Goal: Task Accomplishment & Management: Manage account settings

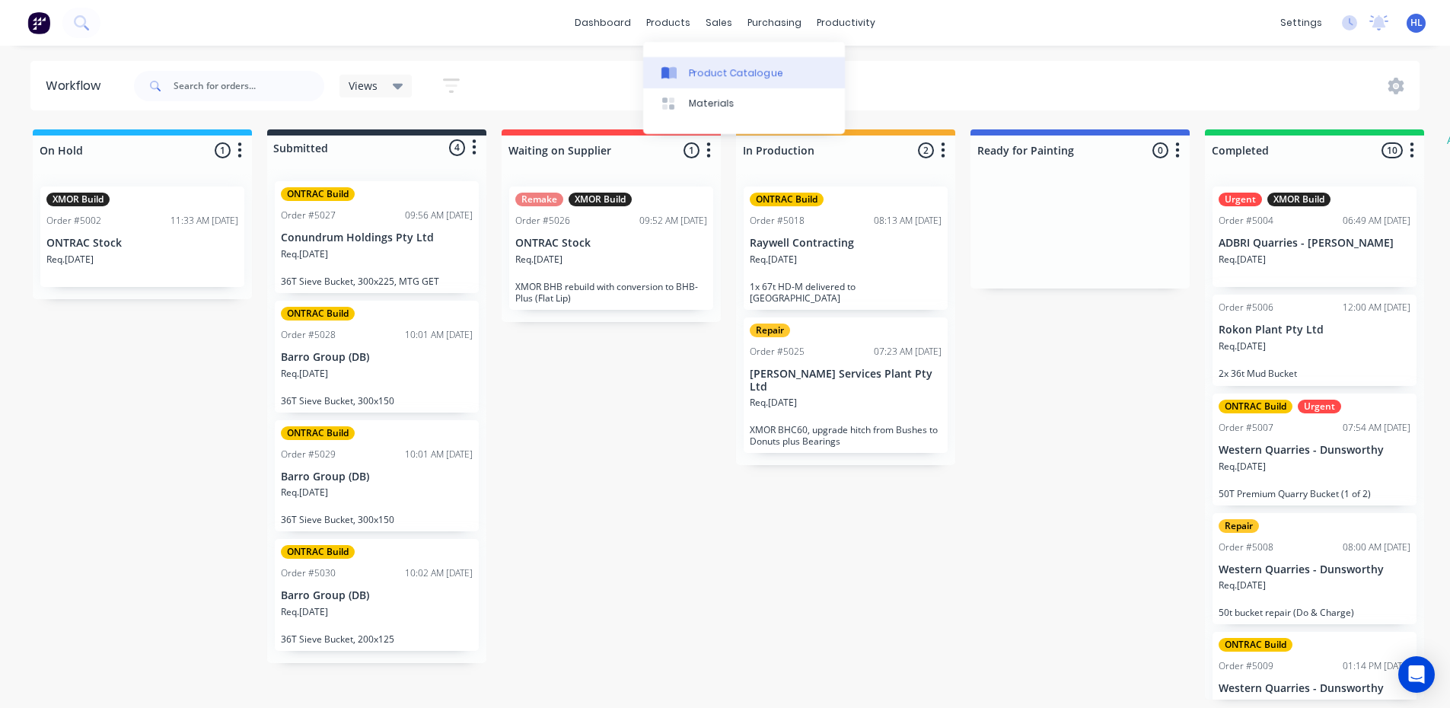
drag, startPoint x: 671, startPoint y: 37, endPoint x: 691, endPoint y: 76, distance: 44.3
click at [691, 76] on div "Product Catalogue" at bounding box center [736, 73] width 94 height 14
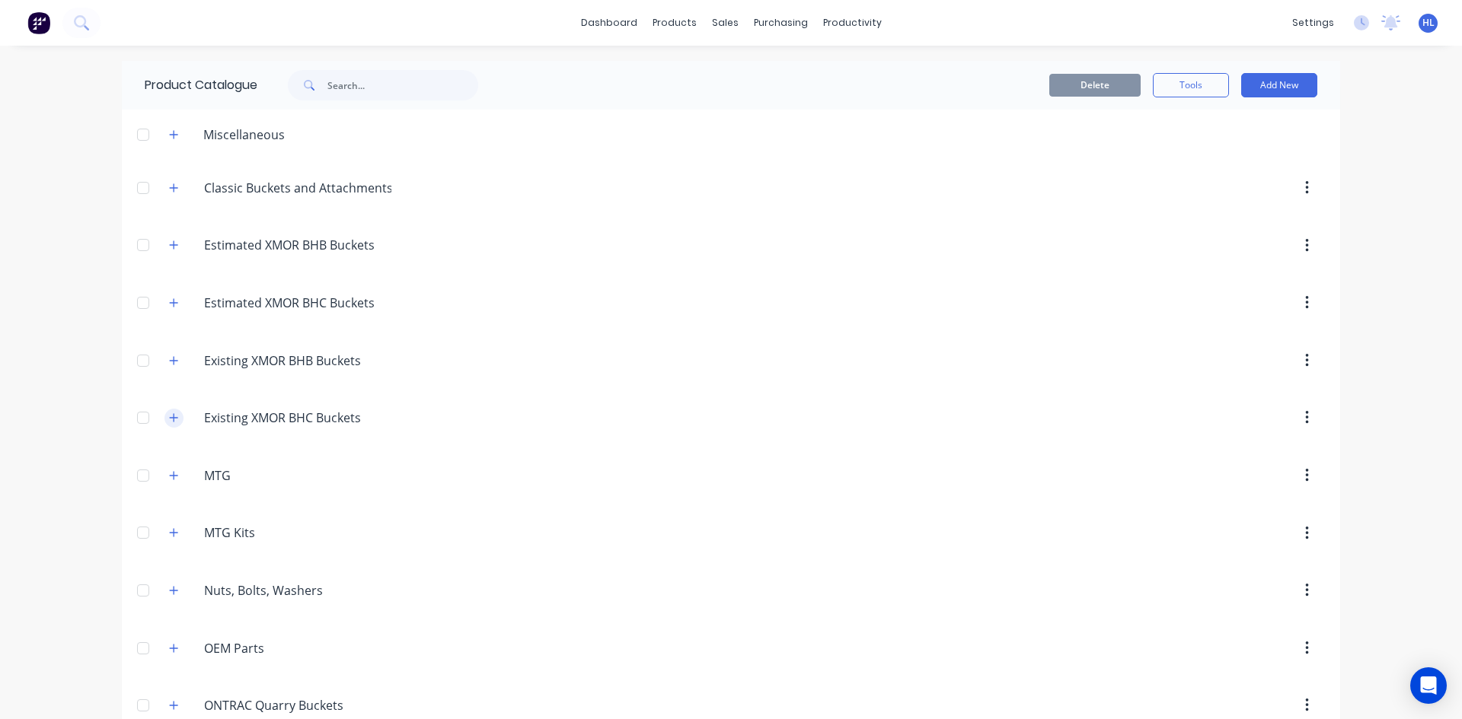
click at [169, 416] on icon "button" at bounding box center [173, 418] width 9 height 11
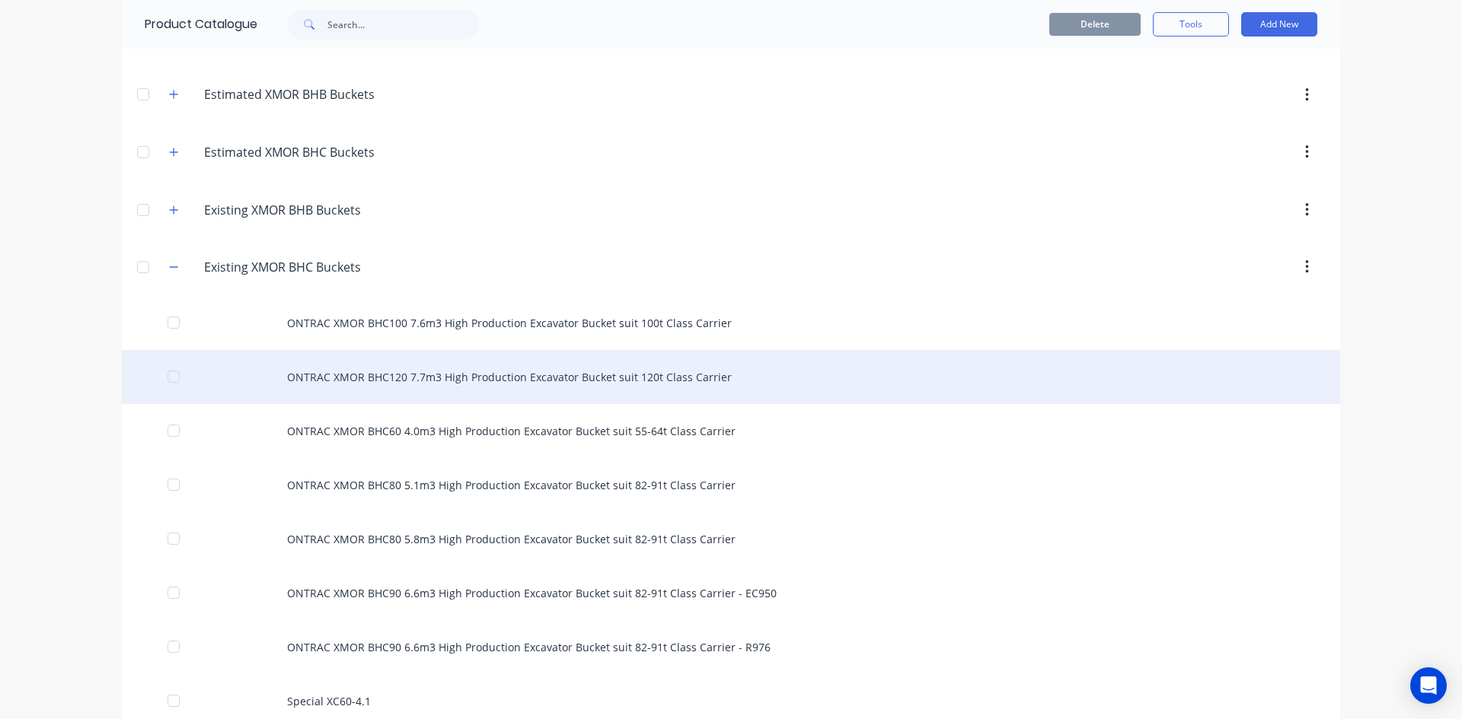
scroll to position [152, 0]
click at [374, 387] on div "ONTRAC XMOR BHC120 7.7m3 High Production Excavator Bucket suit 120t Class Carri…" at bounding box center [731, 376] width 1218 height 54
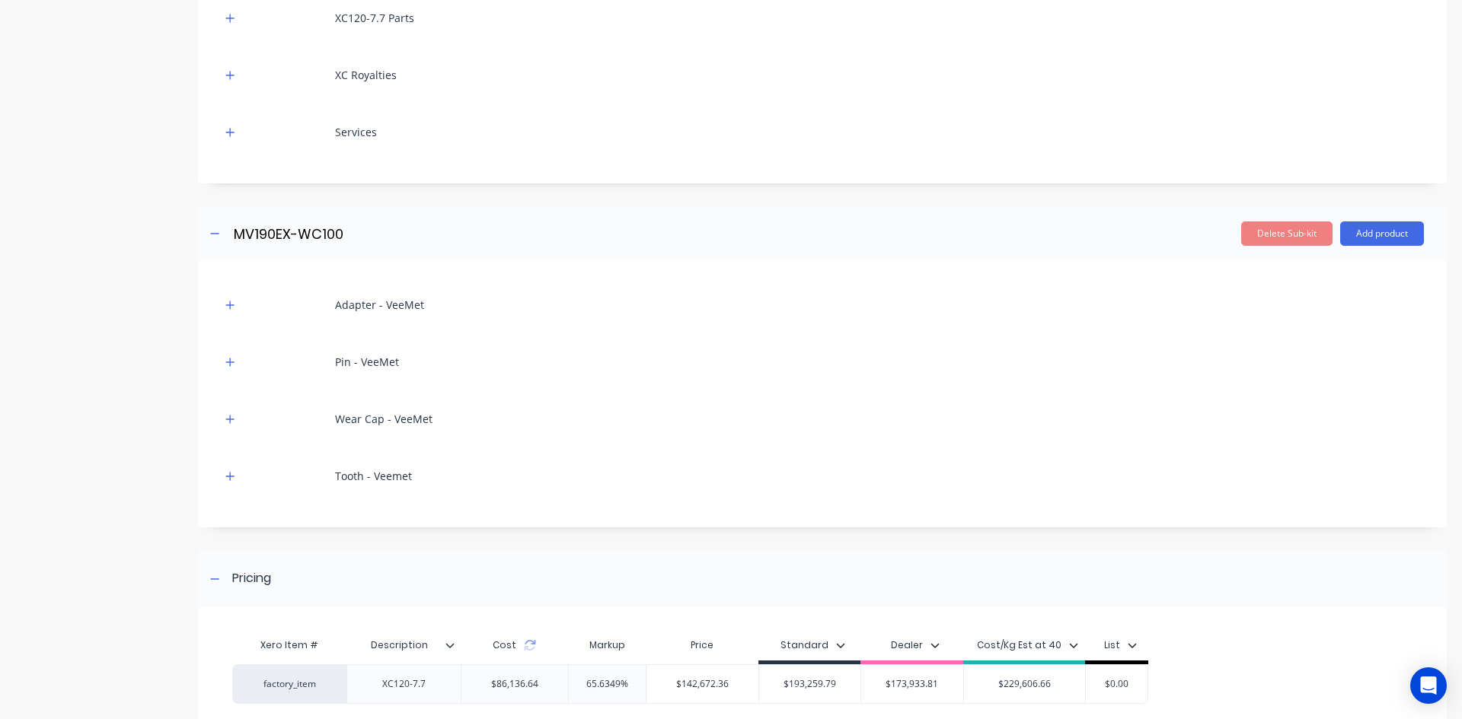
scroll to position [513, 0]
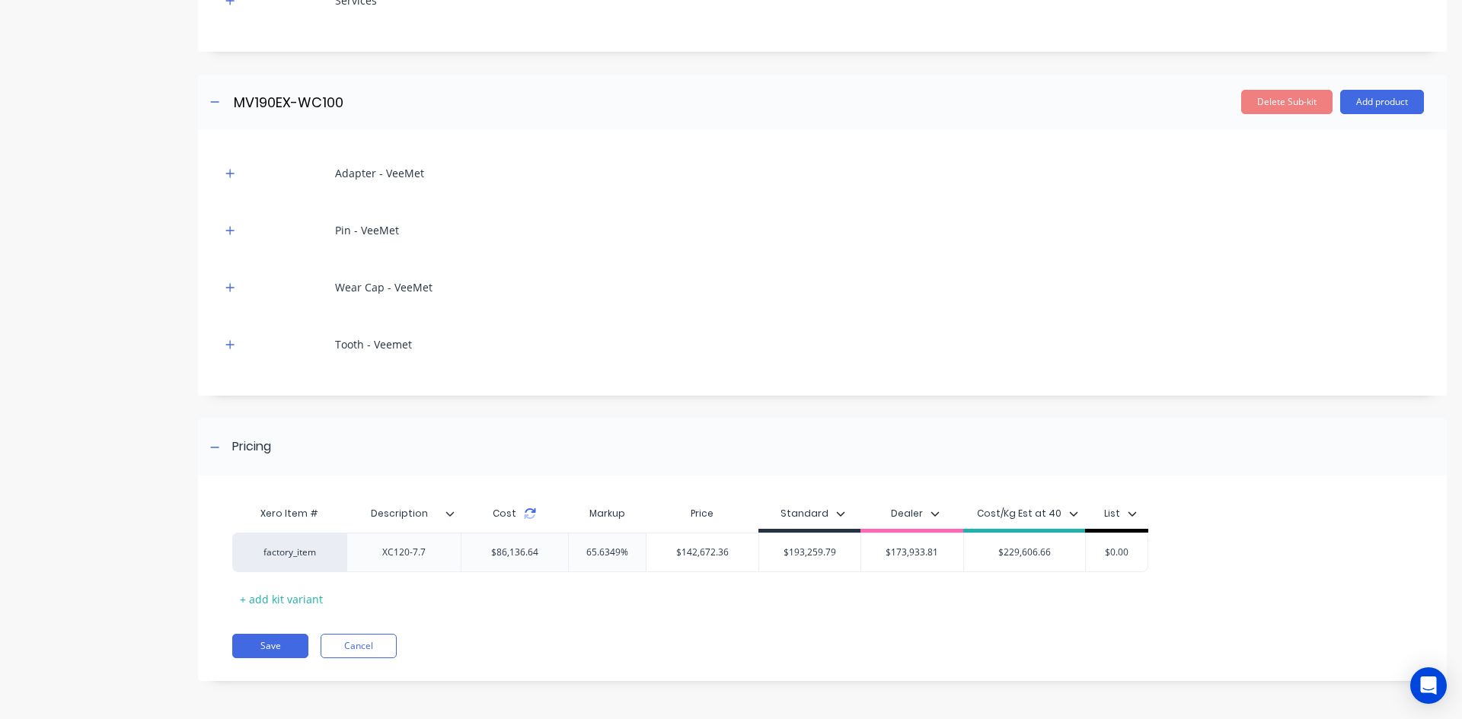
click at [528, 512] on icon at bounding box center [530, 514] width 12 height 12
click at [529, 517] on icon at bounding box center [530, 514] width 12 height 12
drag, startPoint x: 225, startPoint y: 340, endPoint x: 234, endPoint y: 290, distance: 50.5
click at [226, 340] on button "button" at bounding box center [230, 344] width 19 height 19
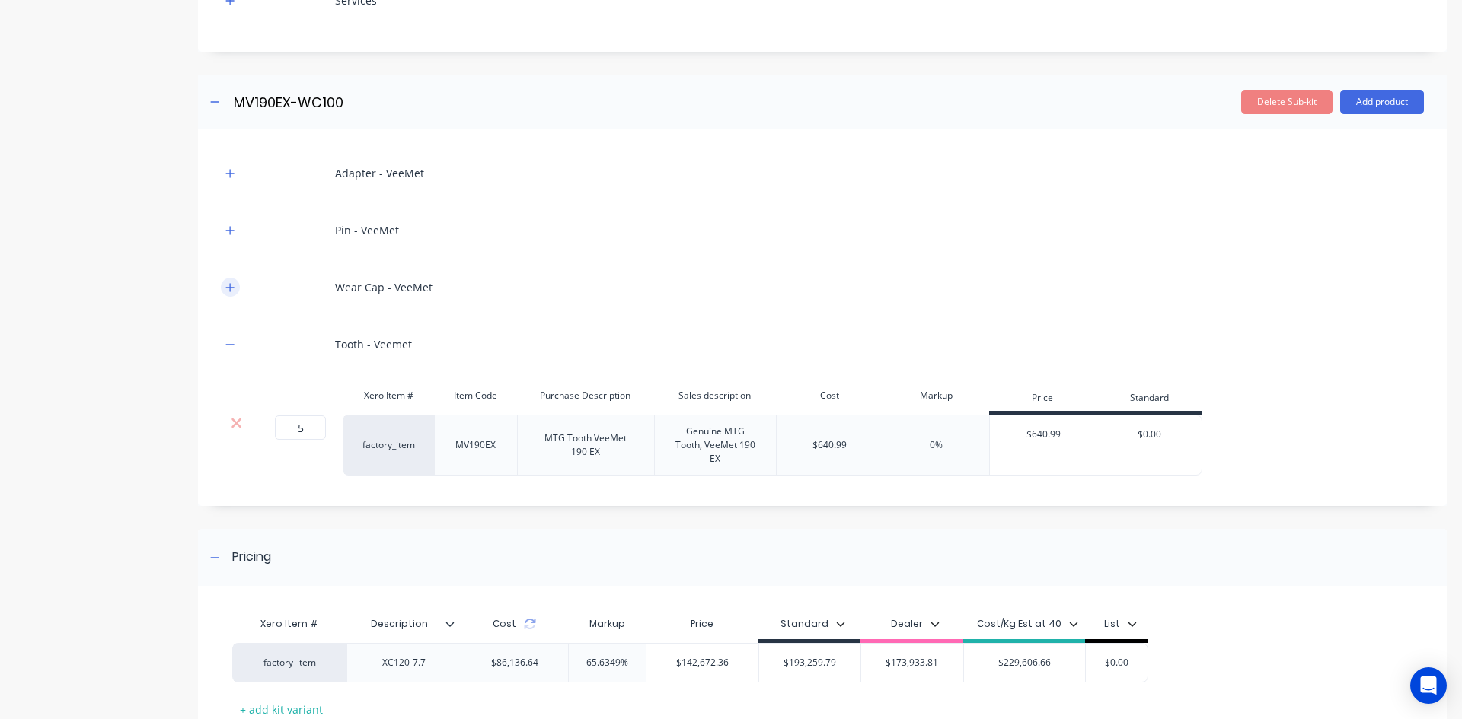
click at [232, 283] on icon "button" at bounding box center [229, 287] width 9 height 11
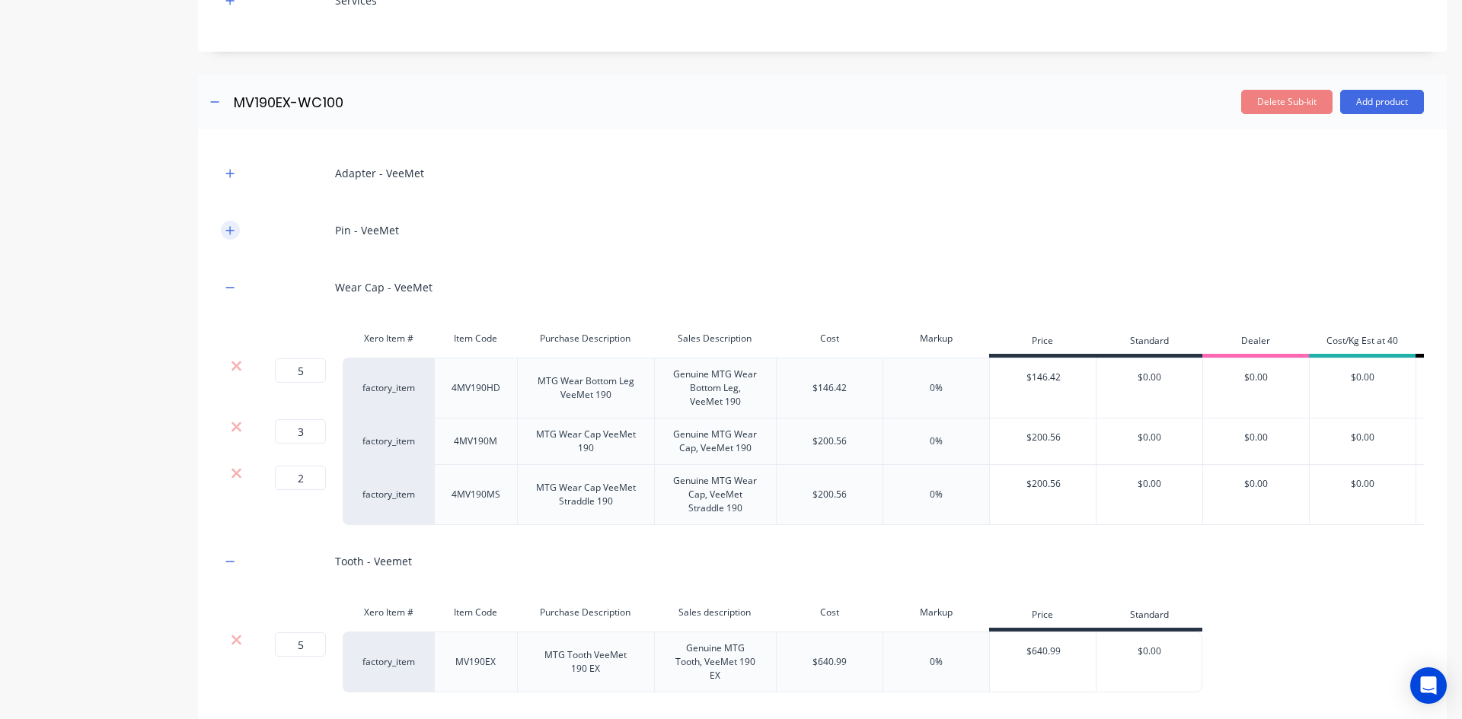
click at [228, 228] on icon "button" at bounding box center [229, 230] width 9 height 11
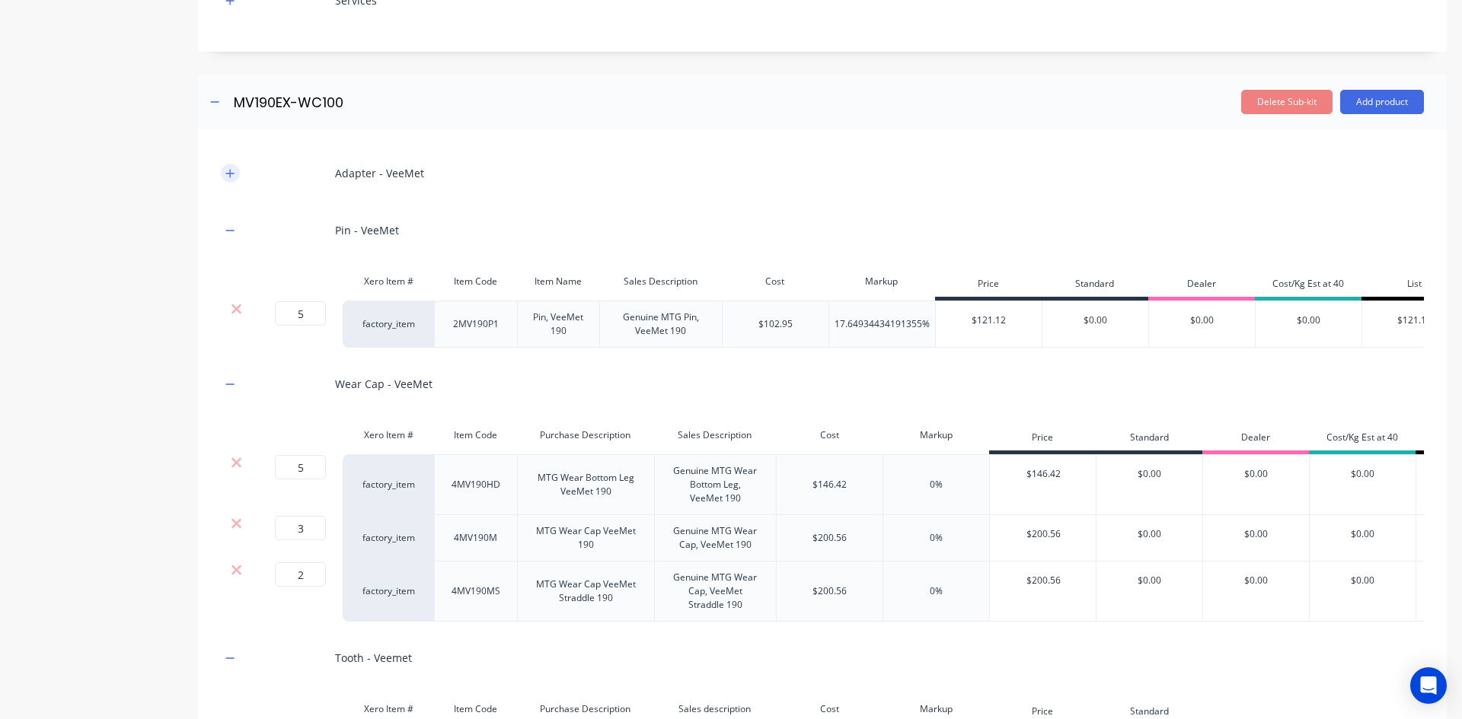
click at [222, 168] on button "button" at bounding box center [230, 173] width 19 height 19
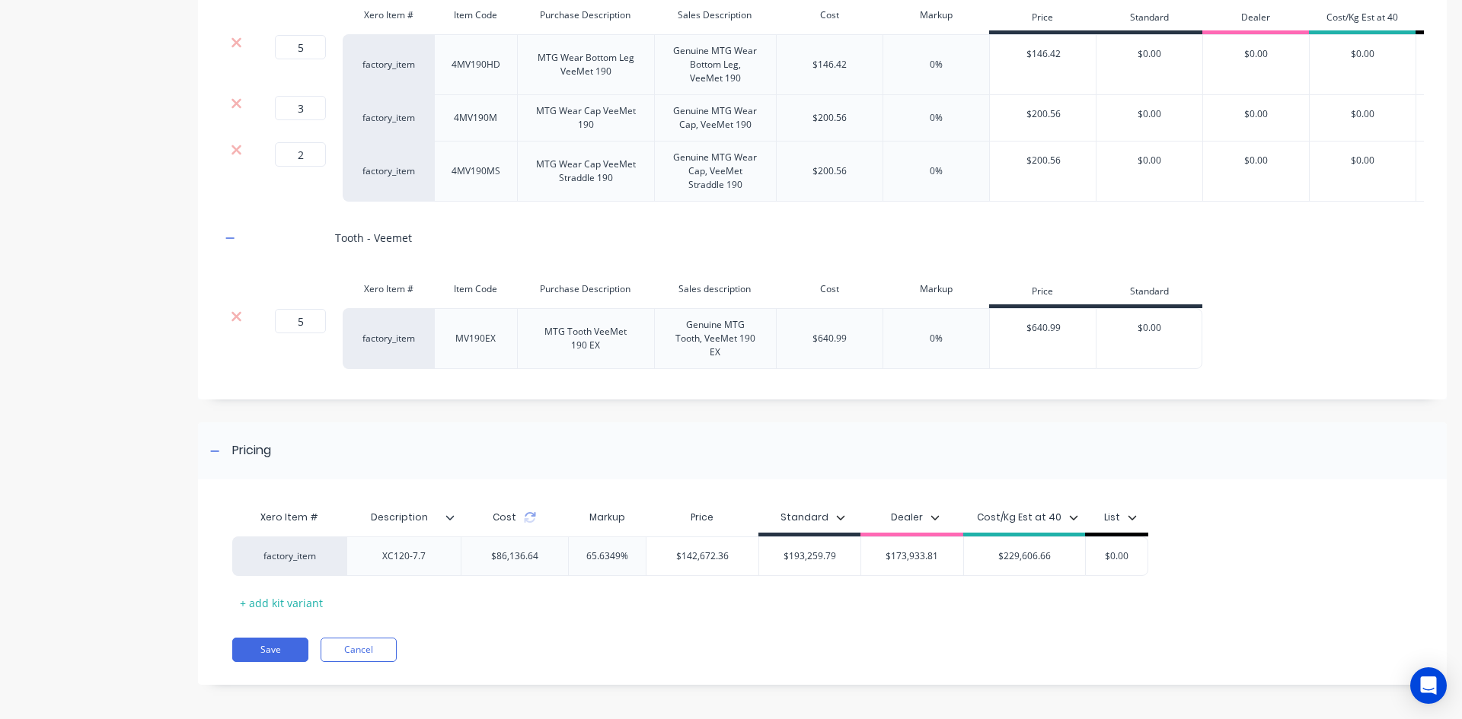
scroll to position [1131, 0]
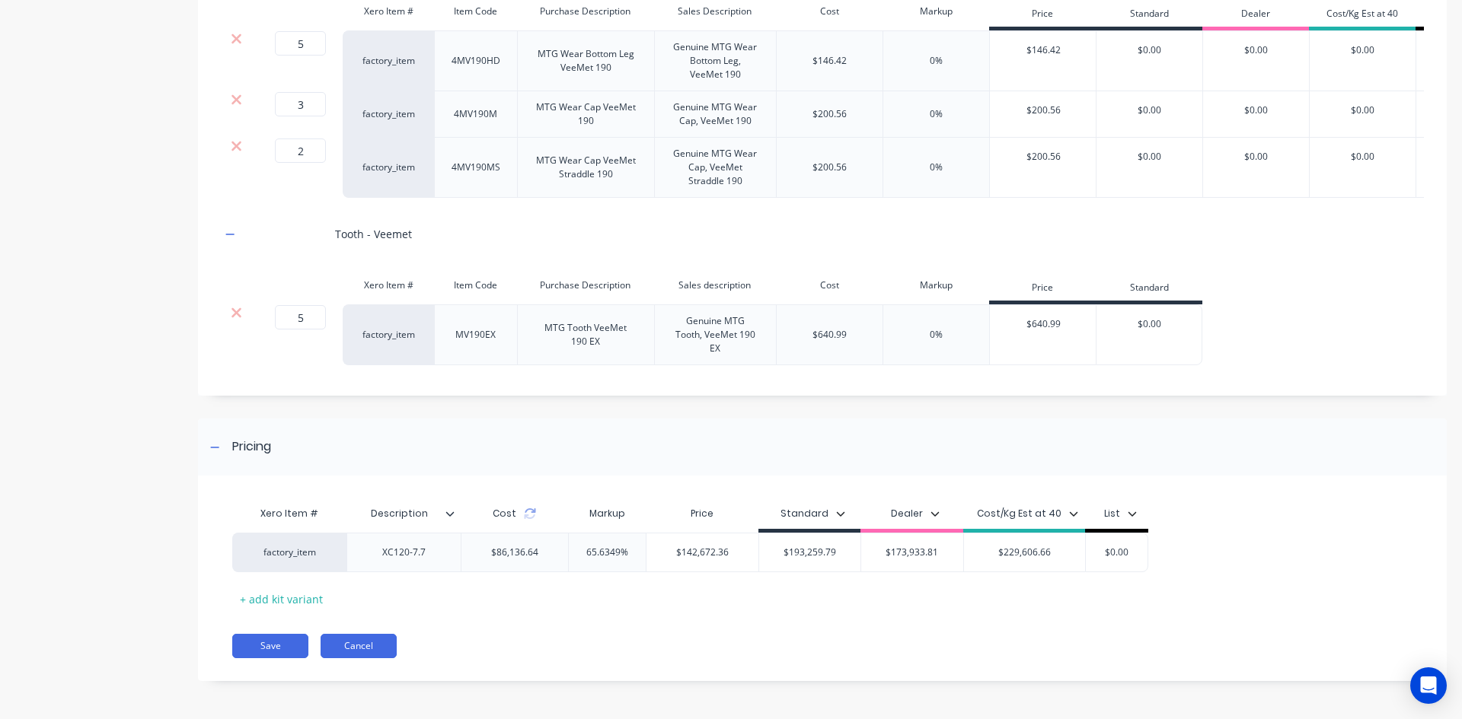
click at [381, 640] on button "Cancel" at bounding box center [359, 646] width 76 height 24
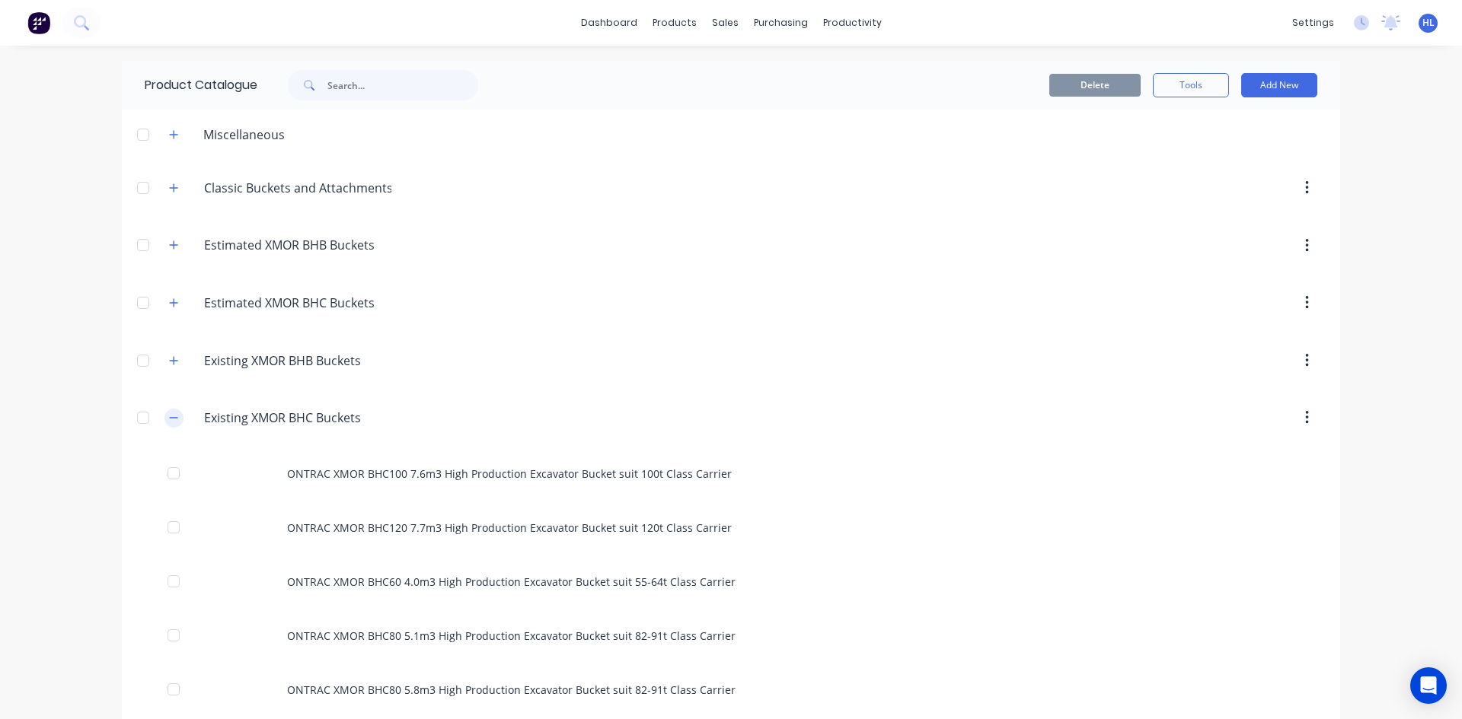
click at [164, 419] on button "button" at bounding box center [173, 418] width 19 height 19
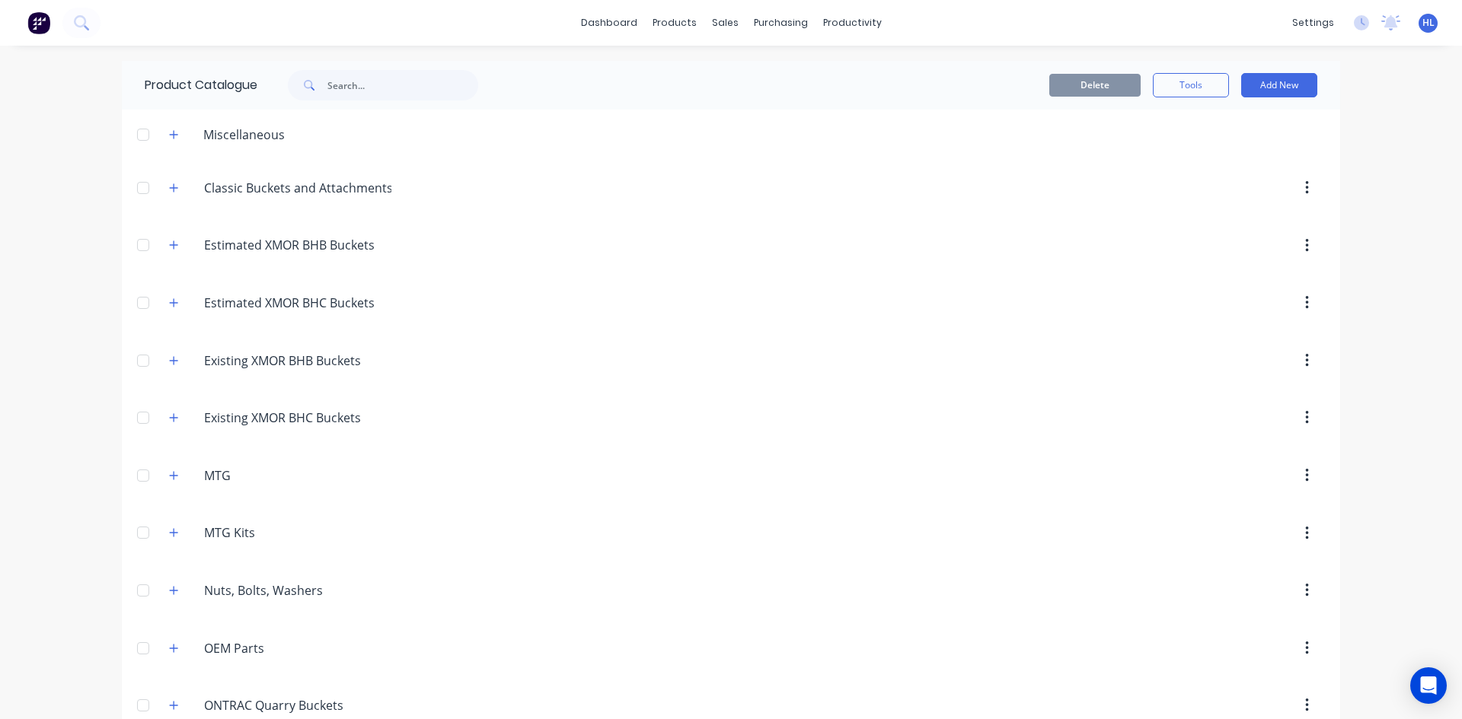
scroll to position [152, 0]
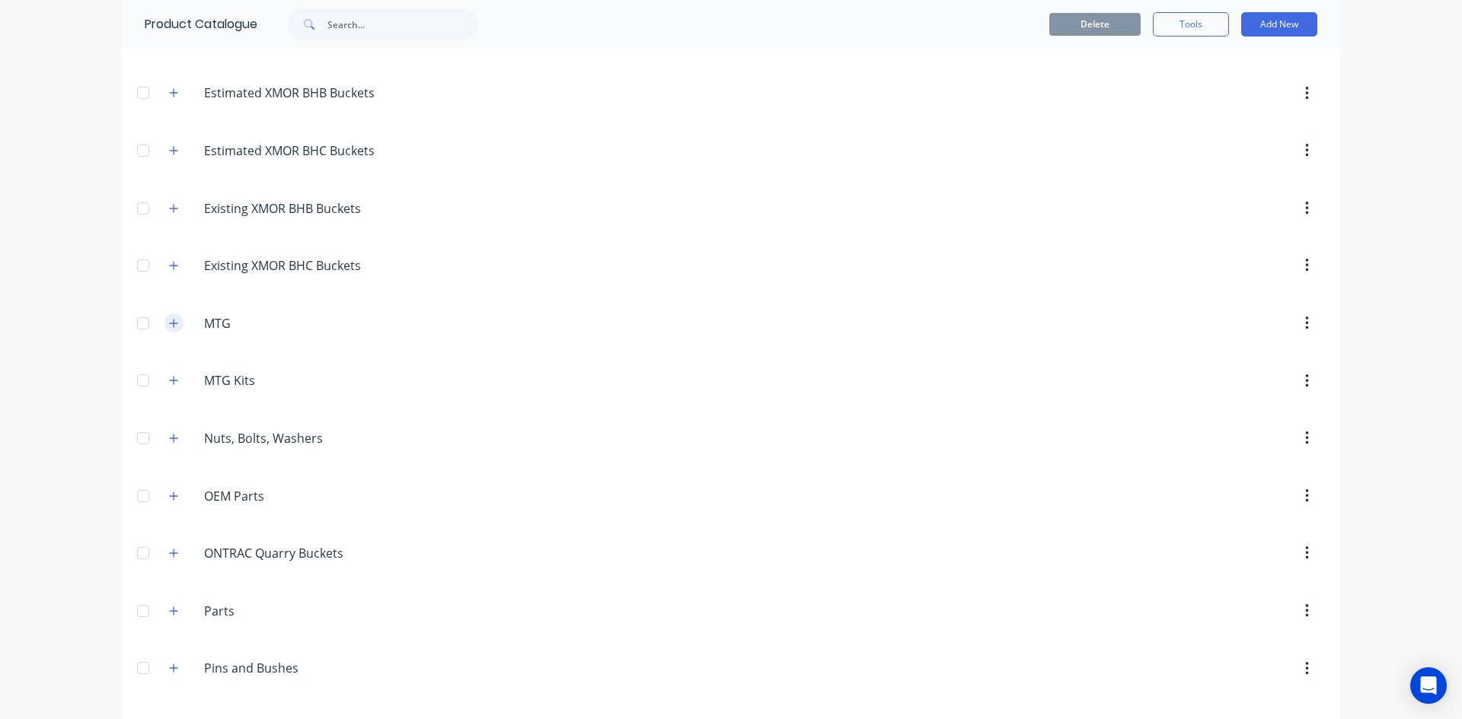
click at [175, 321] on button "button" at bounding box center [173, 323] width 19 height 19
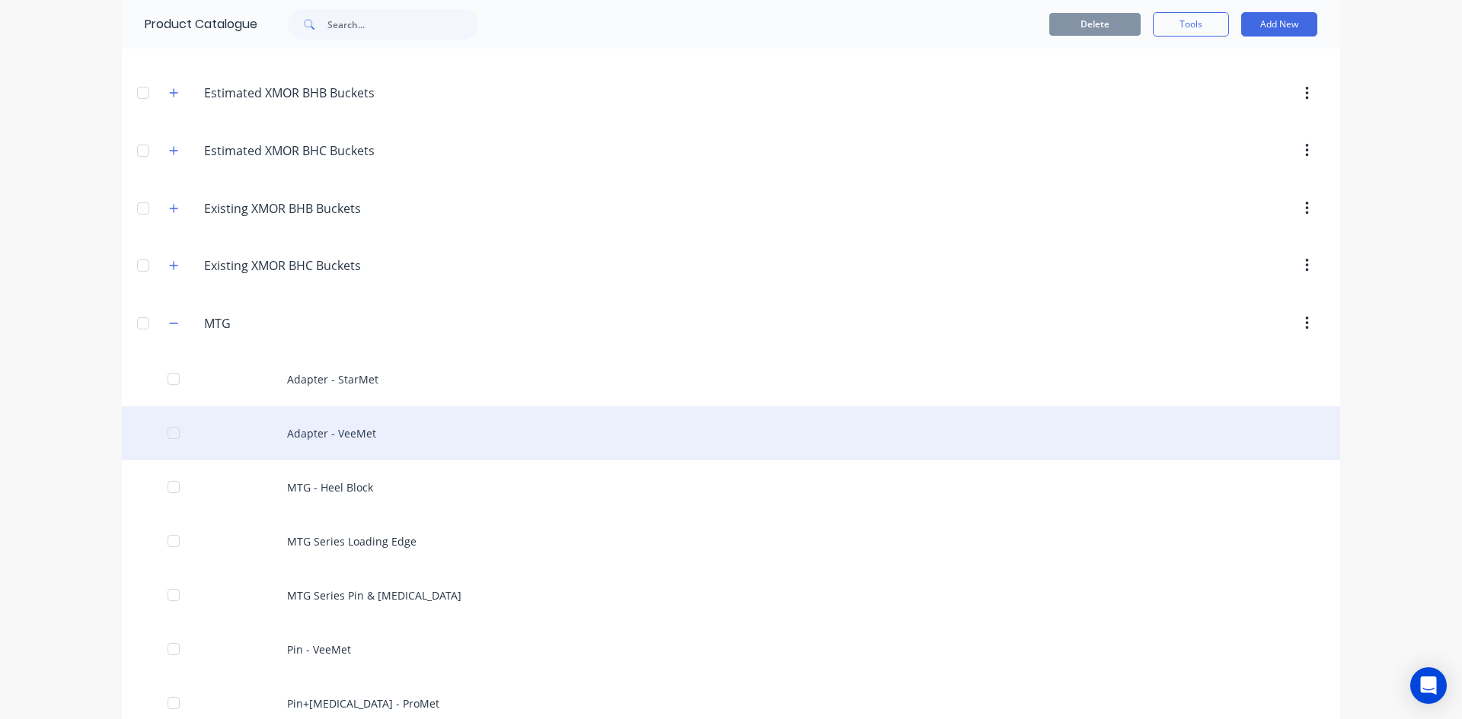
click at [323, 421] on div "Adapter - VeeMet" at bounding box center [731, 434] width 1218 height 54
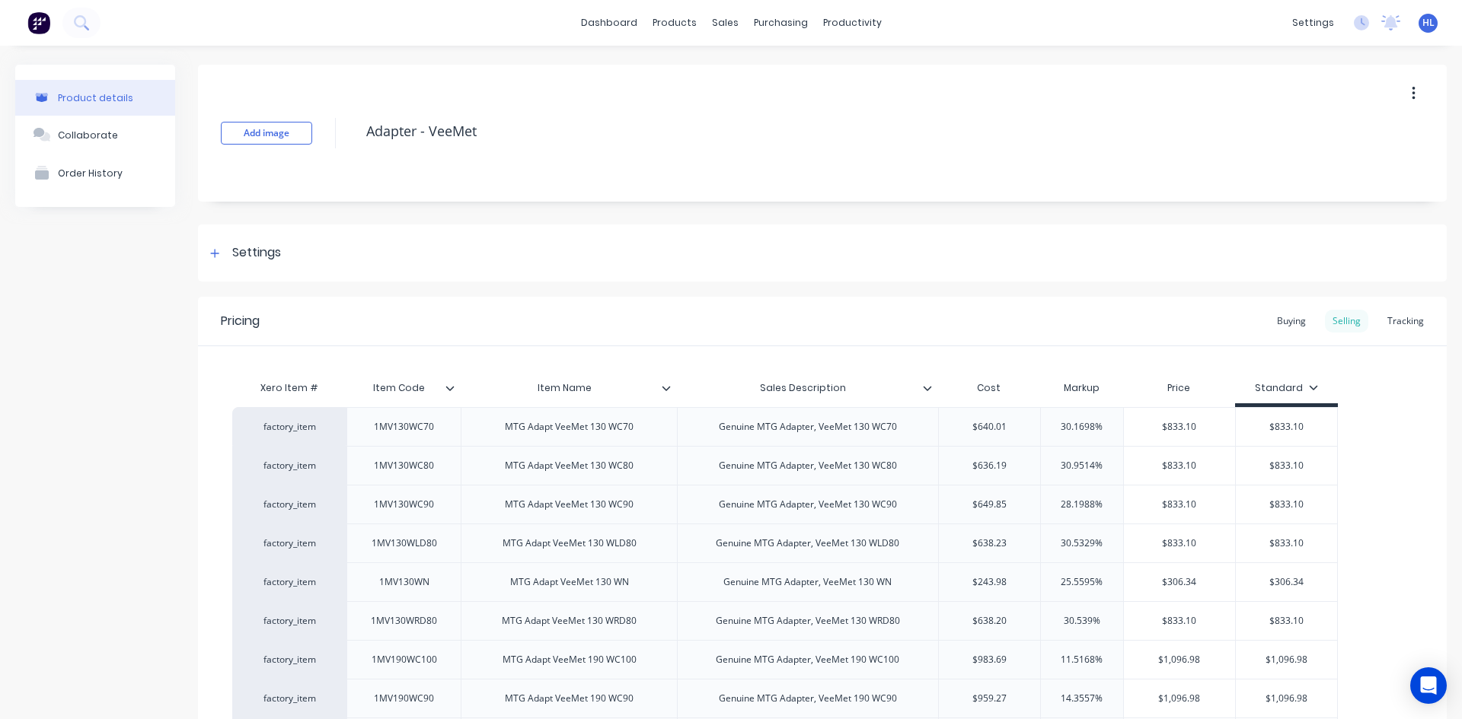
click at [1280, 323] on div "Buying" at bounding box center [1291, 321] width 44 height 23
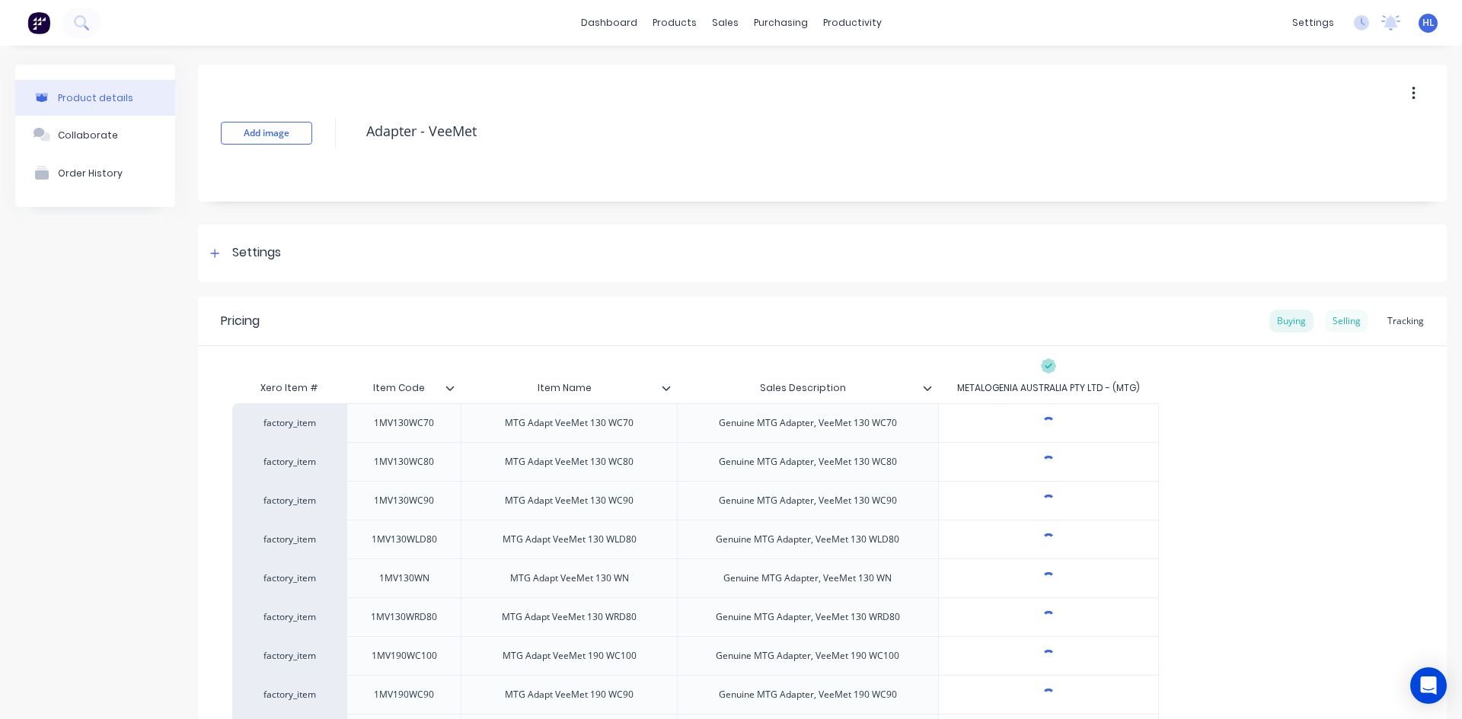
type textarea "x"
click at [1344, 314] on div "Selling" at bounding box center [1346, 321] width 43 height 23
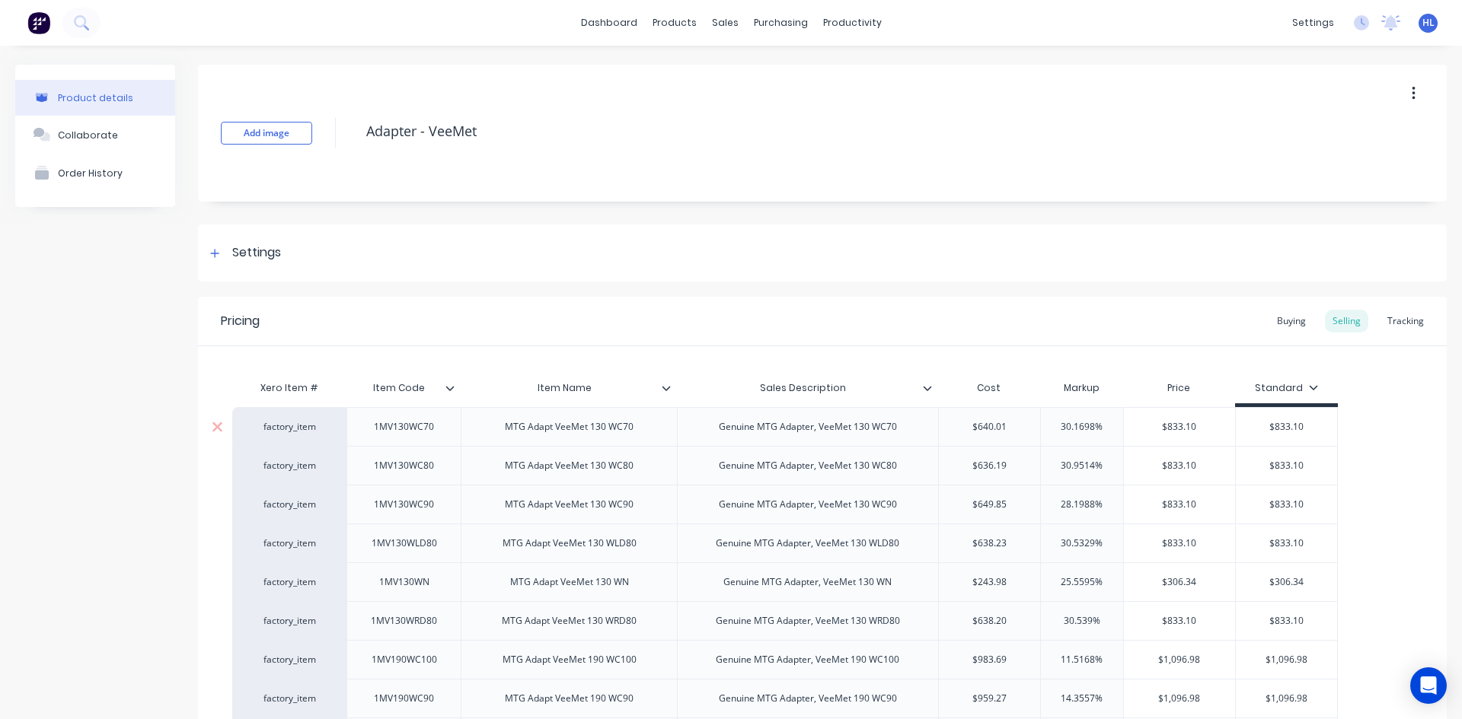
type input "$640.01"
click at [1020, 427] on input "$640.01" at bounding box center [990, 427] width 102 height 14
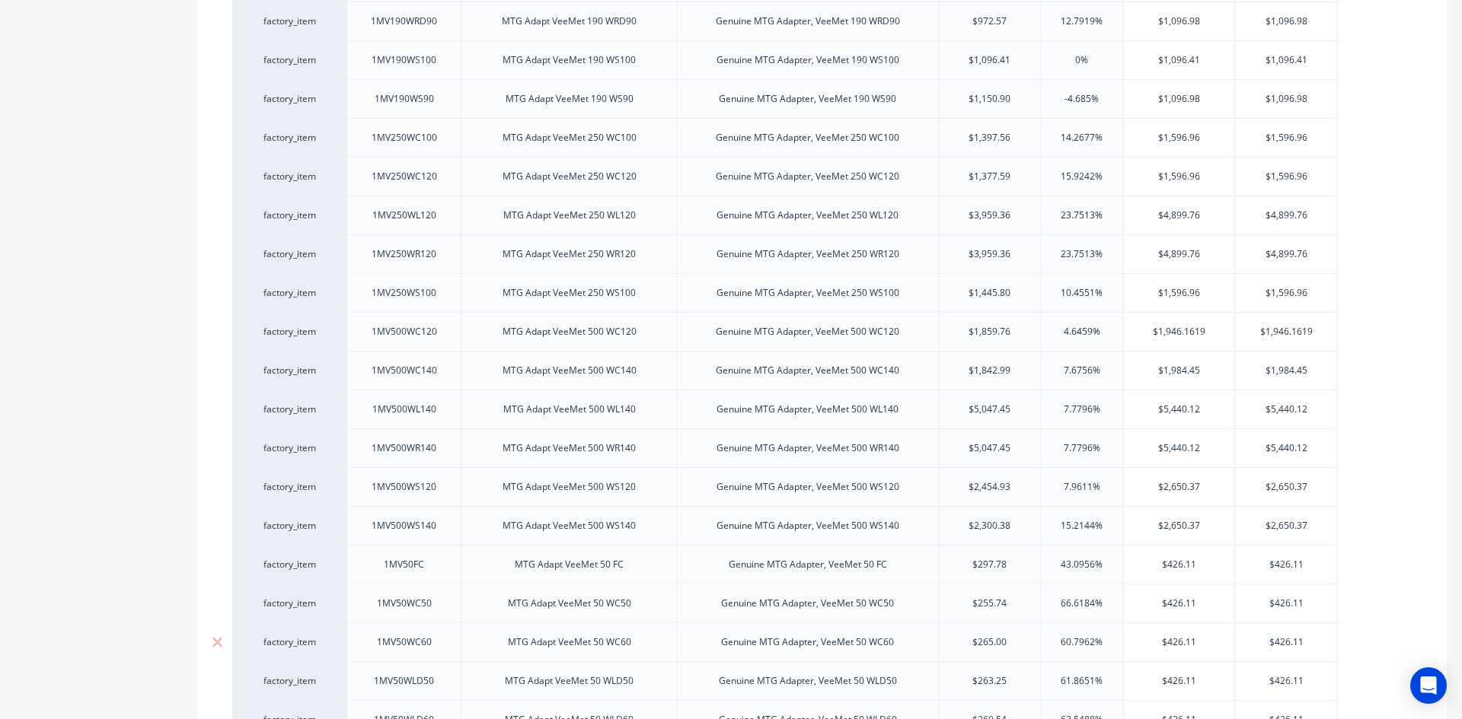
scroll to position [1518, 0]
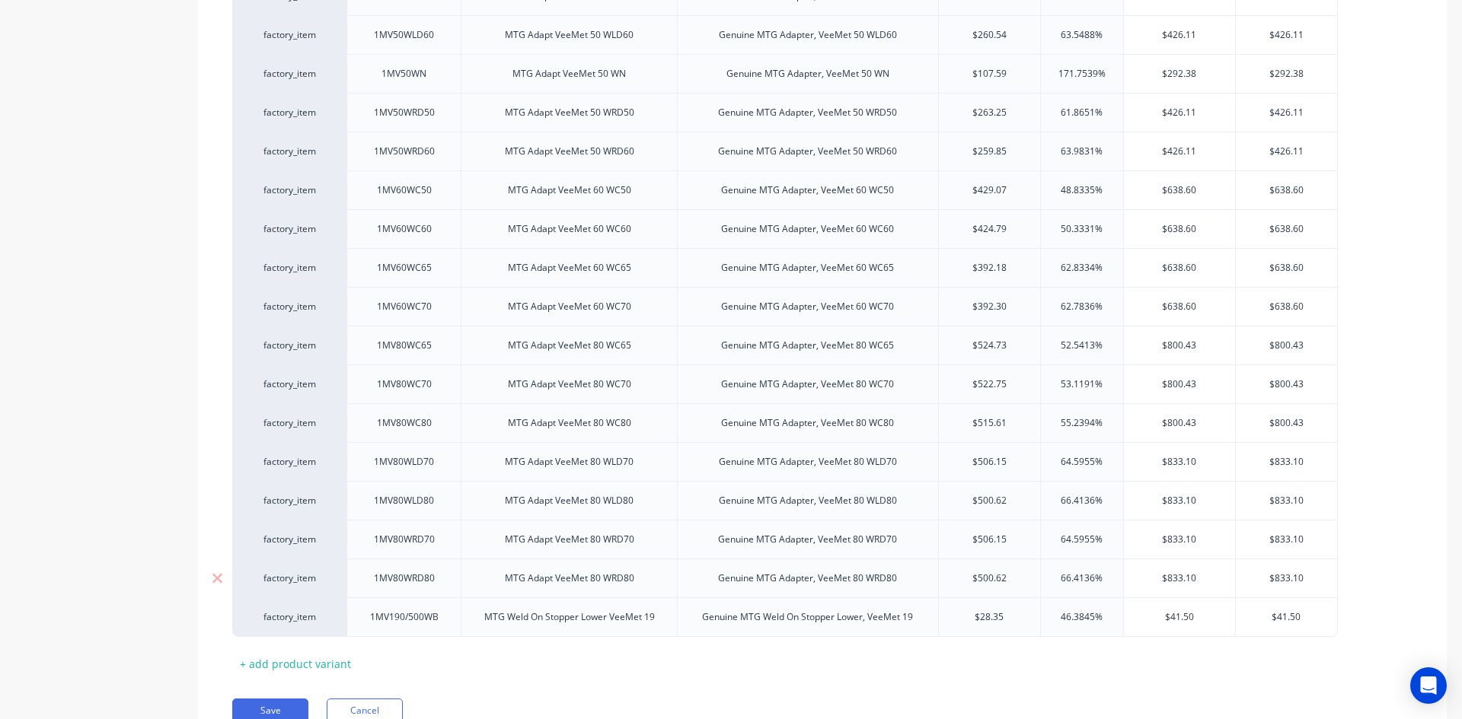
type input "$500.62"
click at [994, 585] on input "$500.62" at bounding box center [990, 579] width 102 height 14
type textarea "x"
type input "$1"
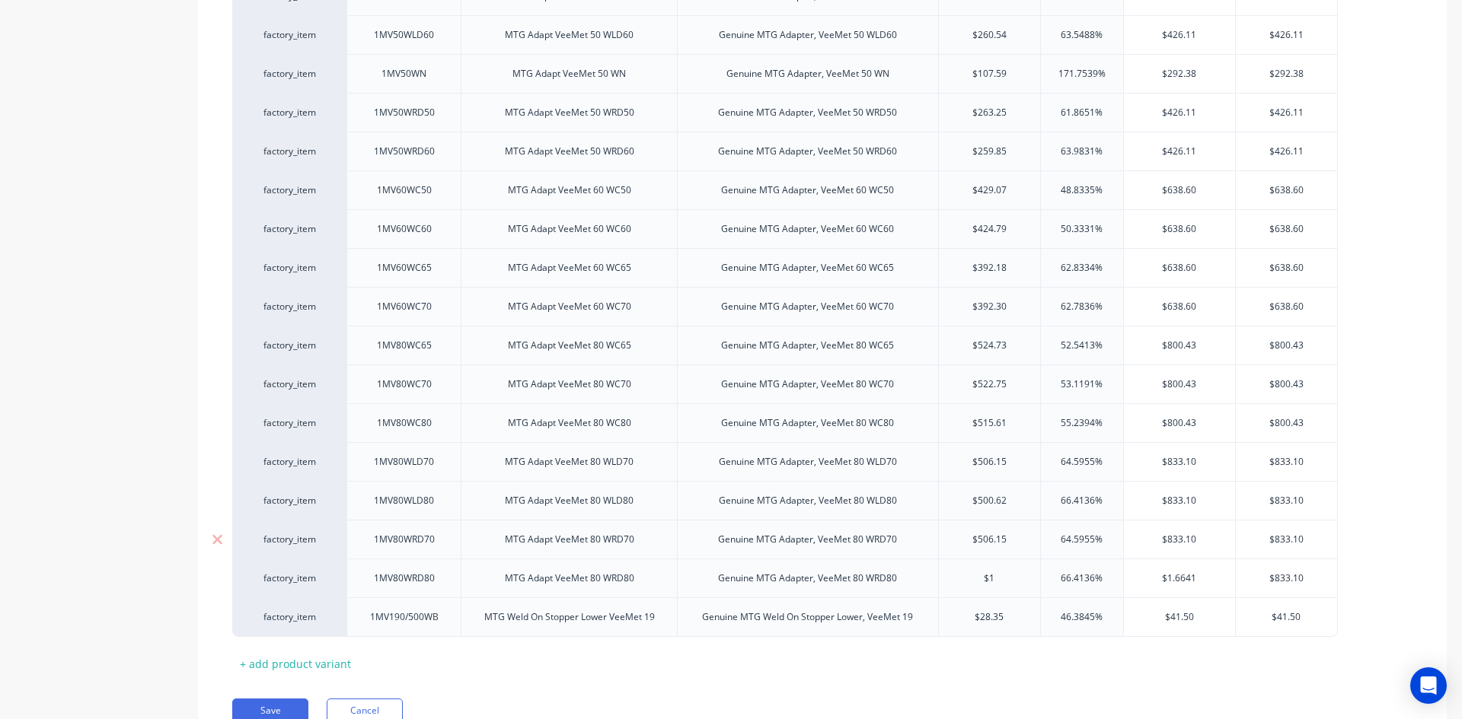
type input "$506.15"
click at [993, 545] on input "$506.15" at bounding box center [990, 540] width 102 height 14
type textarea "x"
type input "$1"
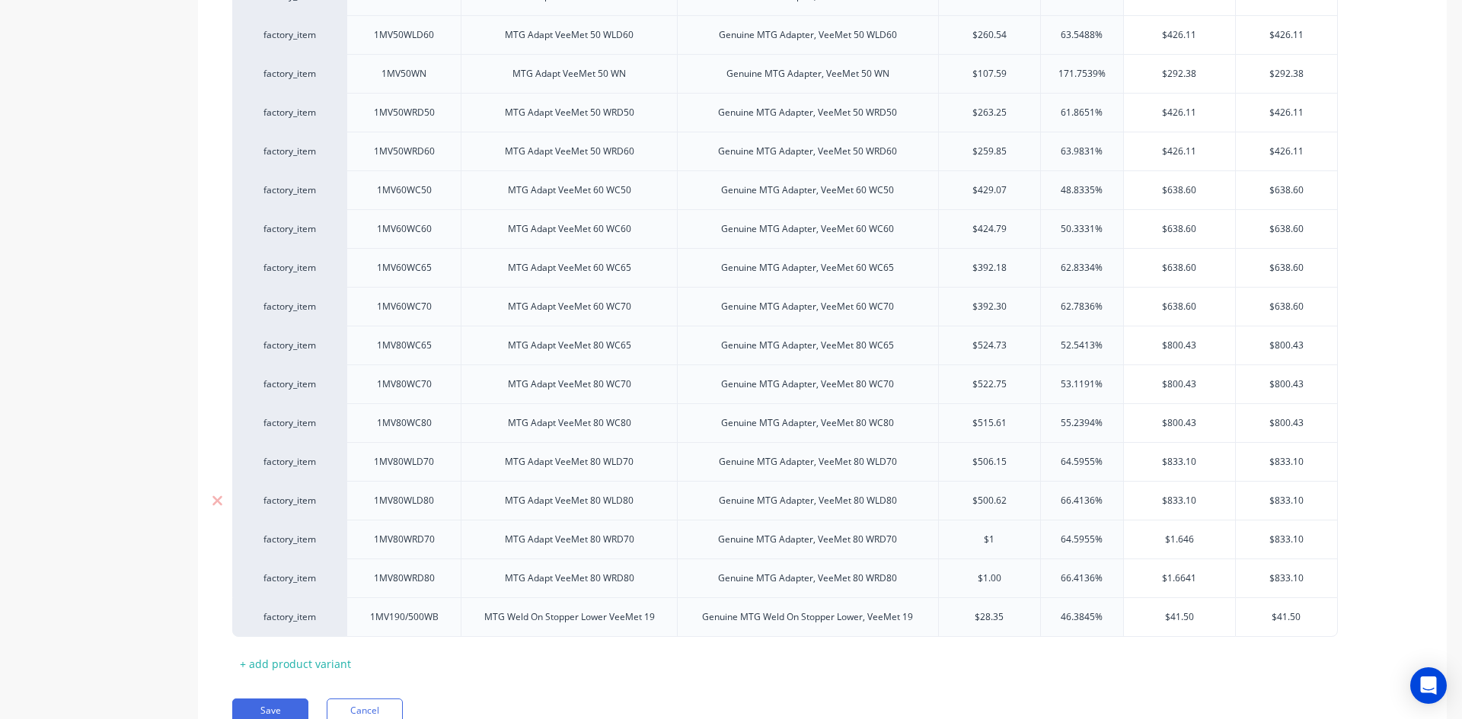
type input "$500.62"
click at [987, 500] on input "$500.62" at bounding box center [990, 501] width 102 height 14
type textarea "x"
type input "$1"
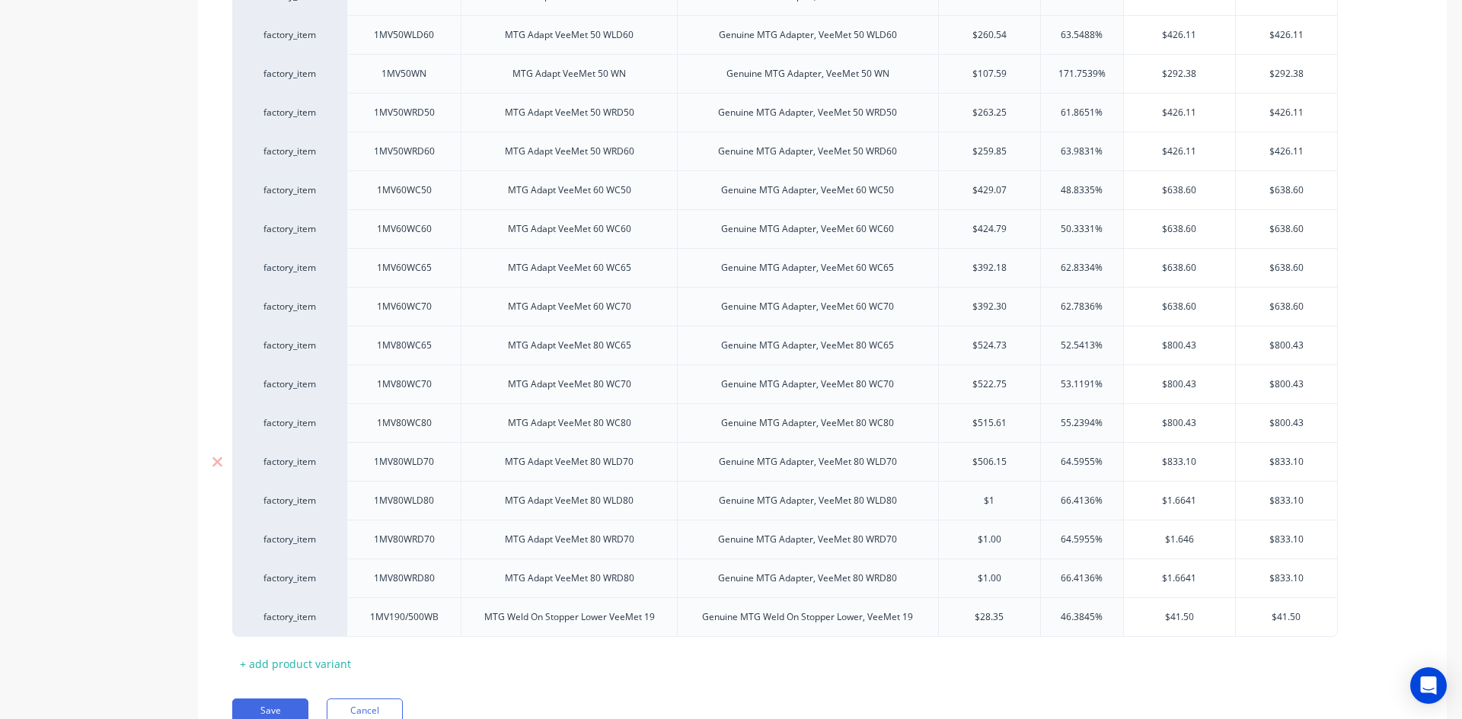
type input "$506.15"
click at [994, 466] on input "$506.15" at bounding box center [990, 462] width 102 height 14
type textarea "x"
type input "$1"
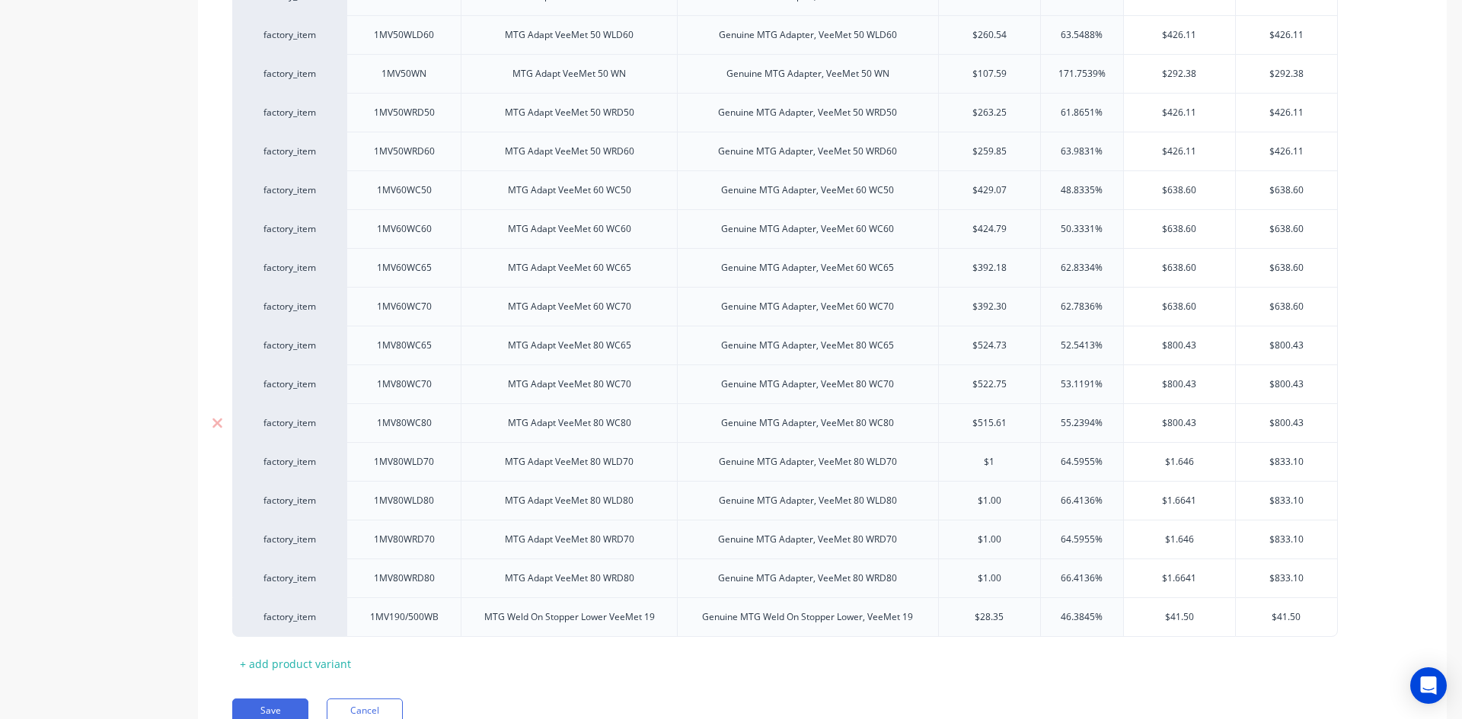
type input "$515.61"
click at [985, 419] on input "$515.61" at bounding box center [990, 423] width 102 height 14
type textarea "x"
type input "$1"
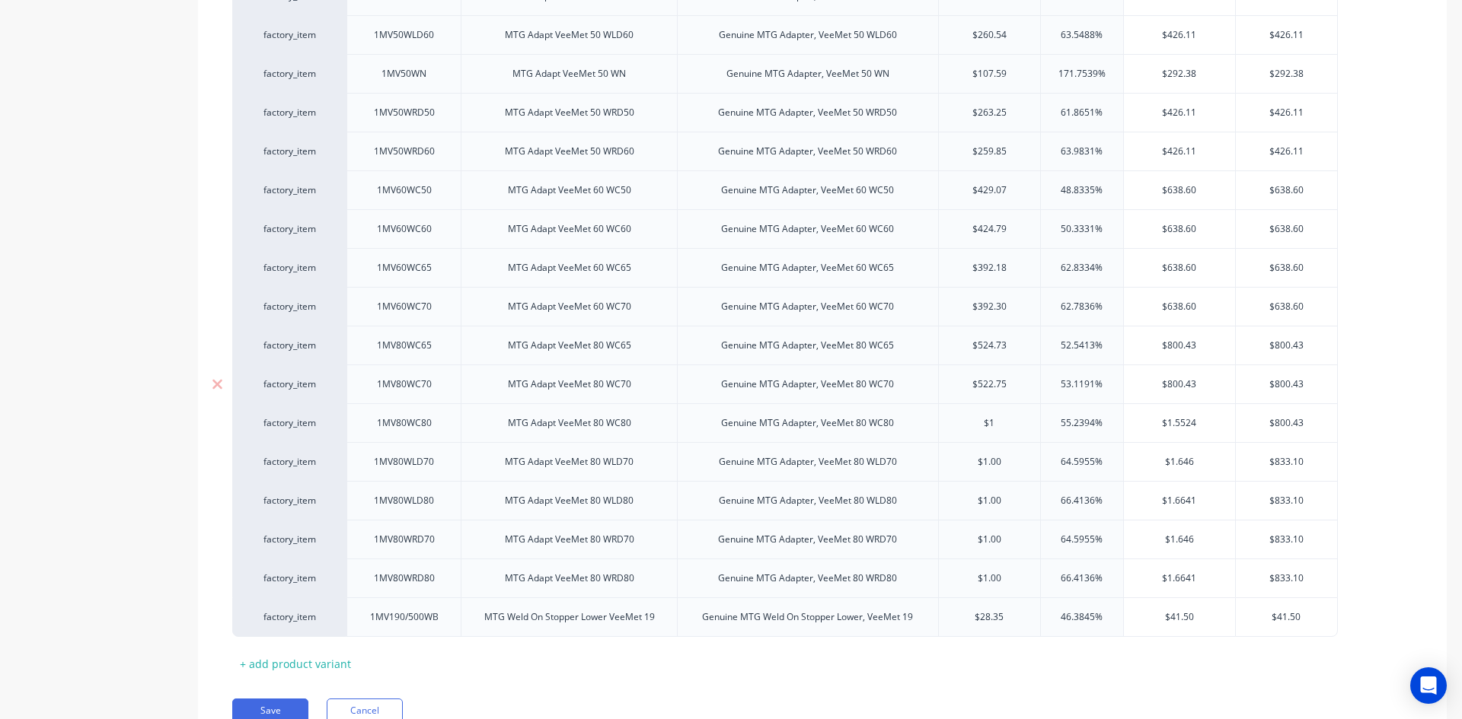
type input "$522.75"
click at [988, 386] on input "$522.75" at bounding box center [990, 385] width 102 height 14
type textarea "x"
type input "$1"
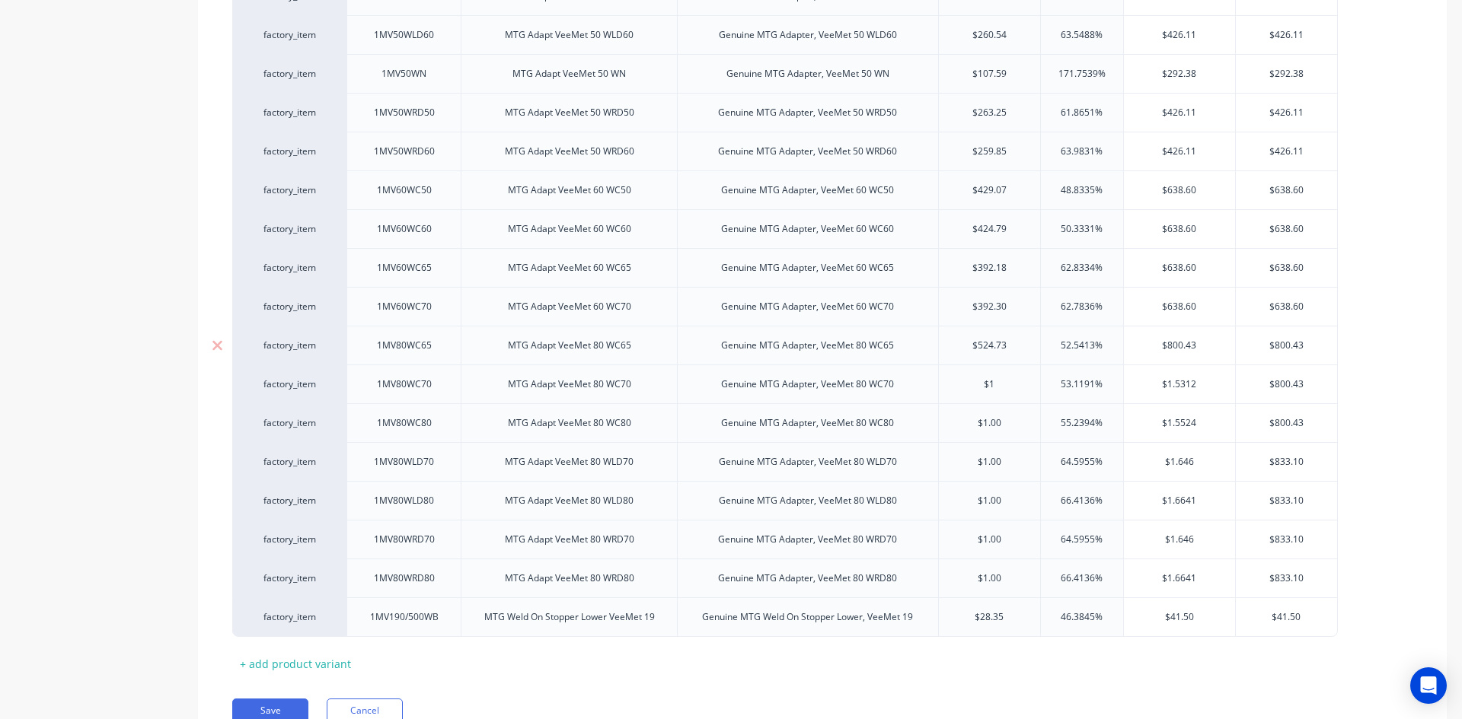
type input "$524.73"
click at [990, 343] on input "$524.73" at bounding box center [990, 346] width 102 height 14
type textarea "x"
type input "$1"
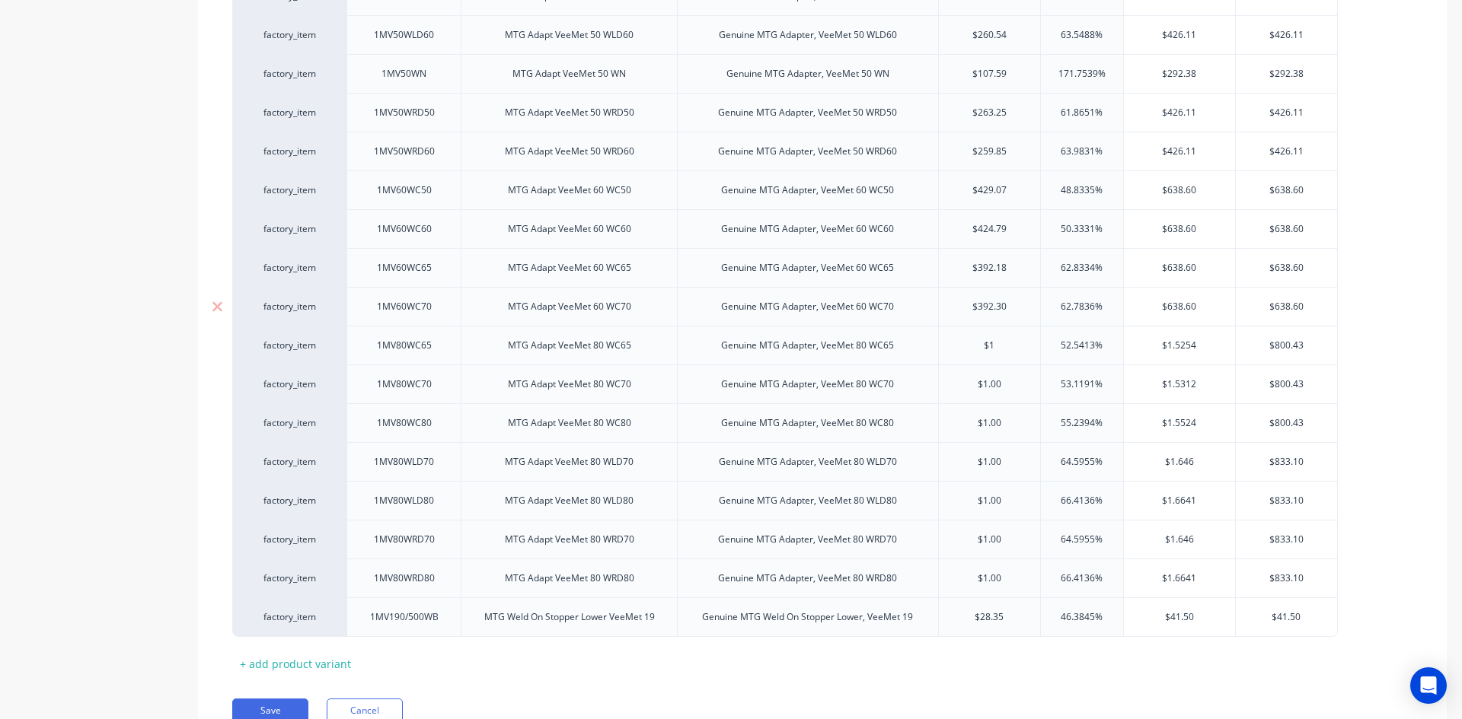
type input "$392.30"
click at [996, 306] on input "$392.30" at bounding box center [990, 307] width 102 height 14
type textarea "x"
type input "$1"
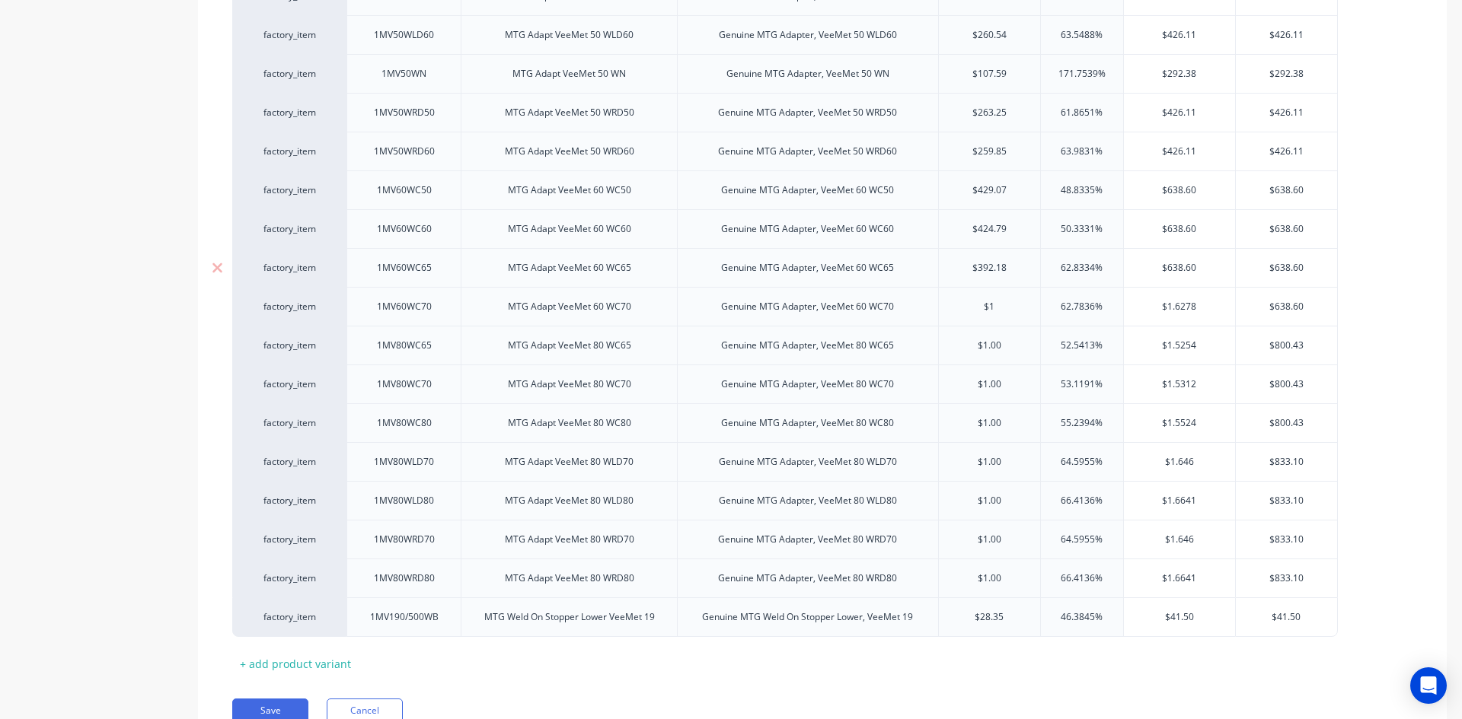
type input "$392.18"
click at [992, 263] on input "$392.18" at bounding box center [990, 268] width 102 height 14
type textarea "x"
type input "$1"
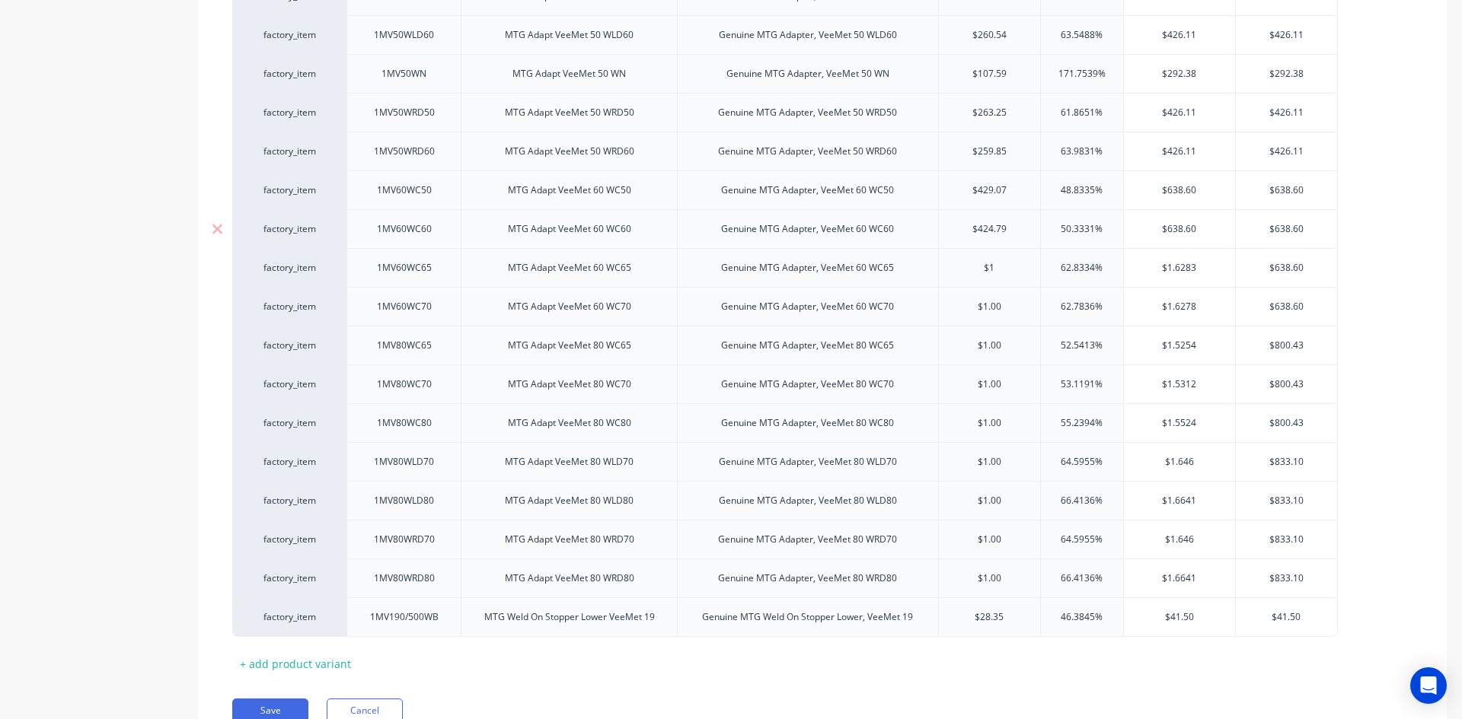
type input "$424.79"
click at [991, 228] on input "$424.79" at bounding box center [990, 229] width 102 height 14
type textarea "x"
click at [987, 183] on div "$429.07" at bounding box center [990, 190] width 102 height 38
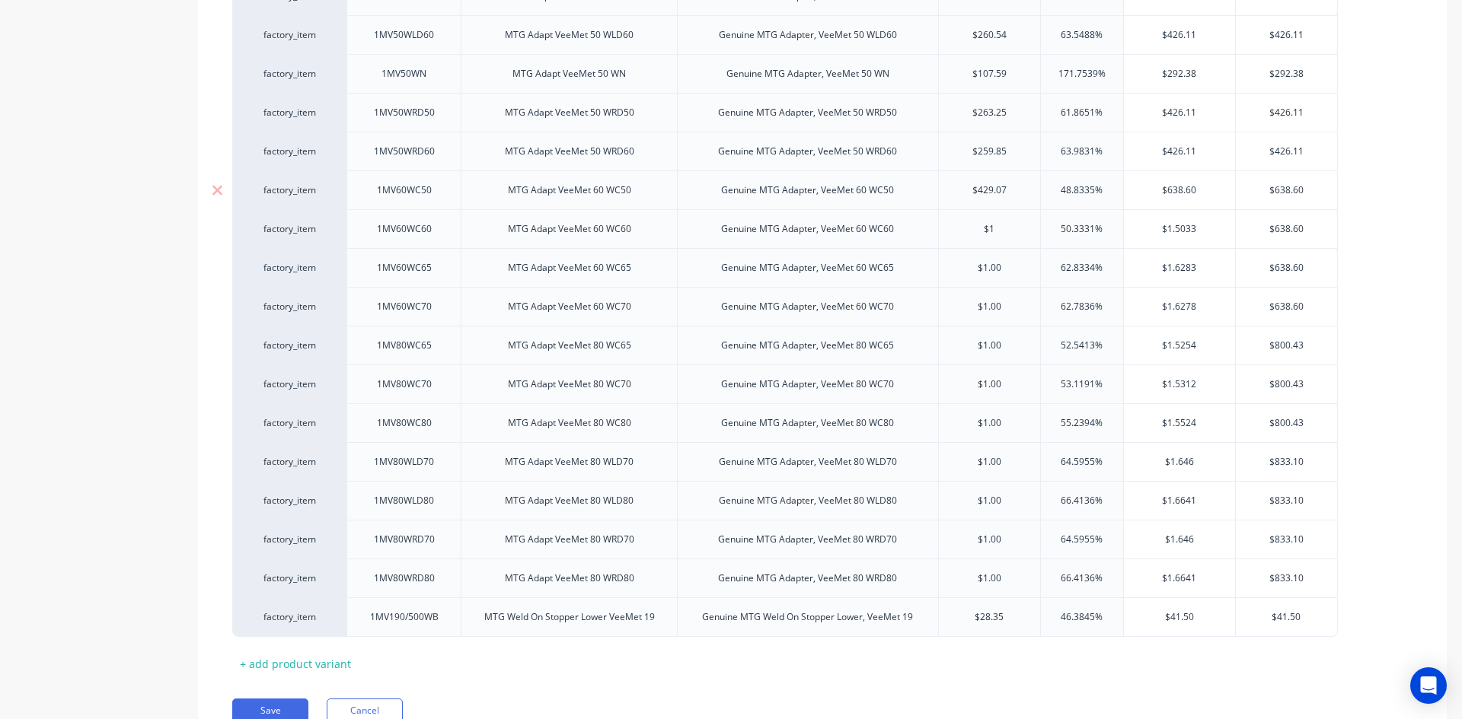
type input "$1"
type input "$429.07"
click at [987, 183] on div "$429.07" at bounding box center [990, 190] width 102 height 38
type textarea "x"
type input "$429.071"
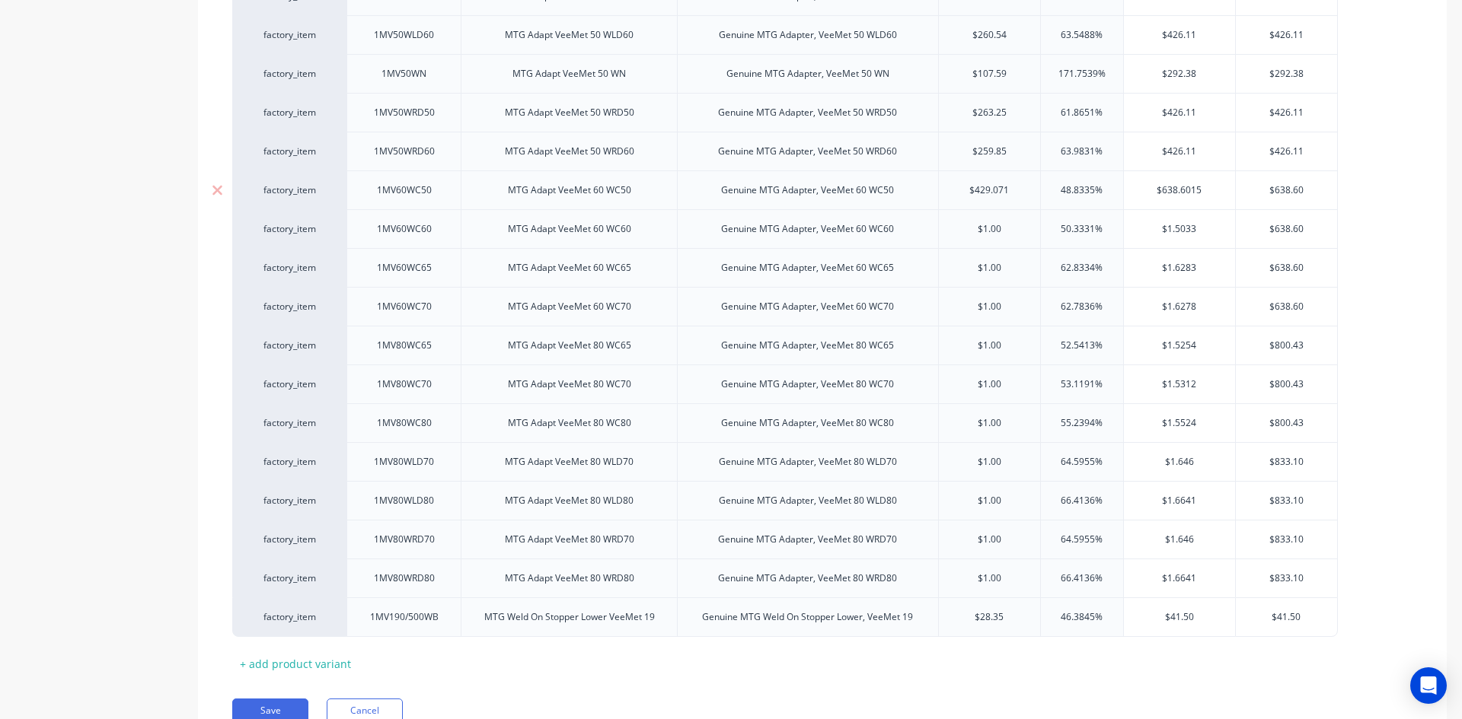
click at [991, 196] on input "$429.071" at bounding box center [990, 190] width 102 height 14
type textarea "x"
type input "$1"
type input "$259.85"
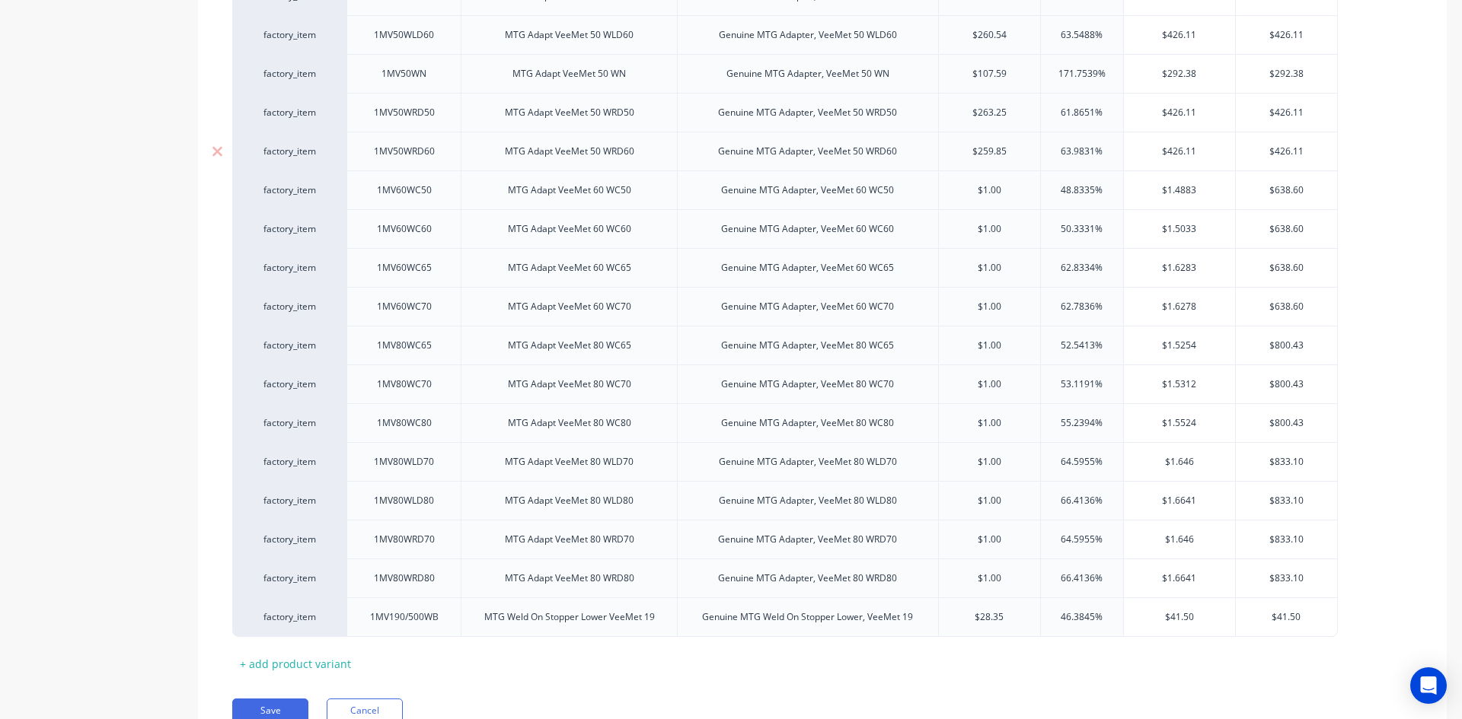
click at [993, 152] on input "$259.85" at bounding box center [990, 152] width 102 height 14
type textarea "x"
type input "$1"
type input "$263.25"
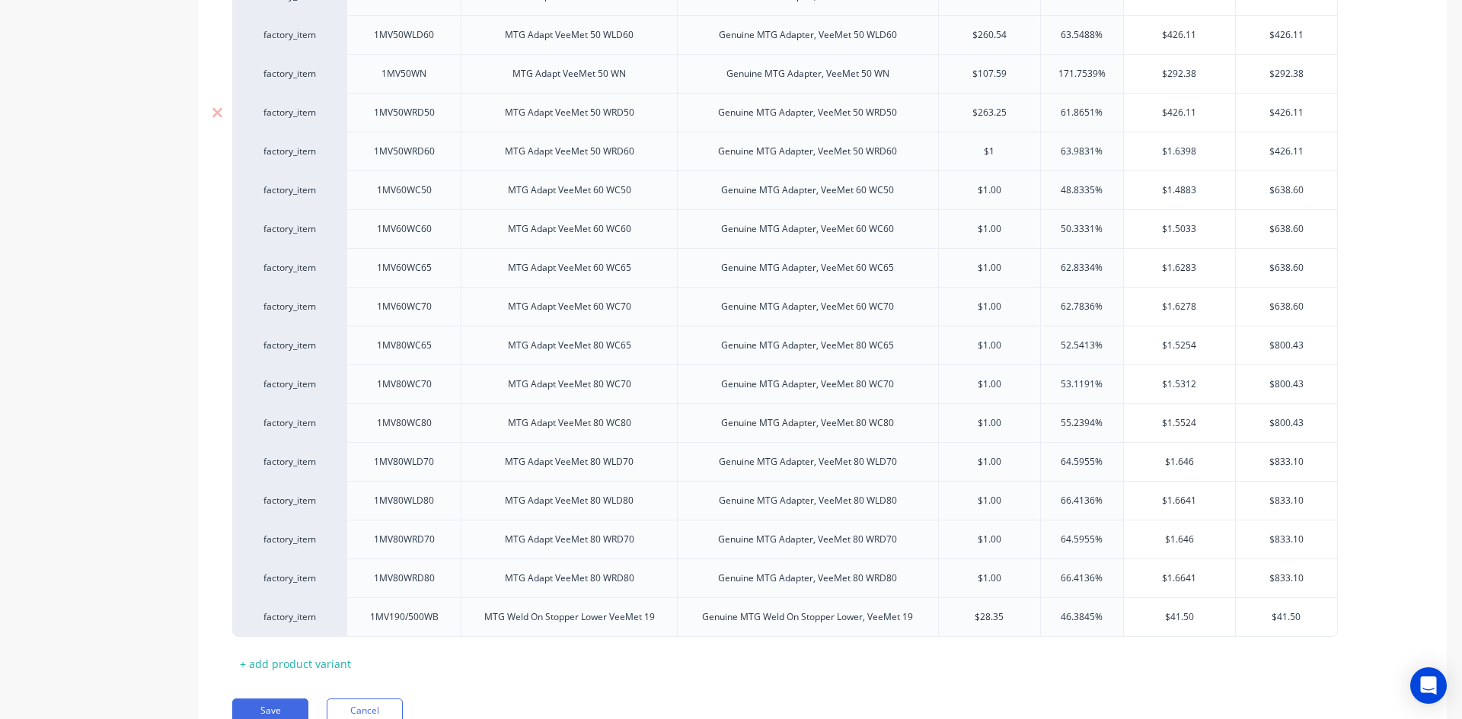
click at [992, 110] on input "$263.25" at bounding box center [990, 113] width 102 height 14
type textarea "x"
click at [979, 55] on div "$107.59" at bounding box center [990, 74] width 102 height 38
type input "$1"
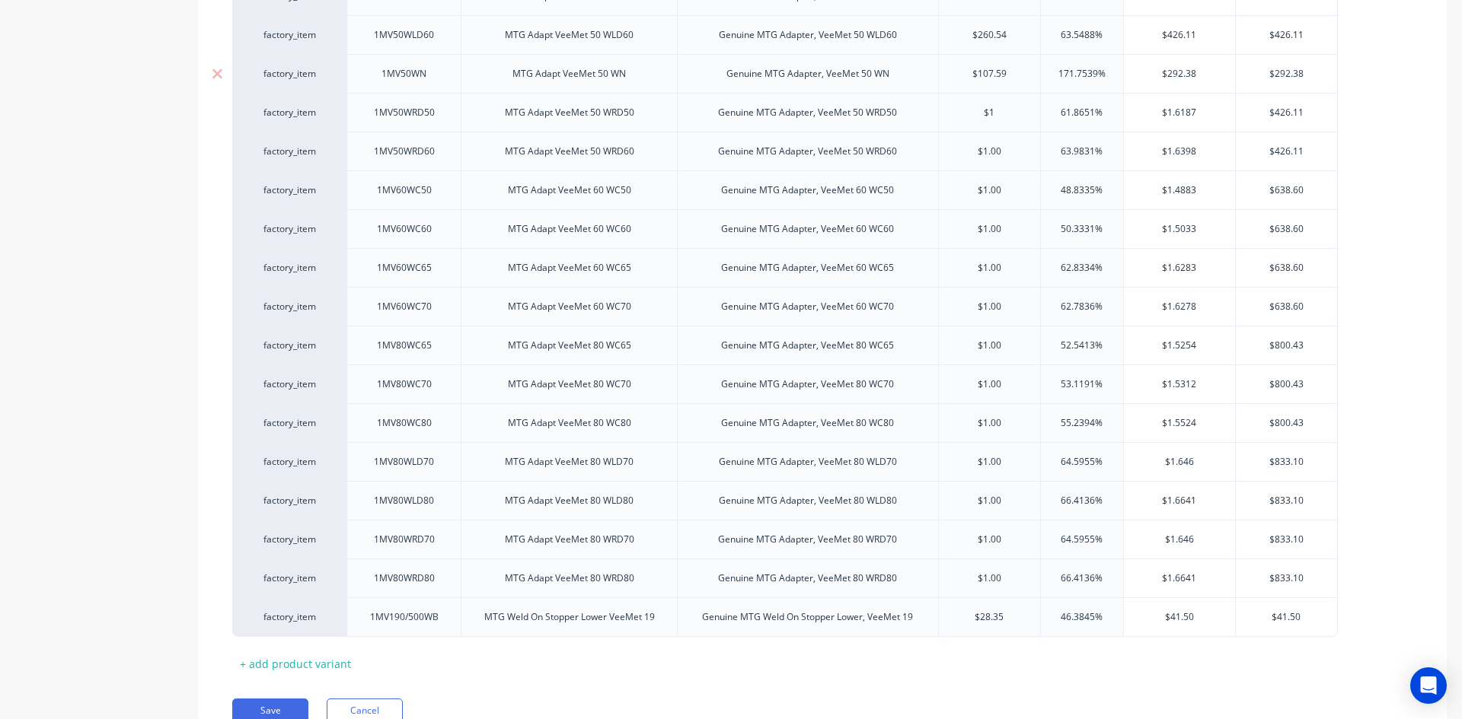
type input "$107.59"
click at [979, 55] on div "$107.59" at bounding box center [990, 74] width 102 height 38
click at [993, 70] on input "$107.59" at bounding box center [990, 74] width 102 height 14
type textarea "x"
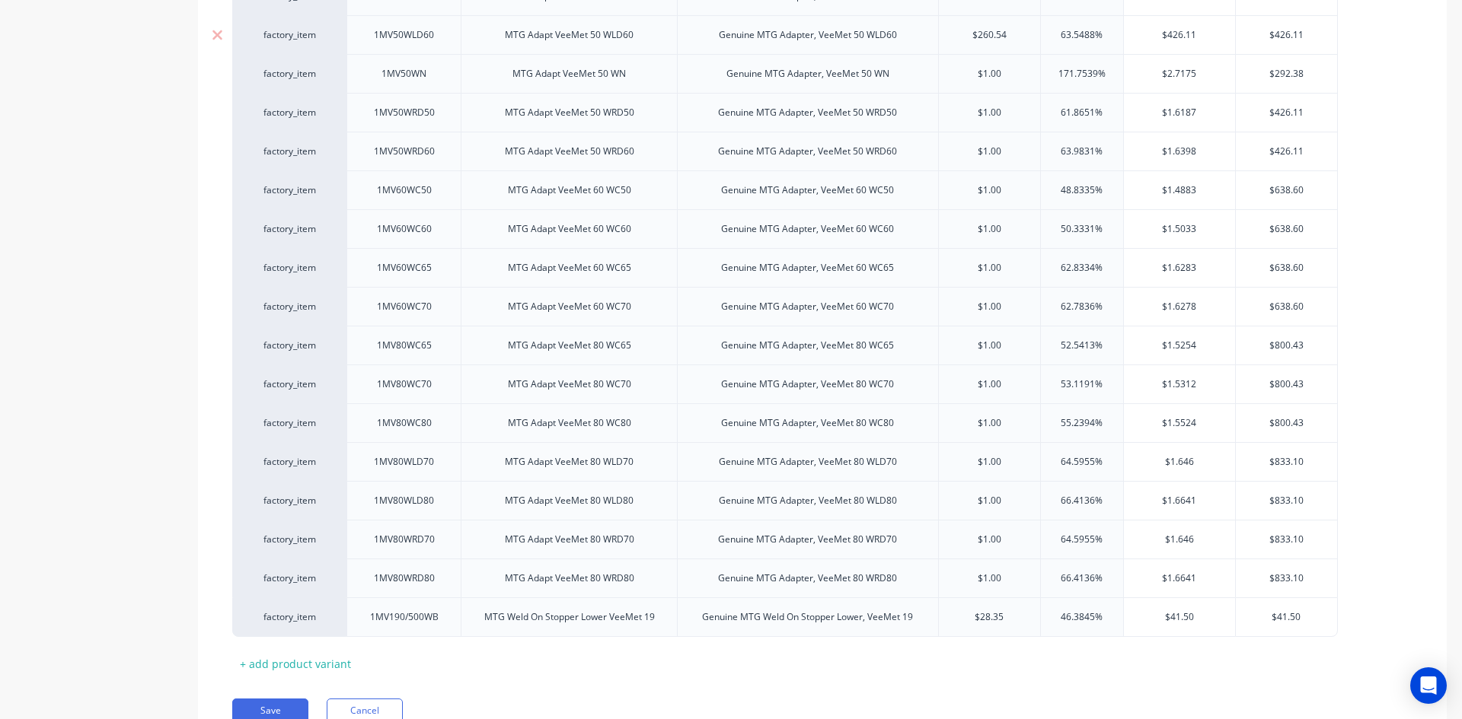
type input "$1"
type input "$260.54"
click at [996, 40] on input "$260.54" at bounding box center [990, 35] width 102 height 14
type textarea "x"
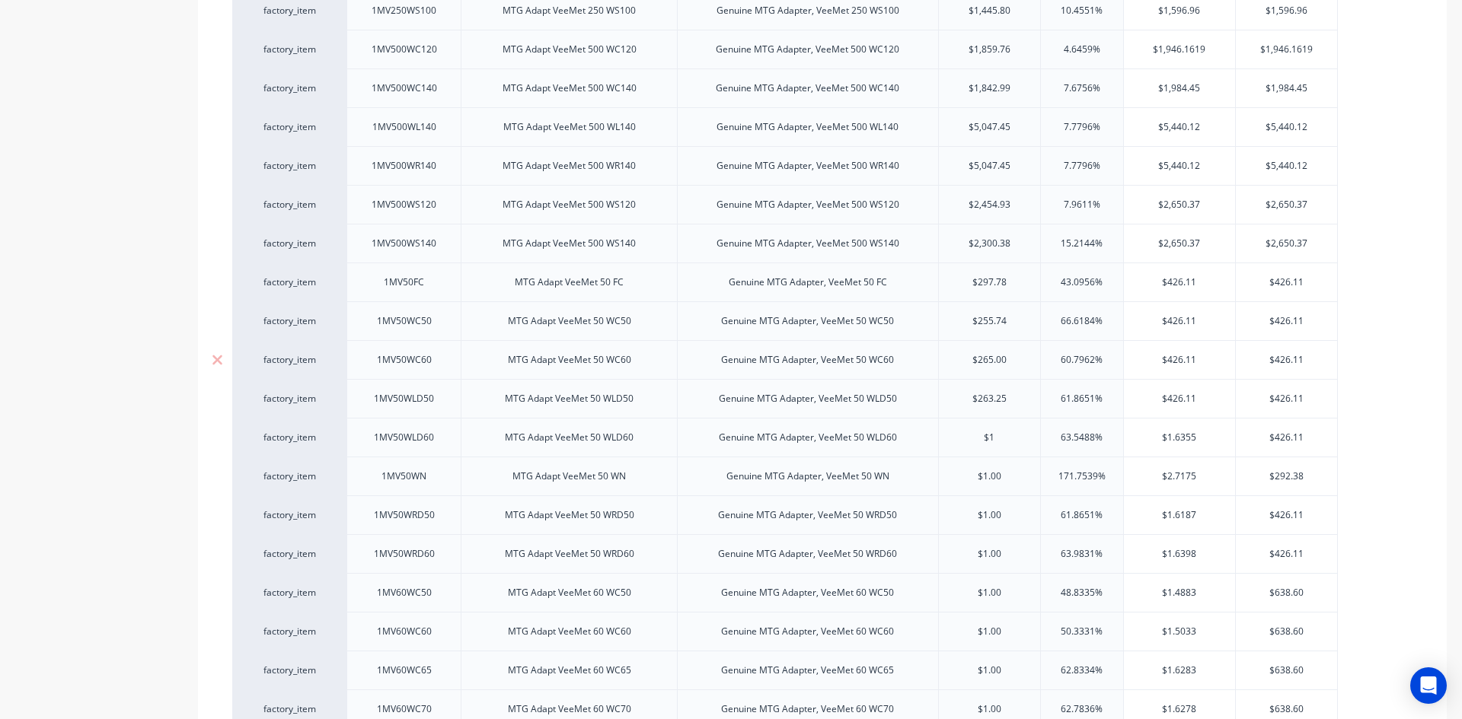
scroll to position [1061, 0]
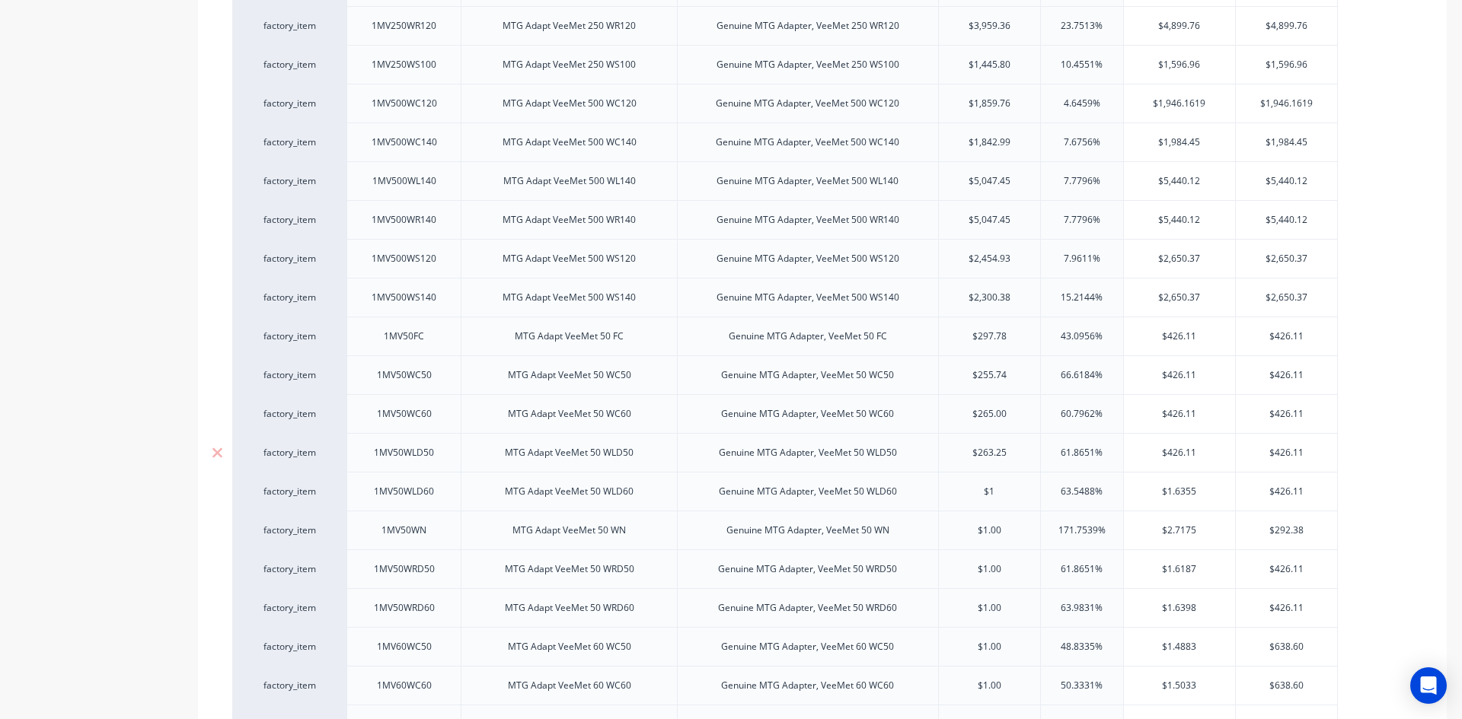
type input "$1"
type input "$263.25"
click at [991, 452] on input "$263.25" at bounding box center [990, 453] width 102 height 14
type textarea "x"
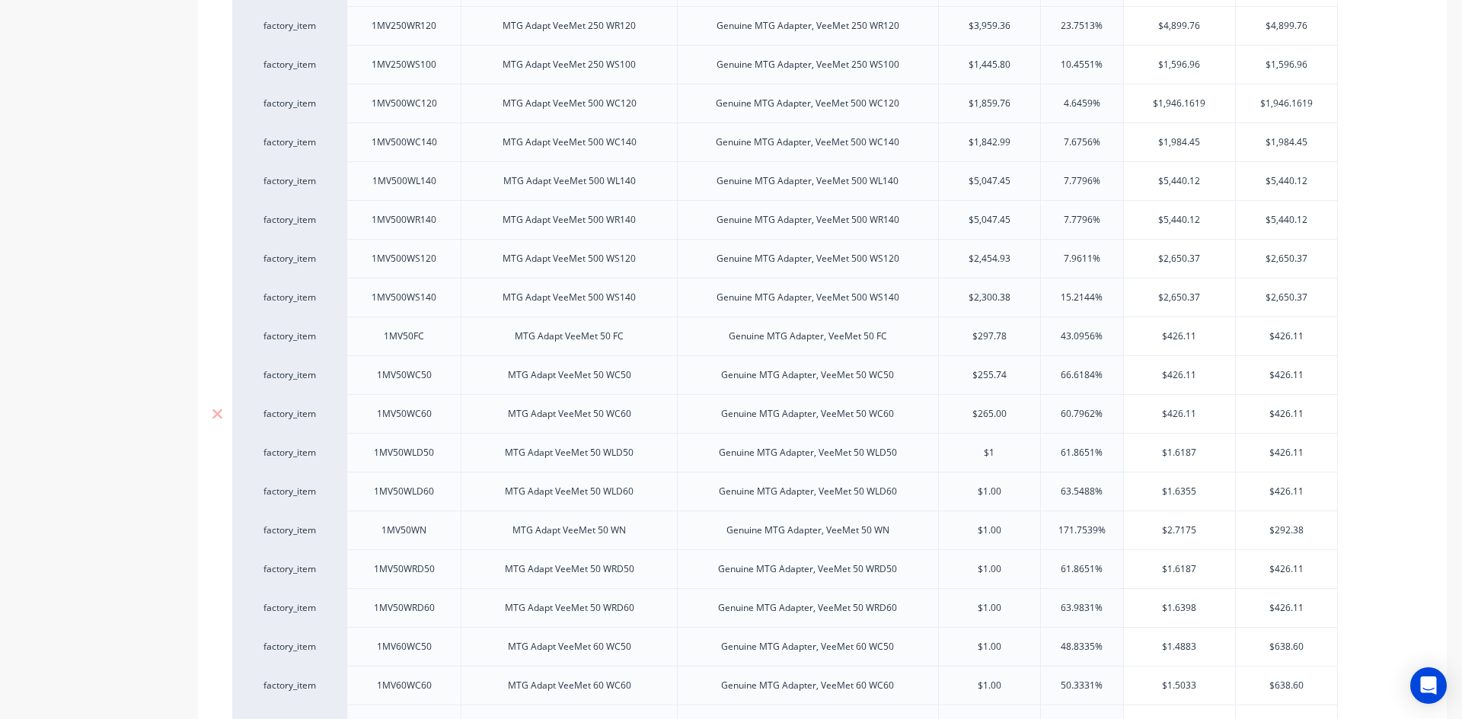
type input "$1"
type input "$265.00"
click at [991, 410] on input "$265.00" at bounding box center [990, 414] width 102 height 14
type textarea "x"
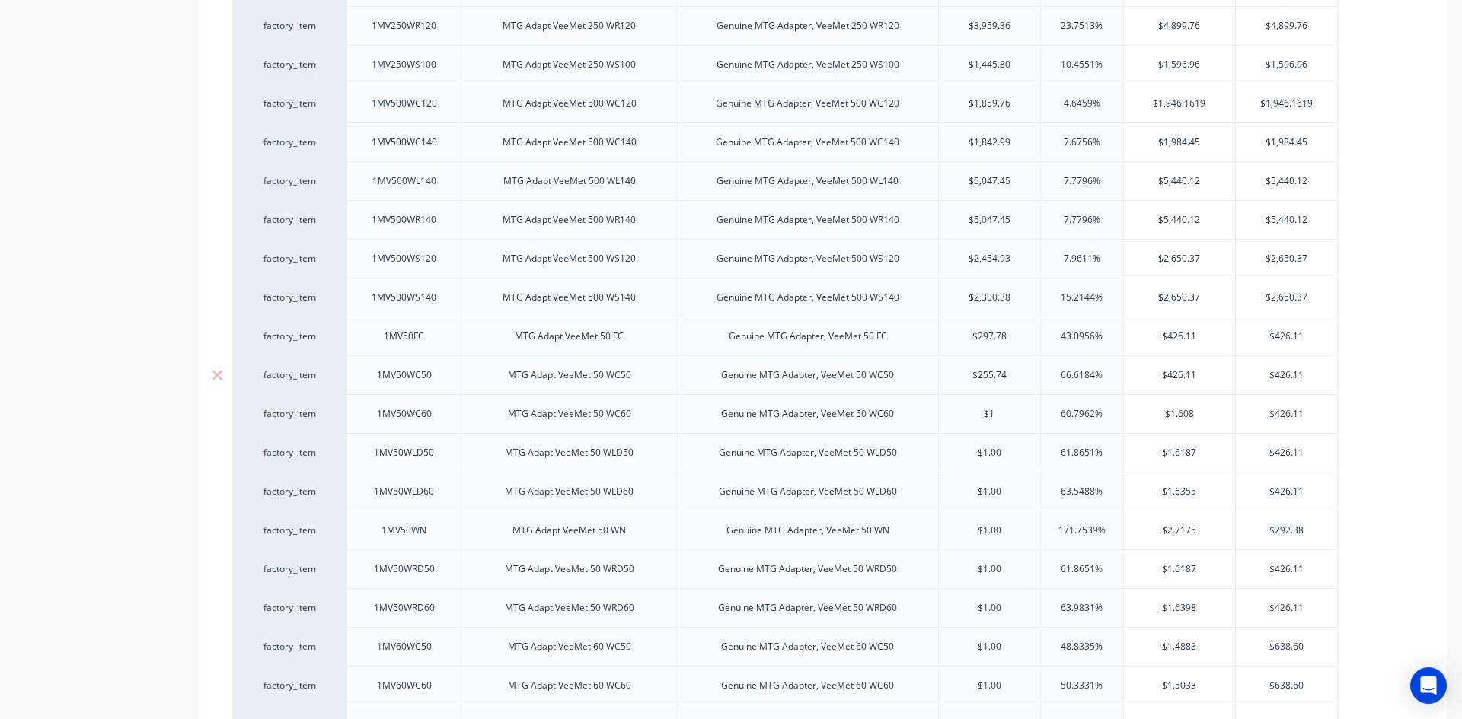
type input "$1"
type input "$255.74"
click at [992, 381] on input "$255.74" at bounding box center [990, 375] width 102 height 14
type textarea "x"
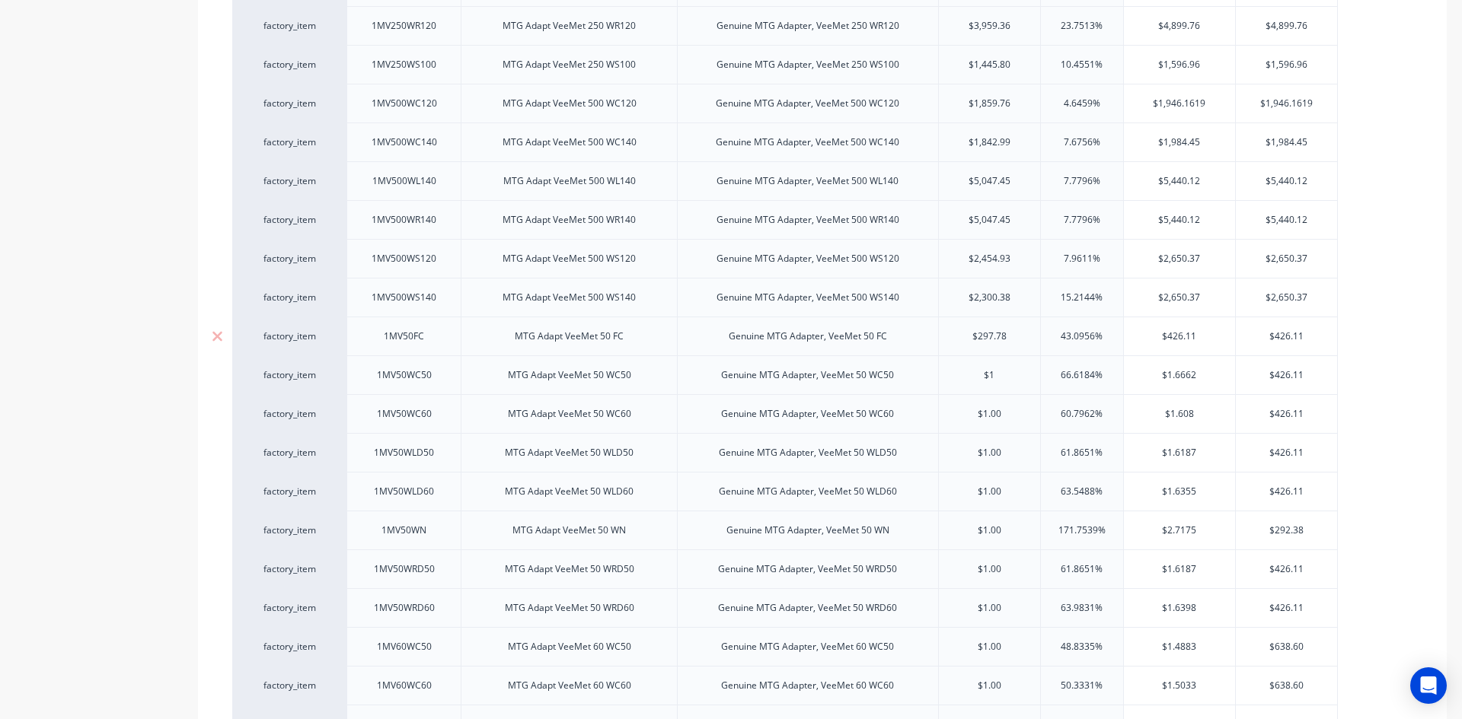
type input "$1"
type input "$297.78"
click at [990, 339] on input "$297.78" at bounding box center [990, 337] width 102 height 14
type textarea "x"
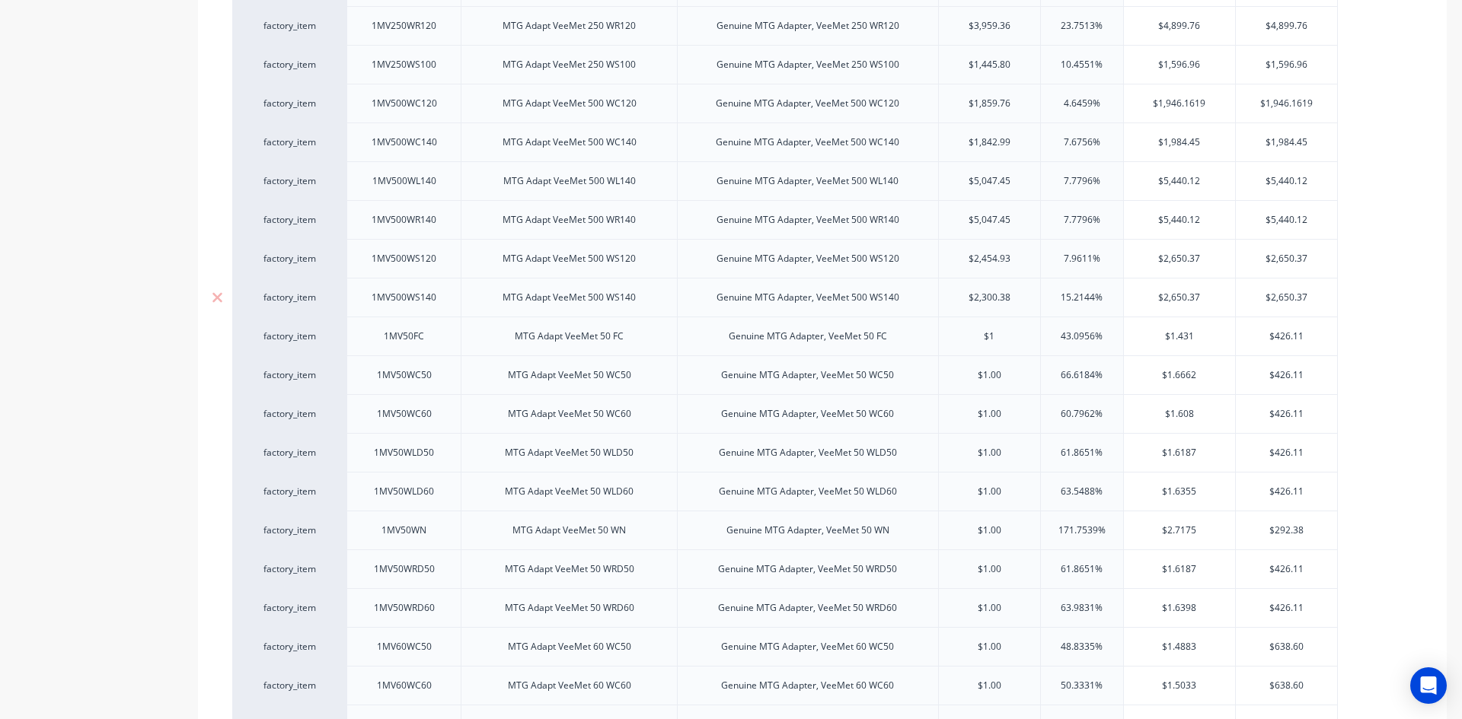
type input "$1"
type input "$2,300.38"
click at [994, 298] on input "$2,300.38" at bounding box center [990, 298] width 102 height 14
type textarea "x"
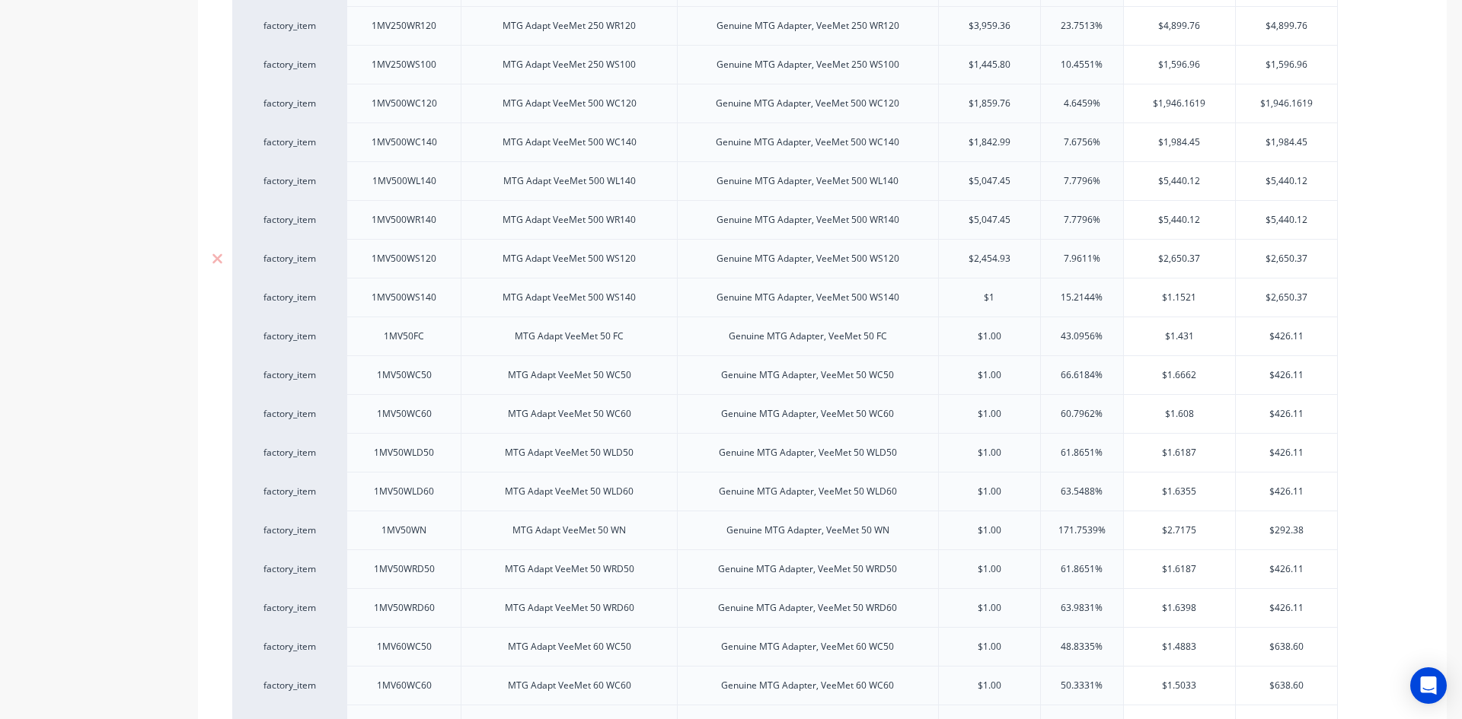
type input "$1"
type input "$2,454.93"
click at [994, 260] on input "$2,454.93" at bounding box center [990, 259] width 102 height 14
type textarea "x"
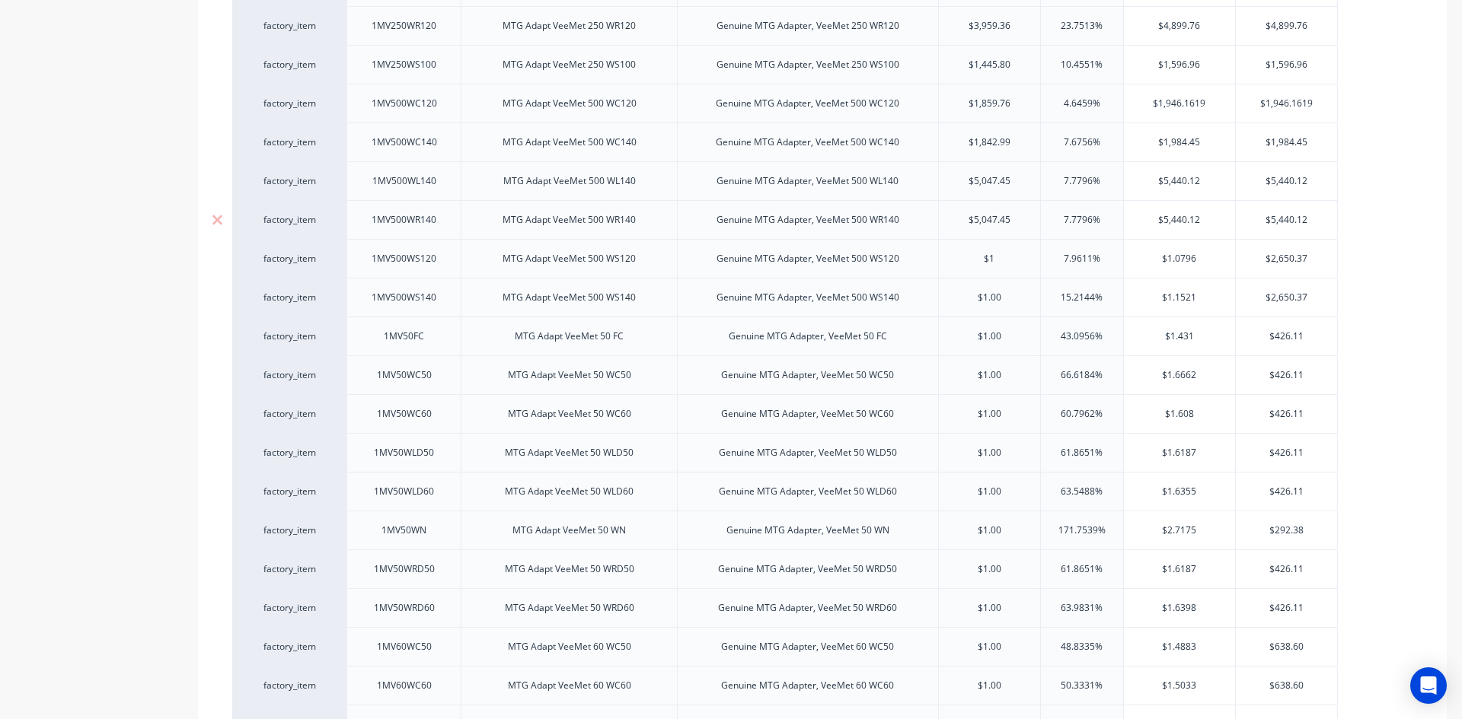
click at [994, 228] on div "$5,047.45" at bounding box center [990, 220] width 102 height 38
type input "$1"
type input "$5,047.45"
click at [994, 228] on div "$5,047.45" at bounding box center [990, 220] width 102 height 38
type textarea "x"
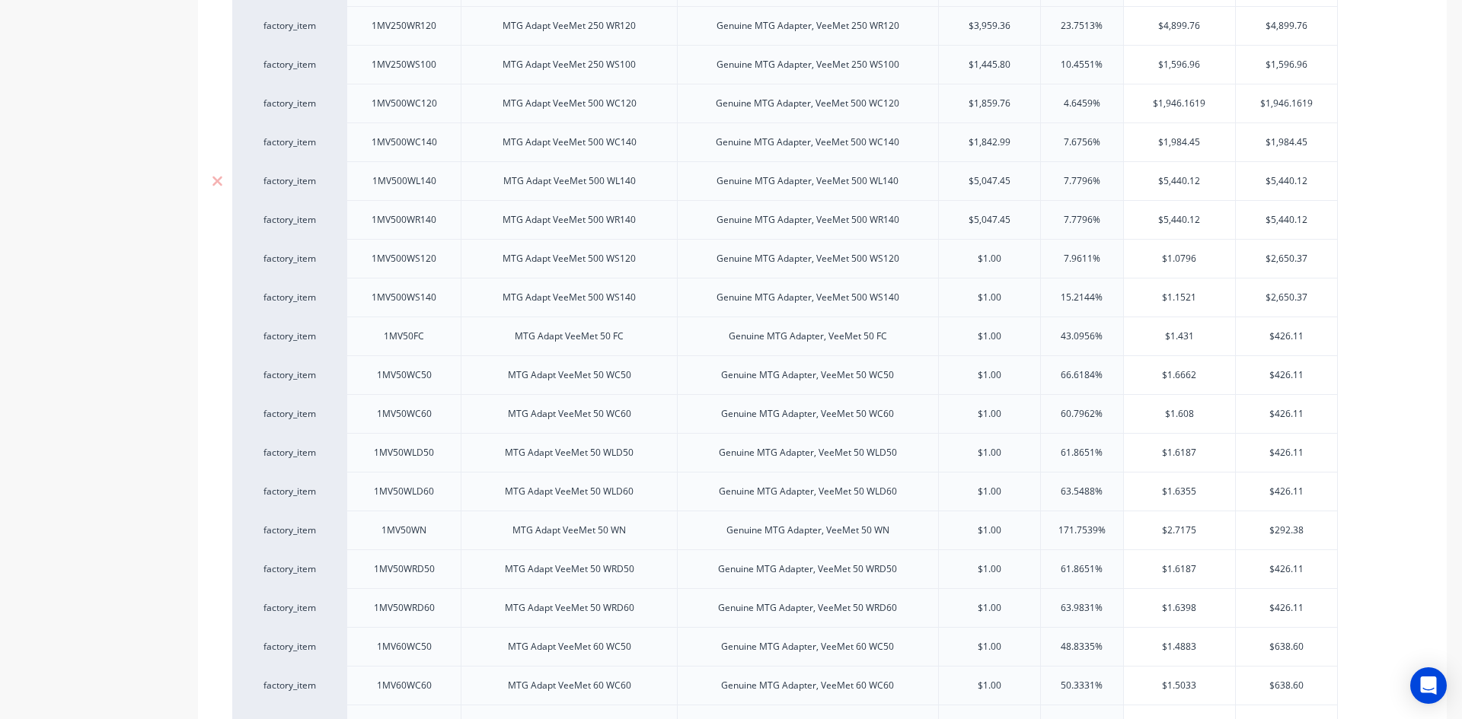
type input "$5,047.451"
click at [992, 228] on div "$5,047.451" at bounding box center [992, 220] width 107 height 38
type textarea "x"
type input "$5,047.4511"
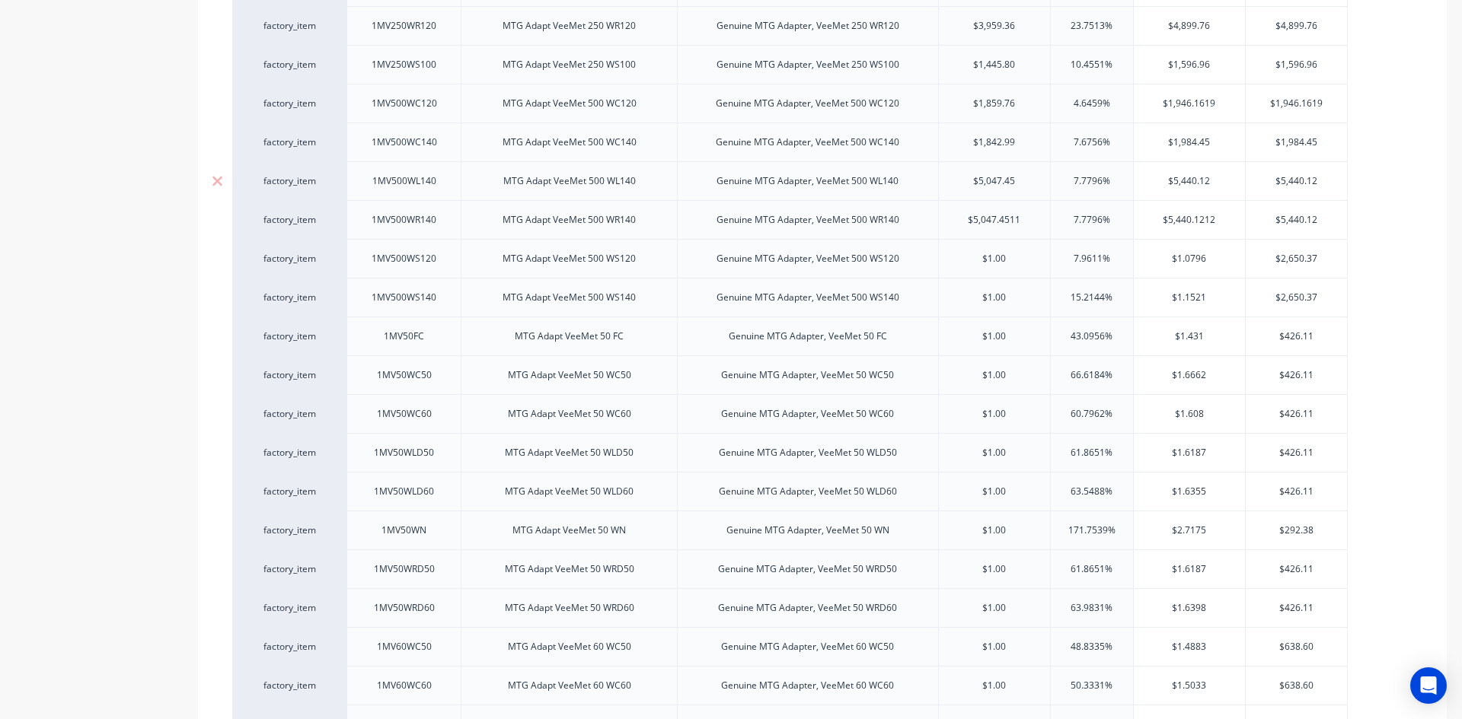
type input "$5,047.45"
click at [1002, 176] on input "$5,047.45" at bounding box center [995, 181] width 112 height 14
type textarea "x"
click at [992, 211] on div "$5,047.4511" at bounding box center [995, 220] width 112 height 38
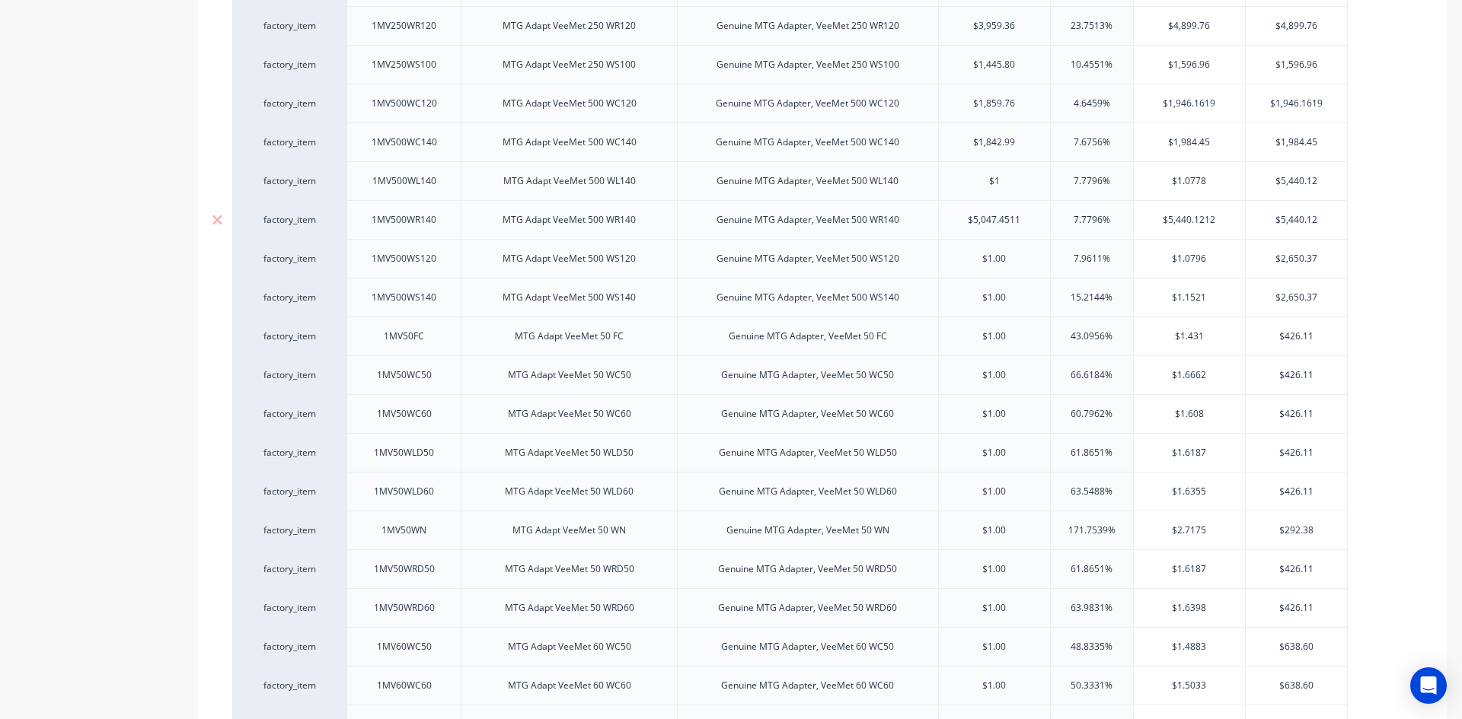
type input "$1"
click at [992, 211] on div "$5,047.4511" at bounding box center [995, 220] width 112 height 38
click at [990, 222] on input "$5,047.4511" at bounding box center [995, 220] width 112 height 14
type textarea "x"
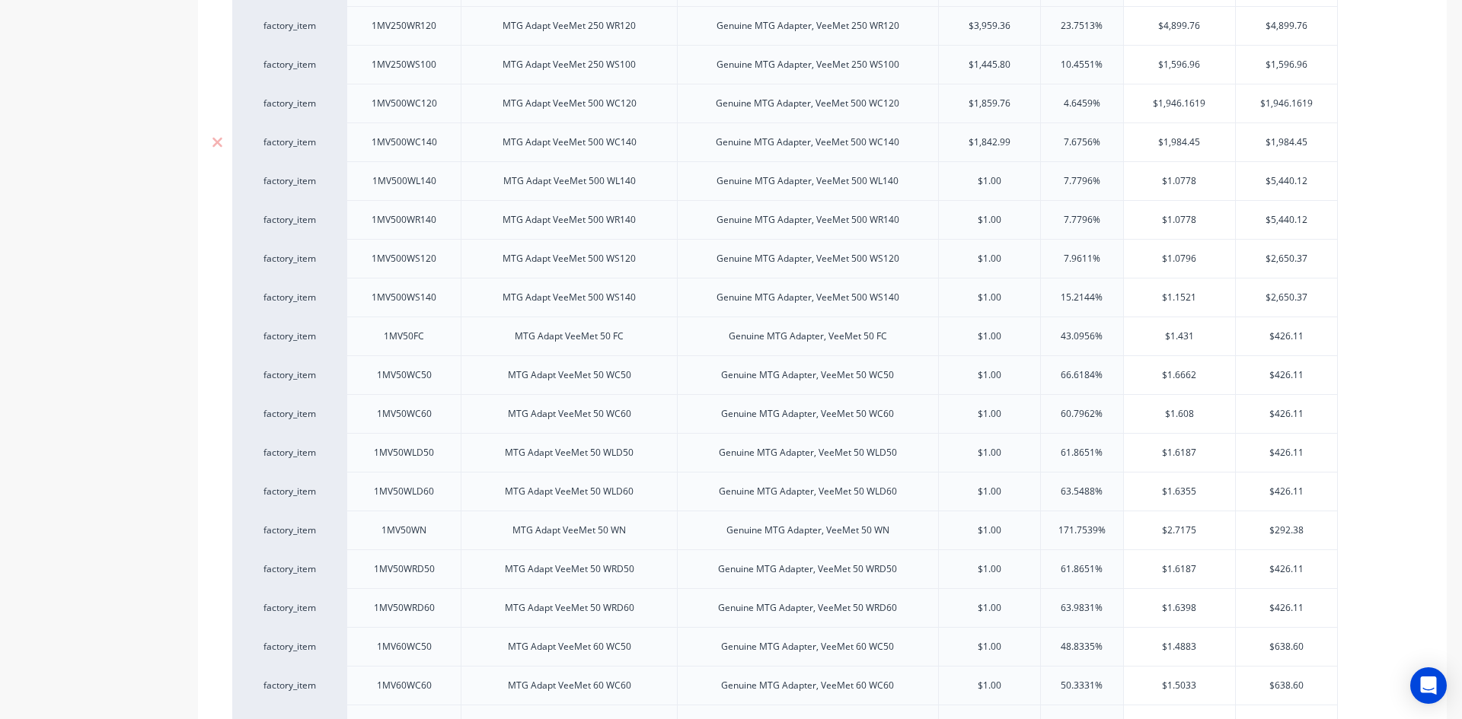
type input "$1"
type input "$1,842.99"
click at [988, 141] on input "$1,842.99" at bounding box center [990, 143] width 102 height 14
type textarea "x"
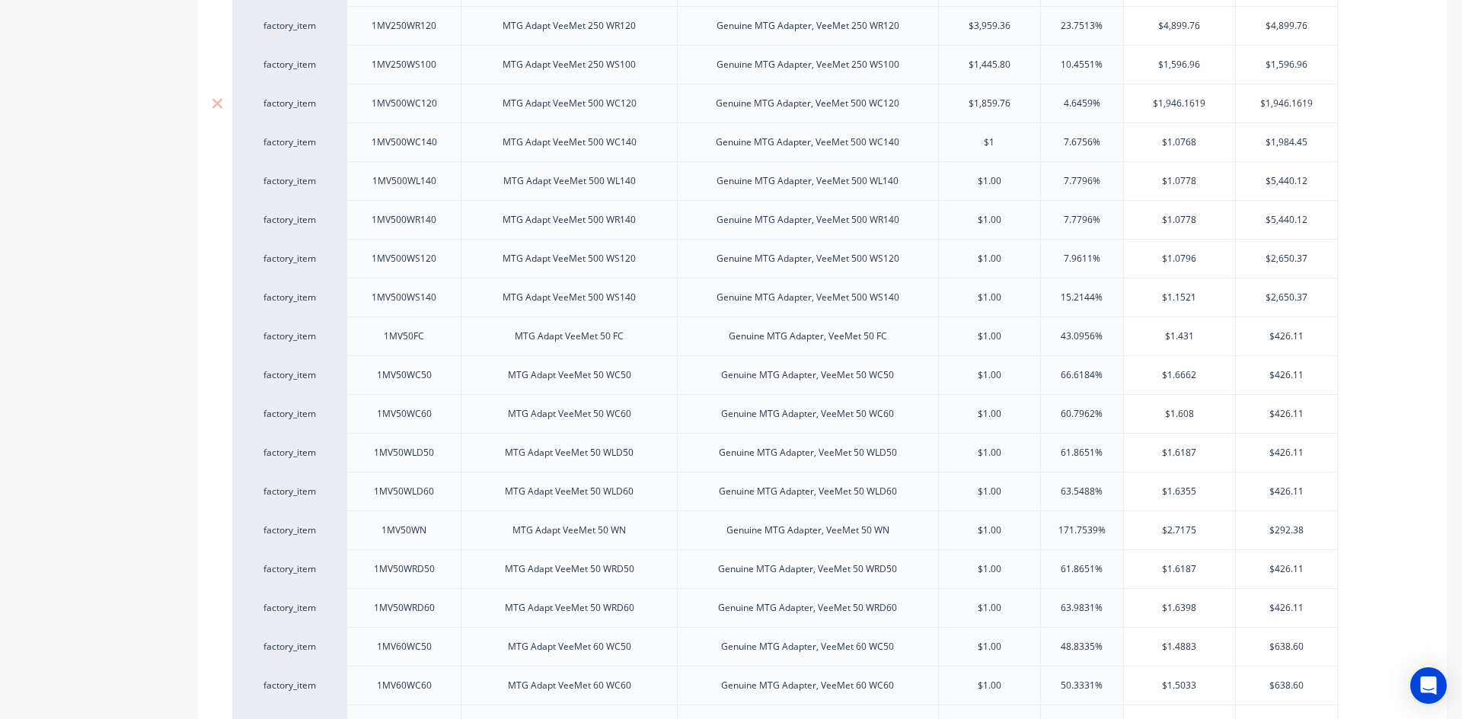
click at [992, 110] on div "$1,859.76" at bounding box center [990, 104] width 102 height 38
type input "$1"
type input "$1,859.76"
click at [987, 101] on input "$1,859.76" at bounding box center [990, 104] width 102 height 14
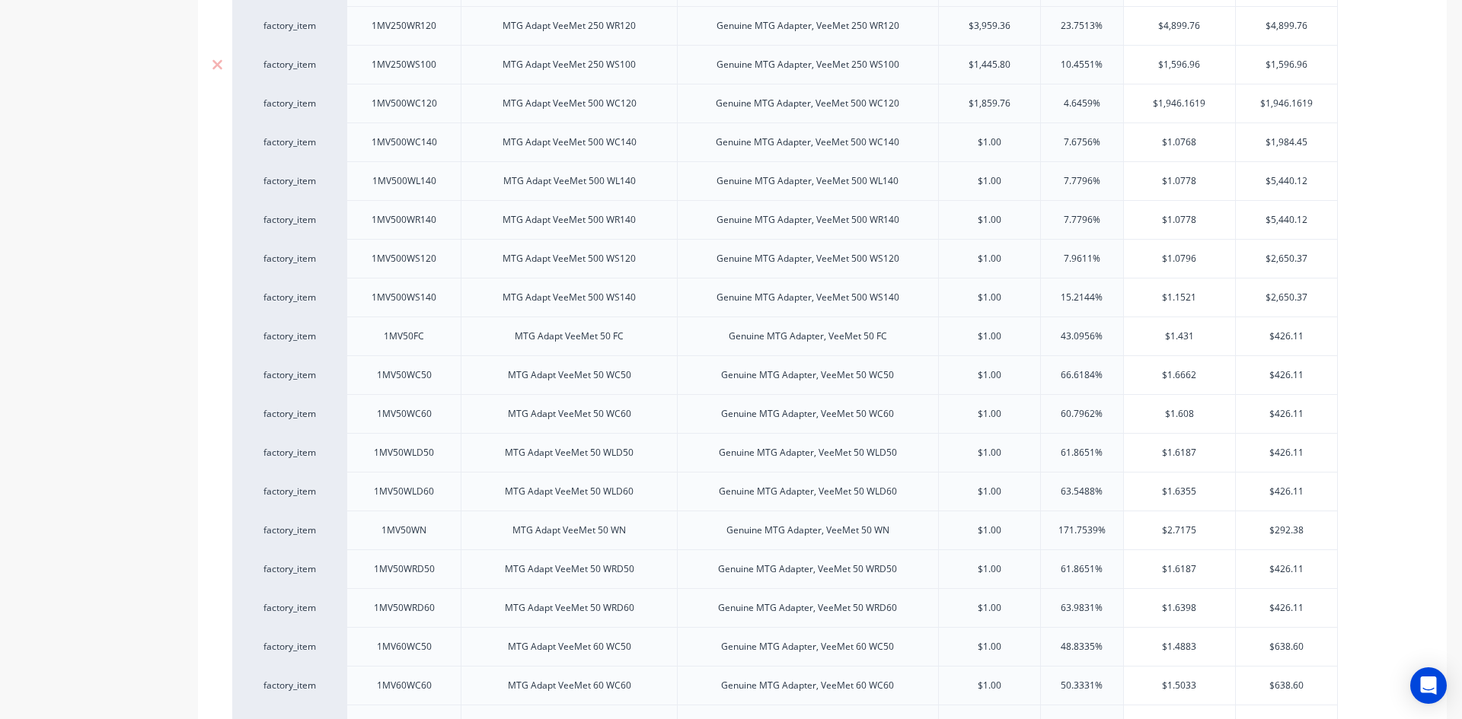
type textarea "x"
type input "$1"
type input "$1,445.80"
click at [985, 67] on input "$1,445.80" at bounding box center [990, 65] width 102 height 14
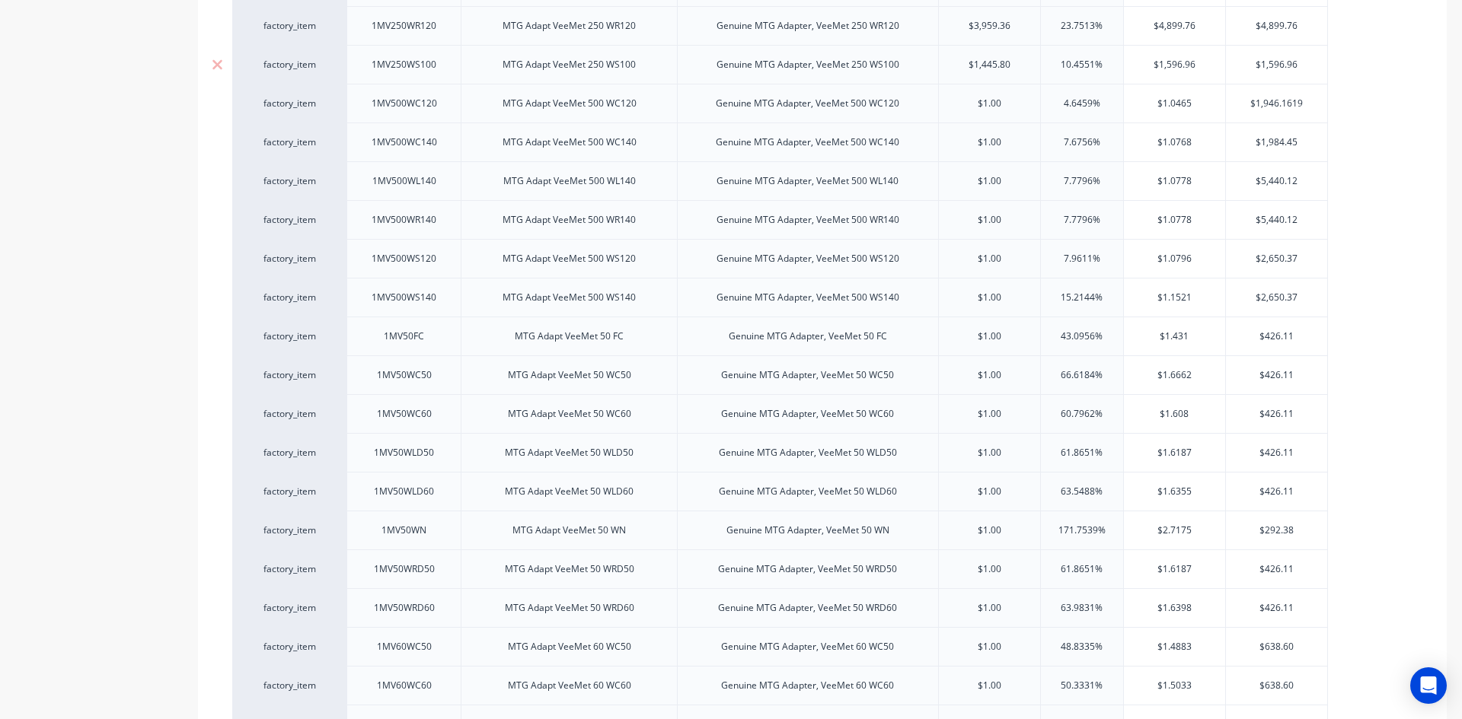
type textarea "x"
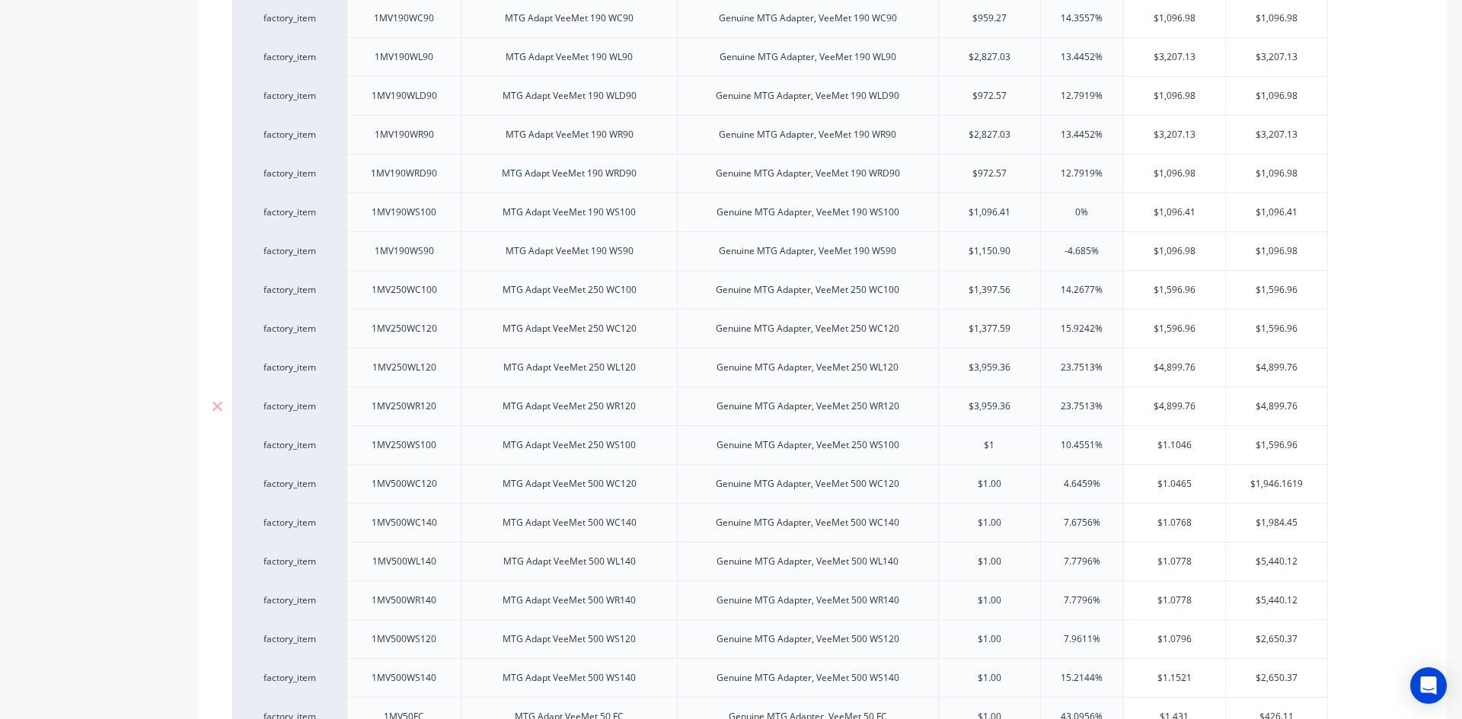
type input "$1"
type input "$3,959.36"
click at [987, 410] on input "$3,959.36" at bounding box center [990, 407] width 102 height 14
type textarea "x"
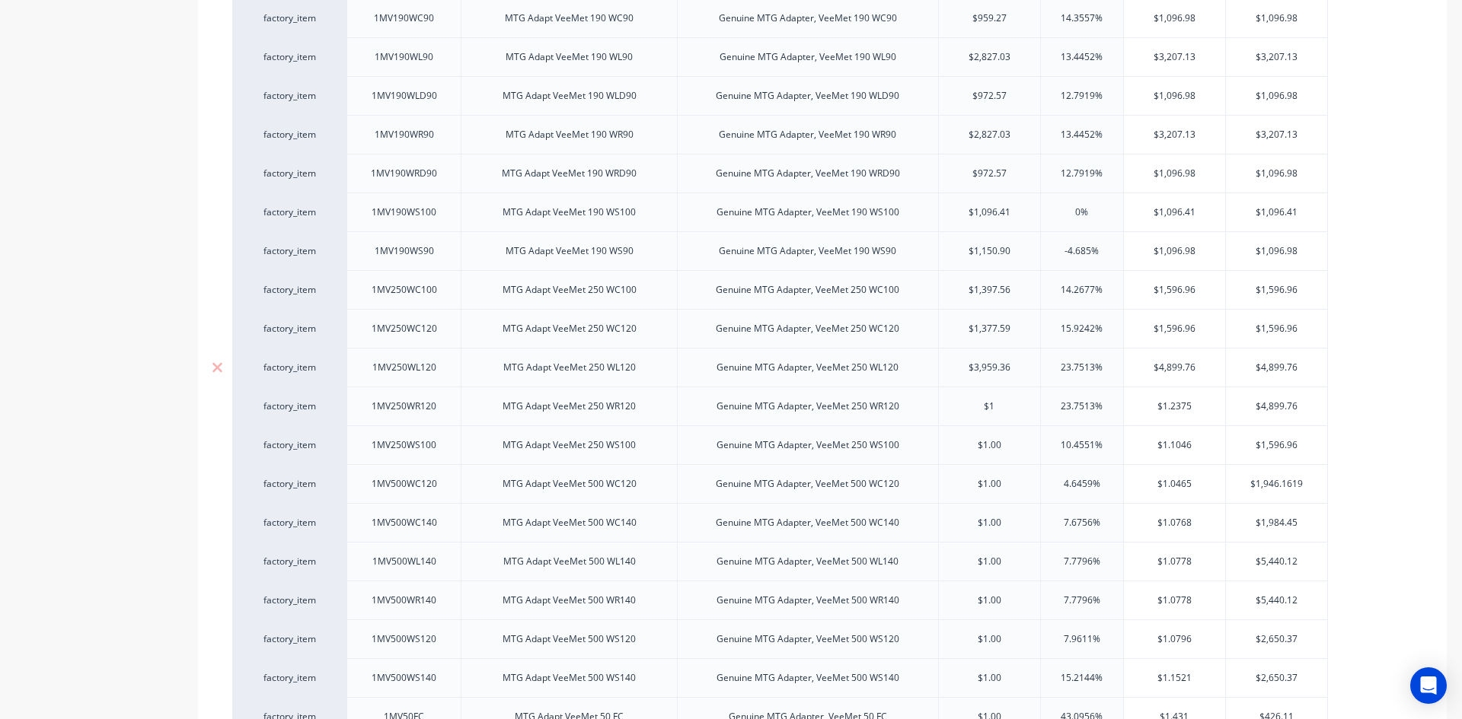
type input "$1"
type input "$3,959.36"
click at [986, 368] on input "$3,959.36" at bounding box center [990, 368] width 102 height 14
type textarea "x"
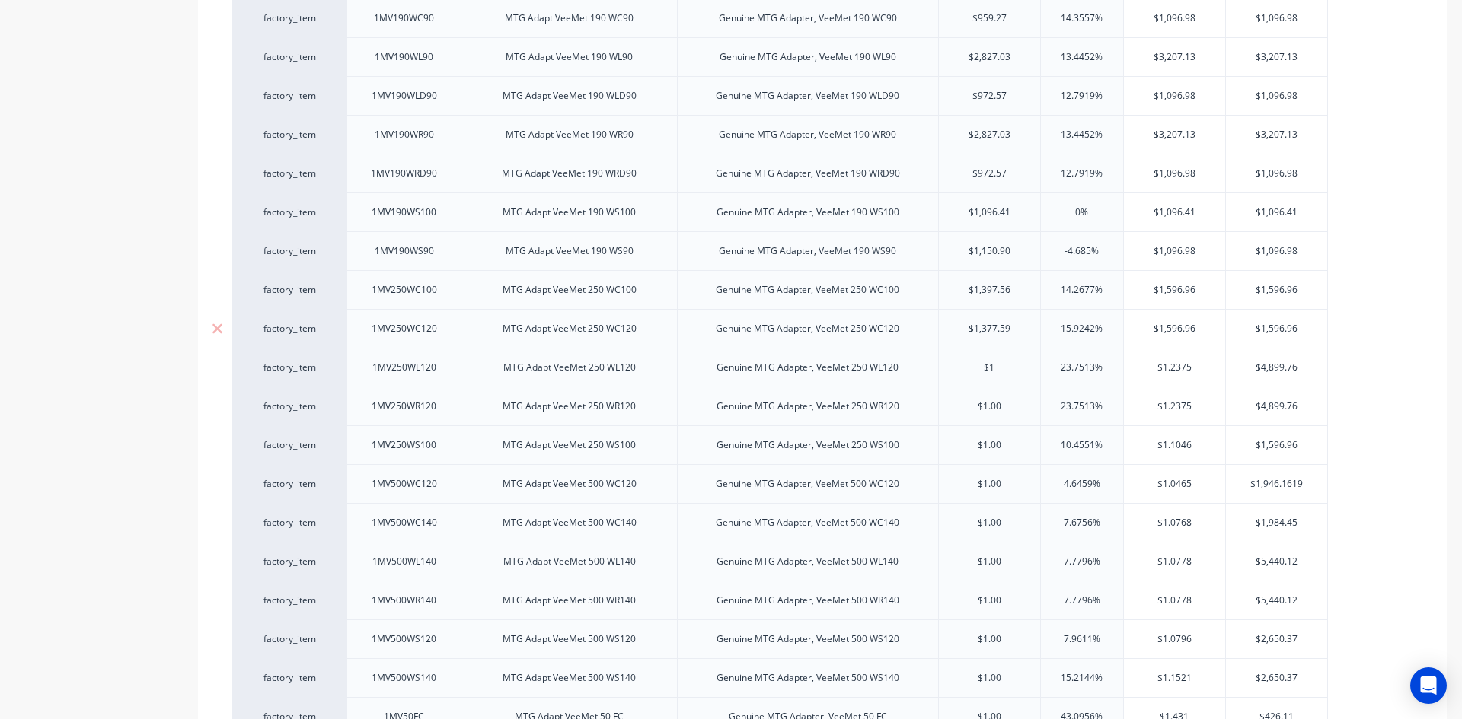
type input "$1"
type input "$1,377.59"
click at [984, 334] on input "$1,377.59" at bounding box center [990, 329] width 102 height 14
type textarea "x"
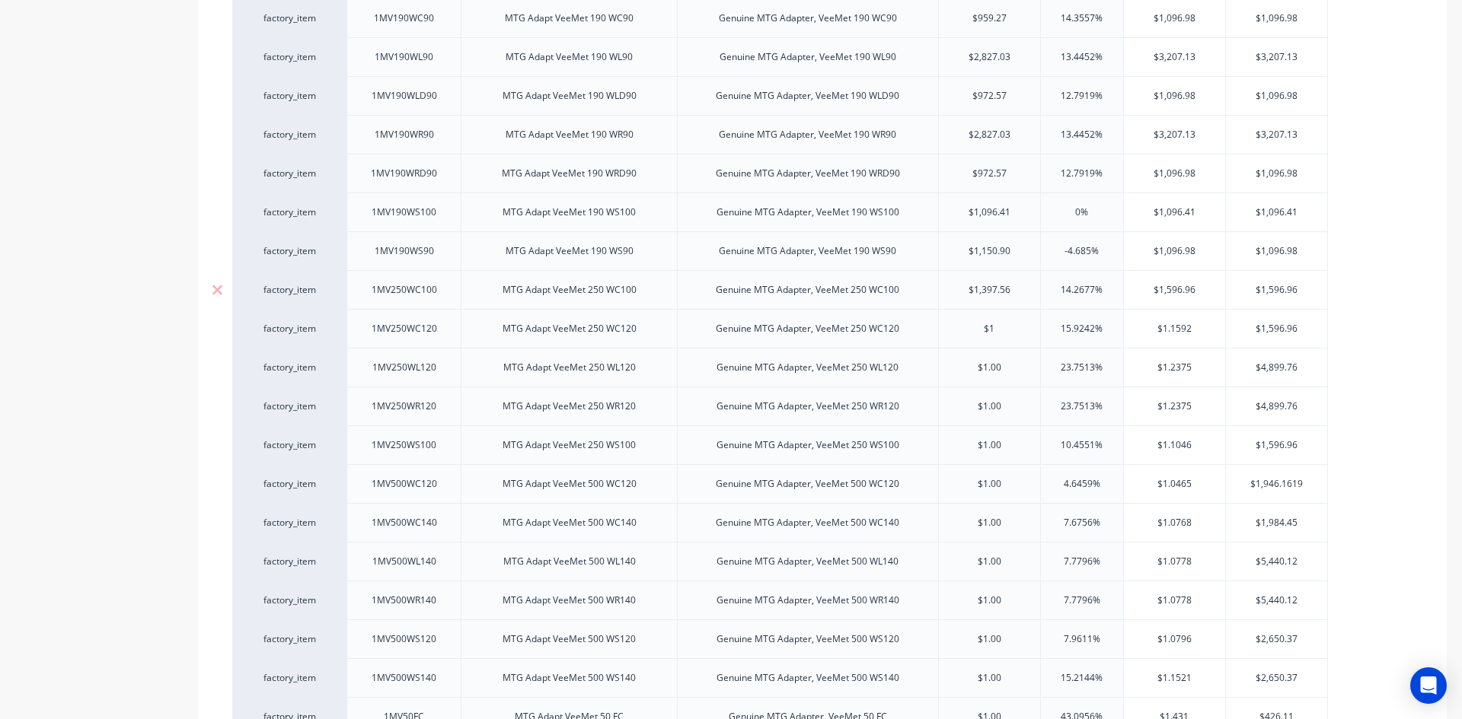
type input "$1"
type input "$1,397.56"
click at [990, 289] on input "$1,397.56" at bounding box center [990, 290] width 102 height 14
type textarea "x"
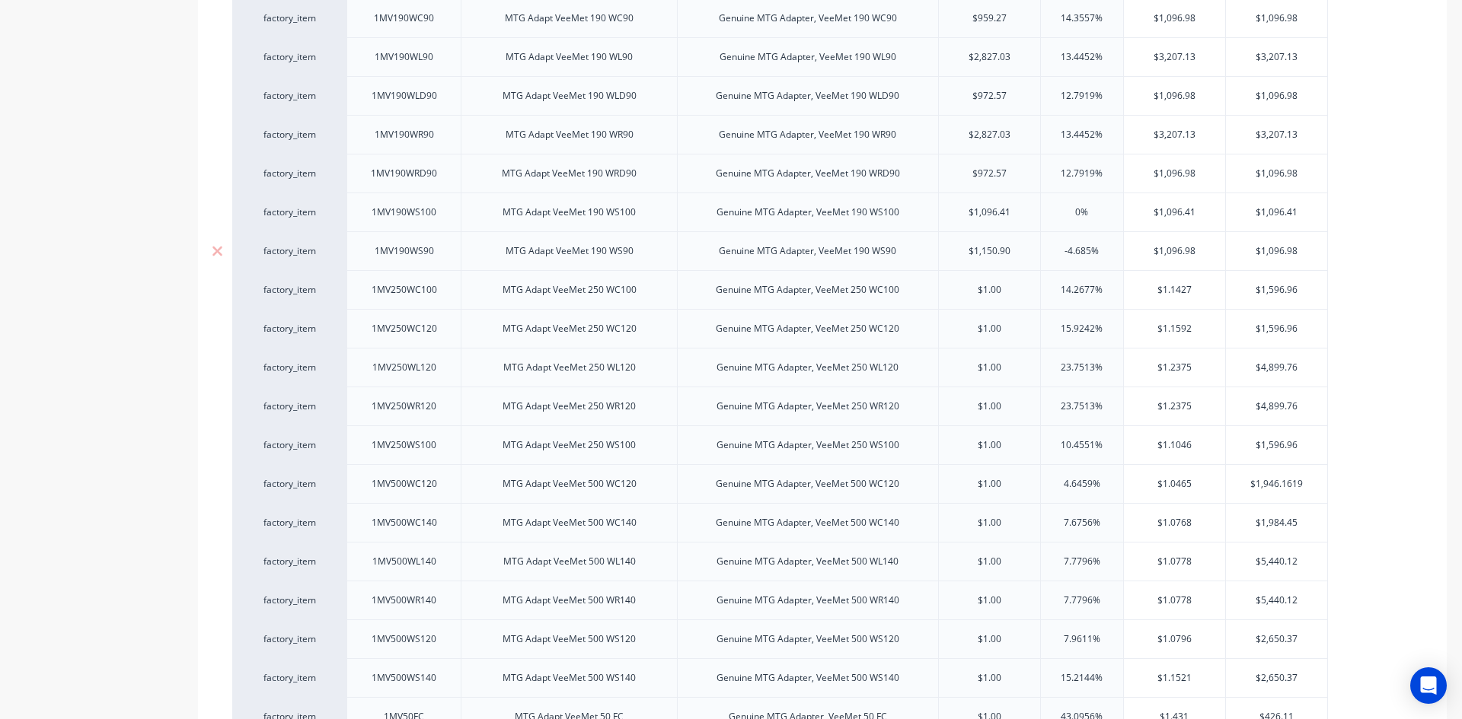
click at [985, 263] on div "$1,150.90" at bounding box center [990, 251] width 102 height 38
type input "$1"
type input "$1,150.90"
click at [994, 248] on input "$1,150.90" at bounding box center [990, 251] width 102 height 14
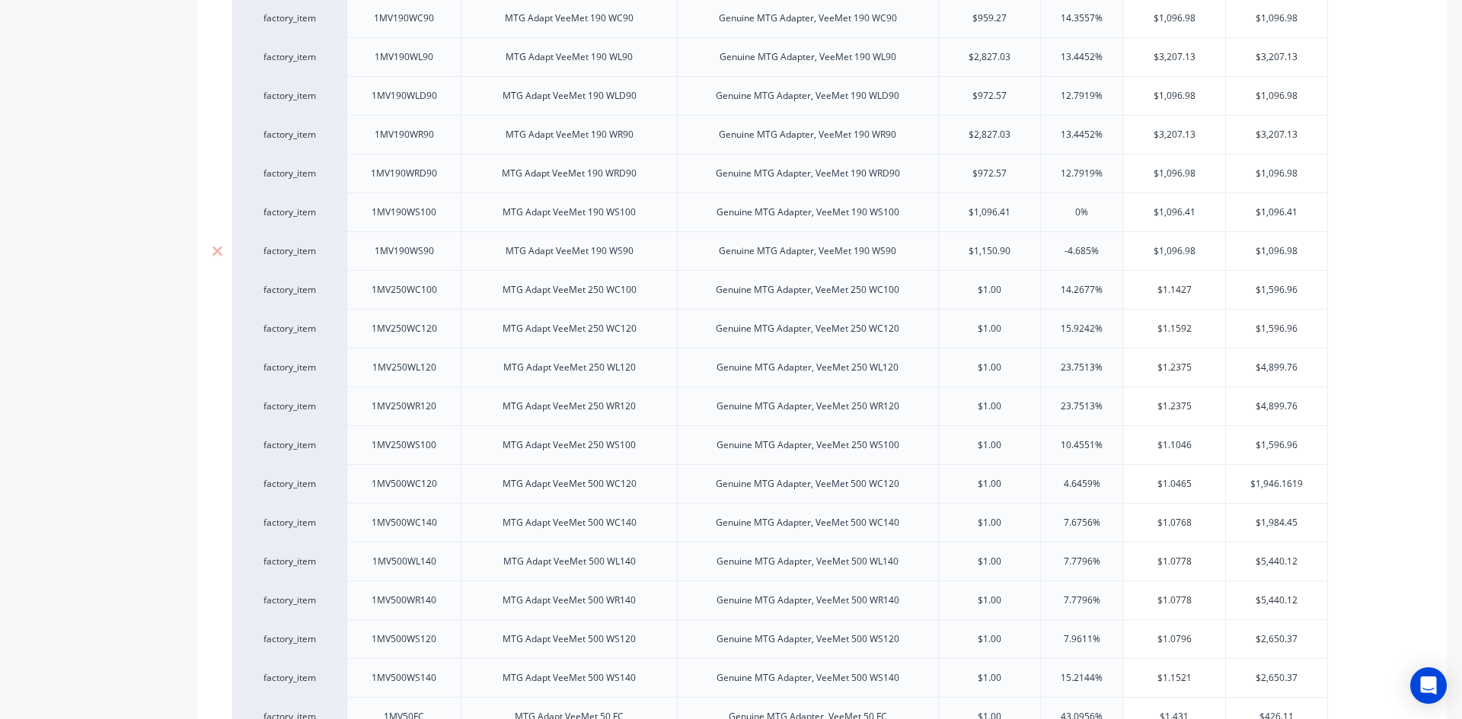
type textarea "x"
type input "$1"
type input "$1,096.41"
click at [991, 218] on input "$1,096.41" at bounding box center [990, 213] width 102 height 14
click at [992, 212] on input "$1,096.41" at bounding box center [990, 213] width 102 height 14
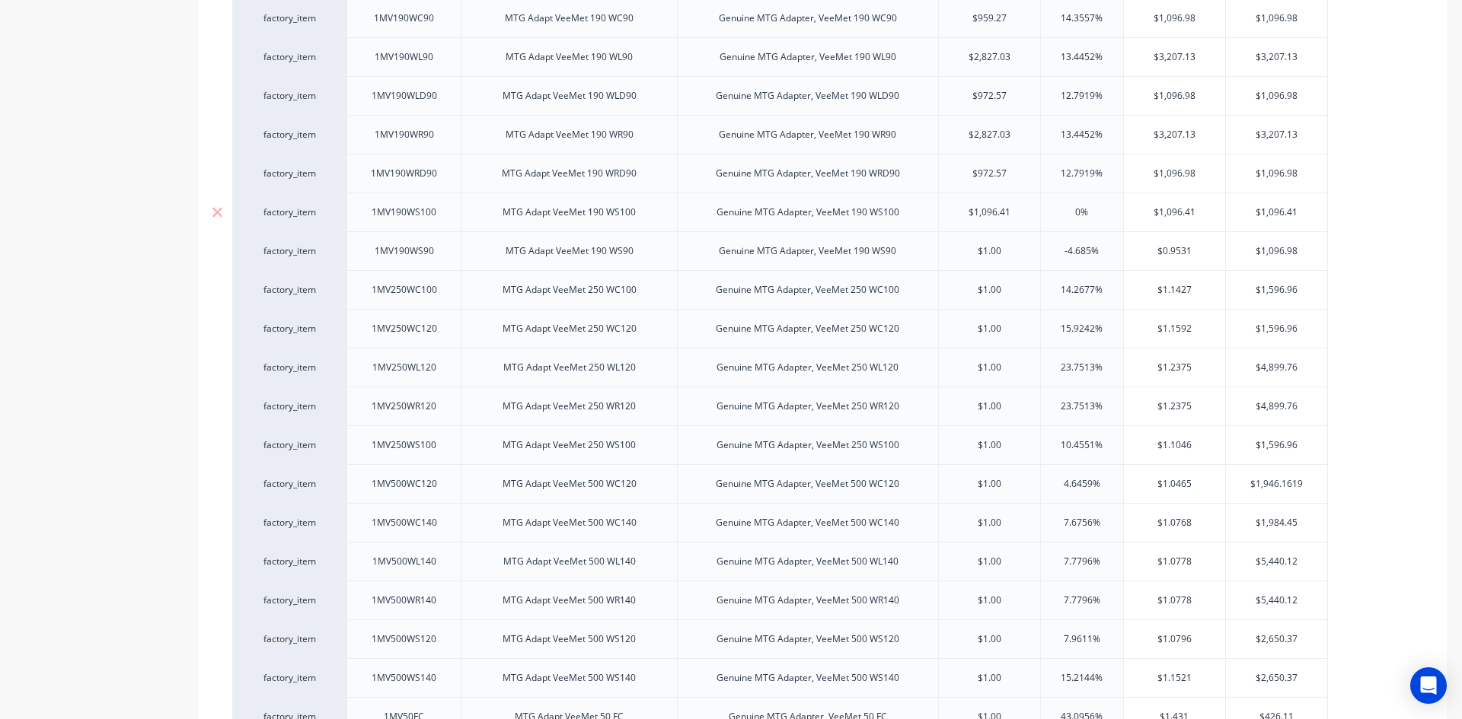
click at [992, 212] on input "$1,096.41" at bounding box center [990, 213] width 102 height 14
type textarea "x"
type input "$1"
type input "$972.57"
click at [991, 169] on input "$972.57" at bounding box center [990, 174] width 102 height 14
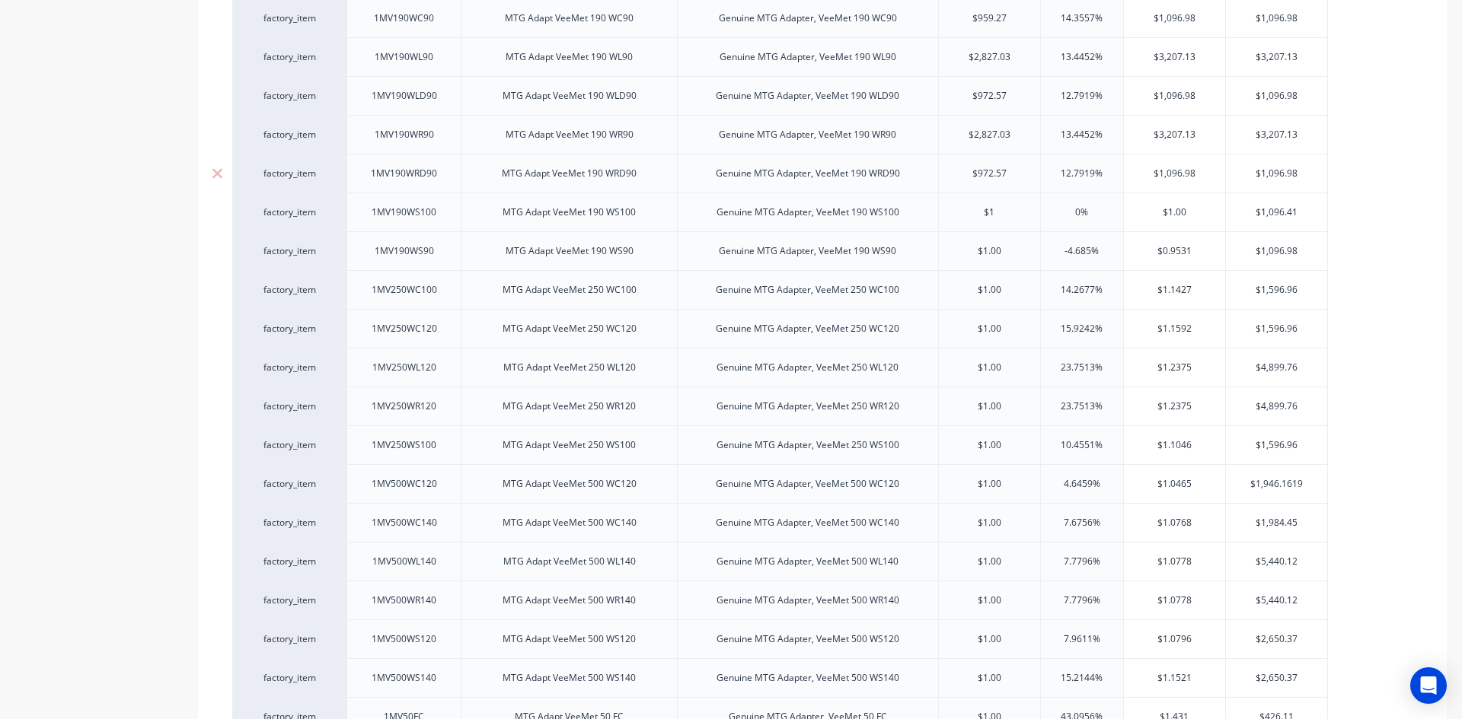
click at [991, 169] on input "$972.57" at bounding box center [990, 174] width 102 height 14
type textarea "x"
type input "$1"
type input "$2,827.03"
click at [991, 136] on input "$2,827.03" at bounding box center [990, 135] width 102 height 14
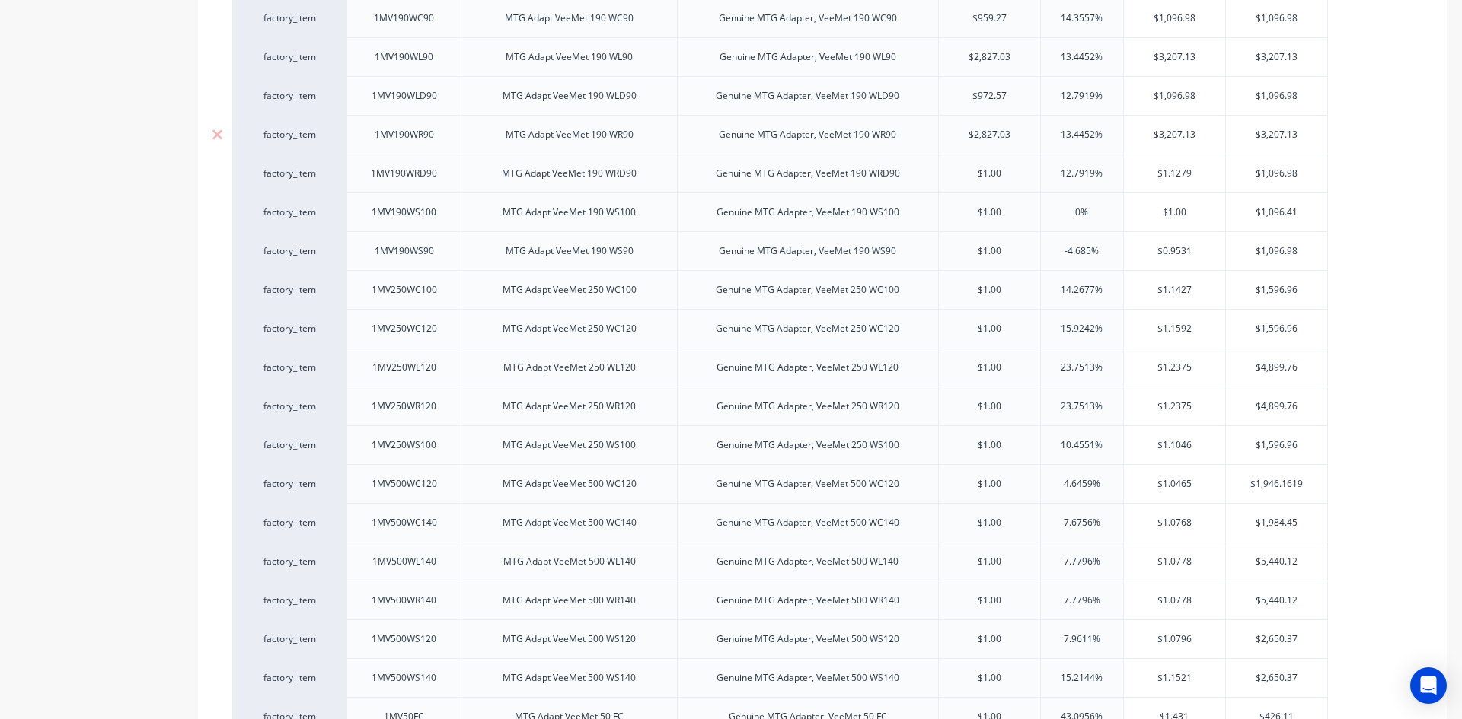
click at [991, 136] on input "$2,827.03" at bounding box center [990, 135] width 102 height 14
type textarea "x"
type input "$1"
type input "$972.57"
click at [989, 97] on input "$972.57" at bounding box center [990, 96] width 102 height 14
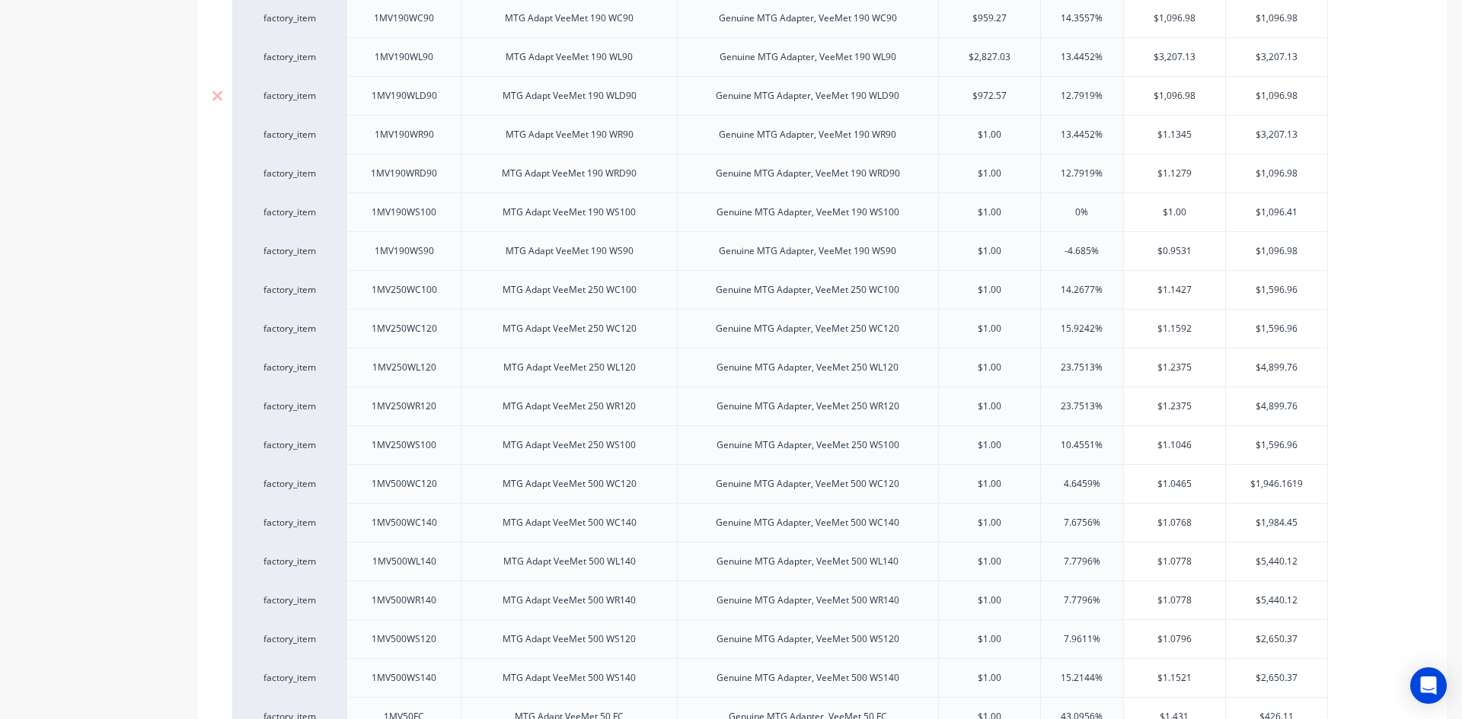
click at [989, 97] on input "$972.57" at bounding box center [990, 96] width 102 height 14
type textarea "x"
type input "$1"
type input "$2,827.03"
click at [990, 61] on input "$2,827.03" at bounding box center [990, 57] width 102 height 14
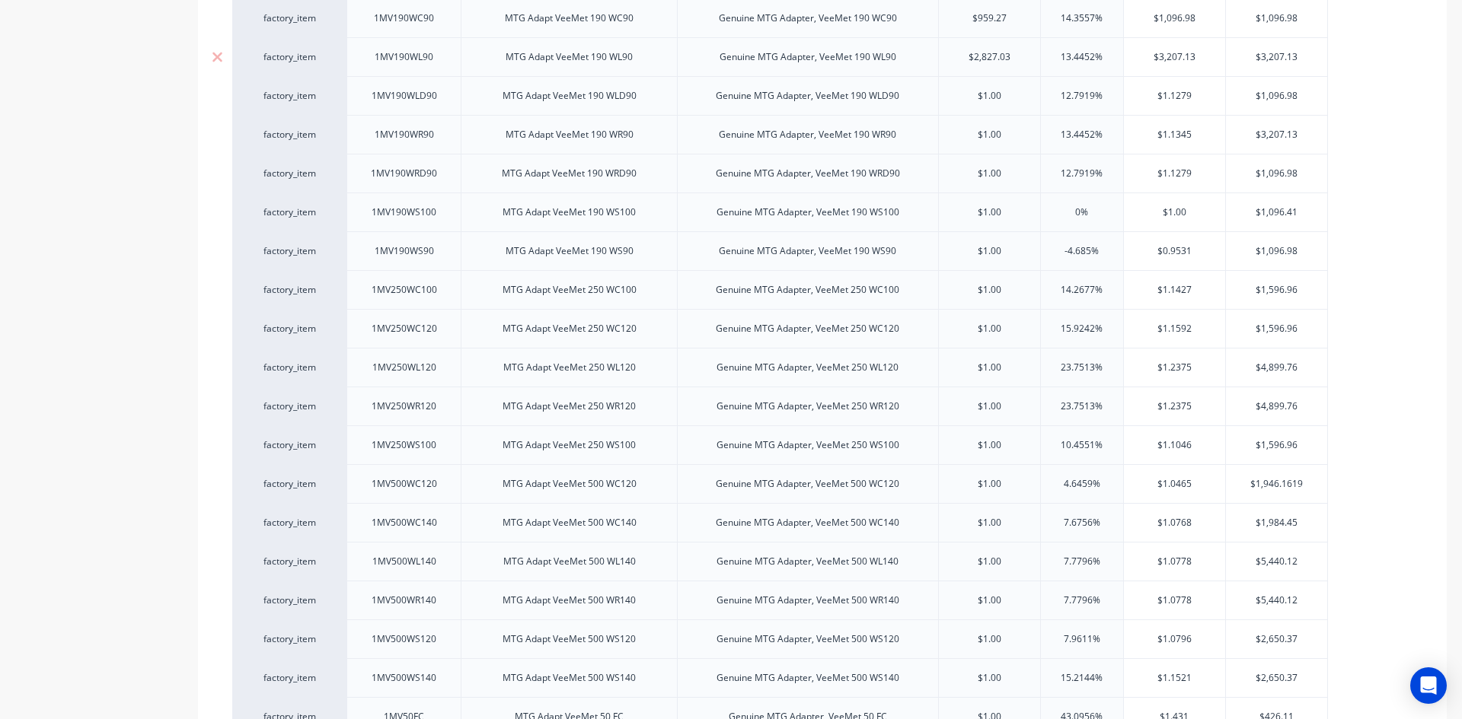
click at [990, 61] on input "$2,827.03" at bounding box center [990, 57] width 102 height 14
type textarea "x"
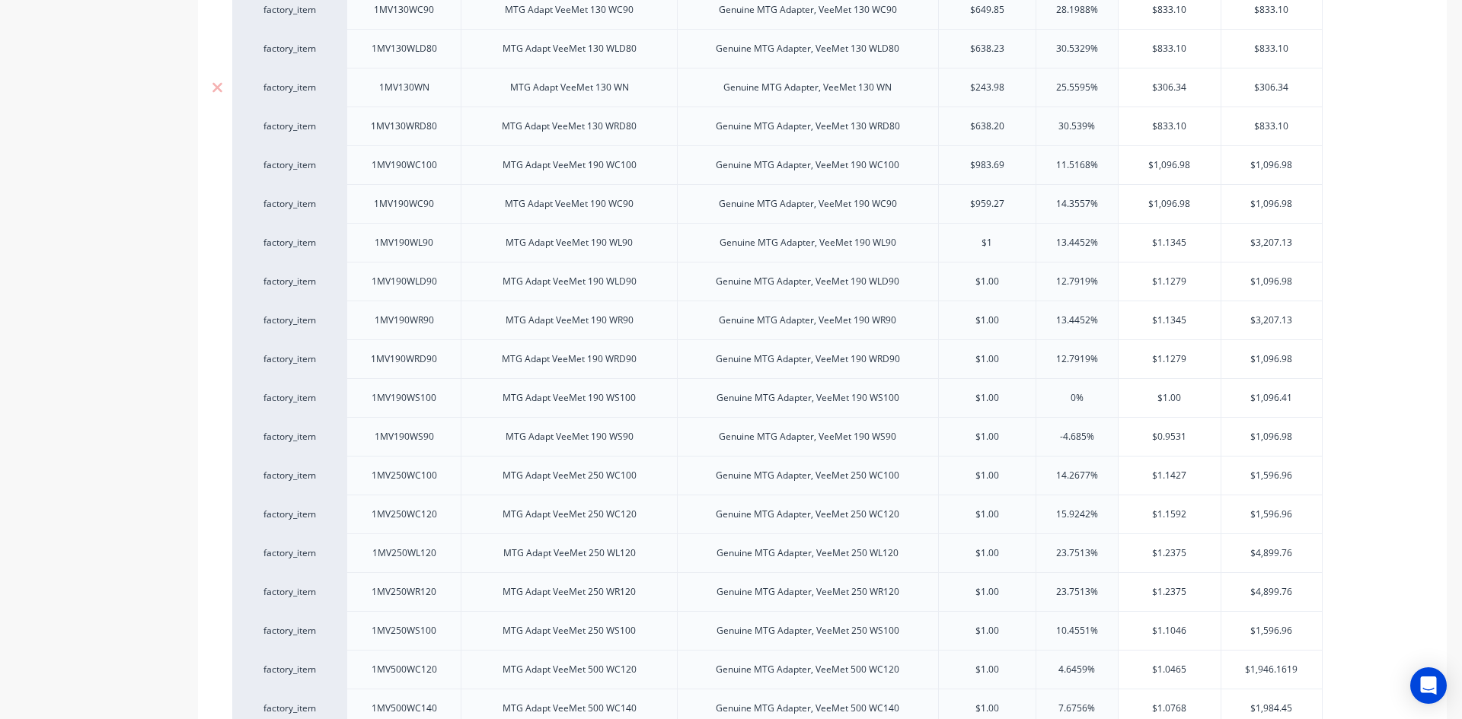
scroll to position [300, 0]
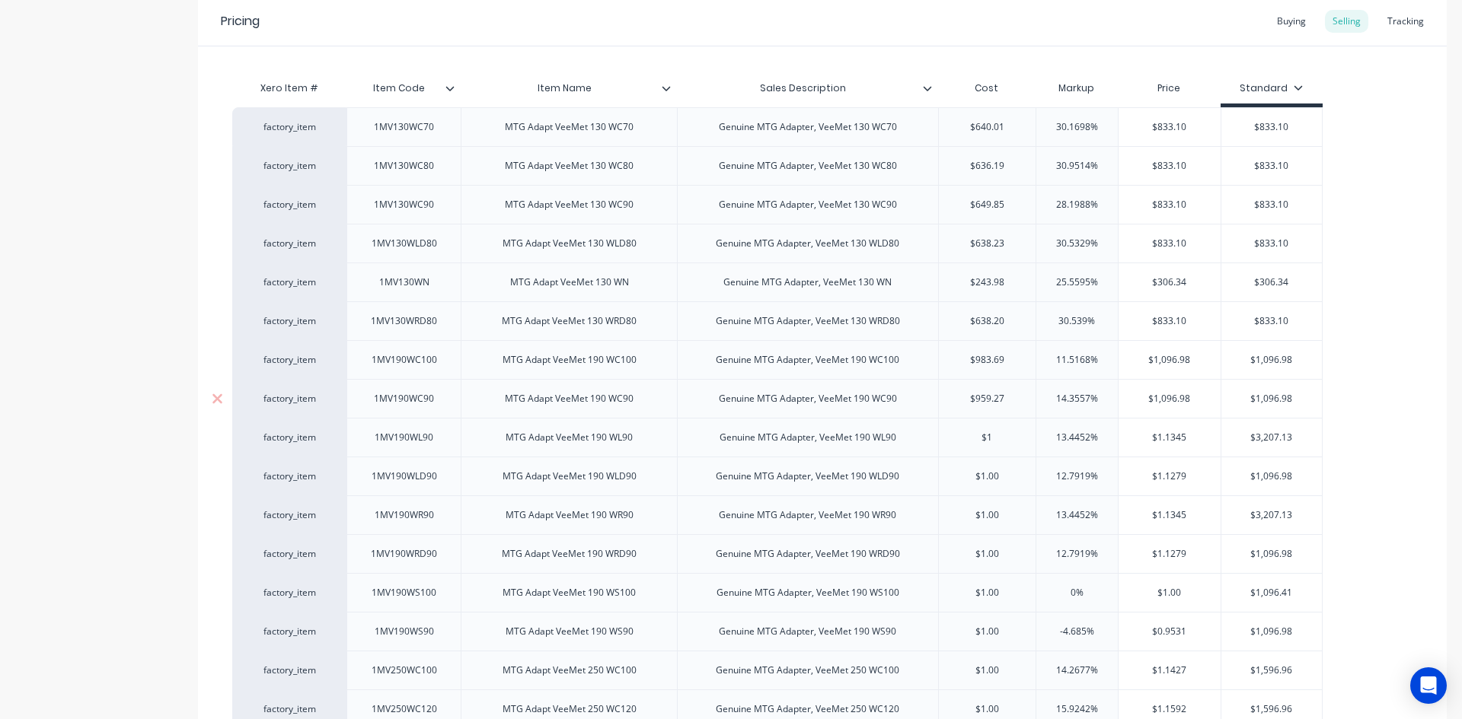
type input "$1"
type input "$959.27"
click at [987, 394] on input "$959.27" at bounding box center [987, 399] width 97 height 14
type textarea "x"
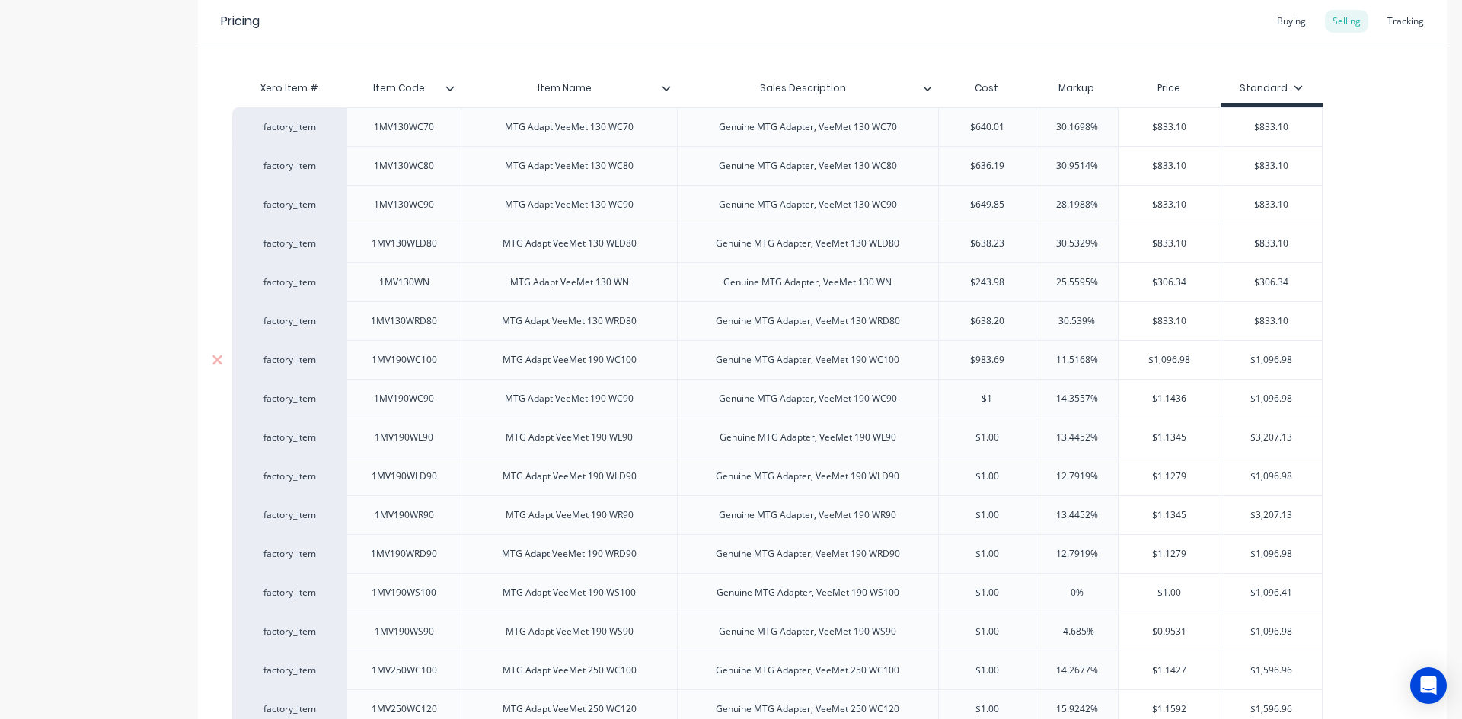
type input "$1"
type input "$983.69"
click at [987, 365] on input "$983.69" at bounding box center [987, 360] width 97 height 14
type textarea "x"
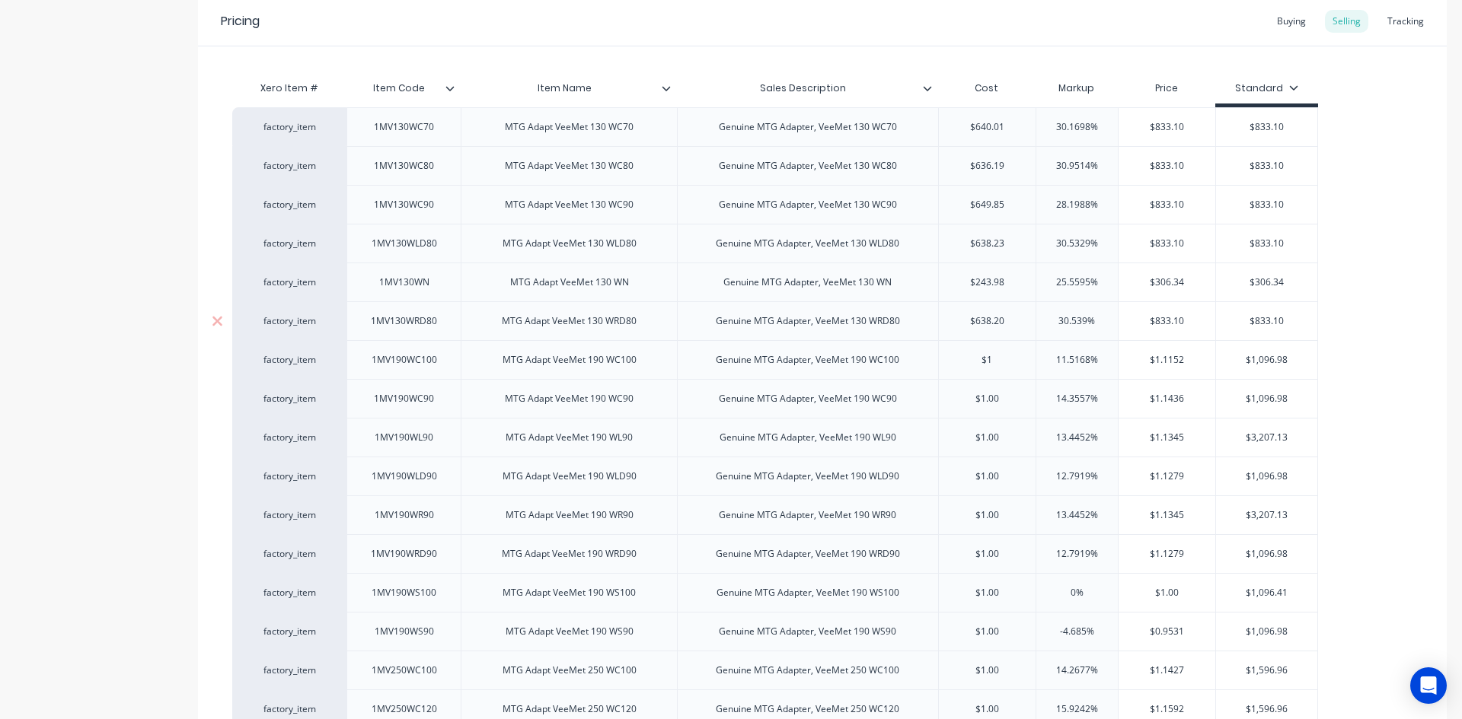
type input "$1"
type input "$638.20"
click at [985, 320] on input "$638.20" at bounding box center [987, 321] width 97 height 14
type textarea "x"
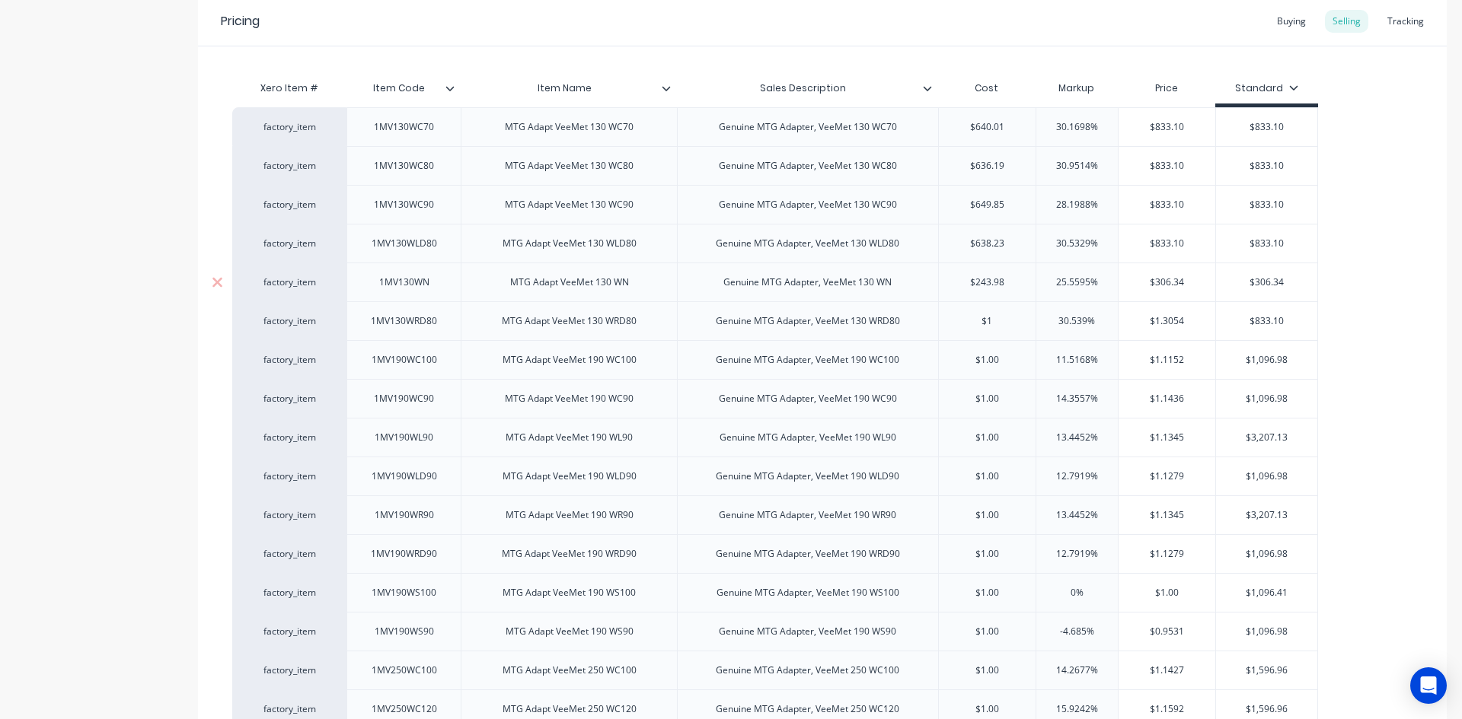
type input "$1"
type input "$243.98"
click at [987, 285] on input "$243.98" at bounding box center [987, 283] width 97 height 14
type textarea "x"
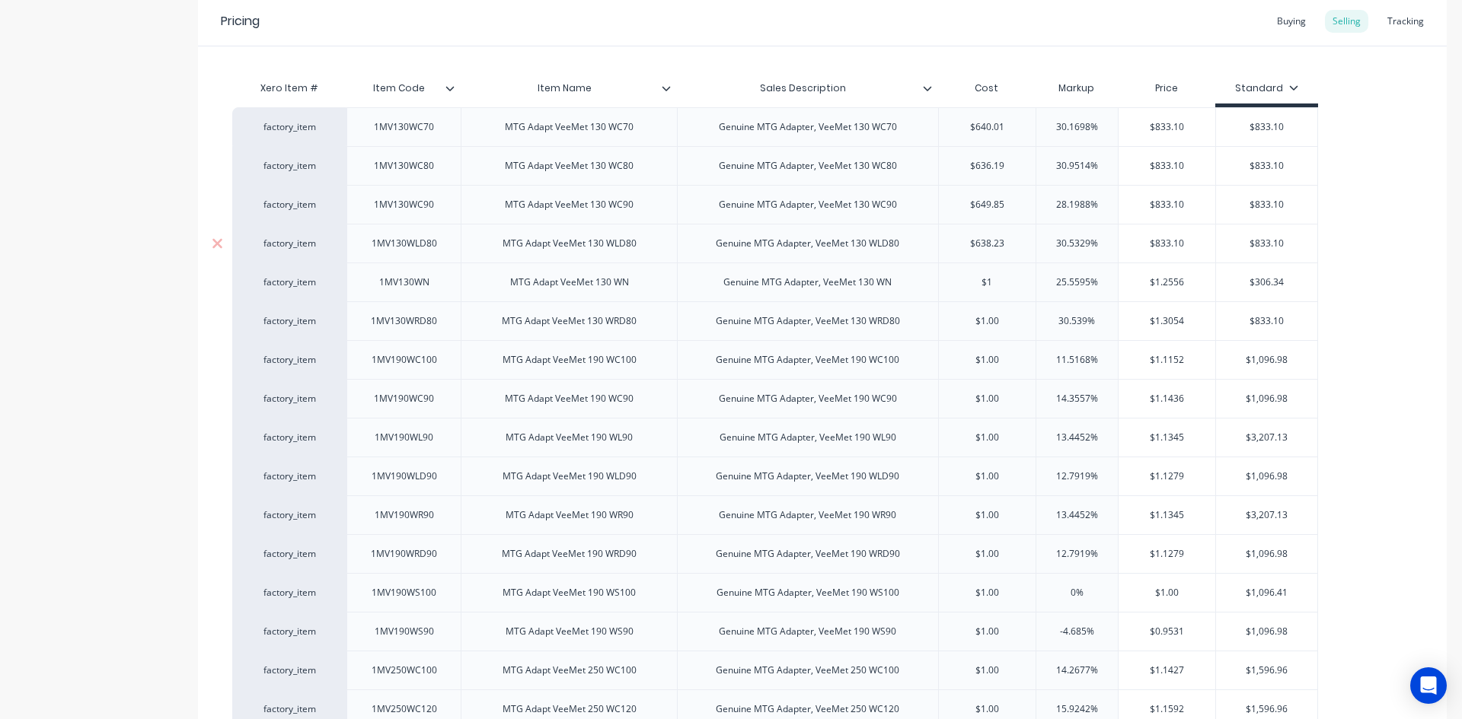
type input "$1"
type input "$638.23"
click at [988, 247] on input "$638.23" at bounding box center [987, 244] width 97 height 14
type textarea "x"
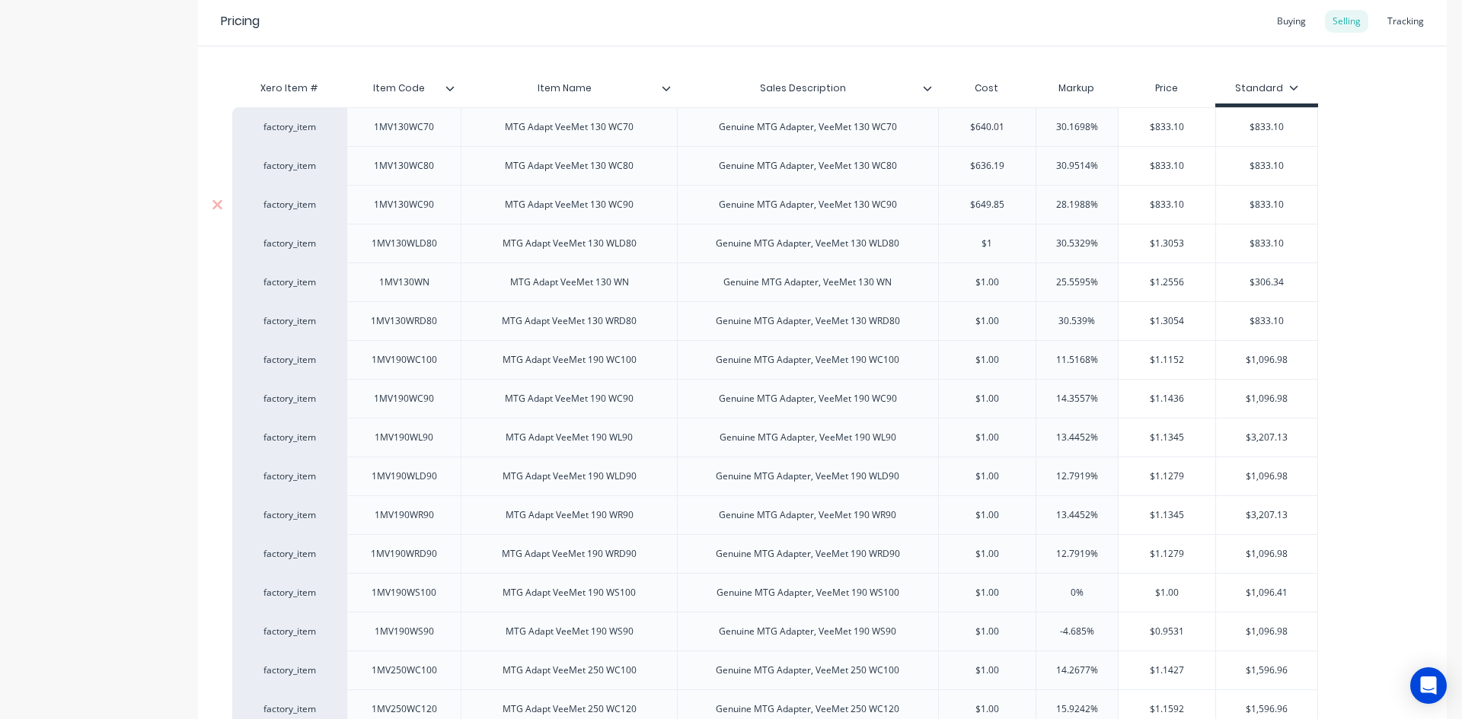
type input "$1"
type input "$649.85"
click at [988, 206] on input "$649.85" at bounding box center [987, 205] width 97 height 14
type textarea "x"
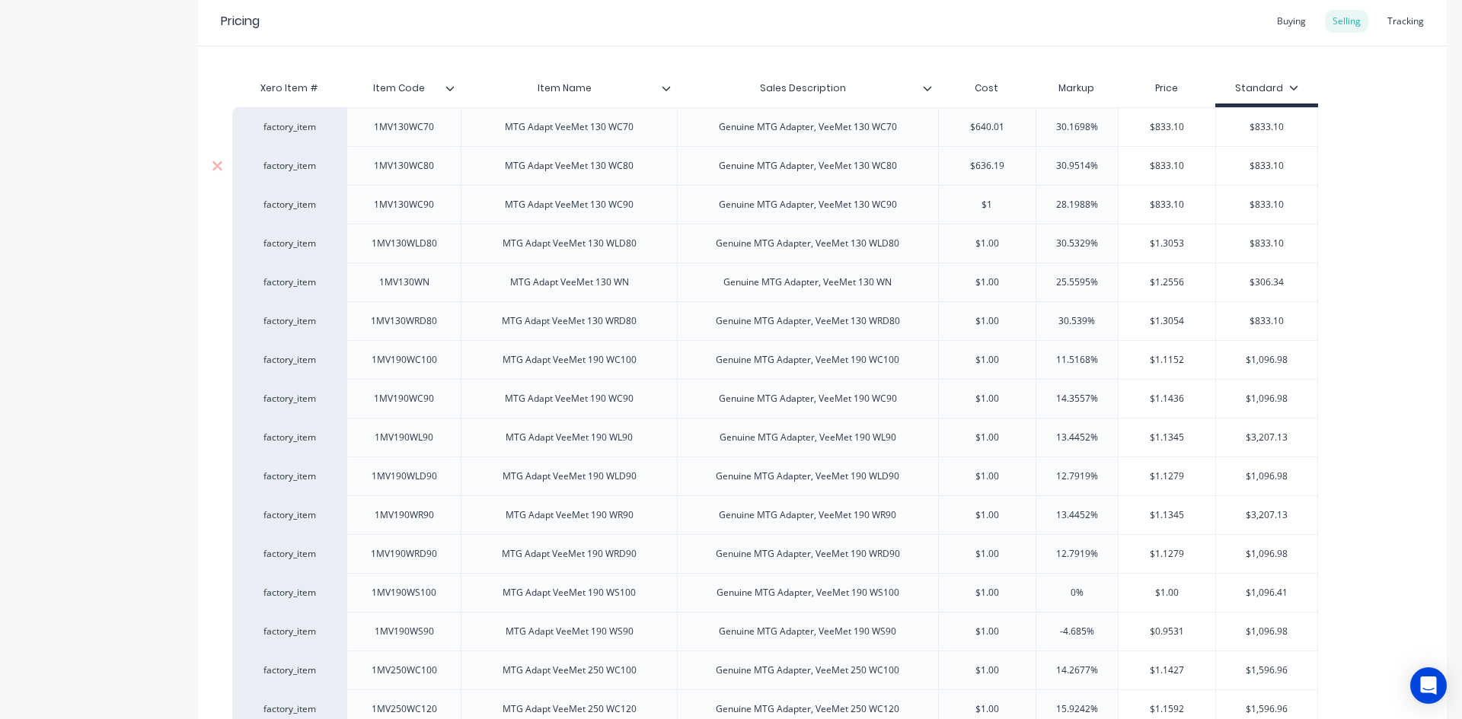
type input "$1"
type input "$636.19"
click at [987, 171] on input "$636.19" at bounding box center [987, 166] width 97 height 14
type textarea "x"
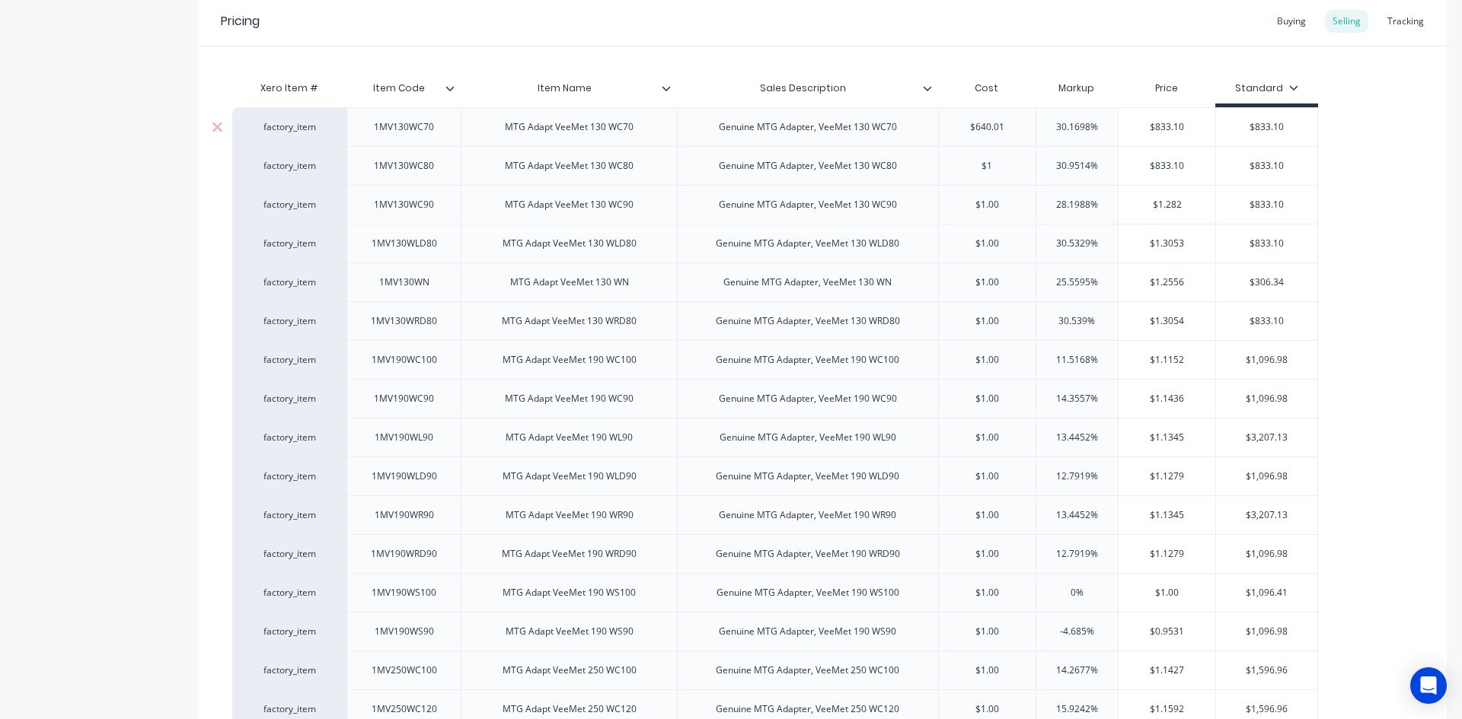
type input "$1"
click at [990, 129] on input "$640.01" at bounding box center [987, 127] width 97 height 14
type textarea "x"
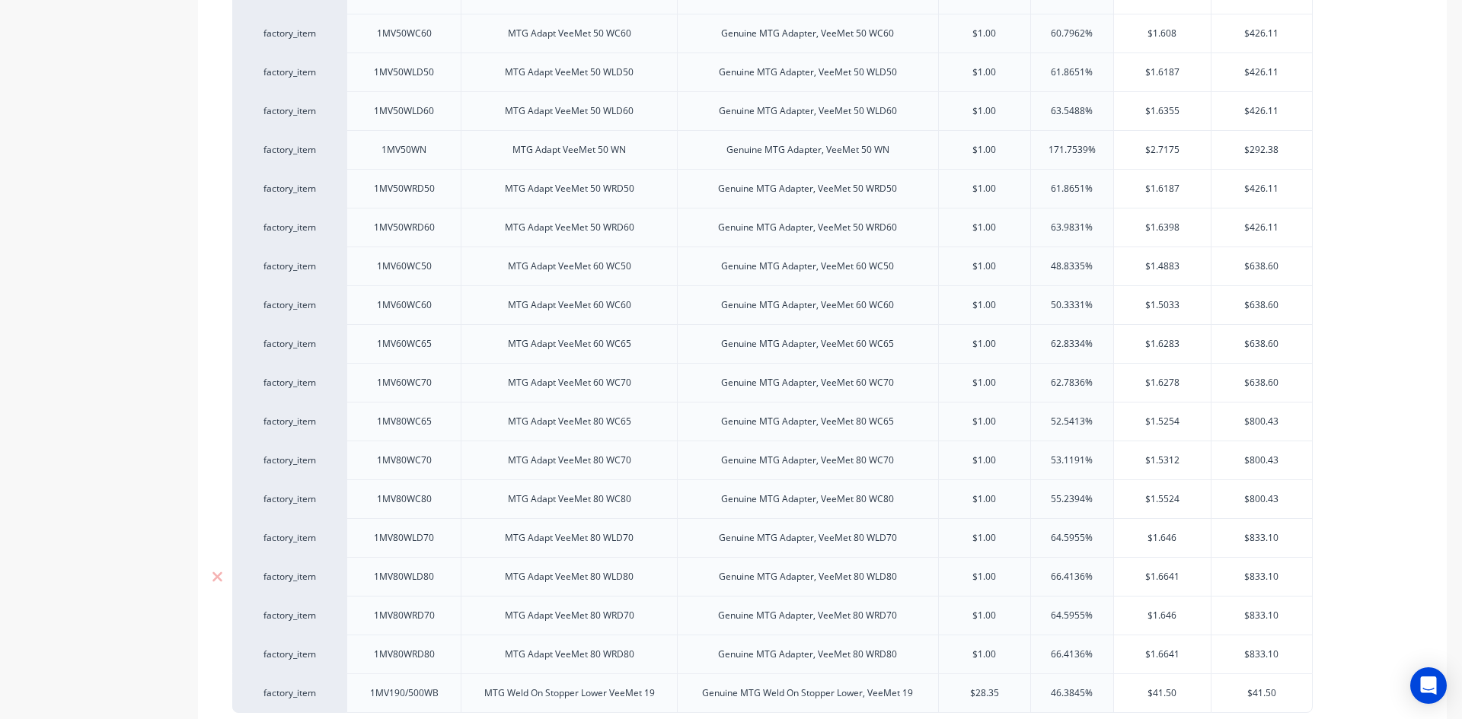
scroll to position [1594, 0]
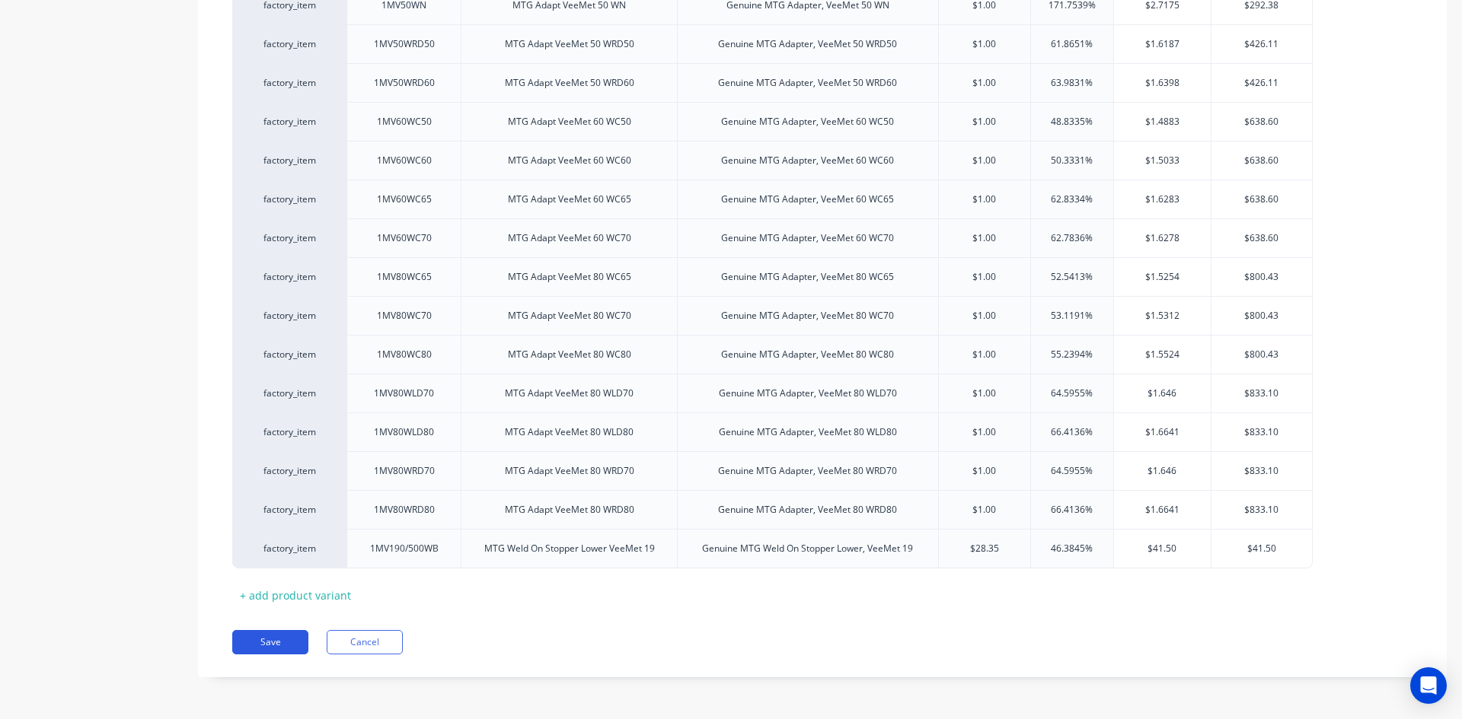
type input "$1"
click at [267, 649] on button "Save" at bounding box center [270, 642] width 76 height 24
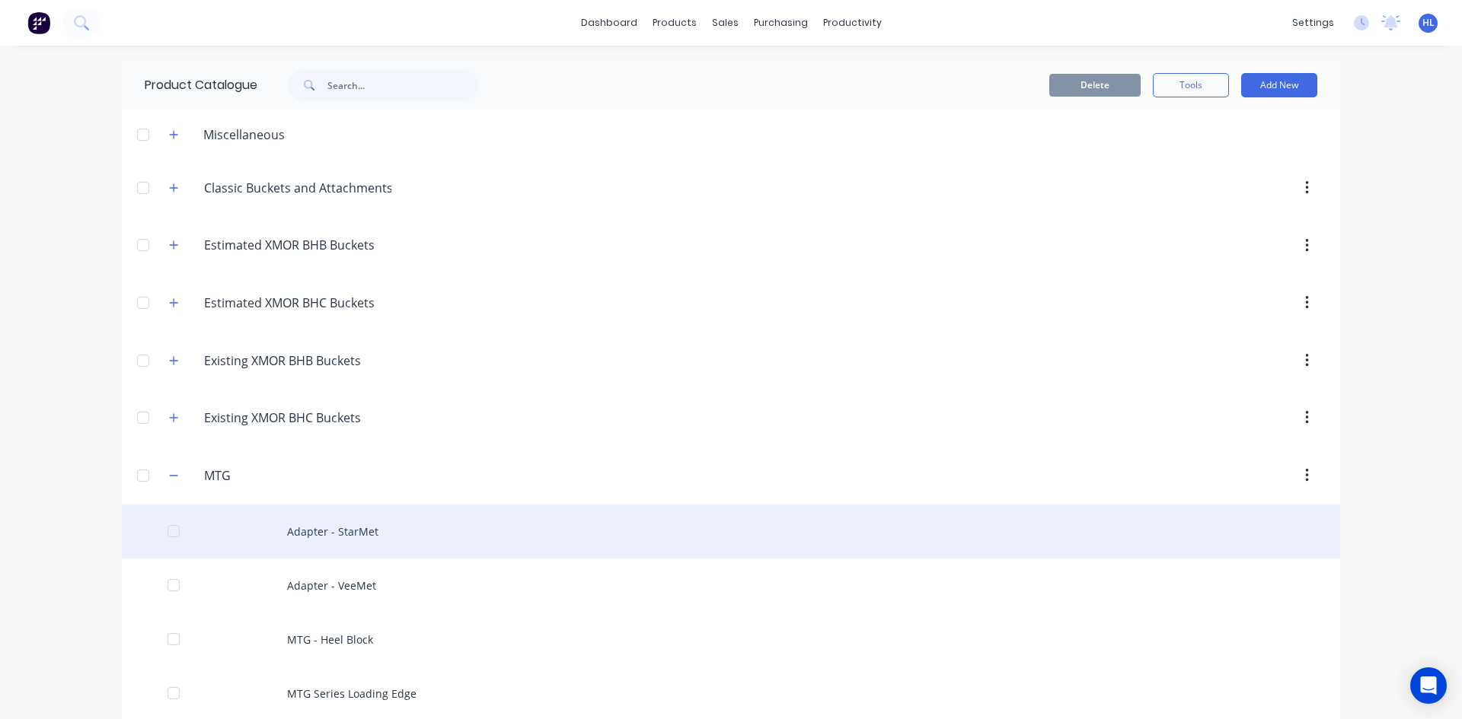
click at [337, 520] on div "Adapter - StarMet" at bounding box center [731, 532] width 1218 height 54
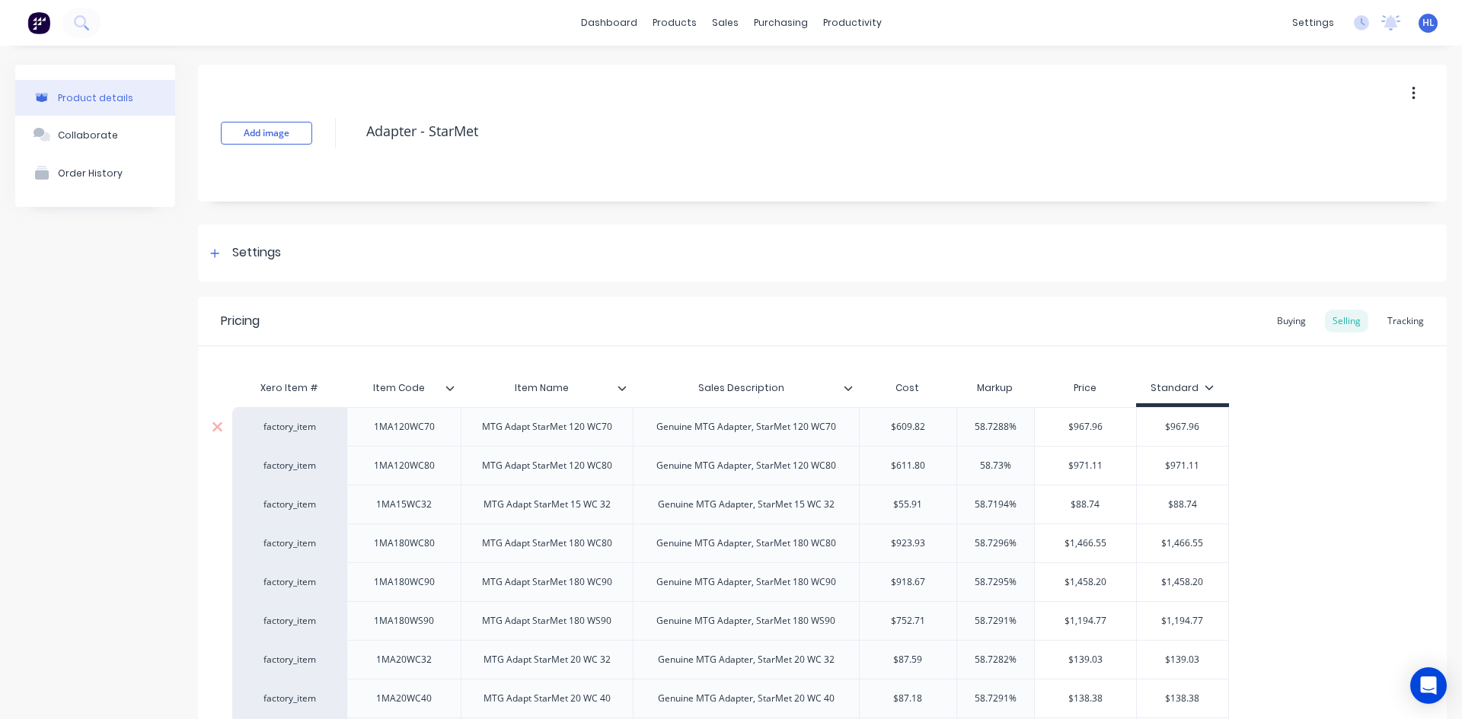
type textarea "x"
click at [1299, 333] on div "Pricing Buying Selling Tracking" at bounding box center [822, 321] width 1249 height 49
click at [1294, 314] on div "Buying" at bounding box center [1291, 321] width 44 height 23
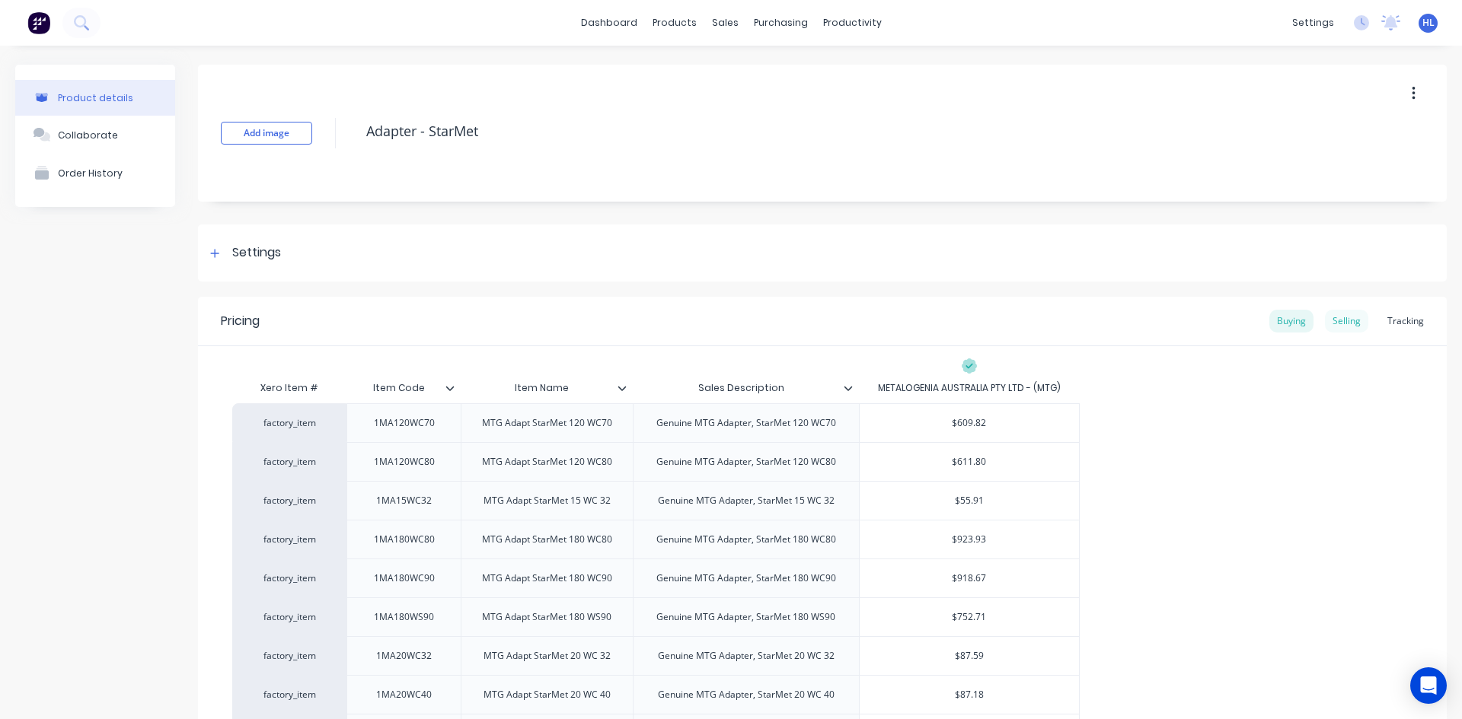
click at [1347, 321] on div "Selling" at bounding box center [1346, 321] width 43 height 23
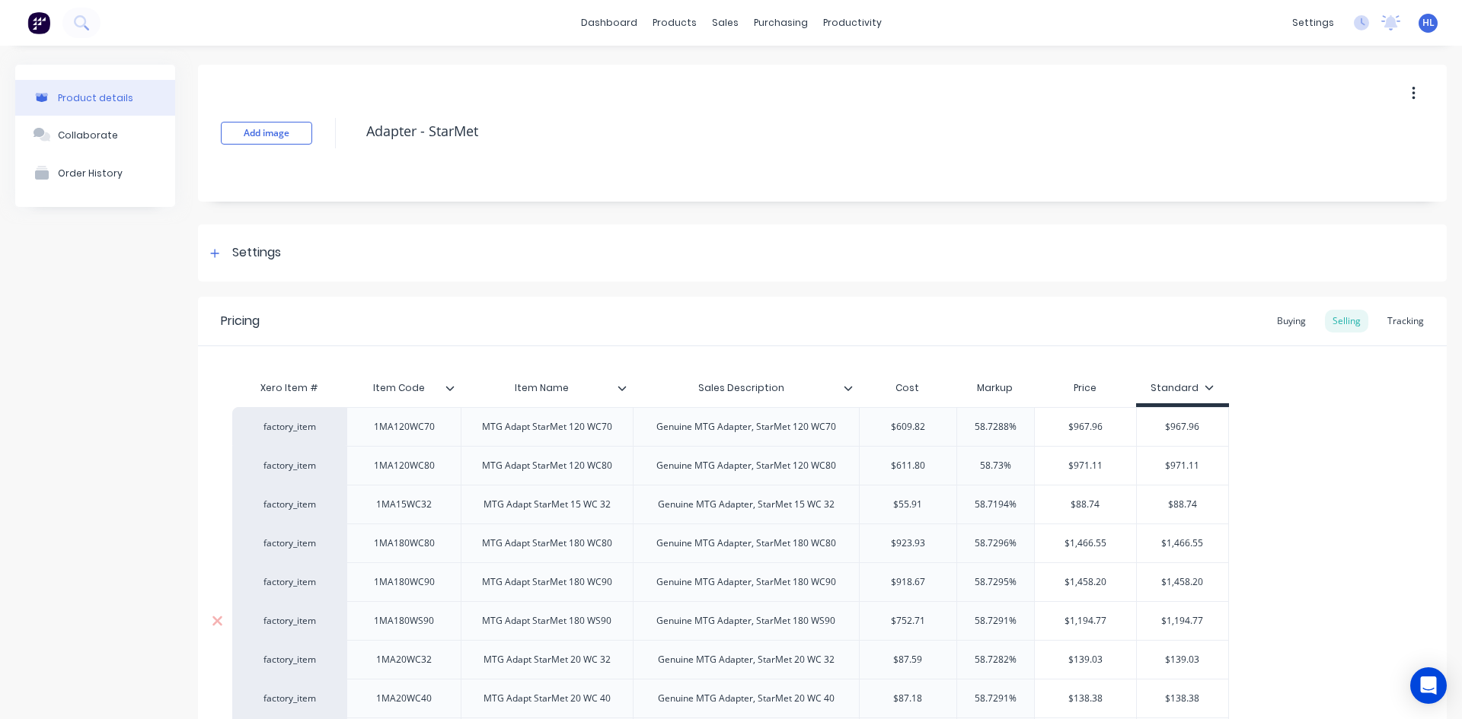
scroll to position [305, 0]
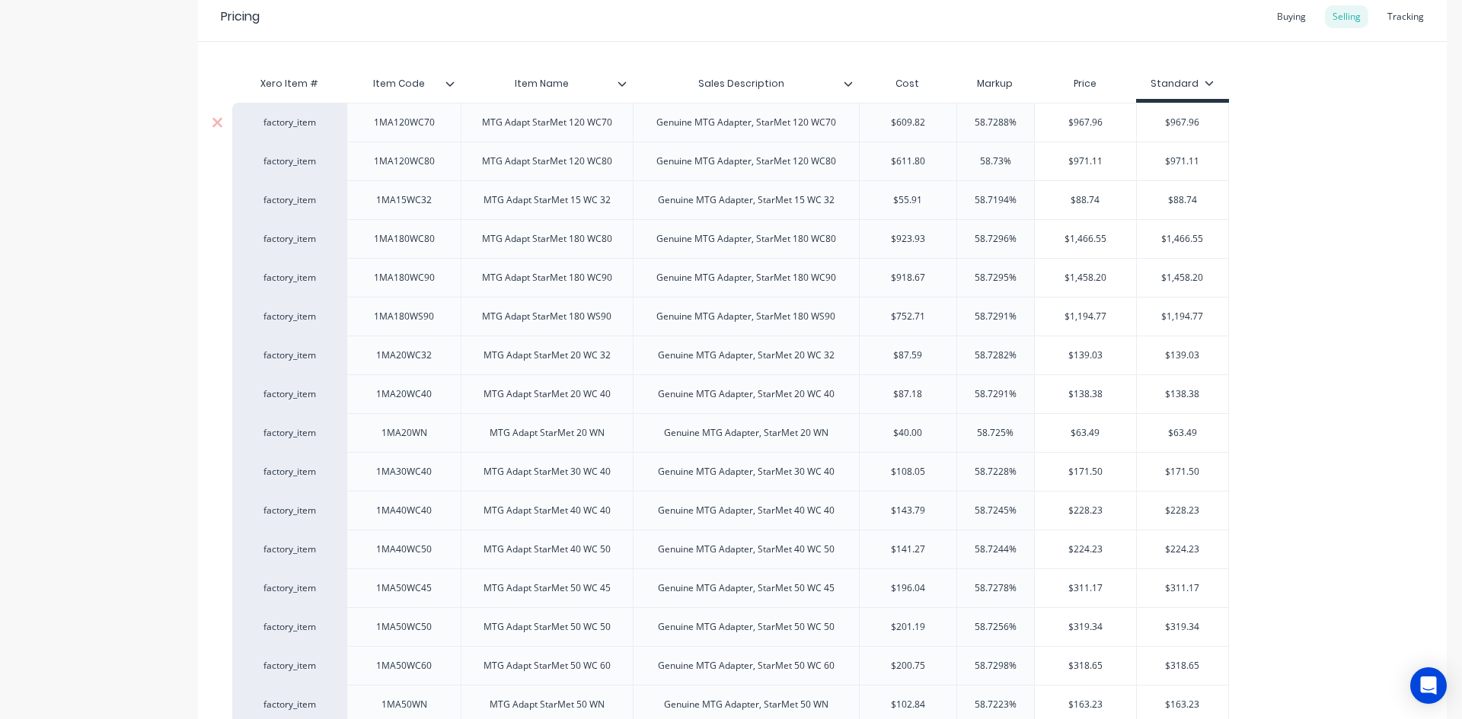
click at [906, 110] on div "$609.82" at bounding box center [908, 123] width 97 height 38
type input "$609.82"
click at [906, 110] on div "$609.82" at bounding box center [908, 123] width 97 height 38
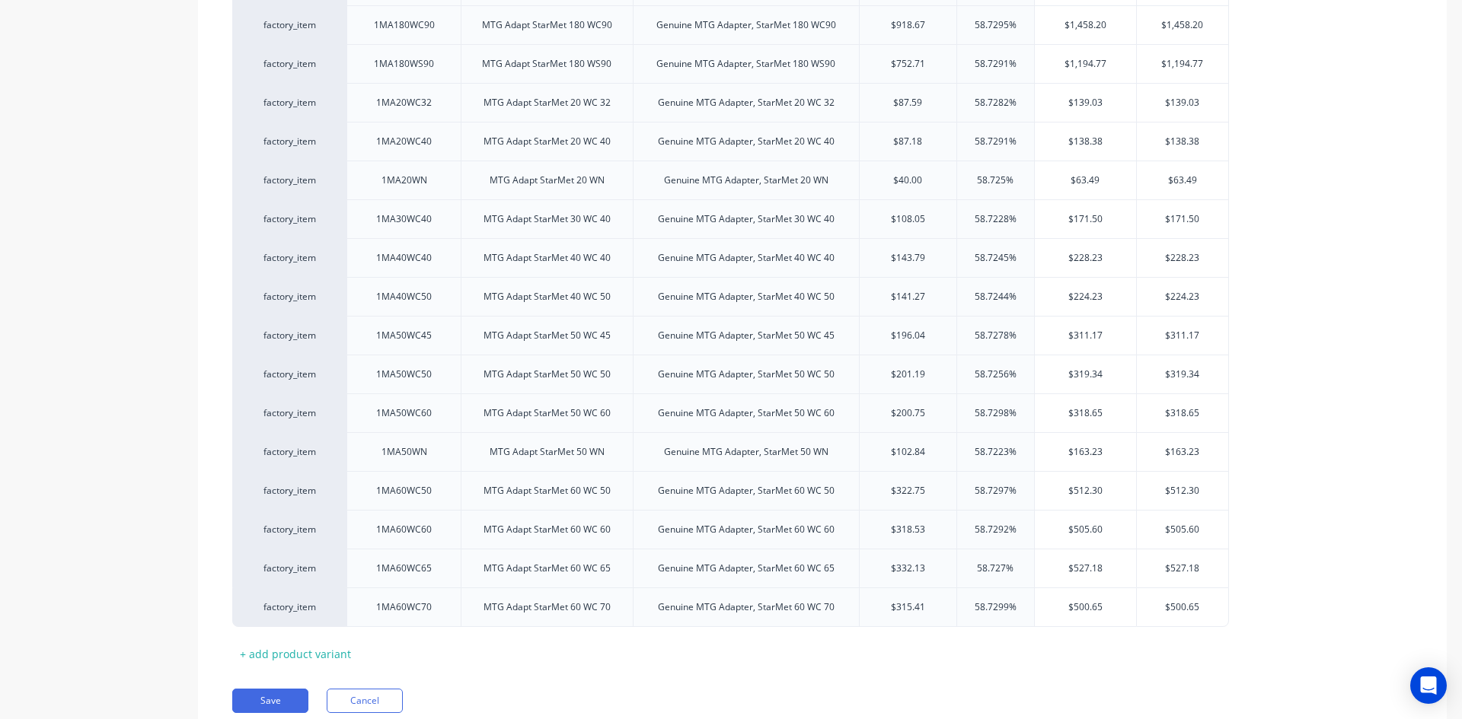
scroll to position [616, 0]
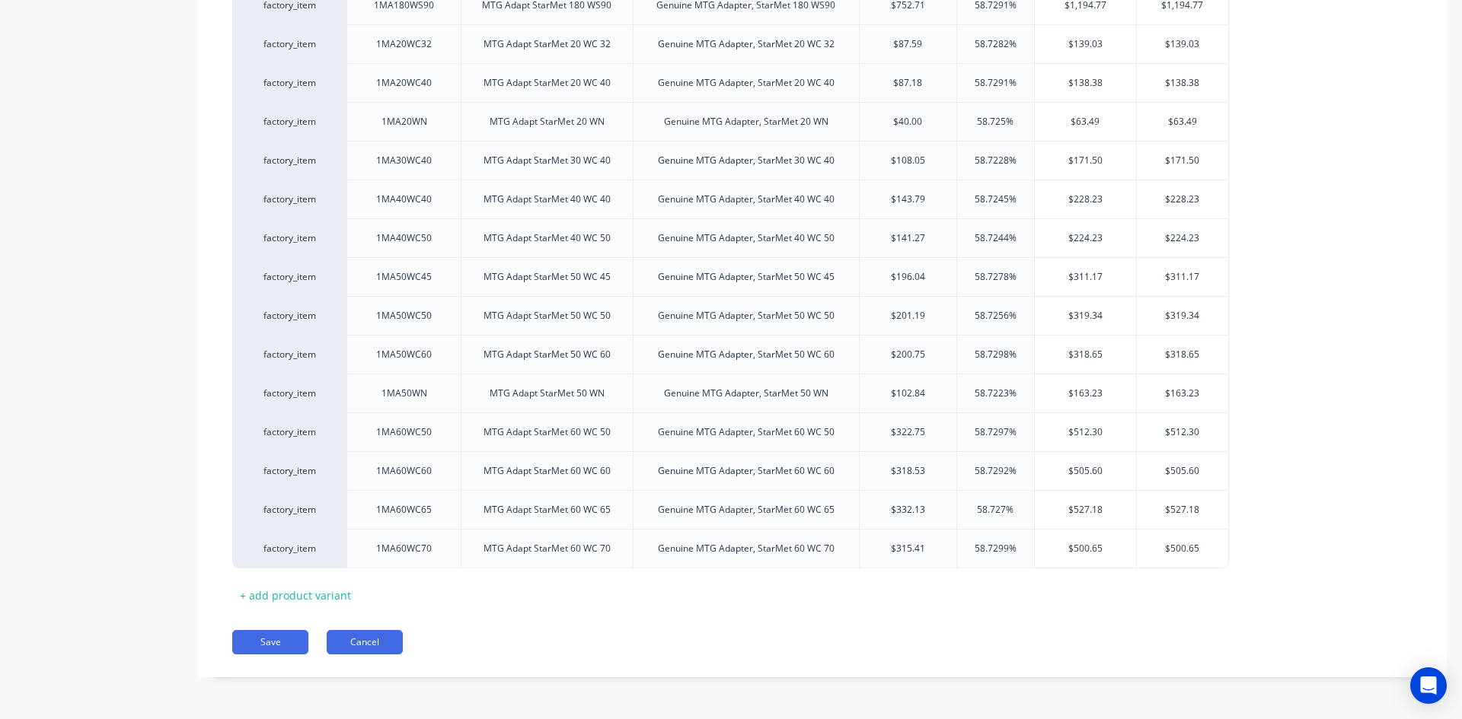
click at [362, 631] on button "Cancel" at bounding box center [365, 642] width 76 height 24
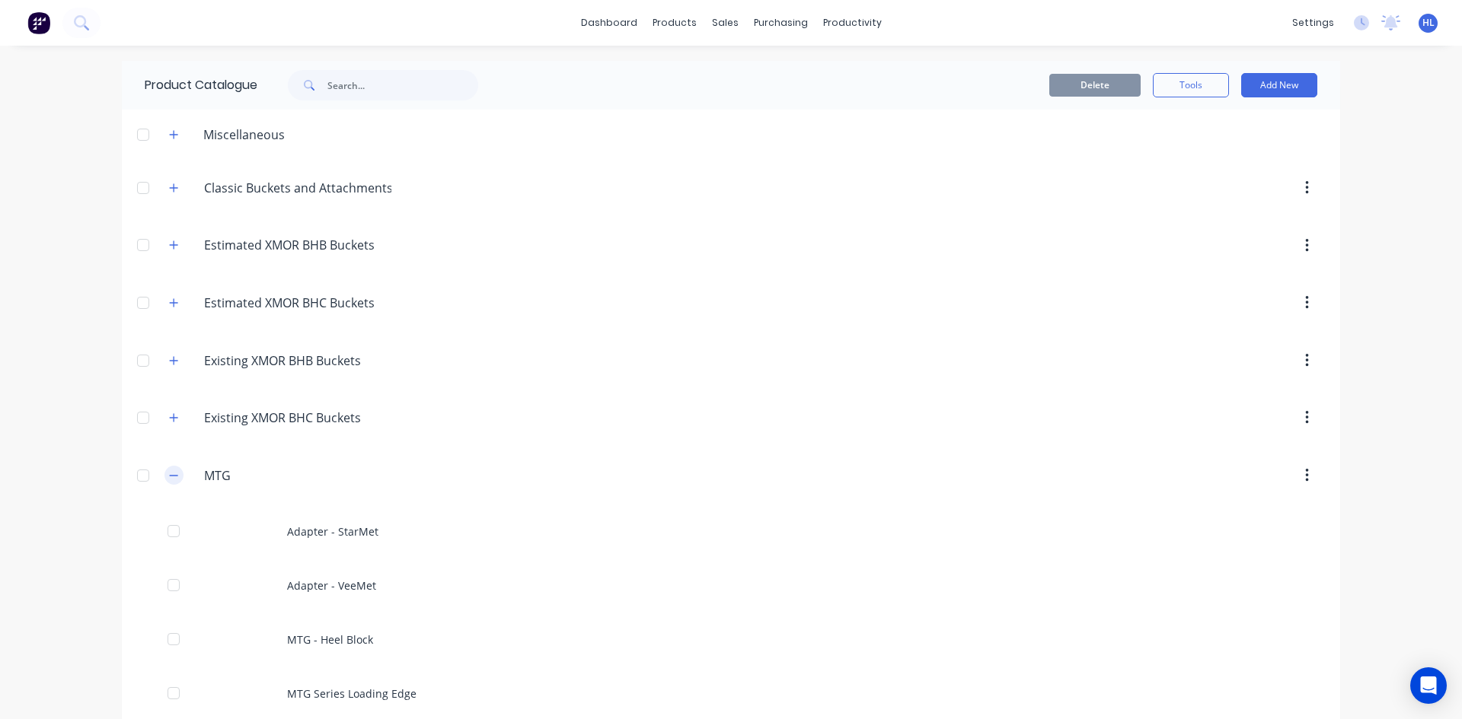
click at [158, 476] on div "MTG MTG" at bounding box center [276, 475] width 239 height 27
click at [169, 475] on icon "button" at bounding box center [173, 475] width 9 height 11
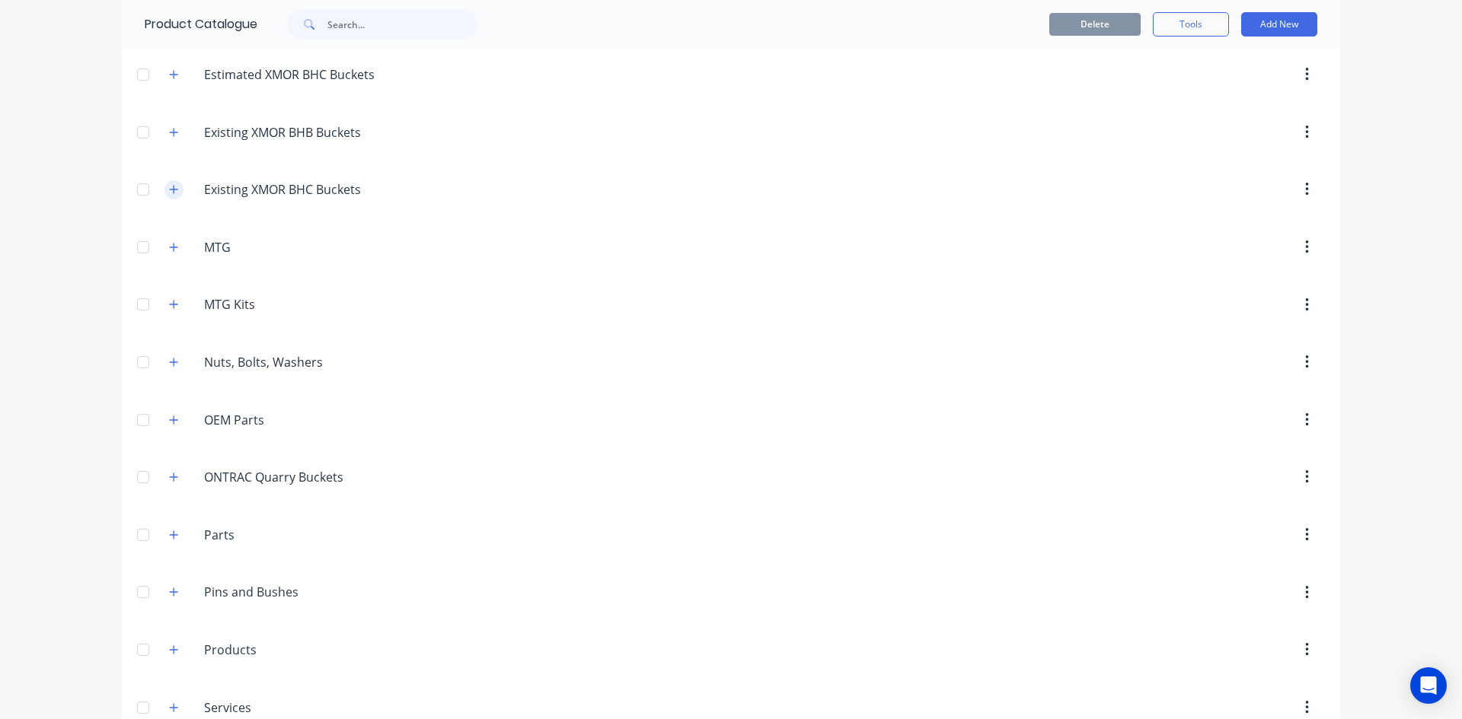
click at [171, 184] on icon "button" at bounding box center [173, 189] width 9 height 11
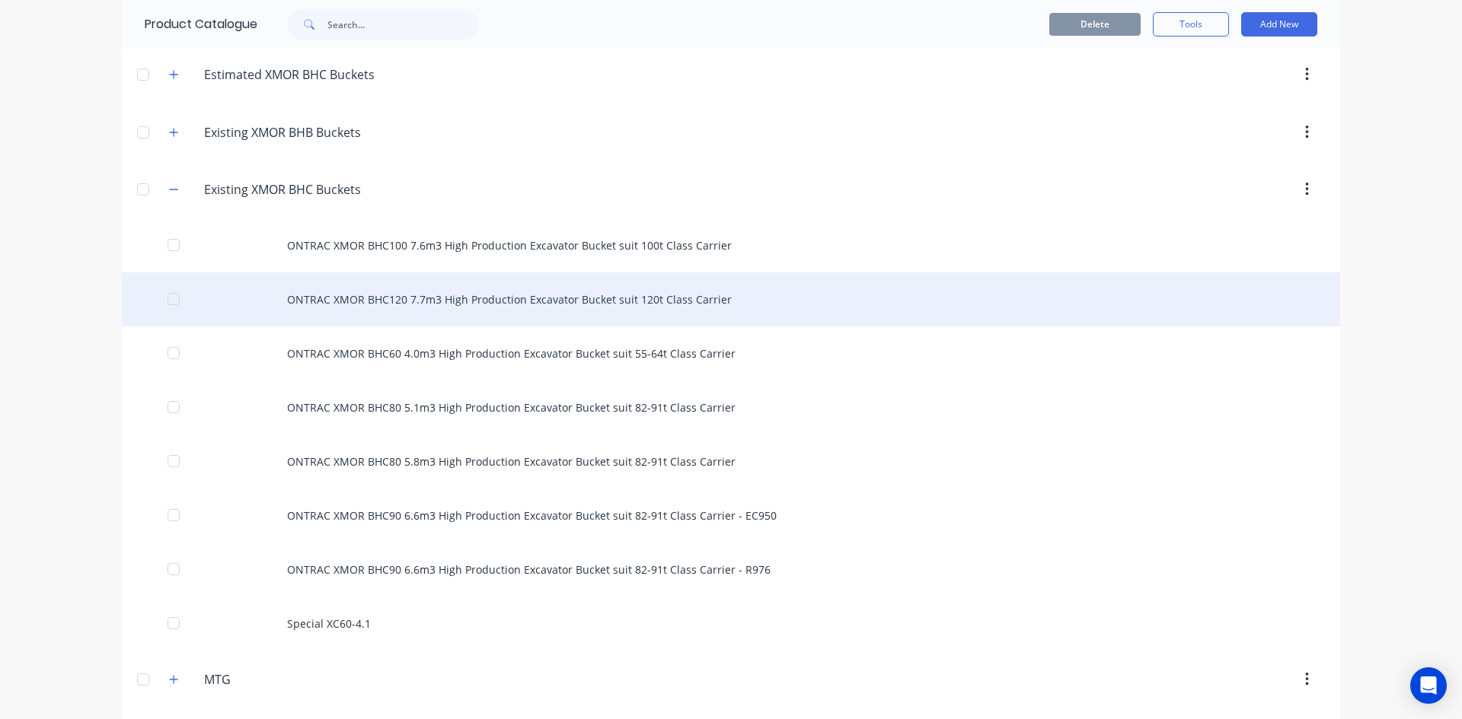
click at [528, 288] on div "ONTRAC XMOR BHC120 7.7m3 High Production Excavator Bucket suit 120t Class Carri…" at bounding box center [731, 300] width 1218 height 54
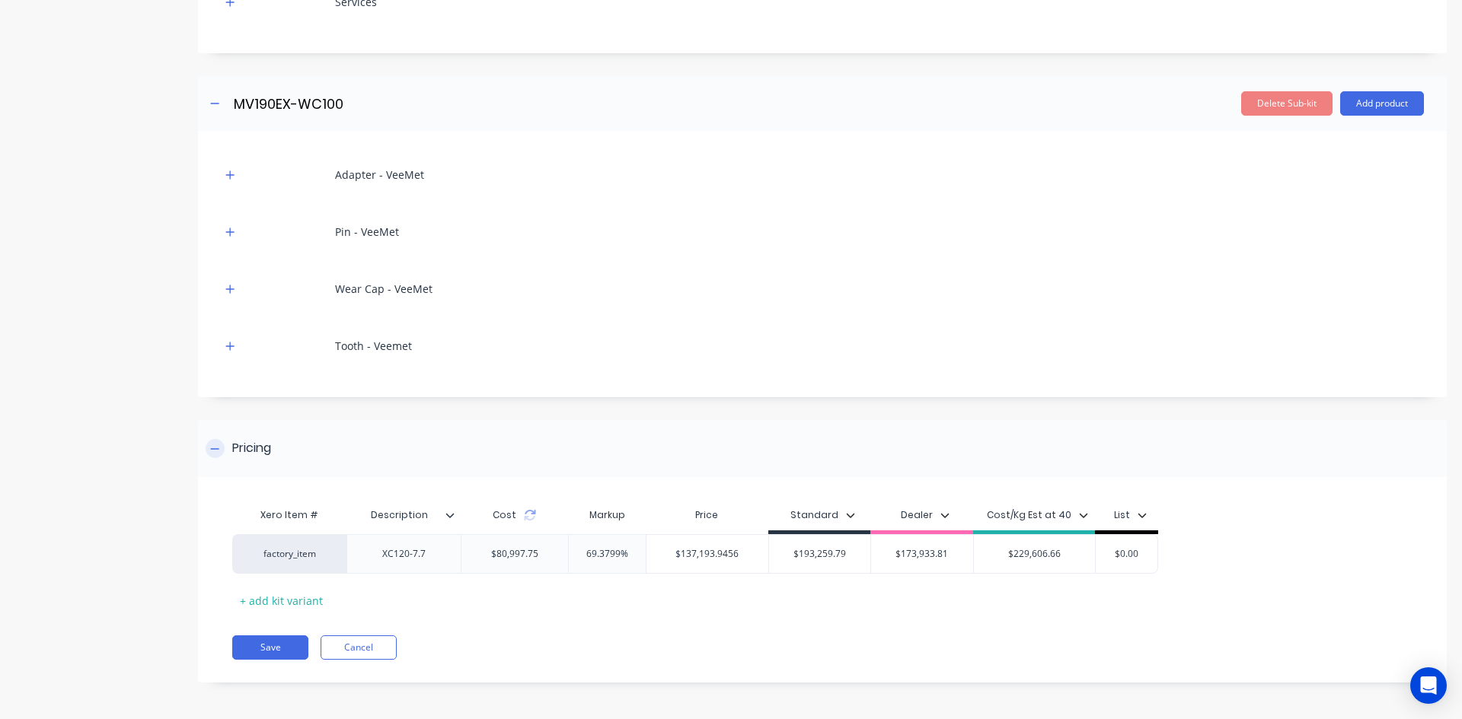
scroll to position [513, 0]
click at [528, 515] on icon at bounding box center [530, 514] width 12 height 12
click at [227, 173] on icon "button" at bounding box center [230, 173] width 8 height 8
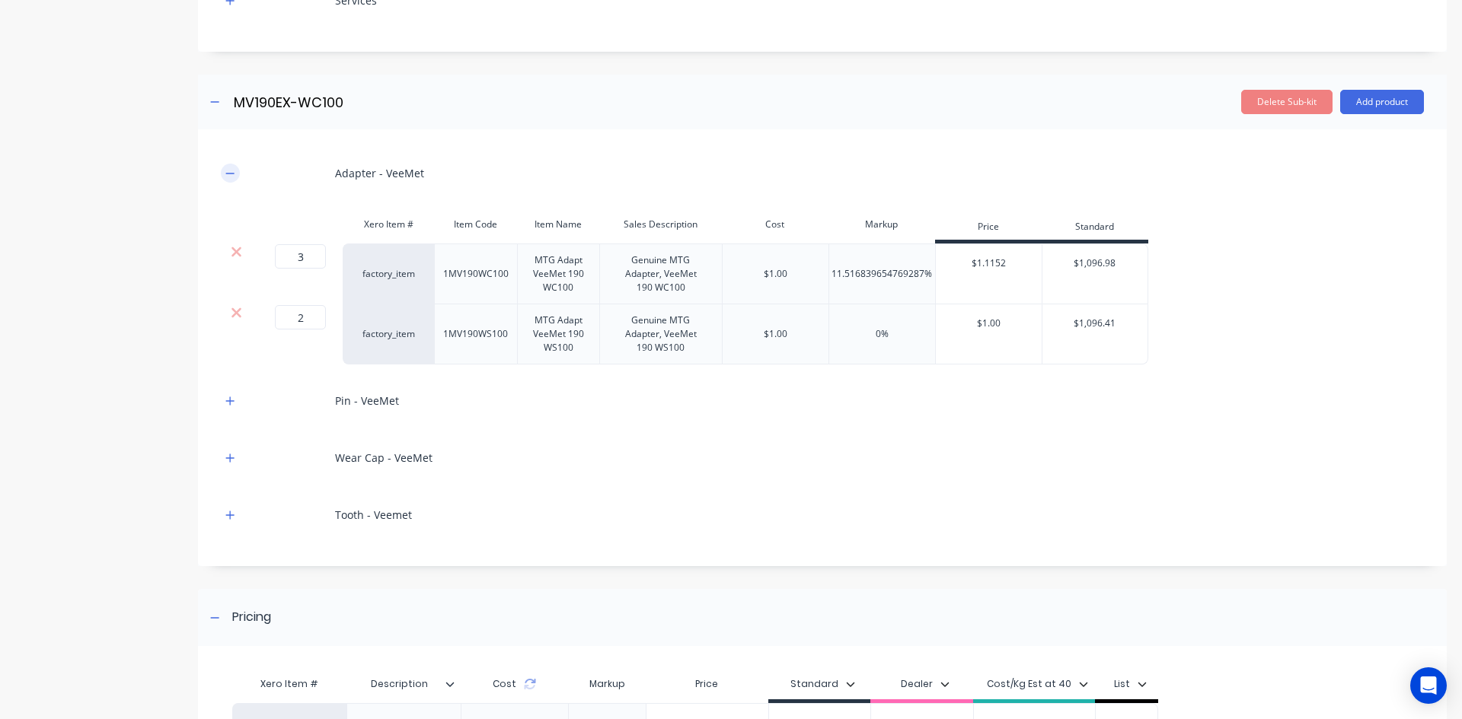
click at [227, 173] on icon "button" at bounding box center [230, 173] width 8 height 1
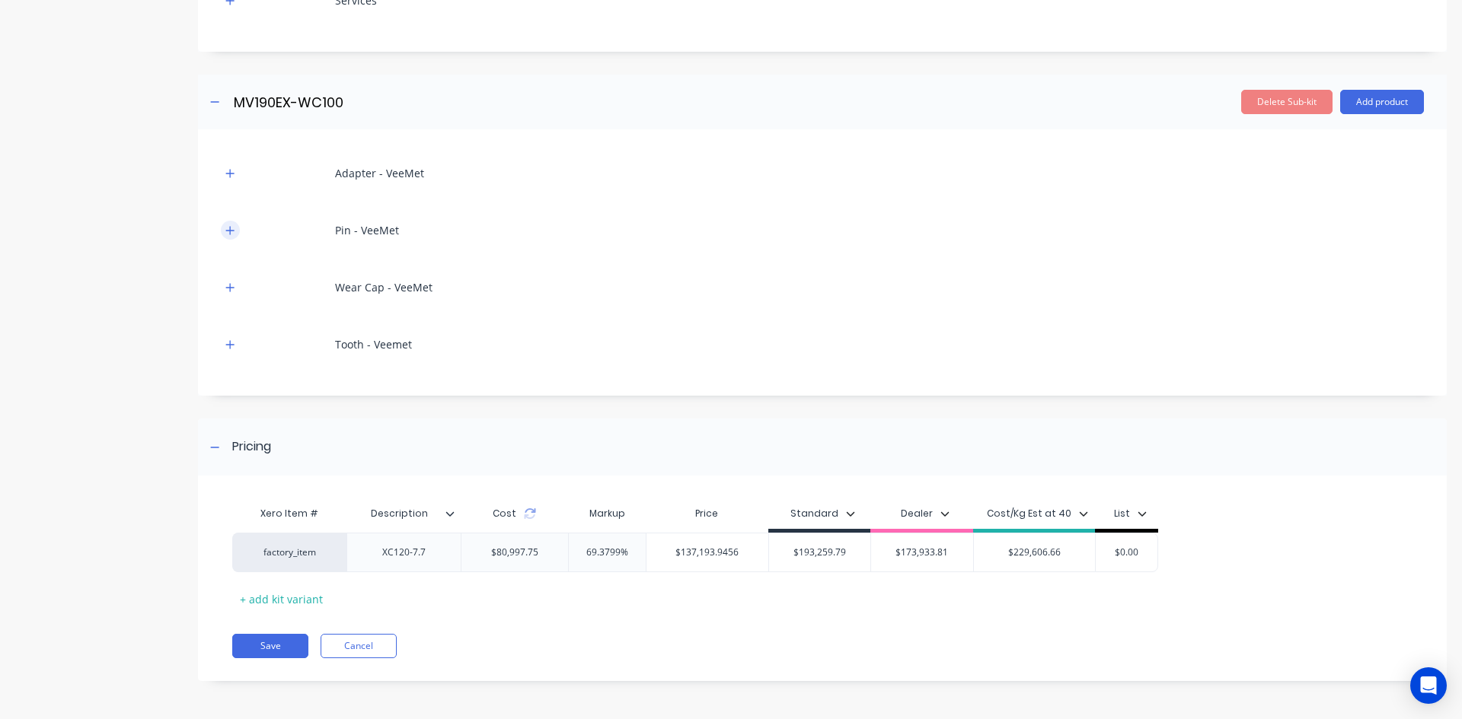
click at [228, 233] on icon "button" at bounding box center [229, 230] width 9 height 11
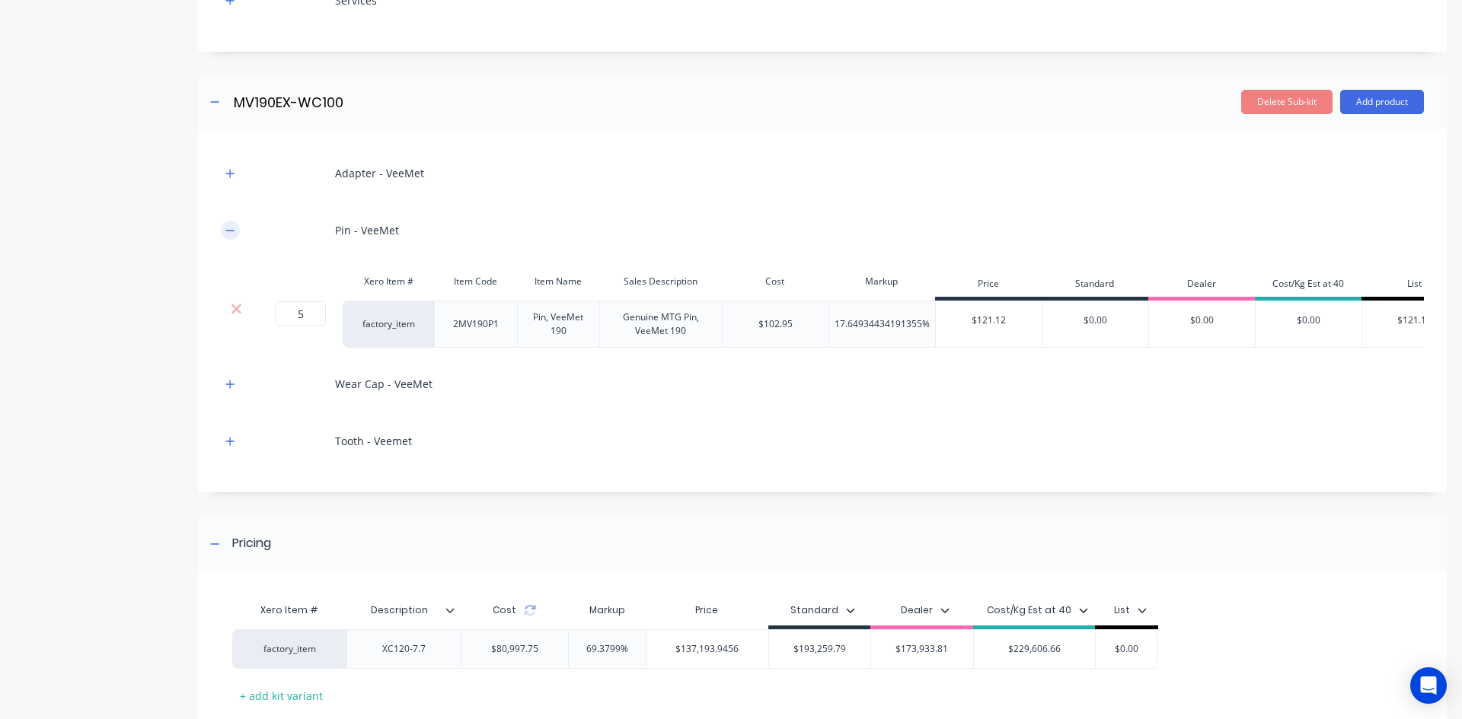
click at [228, 233] on icon "button" at bounding box center [229, 230] width 9 height 11
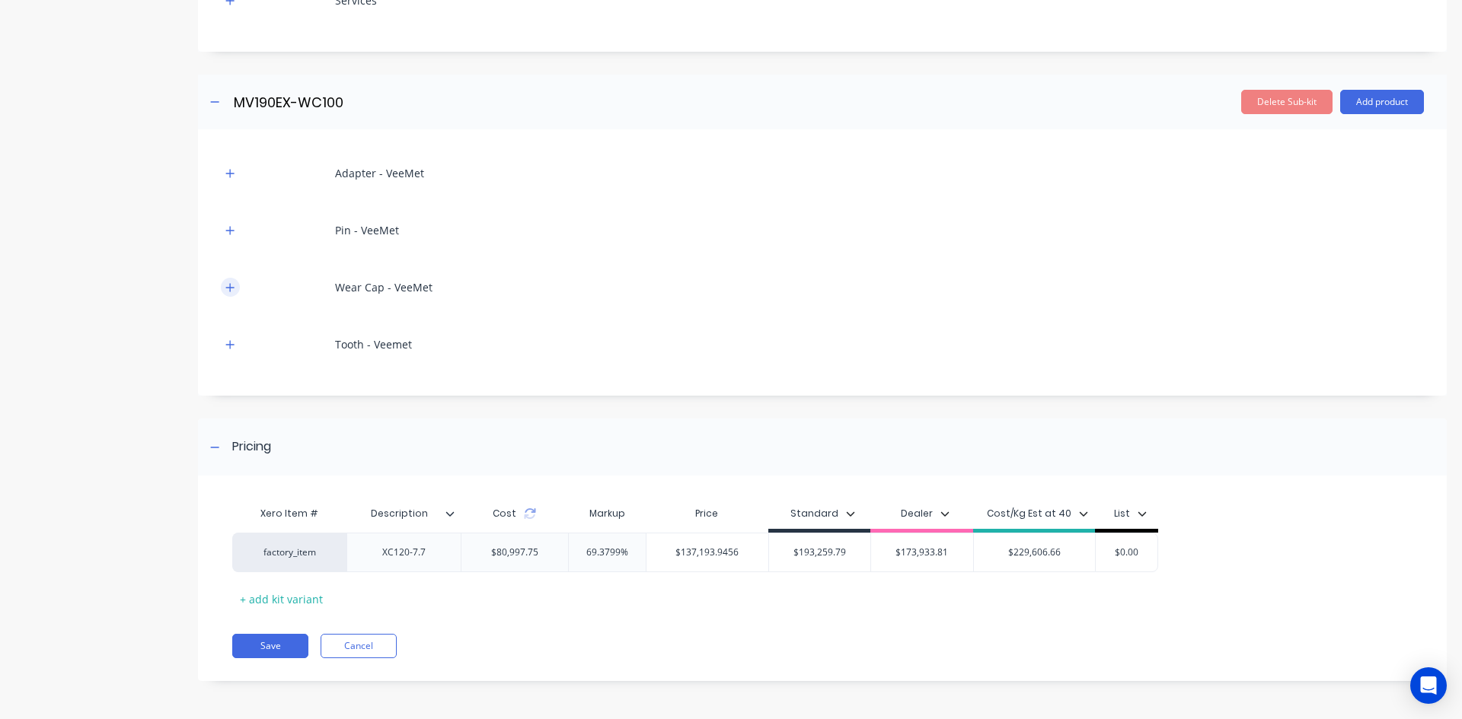
click at [226, 280] on div "Wear Cap - VeeMet" at bounding box center [822, 287] width 1203 height 42
click at [228, 286] on icon "button" at bounding box center [229, 287] width 9 height 11
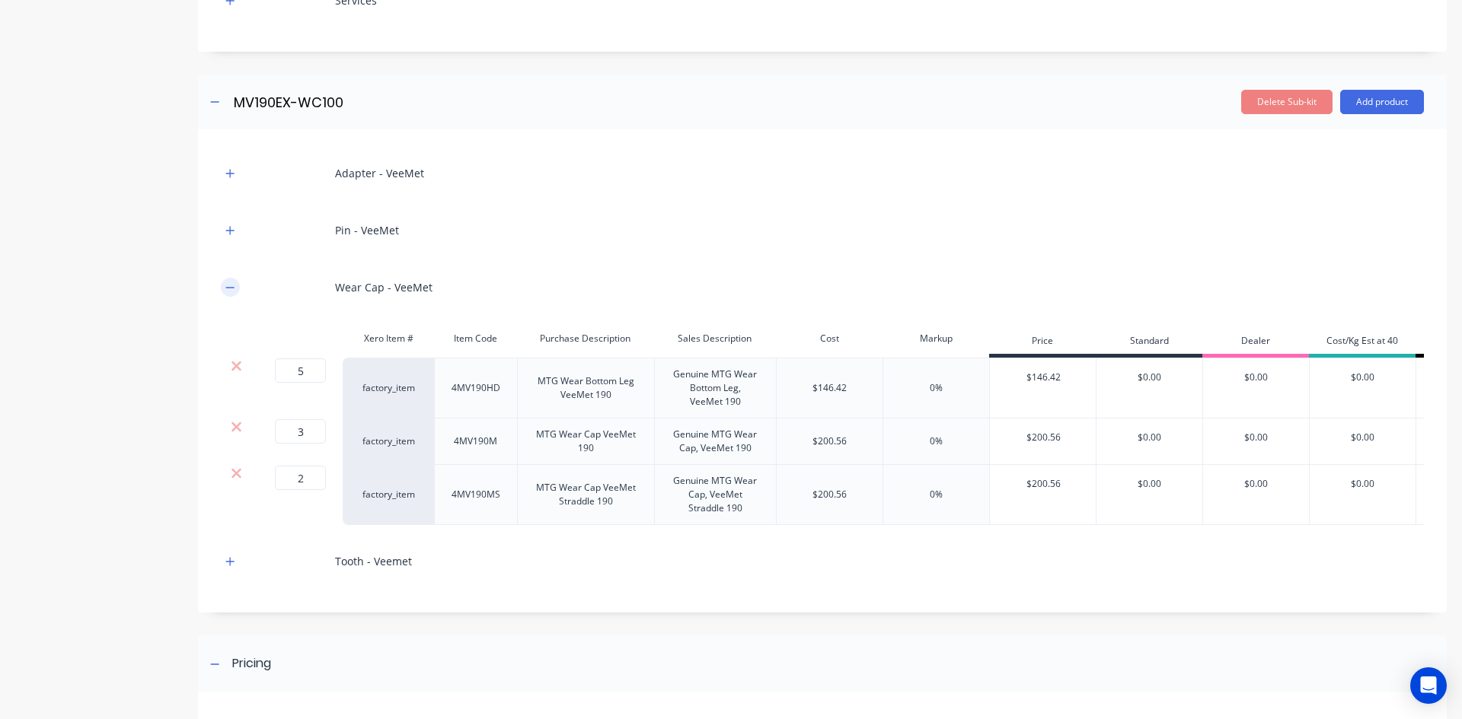
click at [228, 287] on icon "button" at bounding box center [230, 287] width 8 height 1
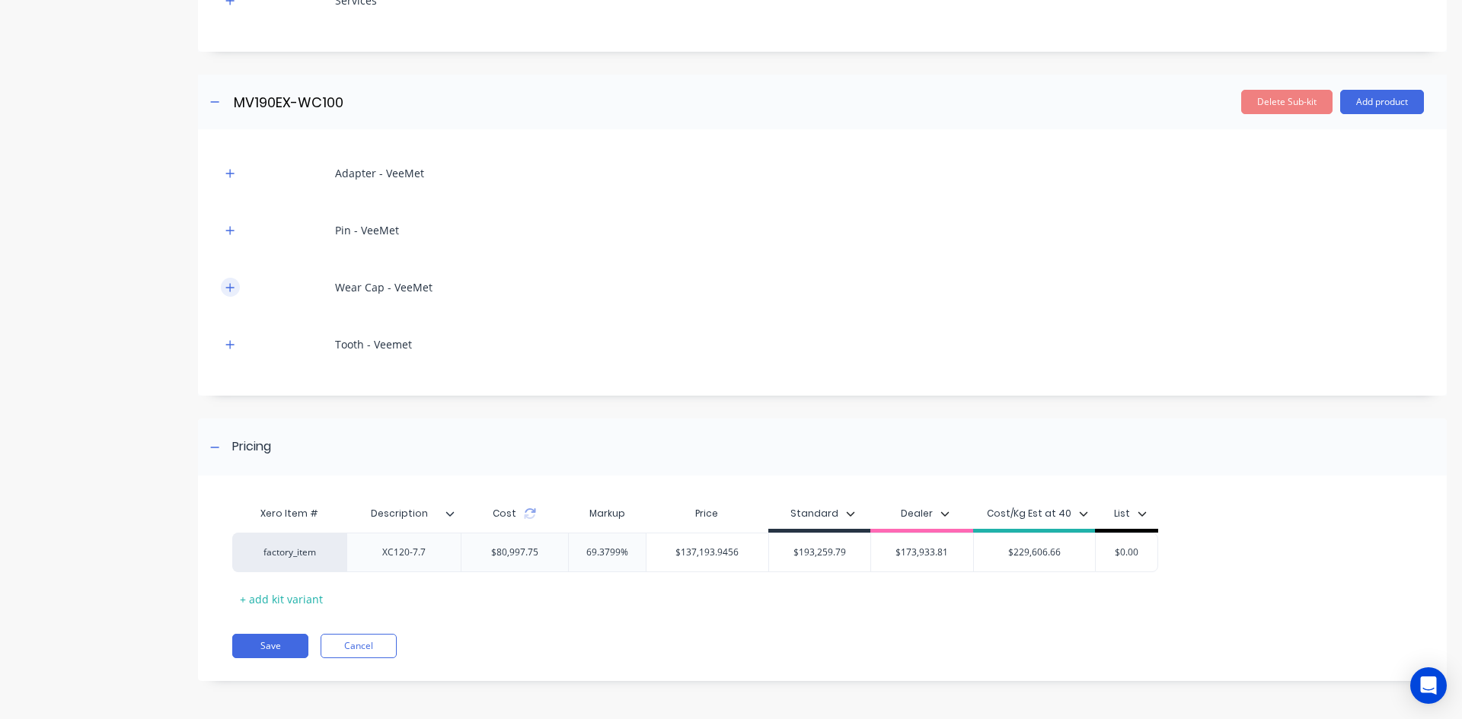
click at [228, 287] on icon "button" at bounding box center [230, 287] width 8 height 8
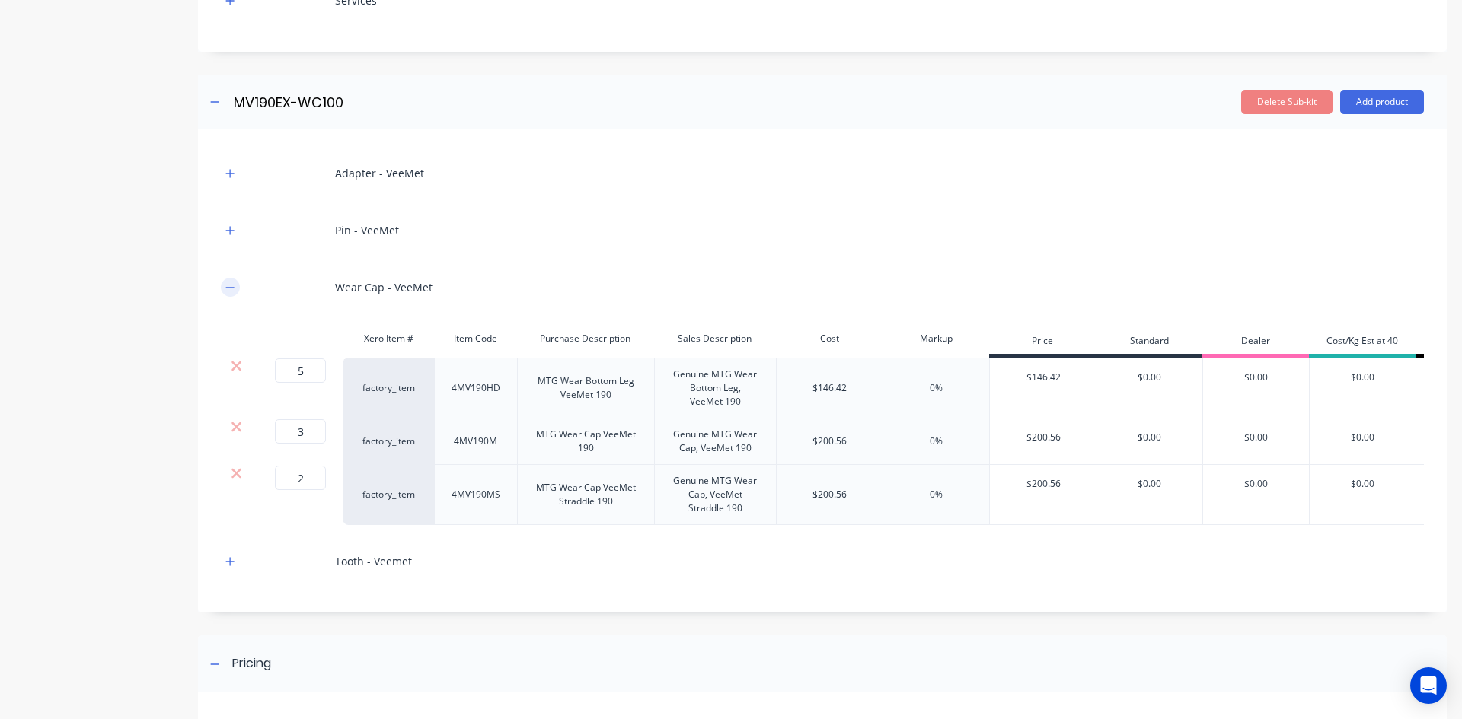
click at [228, 287] on icon "button" at bounding box center [230, 287] width 8 height 1
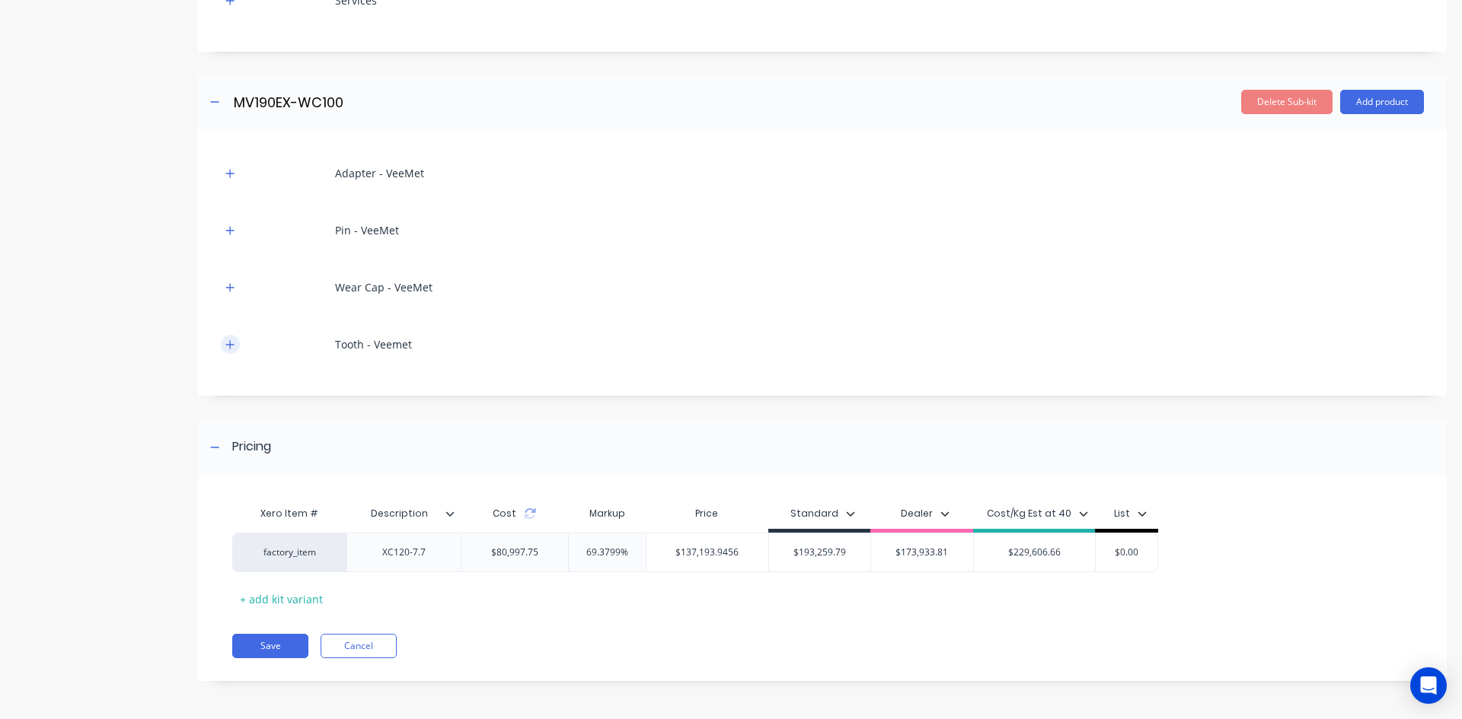
click at [231, 345] on icon "button" at bounding box center [230, 344] width 8 height 8
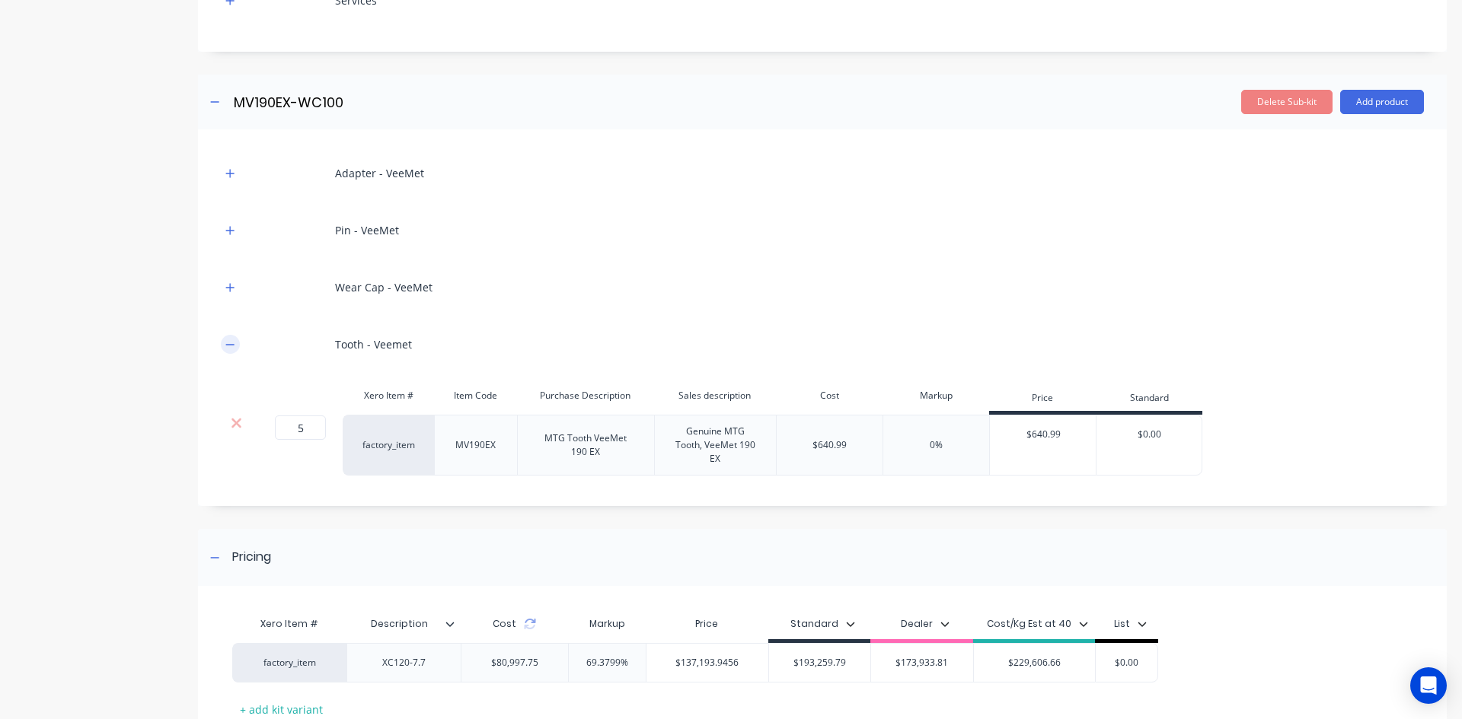
click at [231, 345] on icon "button" at bounding box center [230, 344] width 8 height 1
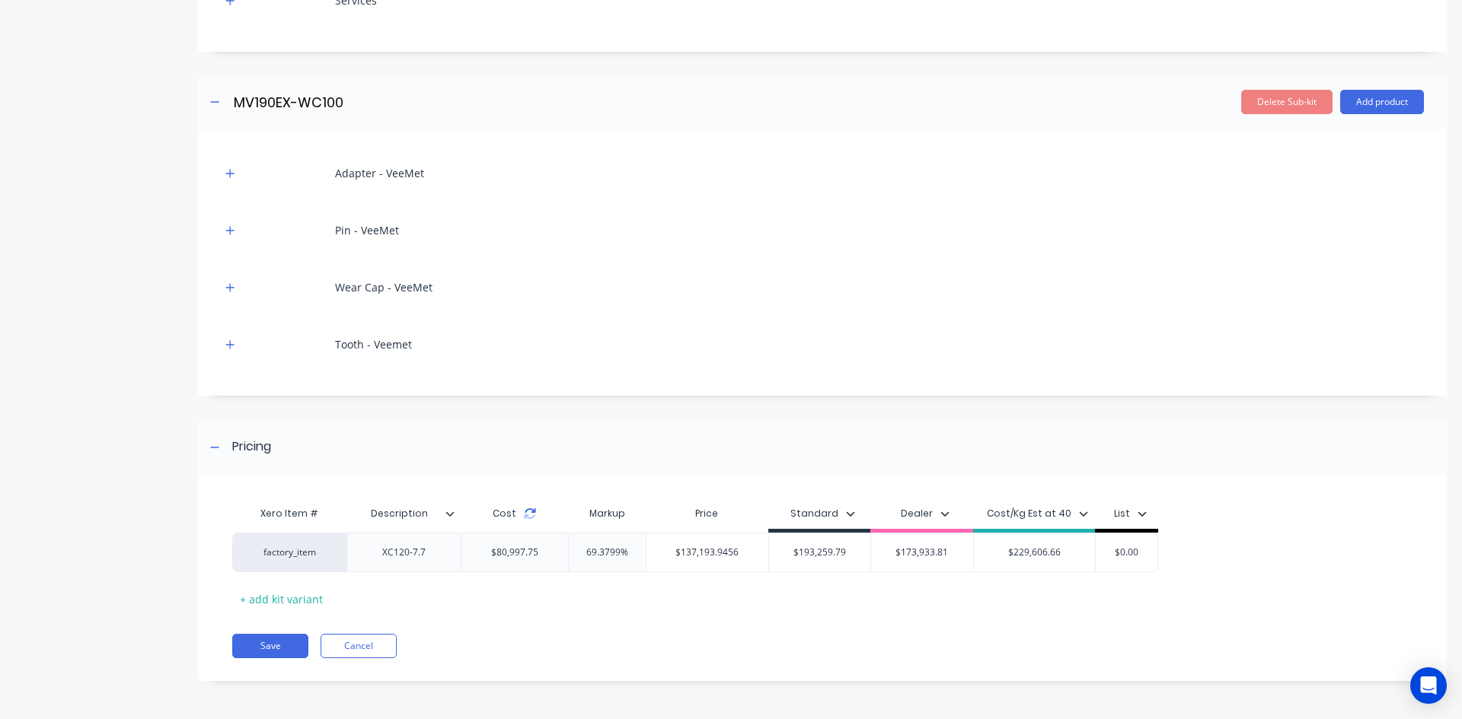
click at [528, 514] on icon at bounding box center [530, 514] width 12 height 12
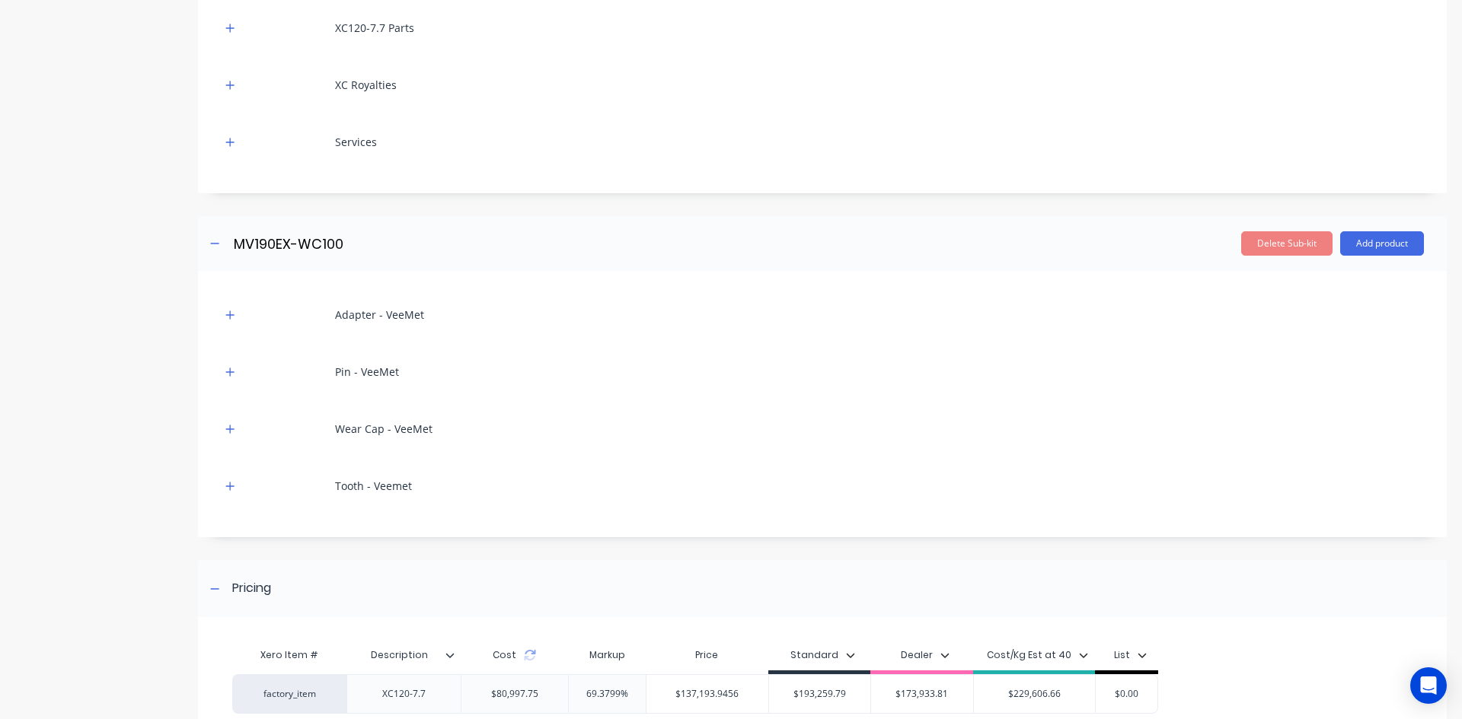
scroll to position [56, 0]
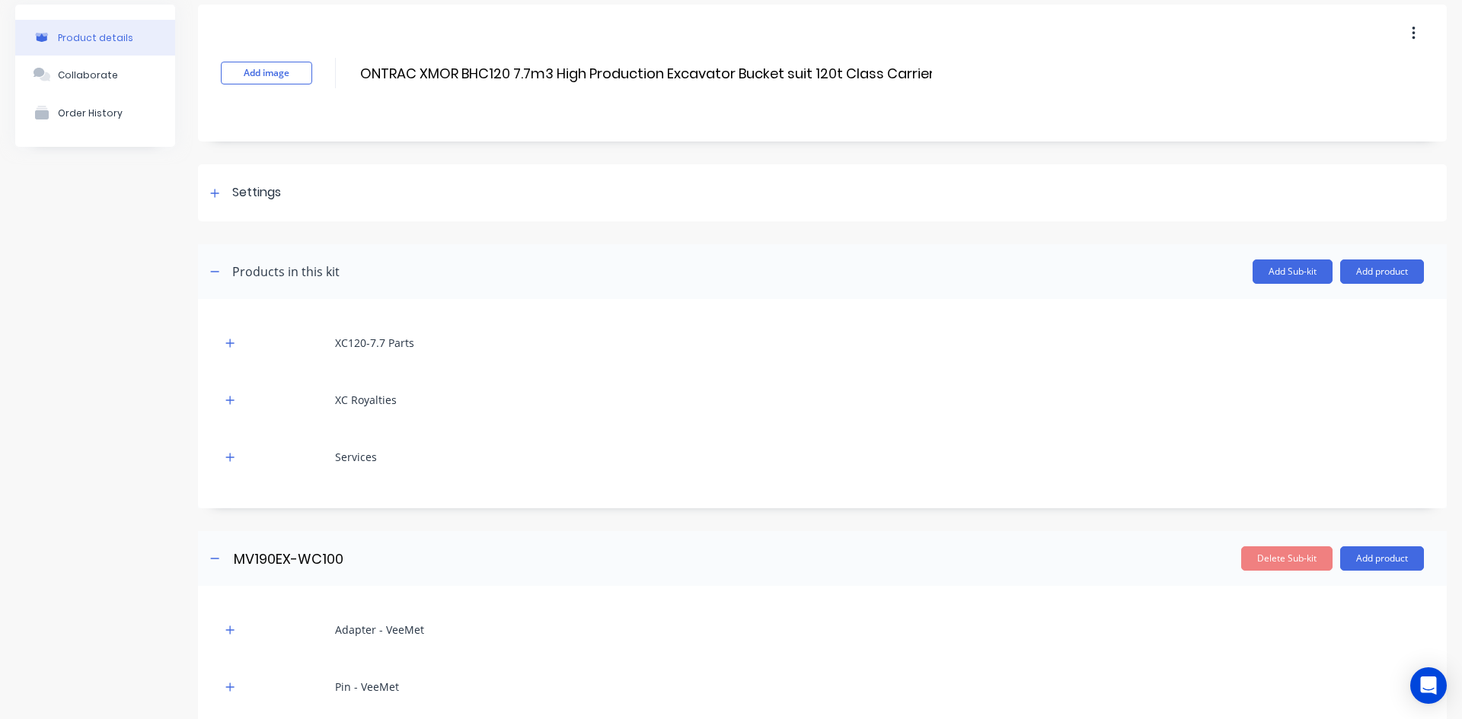
click at [228, 451] on button "button" at bounding box center [230, 457] width 19 height 19
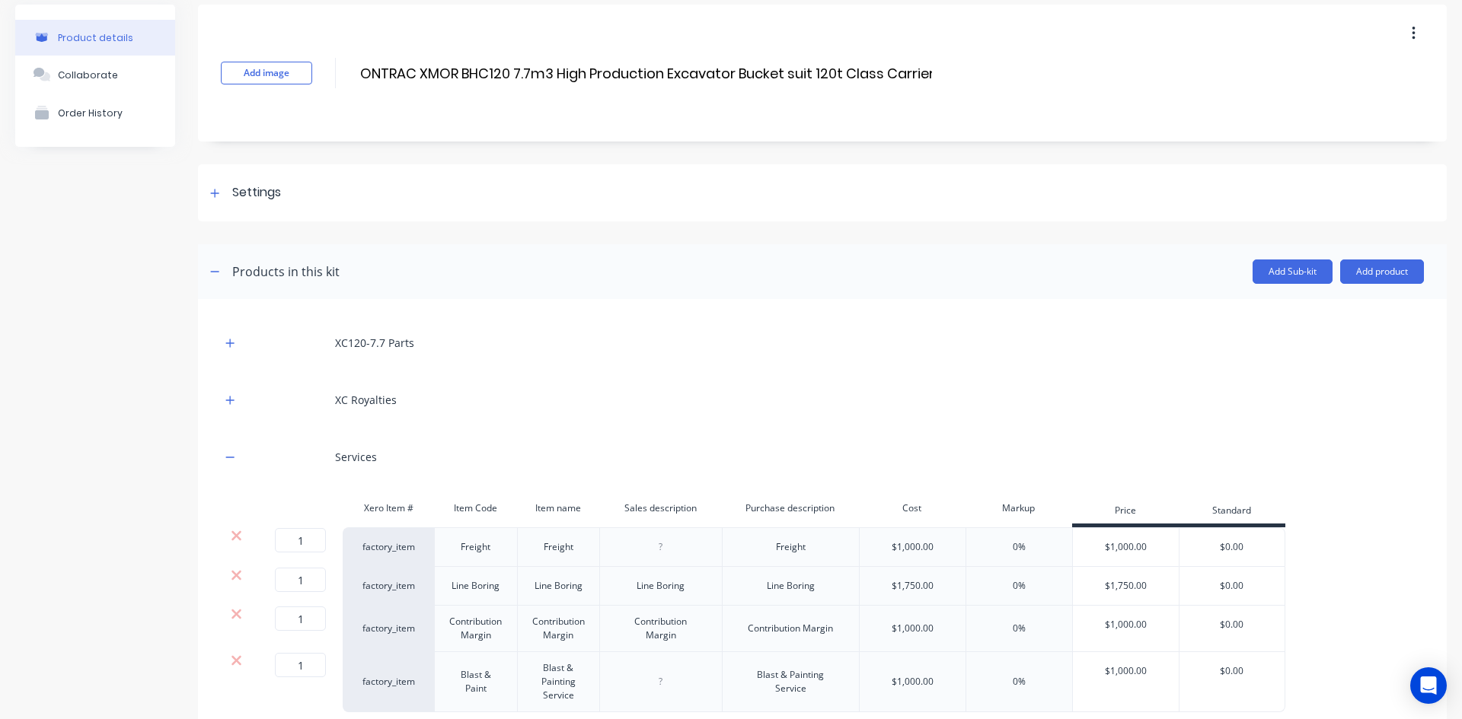
click at [222, 384] on div "XC Royalties" at bounding box center [822, 400] width 1203 height 42
click at [225, 391] on button "button" at bounding box center [230, 400] width 19 height 19
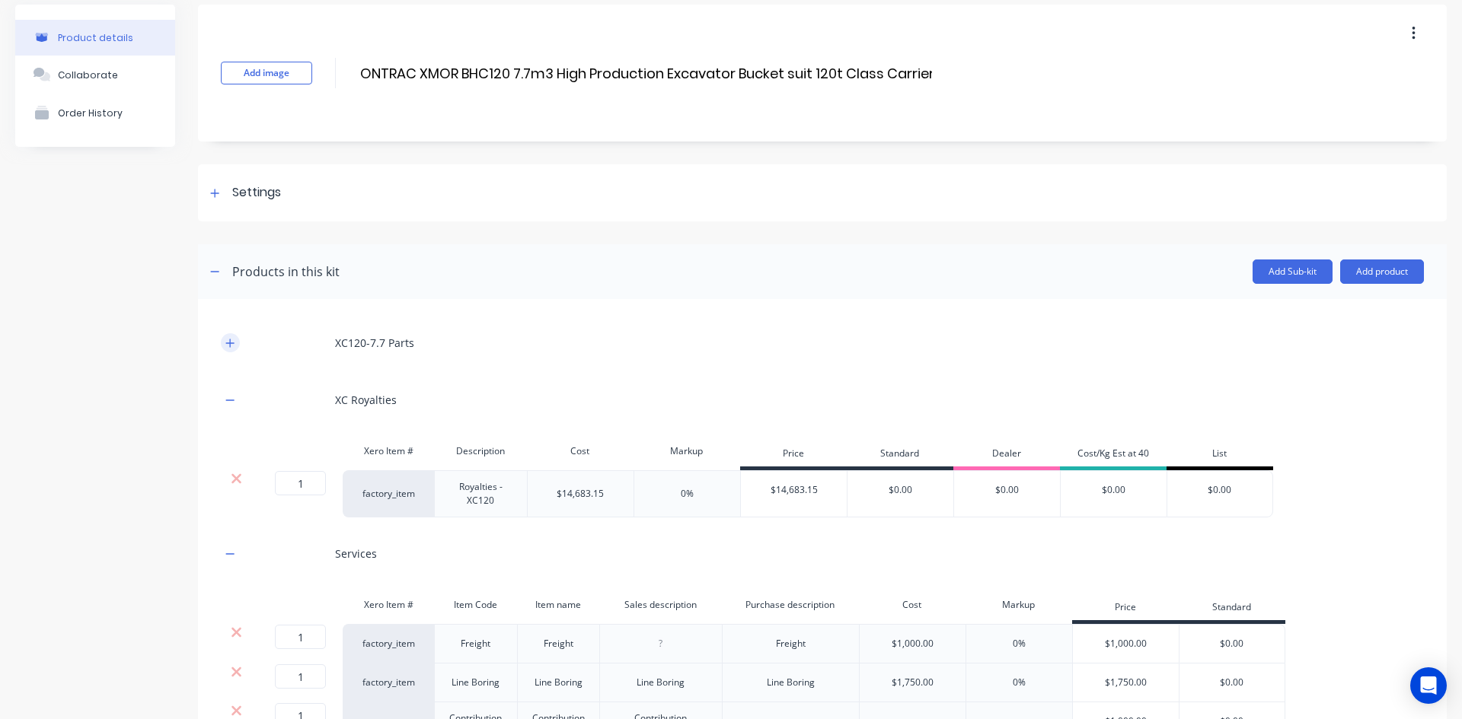
click at [231, 336] on button "button" at bounding box center [230, 342] width 19 height 19
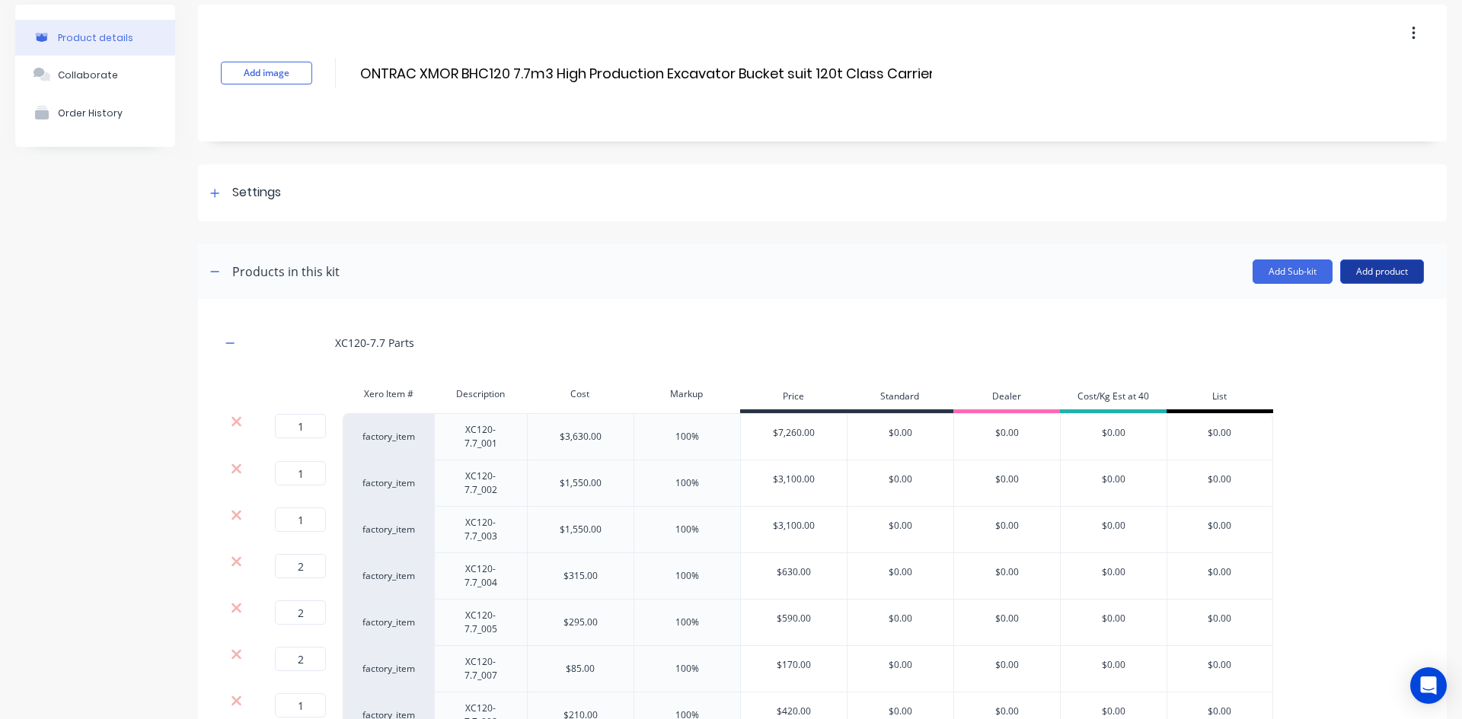
click at [1379, 273] on button "Add product" at bounding box center [1382, 272] width 84 height 24
click at [1356, 342] on div "Labour" at bounding box center [1351, 341] width 117 height 22
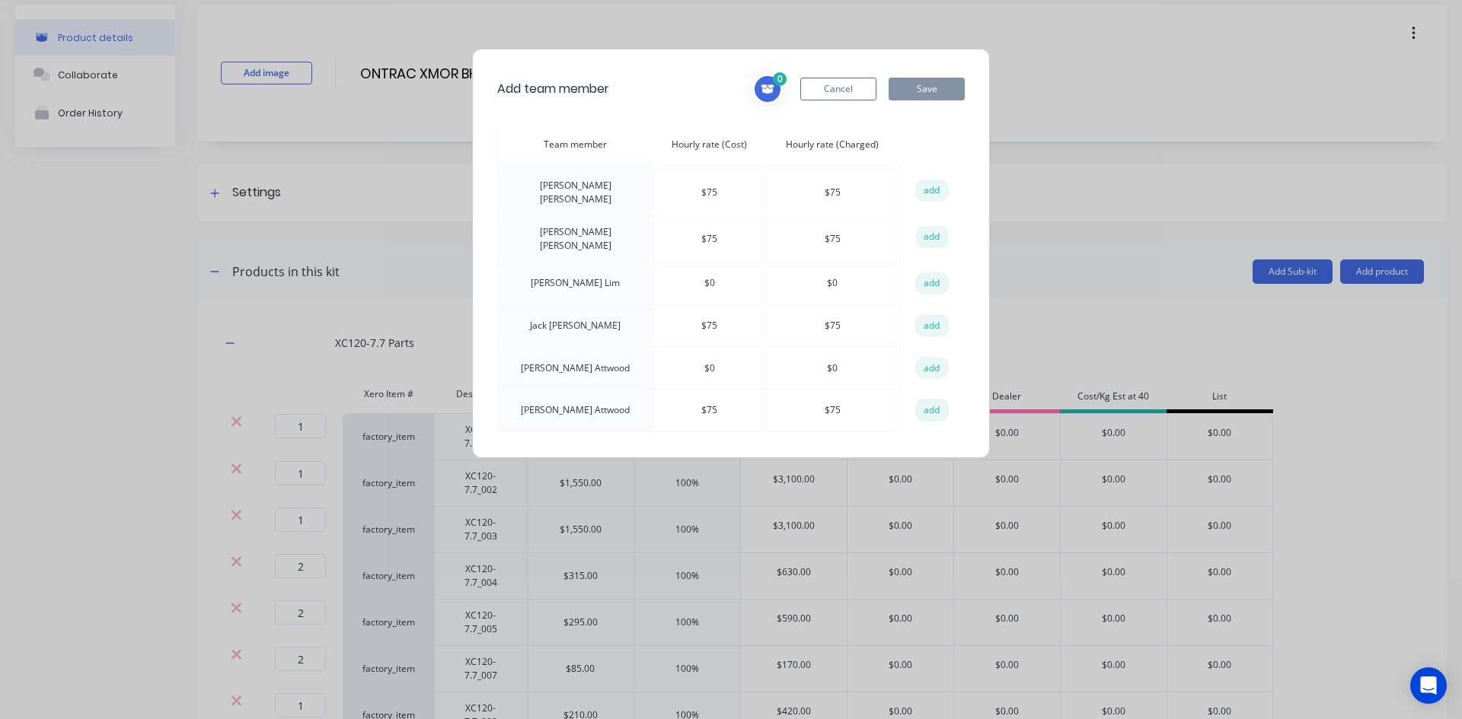
scroll to position [109, 0]
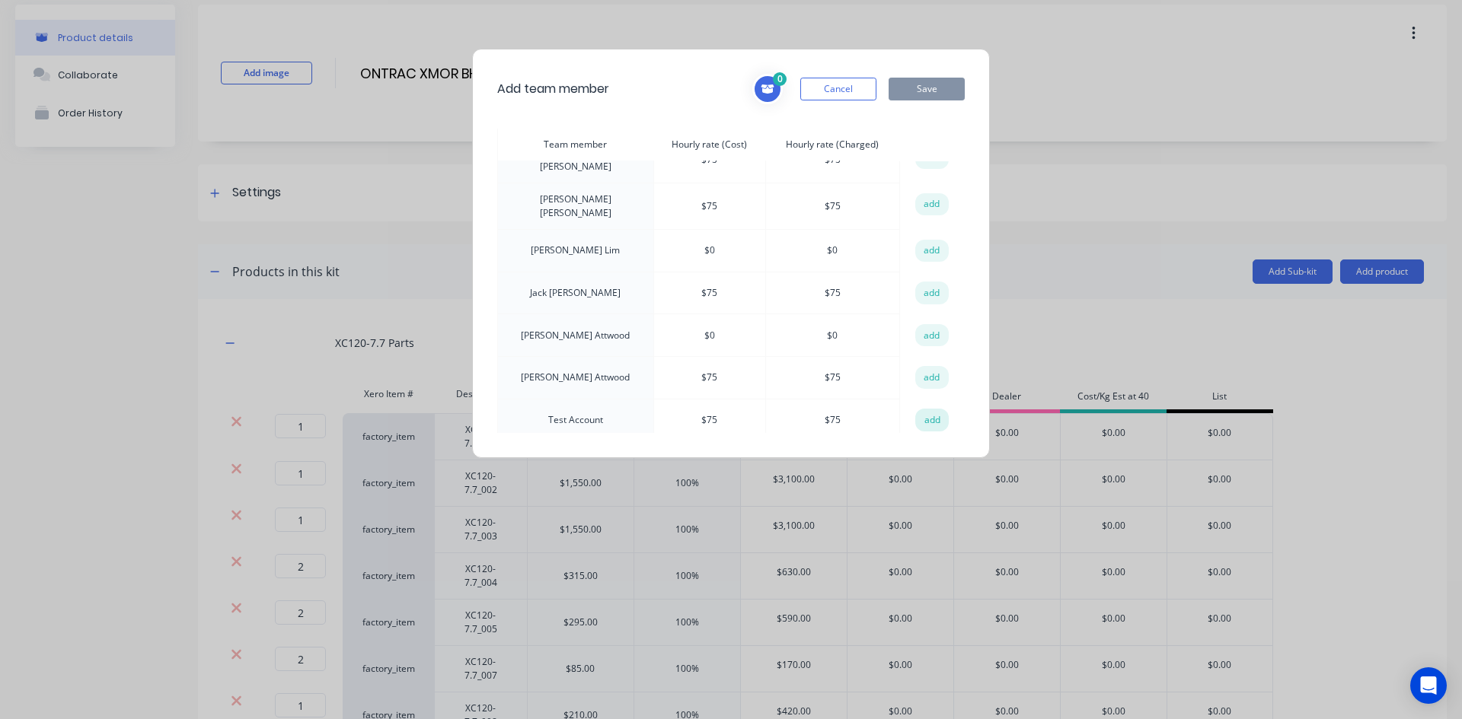
click at [919, 414] on button "add" at bounding box center [931, 420] width 33 height 23
click at [927, 92] on button "Save" at bounding box center [926, 89] width 76 height 23
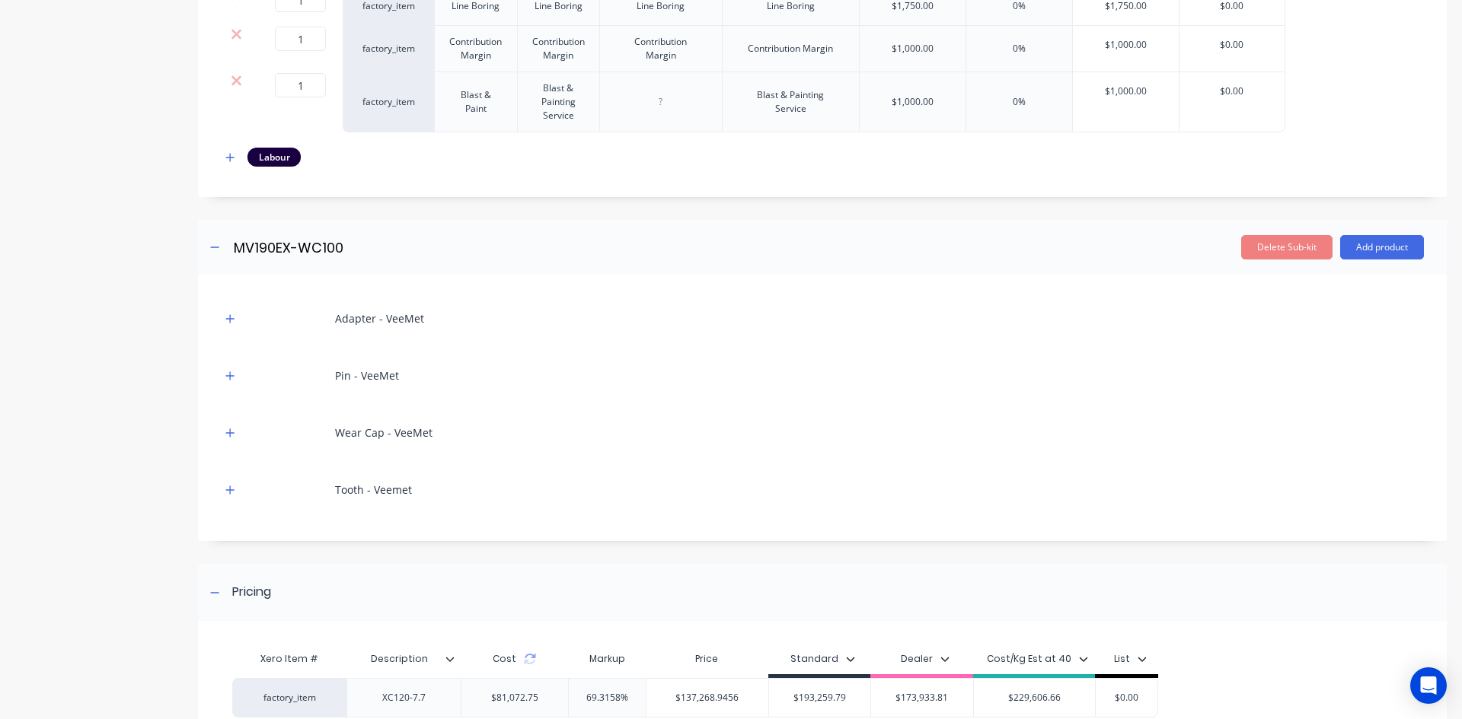
scroll to position [3482, 0]
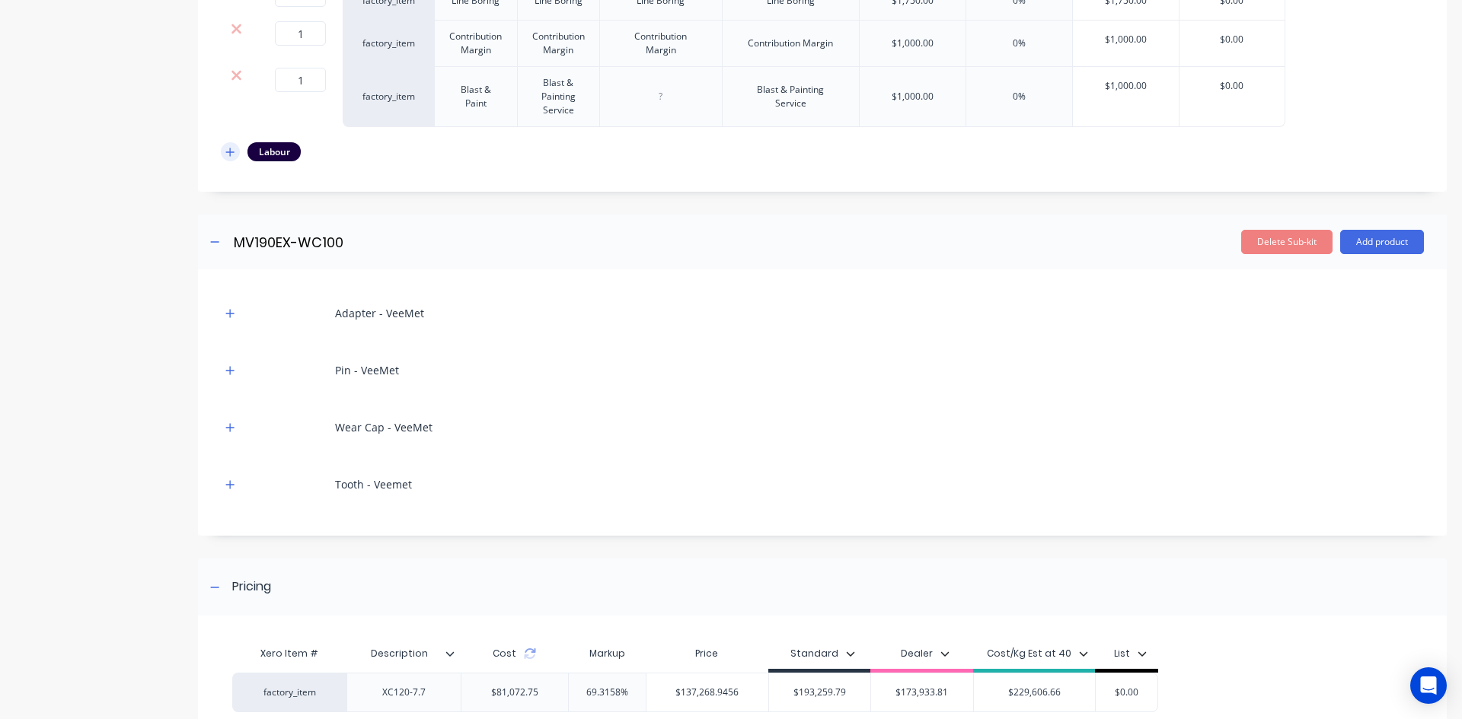
click at [228, 147] on icon "button" at bounding box center [229, 152] width 9 height 11
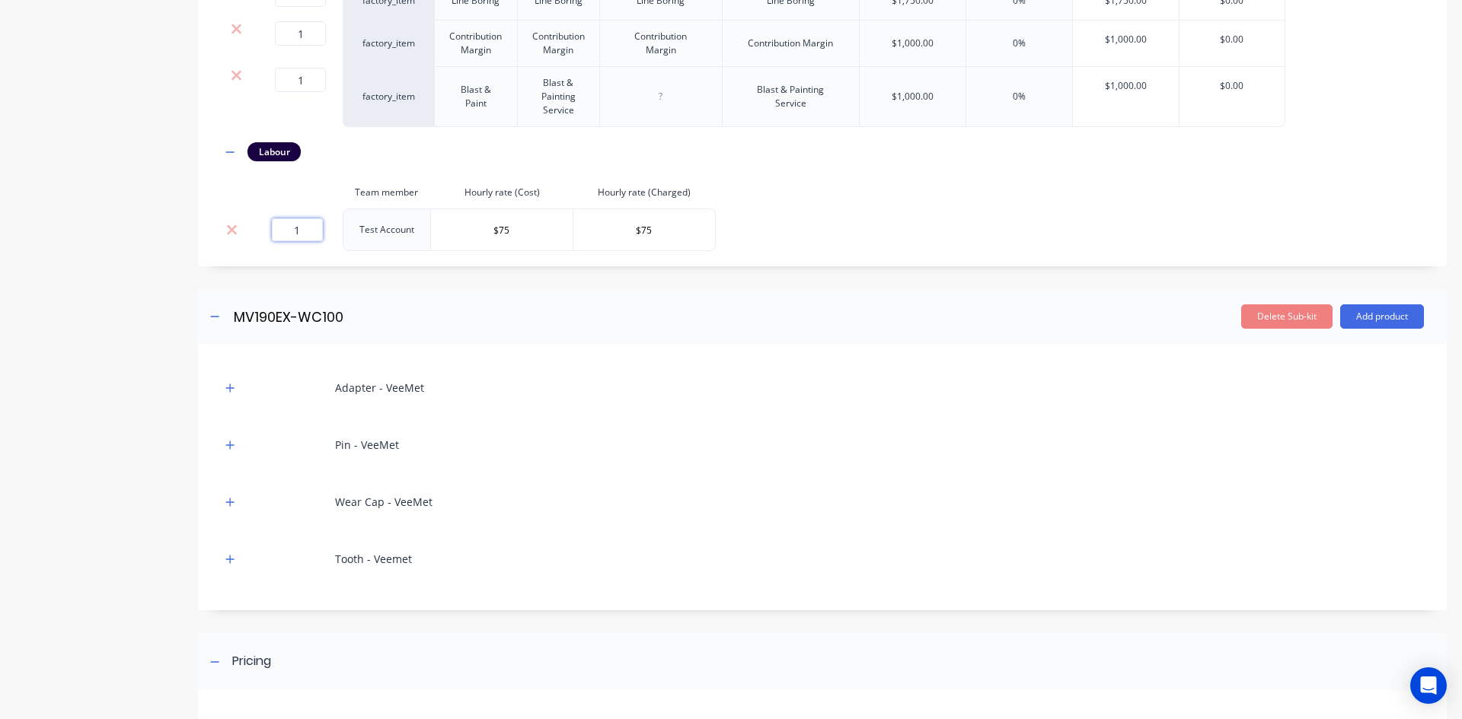
drag, startPoint x: 301, startPoint y: 232, endPoint x: 235, endPoint y: 249, distance: 67.6
click at [236, 249] on tr "1 Test Account $75 $75" at bounding box center [468, 230] width 495 height 43
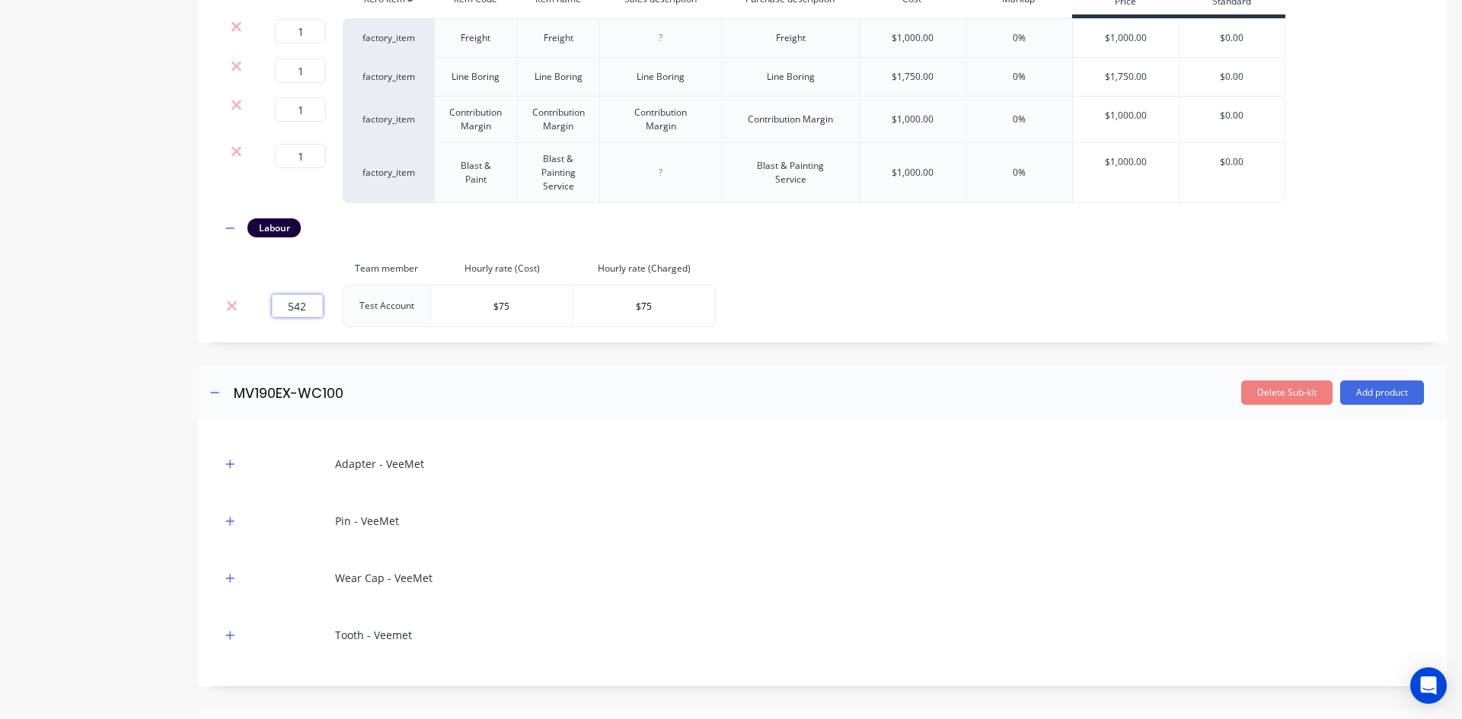
type input "542"
click at [348, 321] on td "Test Account" at bounding box center [387, 306] width 88 height 43
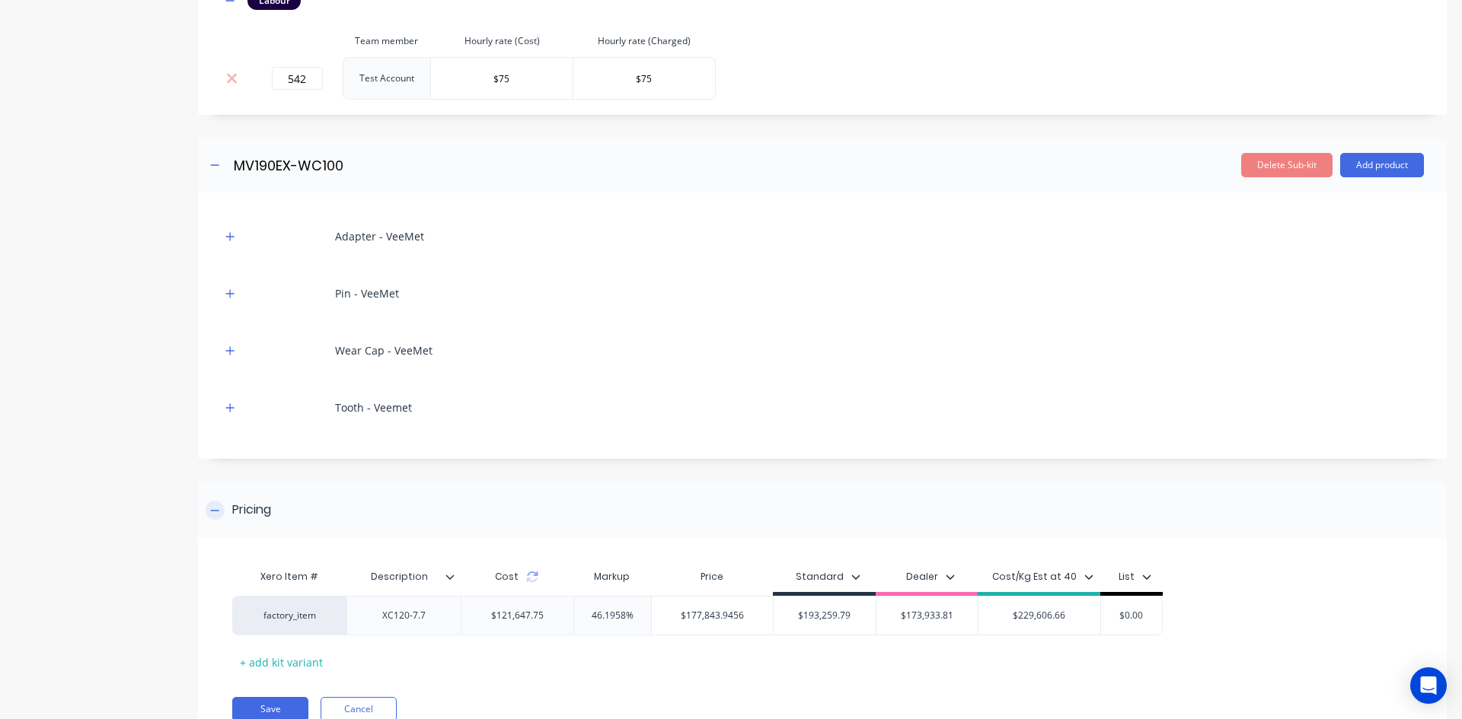
scroll to position [3697, 0]
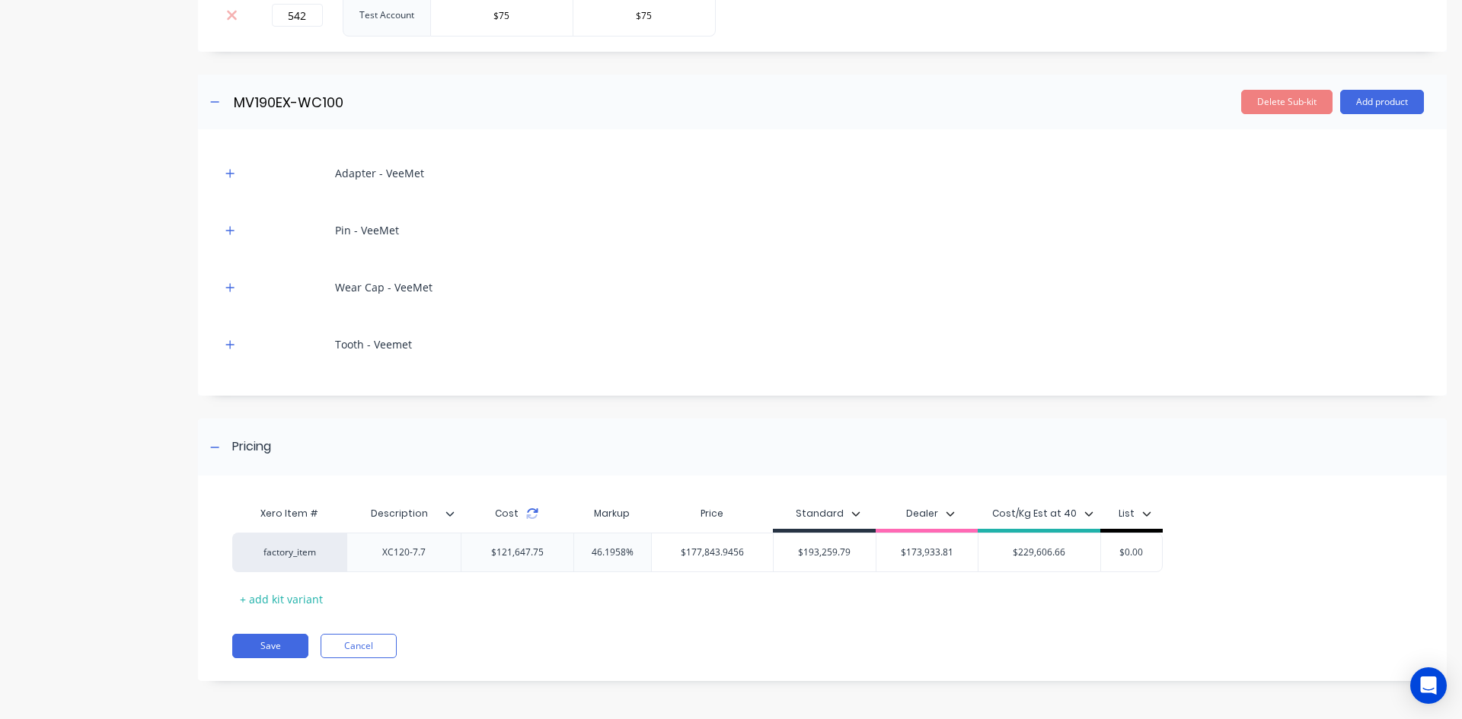
click at [531, 512] on icon at bounding box center [532, 514] width 12 height 12
click at [562, 617] on div "Xero Item # Description Cost Markup Price Standard Dealer Cost/Kg Est at 40 Lis…" at bounding box center [822, 586] width 1249 height 190
click at [278, 643] on button "Save" at bounding box center [270, 646] width 76 height 24
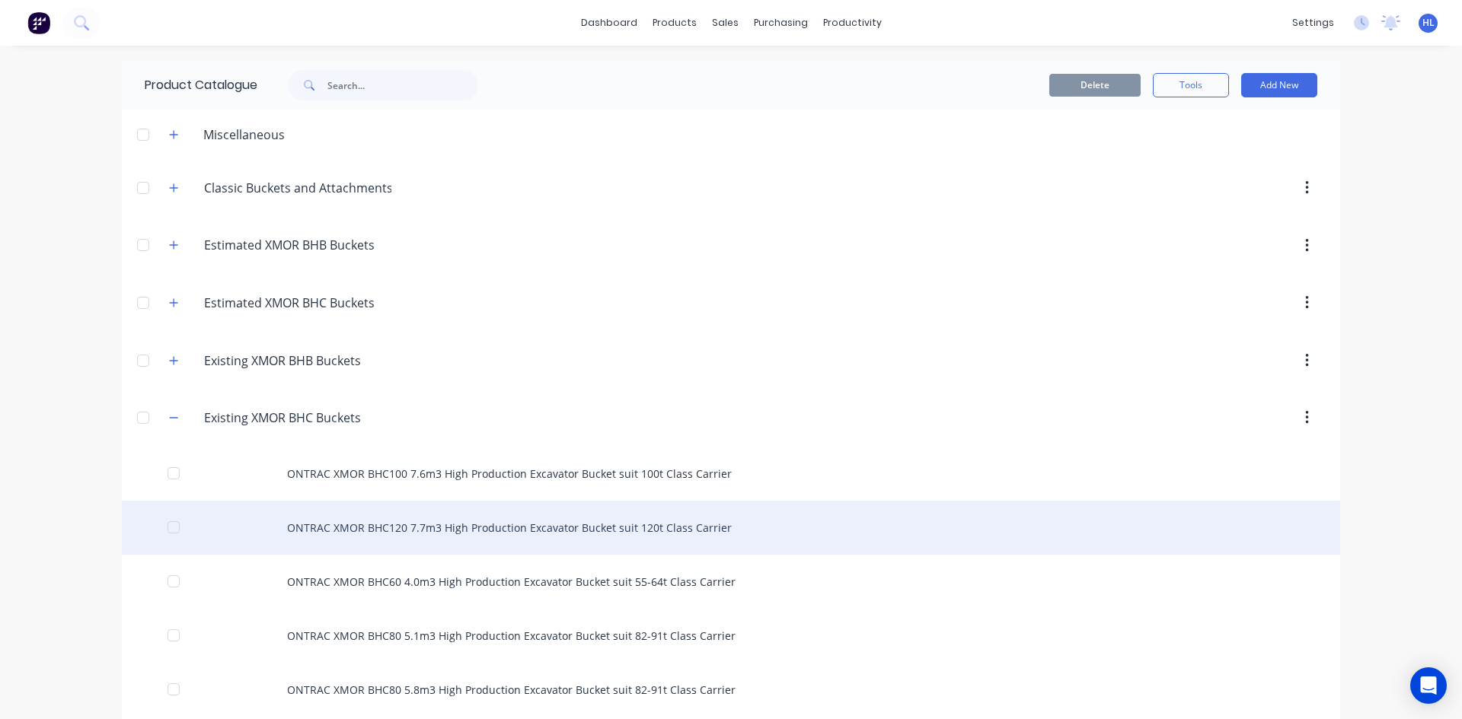
click at [454, 523] on div "ONTRAC XMOR BHC120 7.7m3 High Production Excavator Bucket suit 120t Class Carri…" at bounding box center [731, 528] width 1218 height 54
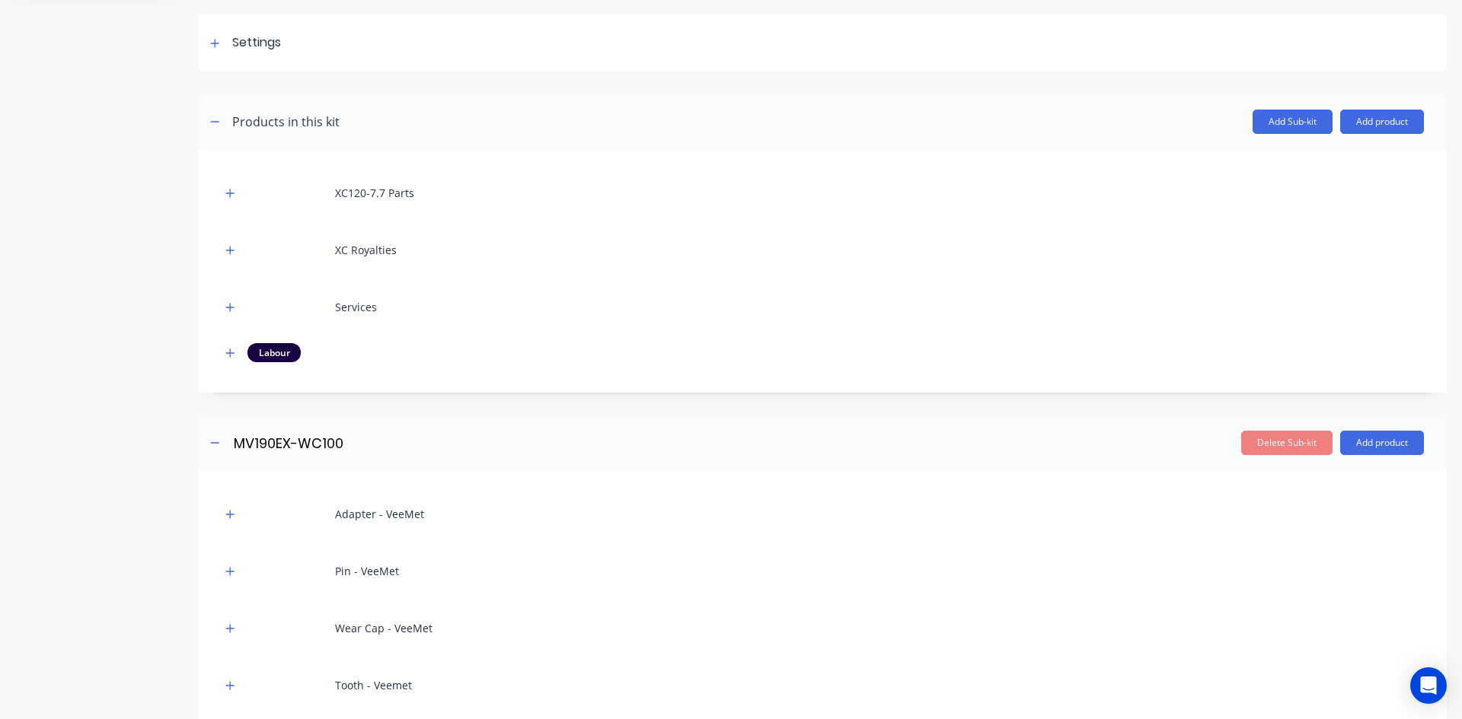
scroll to position [76, 0]
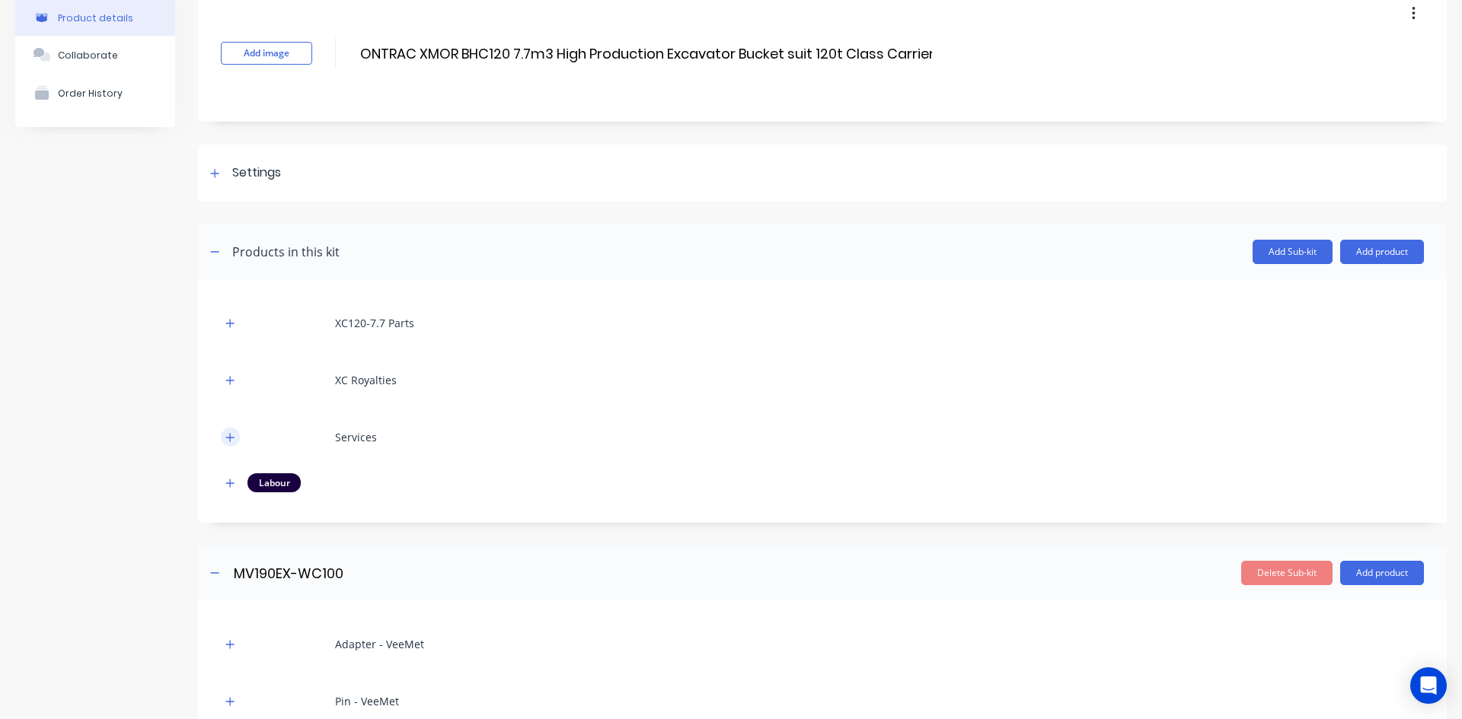
click at [231, 433] on icon "button" at bounding box center [229, 437] width 9 height 11
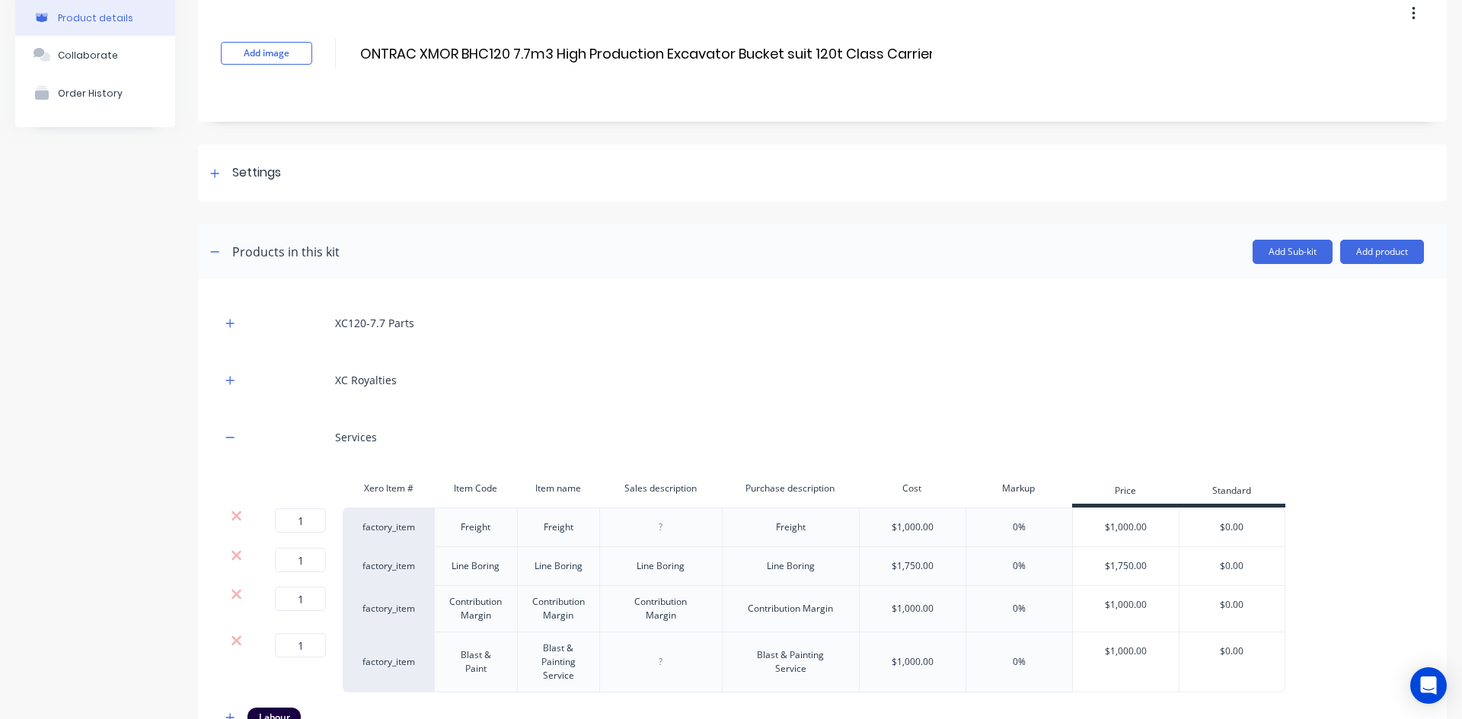
click at [221, 371] on div at bounding box center [230, 380] width 19 height 19
click at [234, 386] on button "button" at bounding box center [230, 380] width 19 height 19
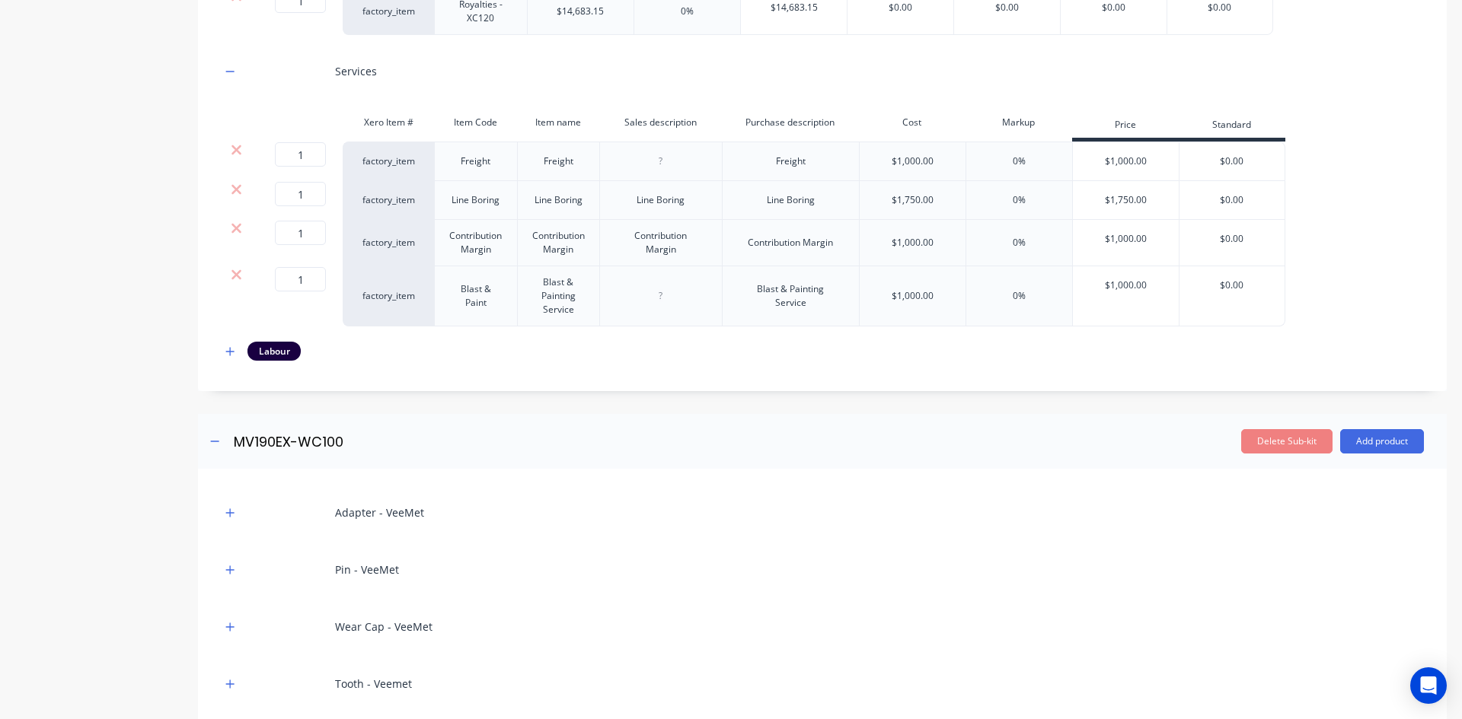
scroll to position [305, 0]
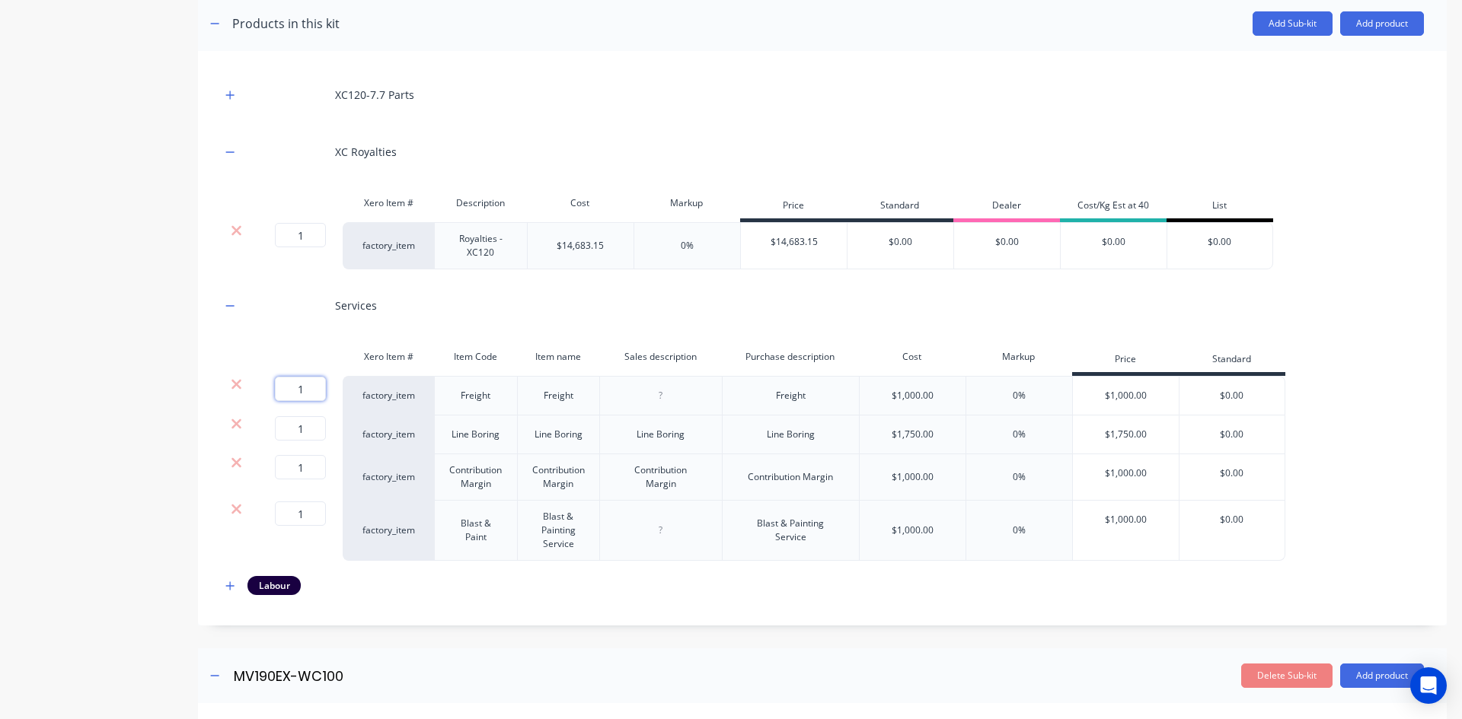
drag, startPoint x: 312, startPoint y: 390, endPoint x: 283, endPoint y: 391, distance: 28.9
click at [283, 391] on input "1" at bounding box center [300, 389] width 51 height 24
type input "3"
click at [53, 388] on div "Product details Collaborate Order History" at bounding box center [95, 517] width 160 height 1522
click at [313, 389] on input "3" at bounding box center [300, 389] width 51 height 24
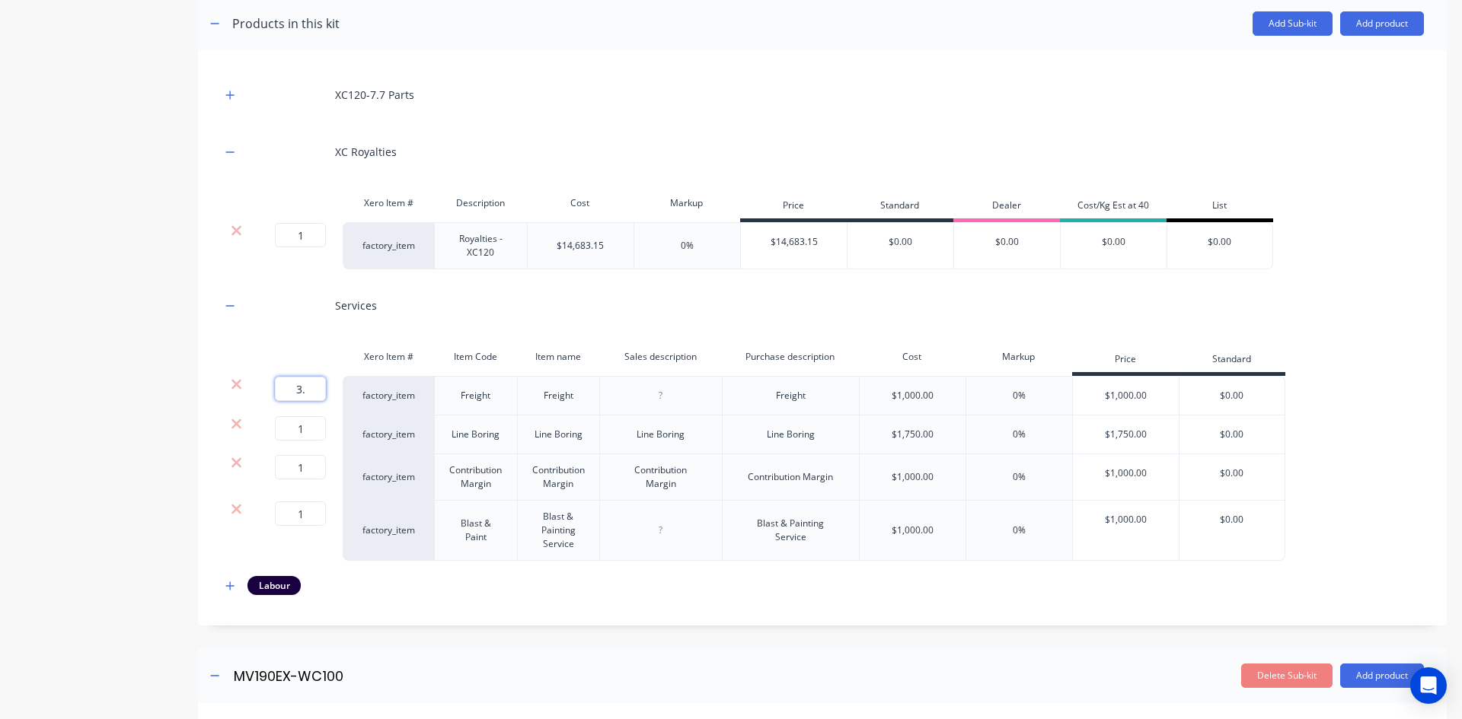
type input "3.2"
click at [331, 398] on div "3.2 3.2 ?" at bounding box center [296, 396] width 91 height 40
click at [333, 368] on div at bounding box center [296, 357] width 91 height 30
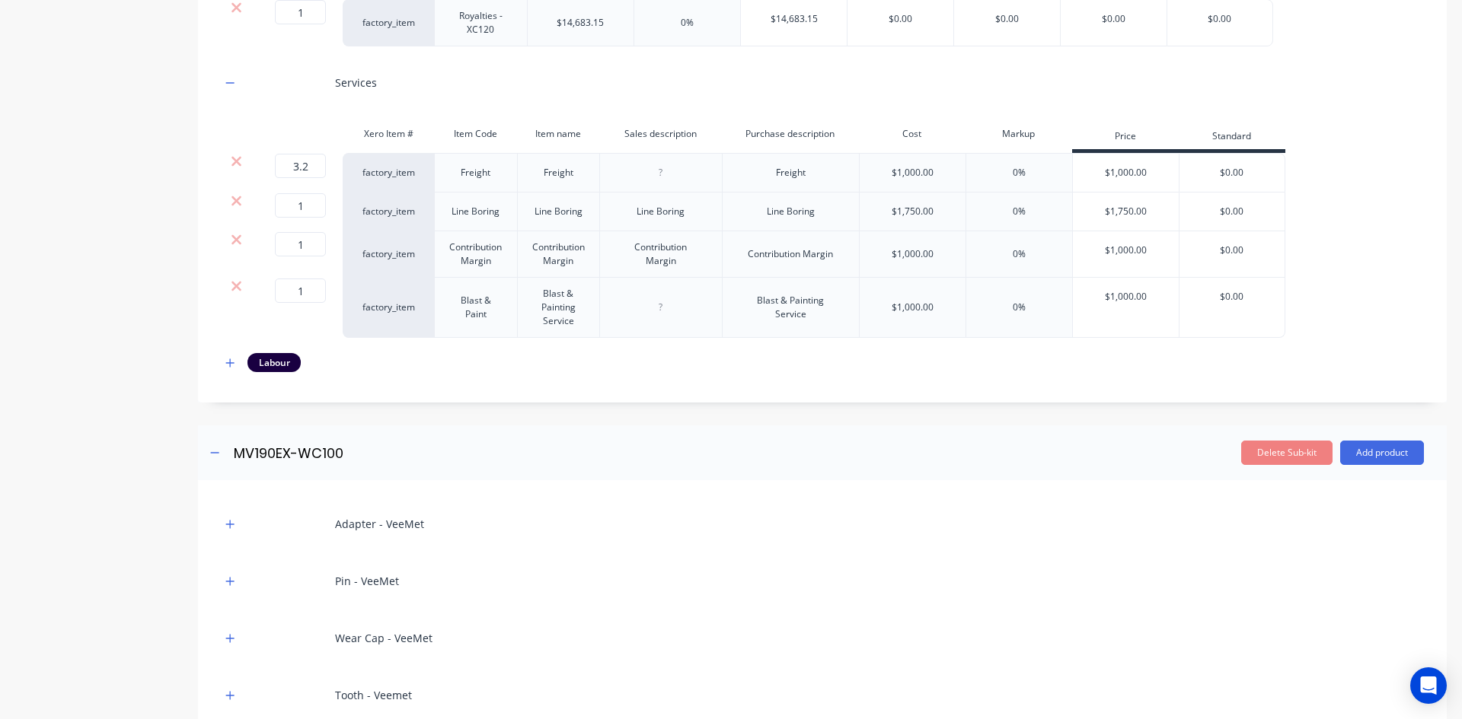
scroll to position [685, 0]
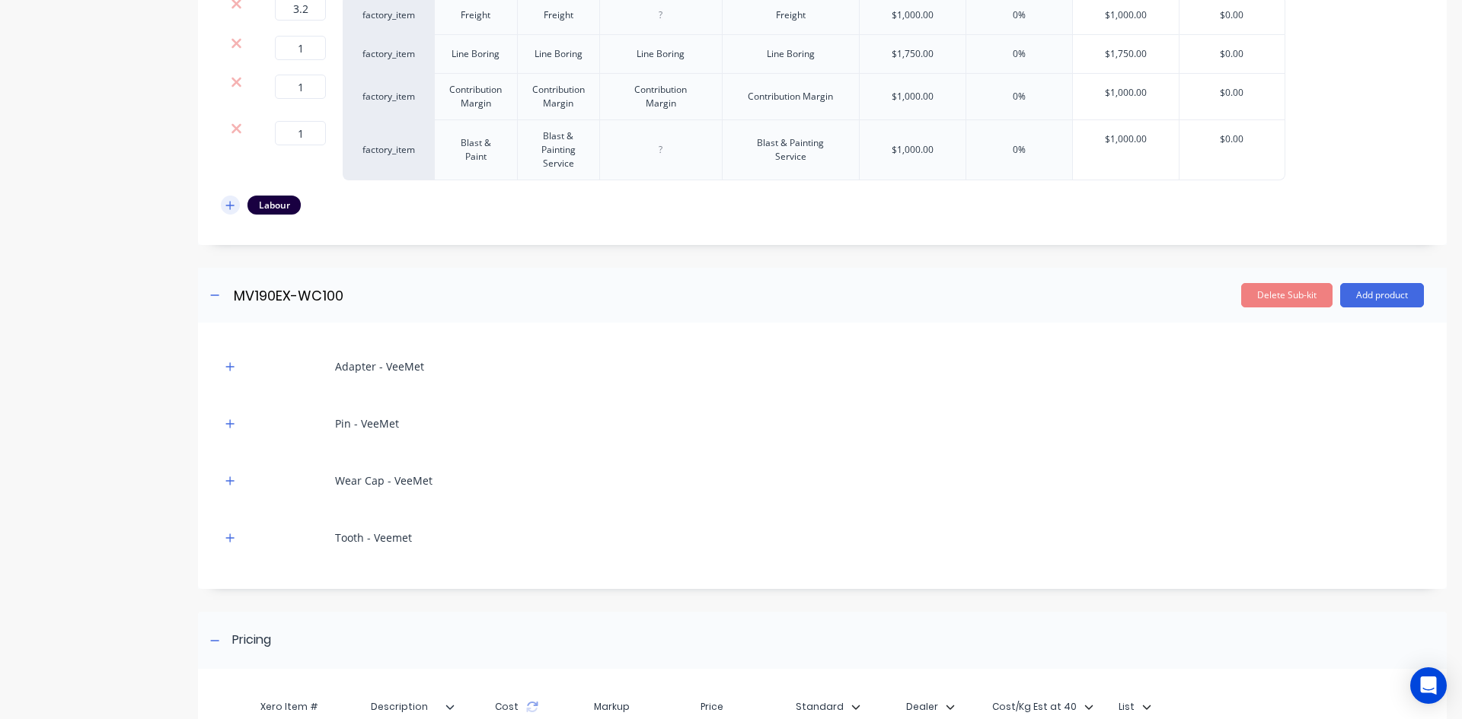
click at [230, 210] on icon "button" at bounding box center [229, 205] width 9 height 11
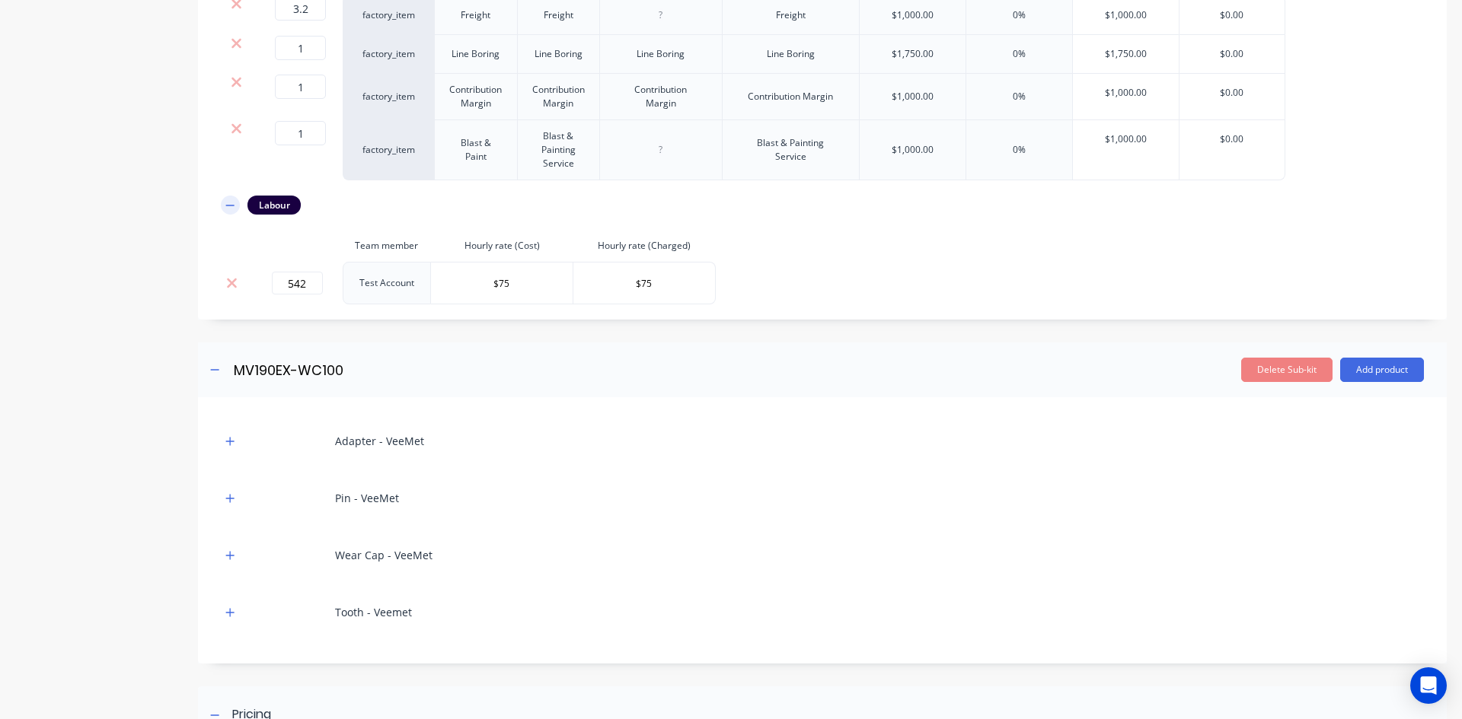
click at [230, 210] on icon "button" at bounding box center [229, 205] width 9 height 11
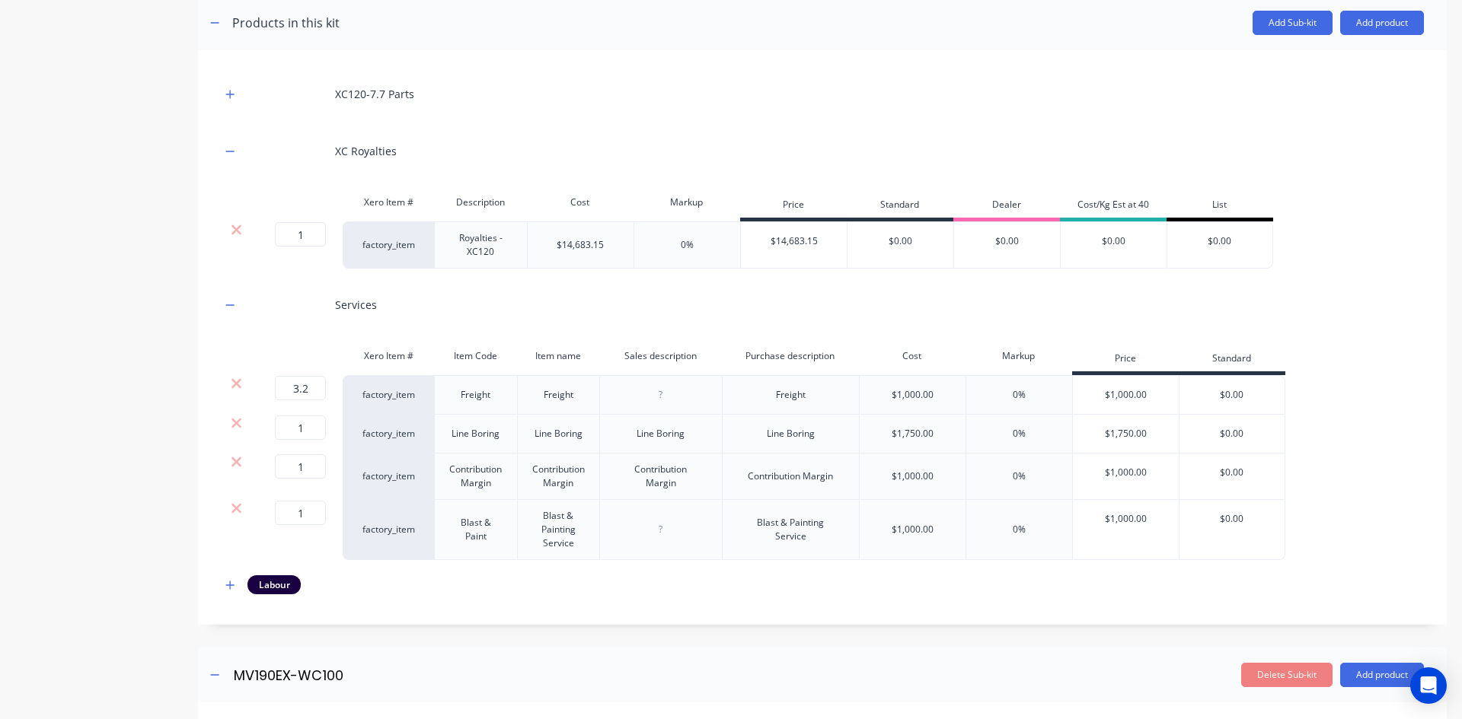
scroll to position [305, 0]
drag, startPoint x: 224, startPoint y: 98, endPoint x: 241, endPoint y: 91, distance: 18.8
click at [225, 98] on button "button" at bounding box center [230, 94] width 19 height 19
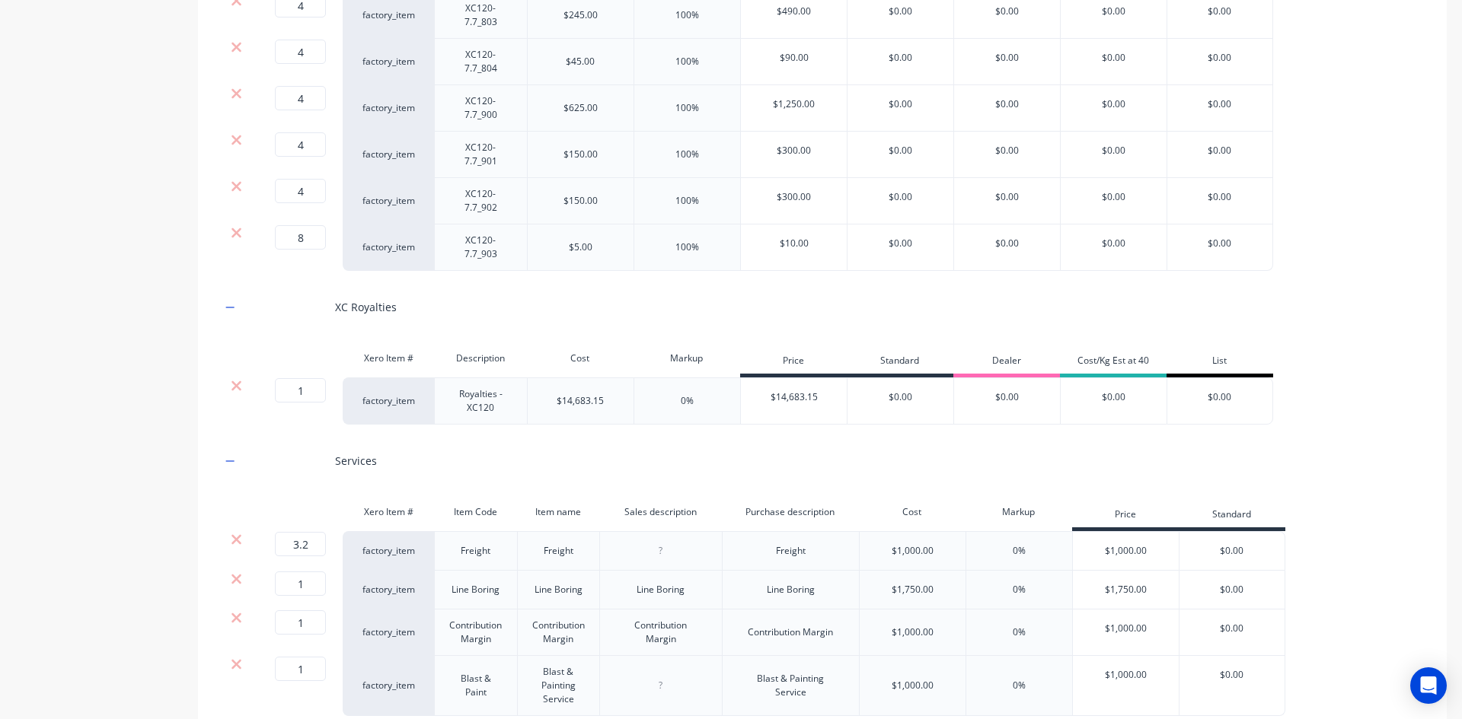
scroll to position [3426, 0]
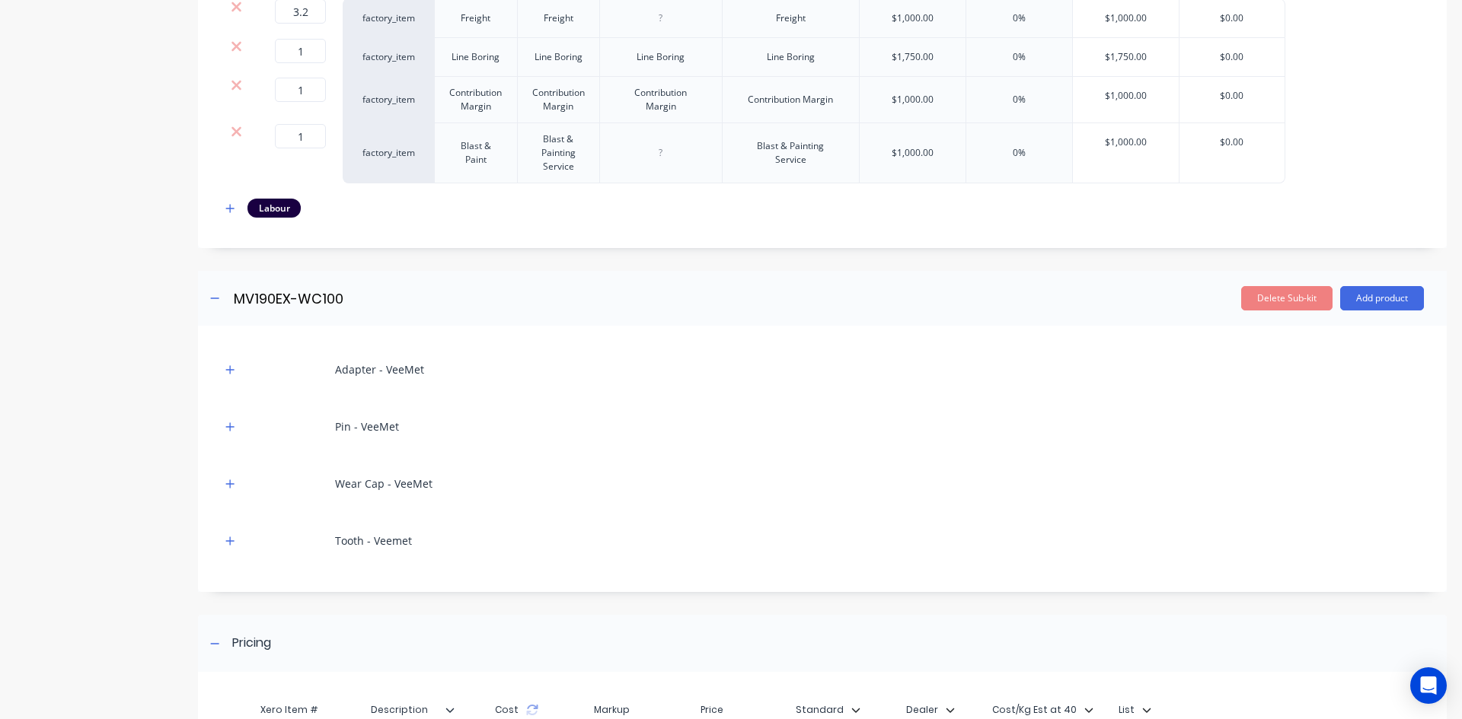
click at [228, 542] on icon "button" at bounding box center [229, 541] width 9 height 11
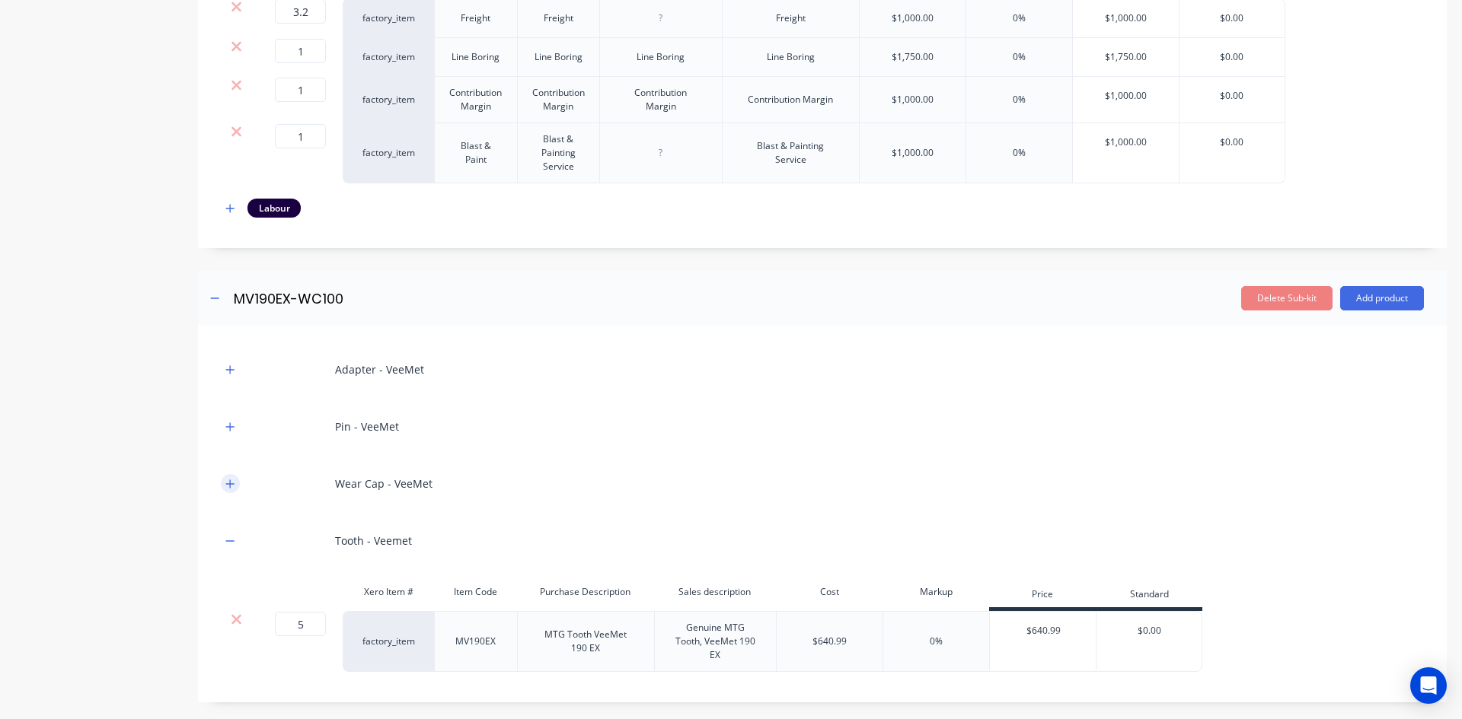
click at [225, 486] on icon "button" at bounding box center [229, 484] width 9 height 11
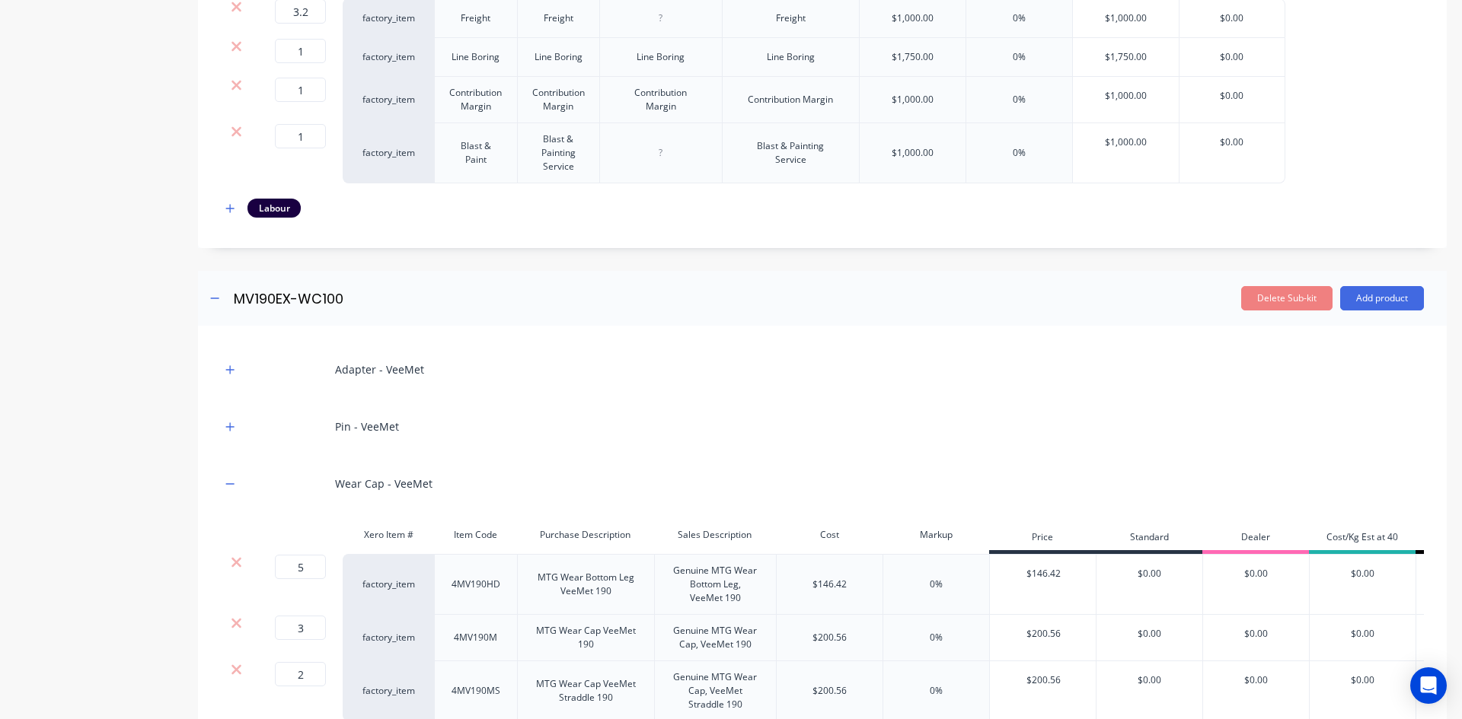
click at [228, 439] on div "Pin - VeeMet" at bounding box center [822, 427] width 1203 height 42
click at [230, 431] on icon "button" at bounding box center [229, 427] width 9 height 11
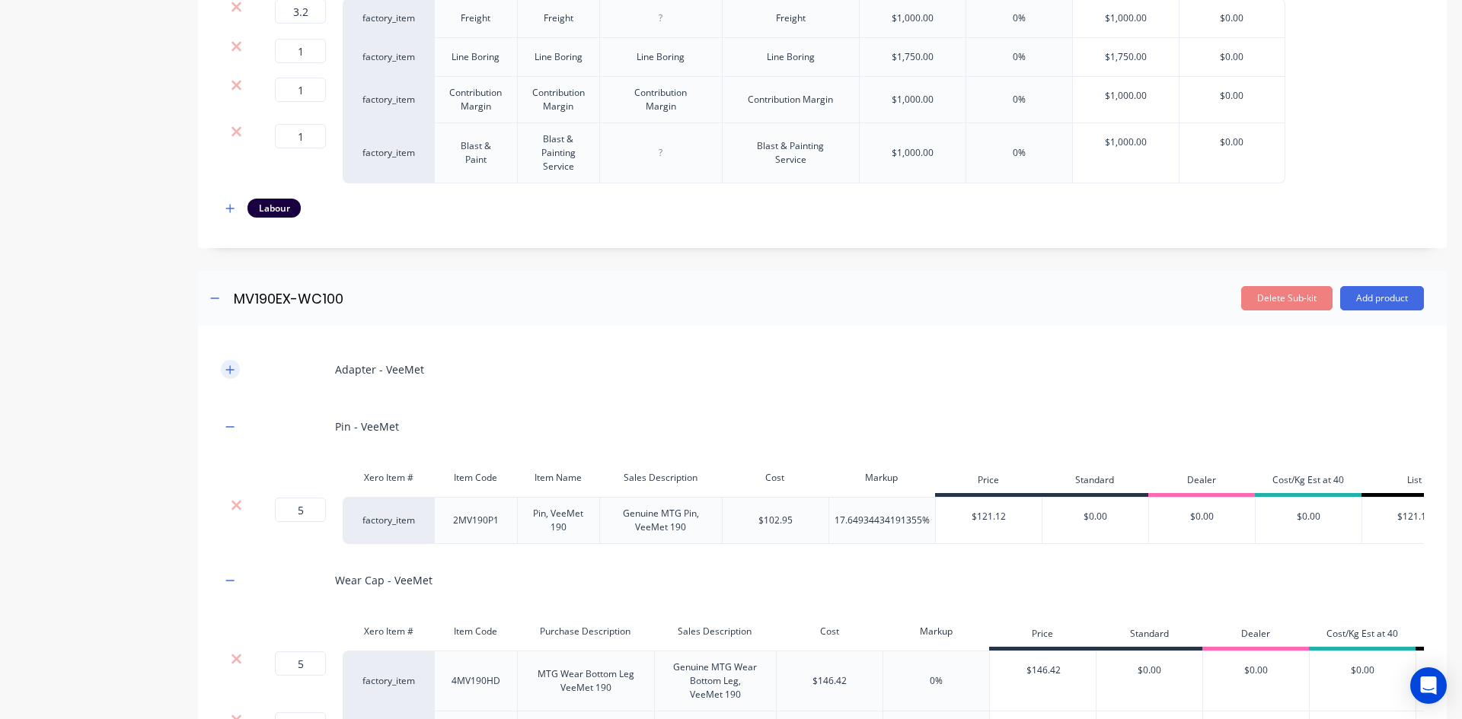
click at [229, 378] on button "button" at bounding box center [230, 369] width 19 height 19
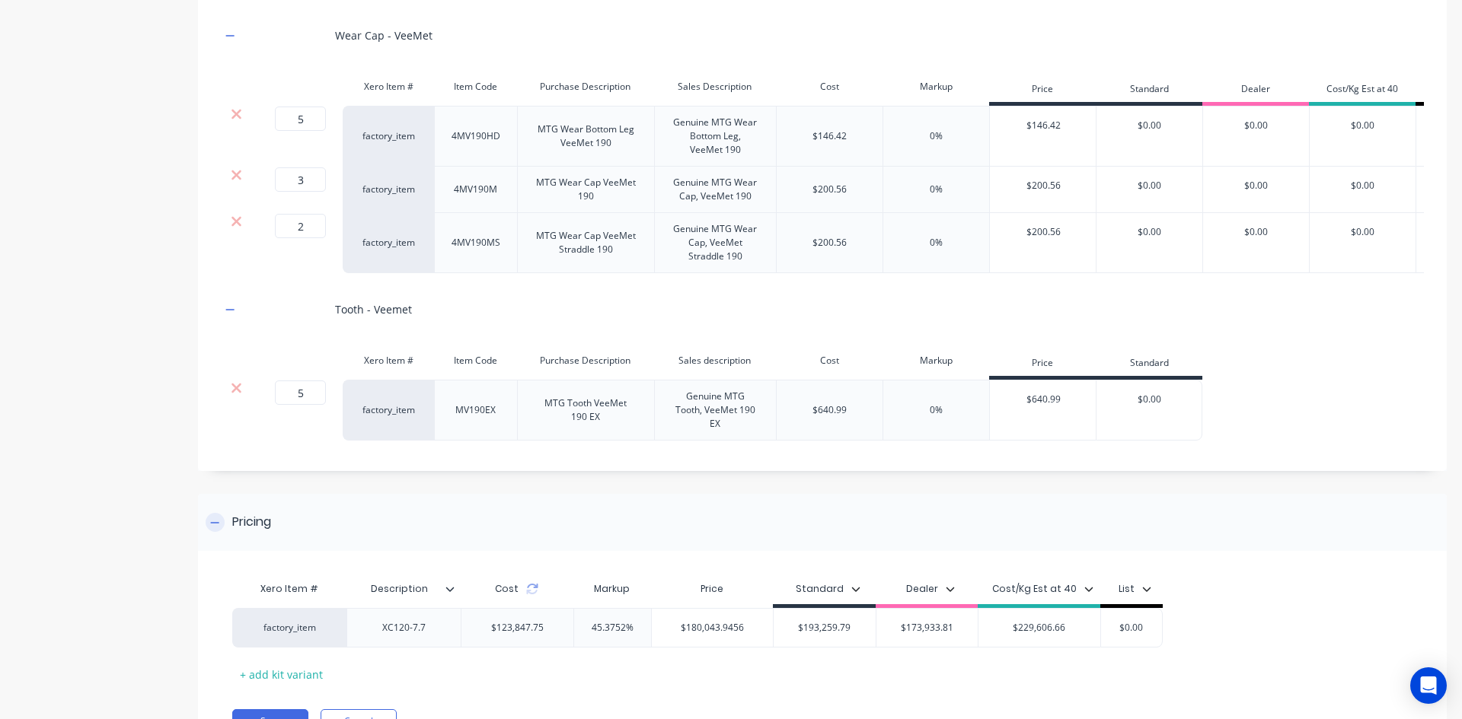
scroll to position [4240, 0]
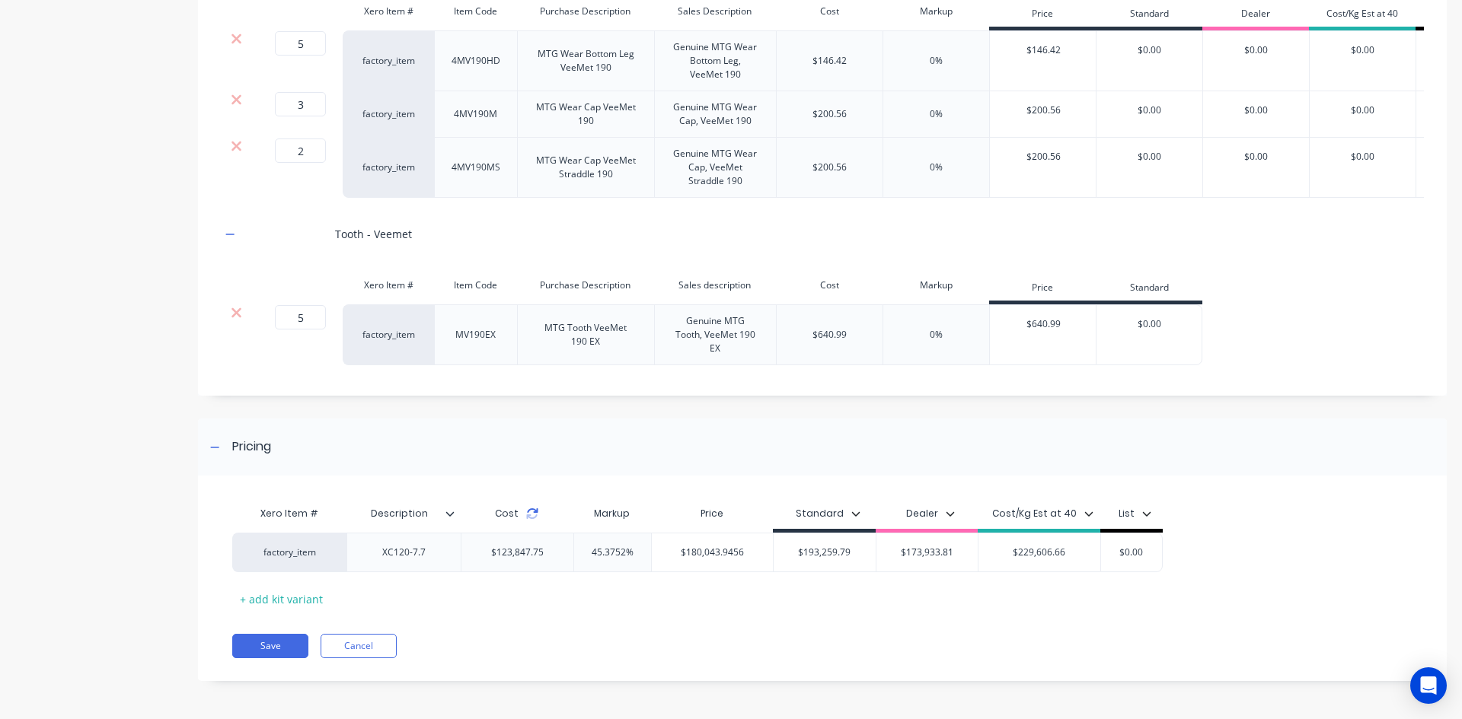
click at [532, 515] on icon at bounding box center [532, 514] width 12 height 12
click at [538, 667] on div "Xero Item # Description Cost Markup Price Standard Dealer Cost/Kg Est at 40 Lis…" at bounding box center [822, 586] width 1249 height 190
click at [302, 649] on button "Save" at bounding box center [270, 646] width 76 height 24
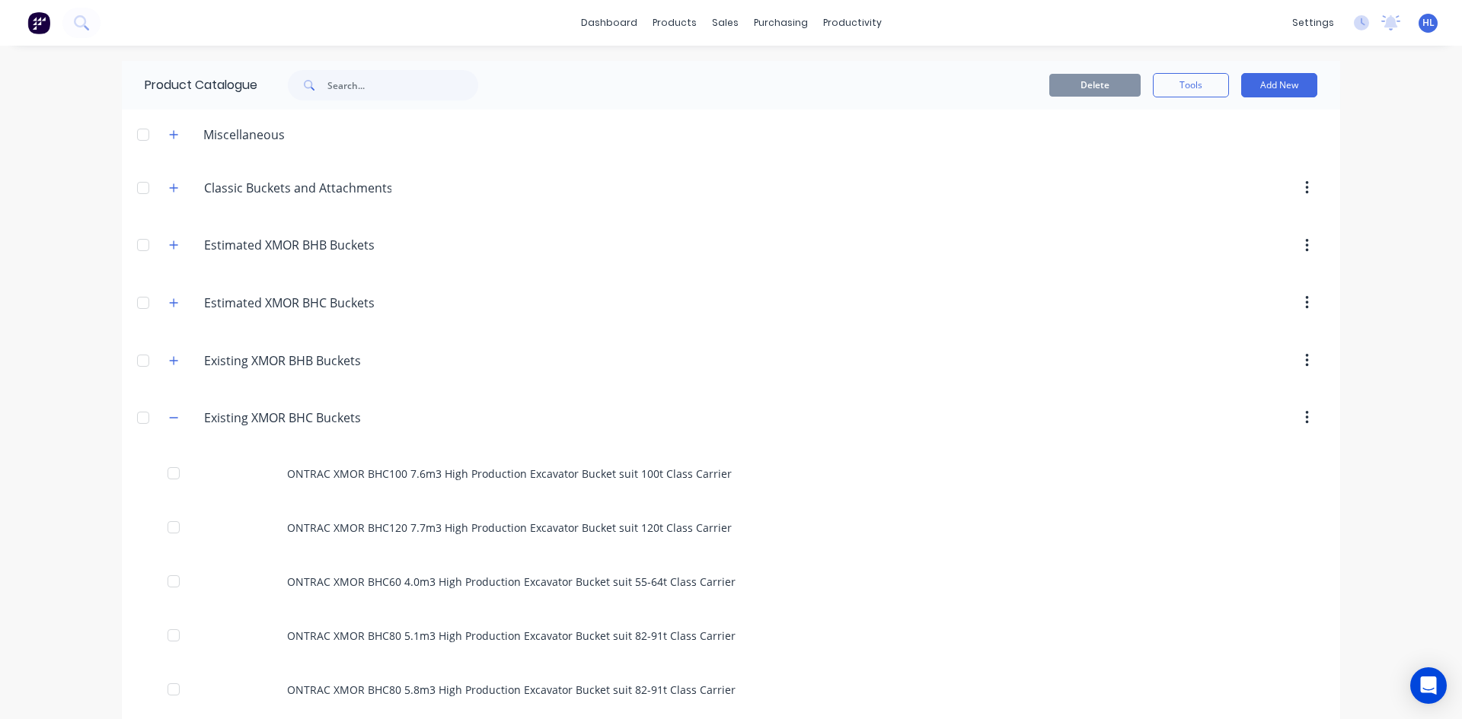
scroll to position [228, 0]
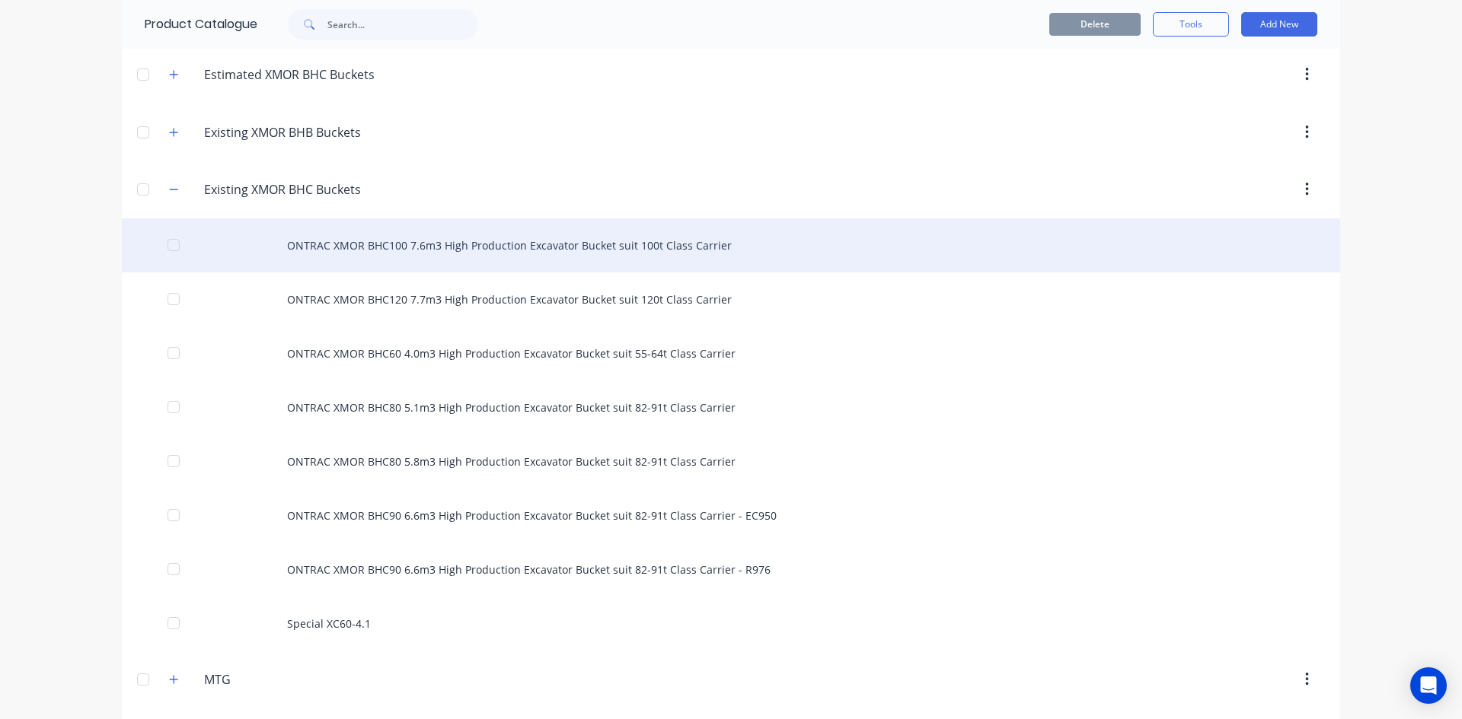
click at [513, 248] on div "ONTRAC XMOR BHC100 7.6m3 High Production Excavator Bucket suit 100t Class Carri…" at bounding box center [731, 245] width 1218 height 54
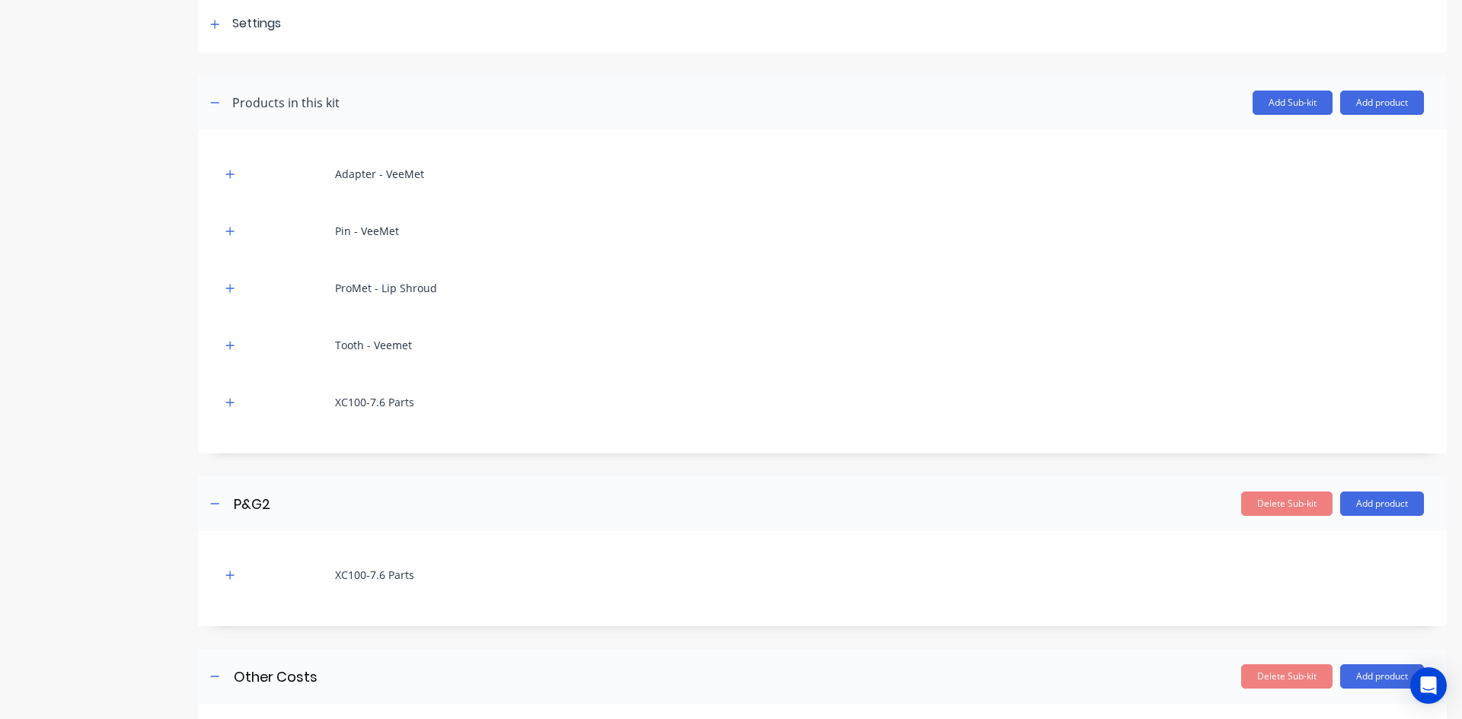
scroll to position [228, 0]
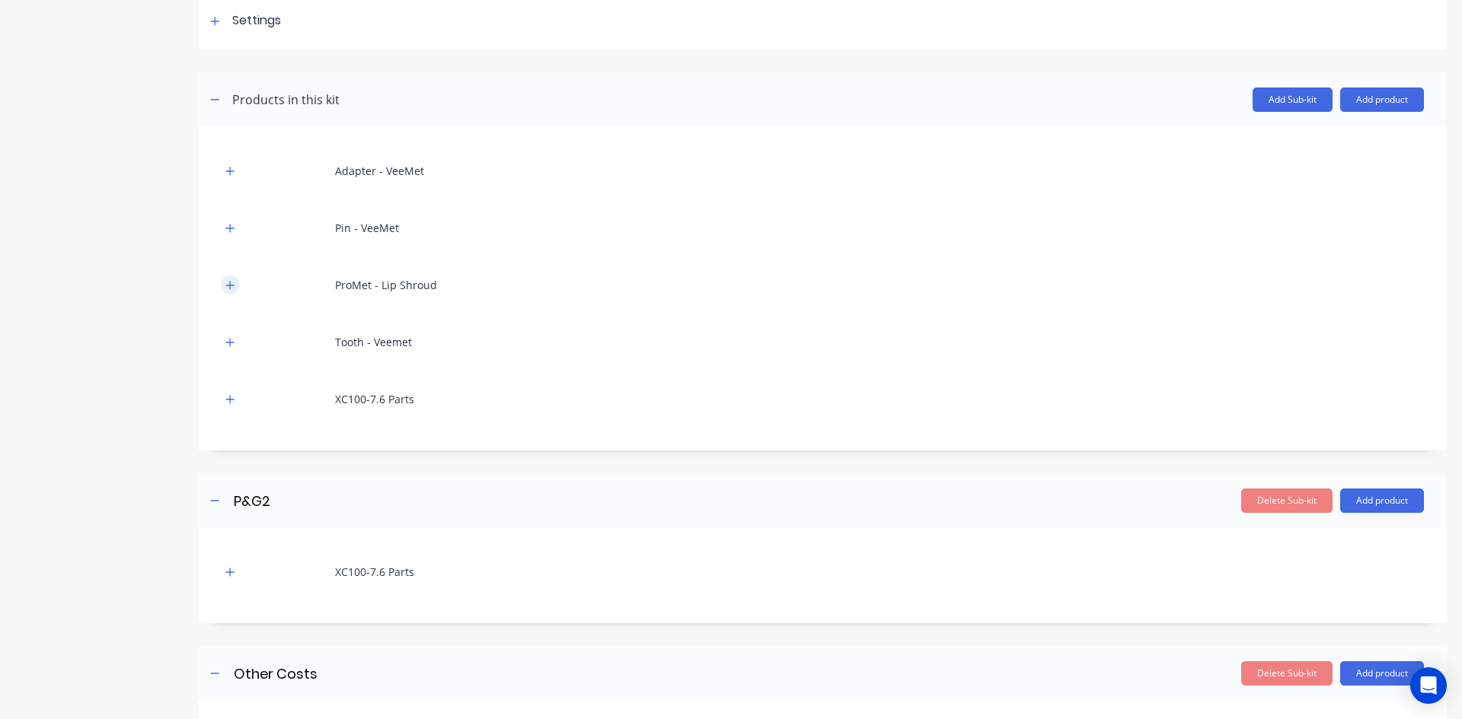
click at [232, 288] on icon "button" at bounding box center [229, 285] width 9 height 11
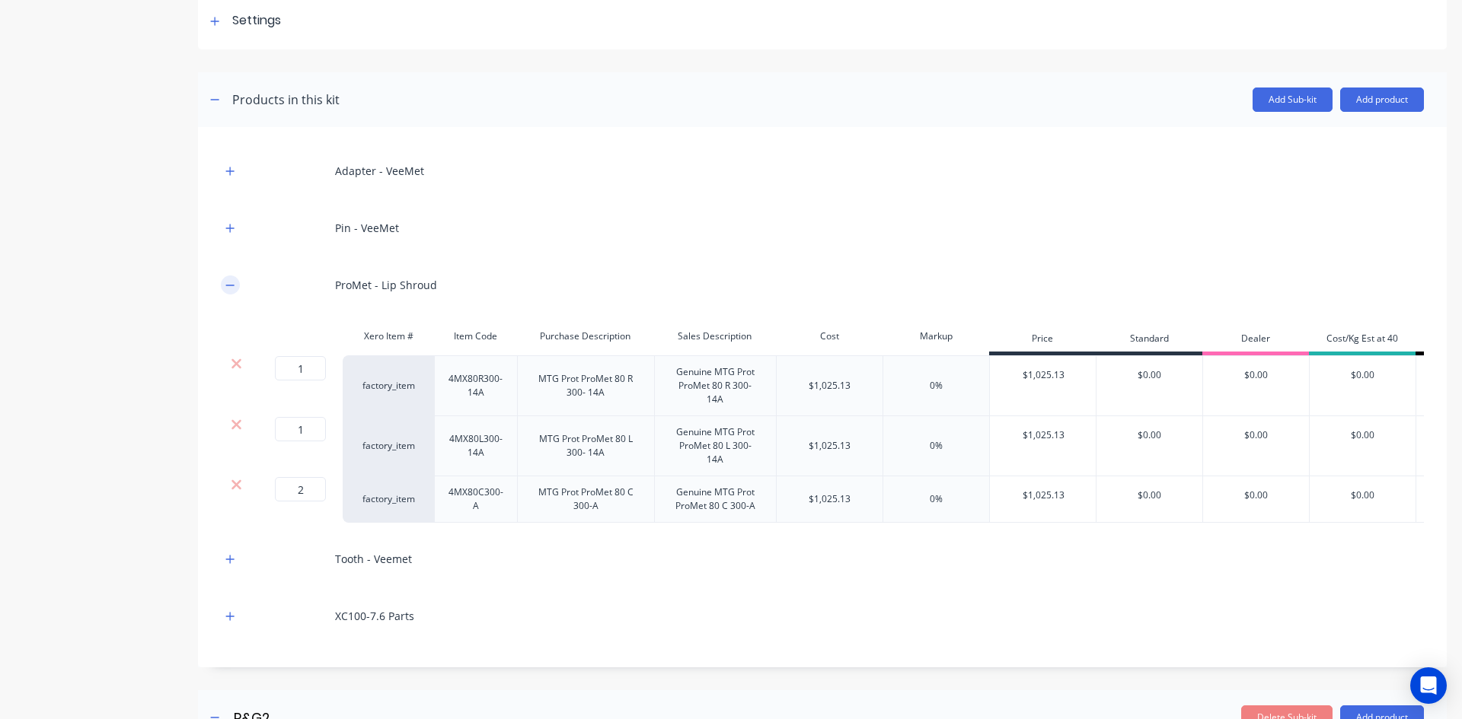
click at [231, 288] on icon "button" at bounding box center [229, 285] width 9 height 11
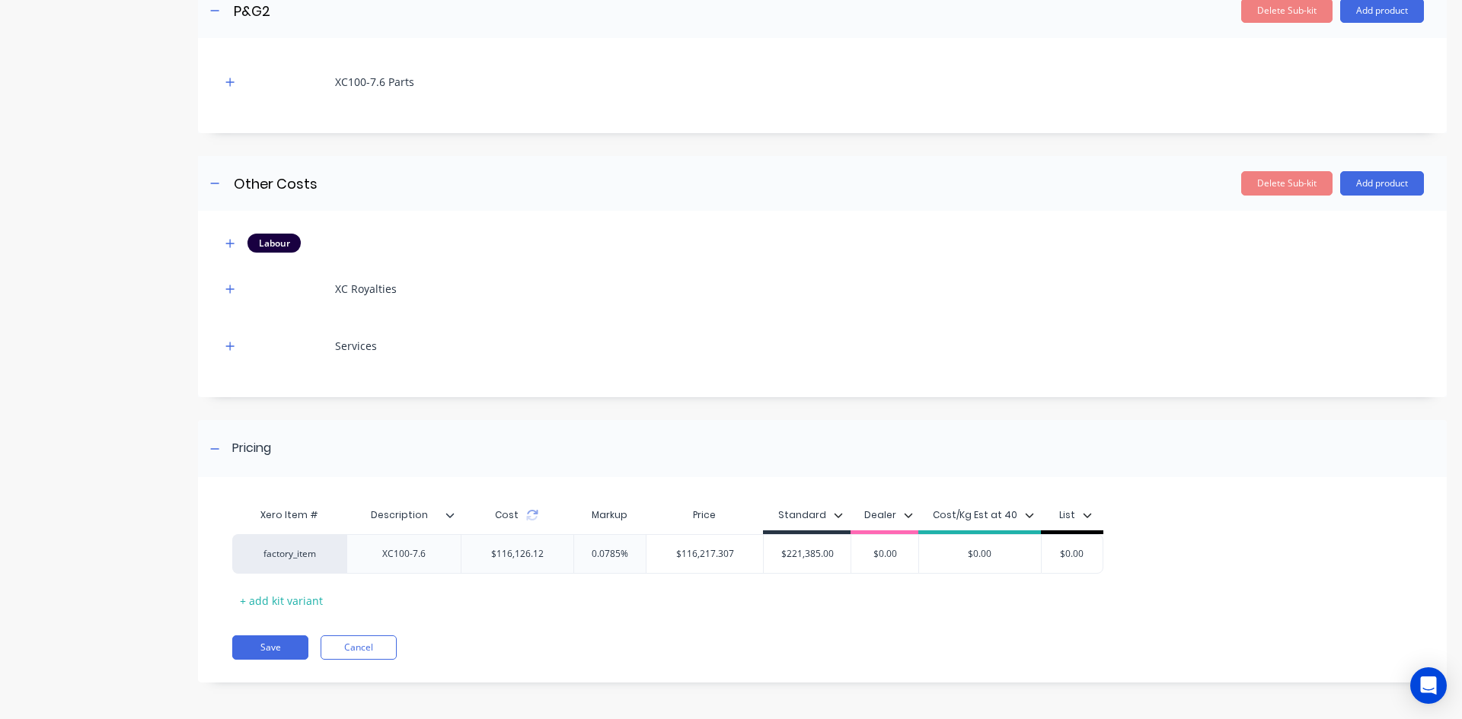
scroll to position [720, 0]
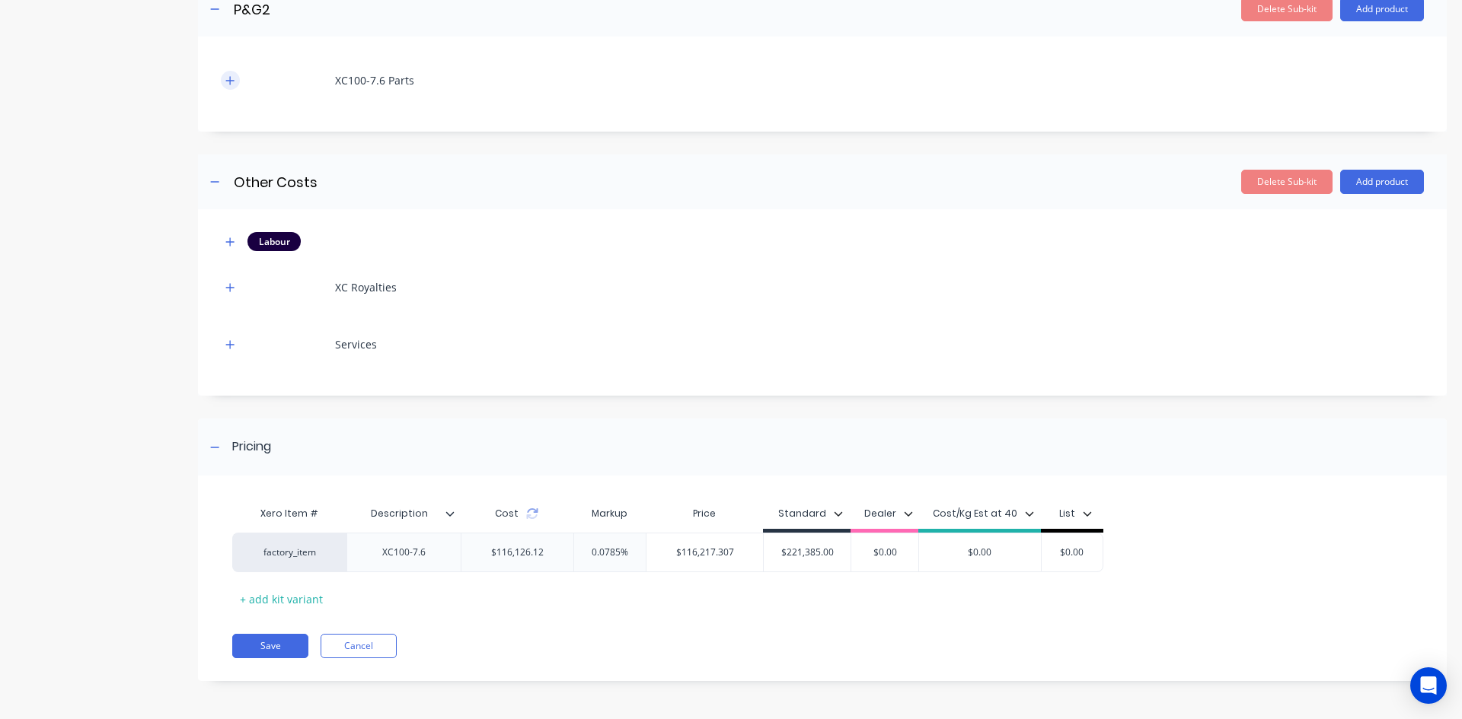
click at [225, 83] on icon "button" at bounding box center [229, 80] width 9 height 11
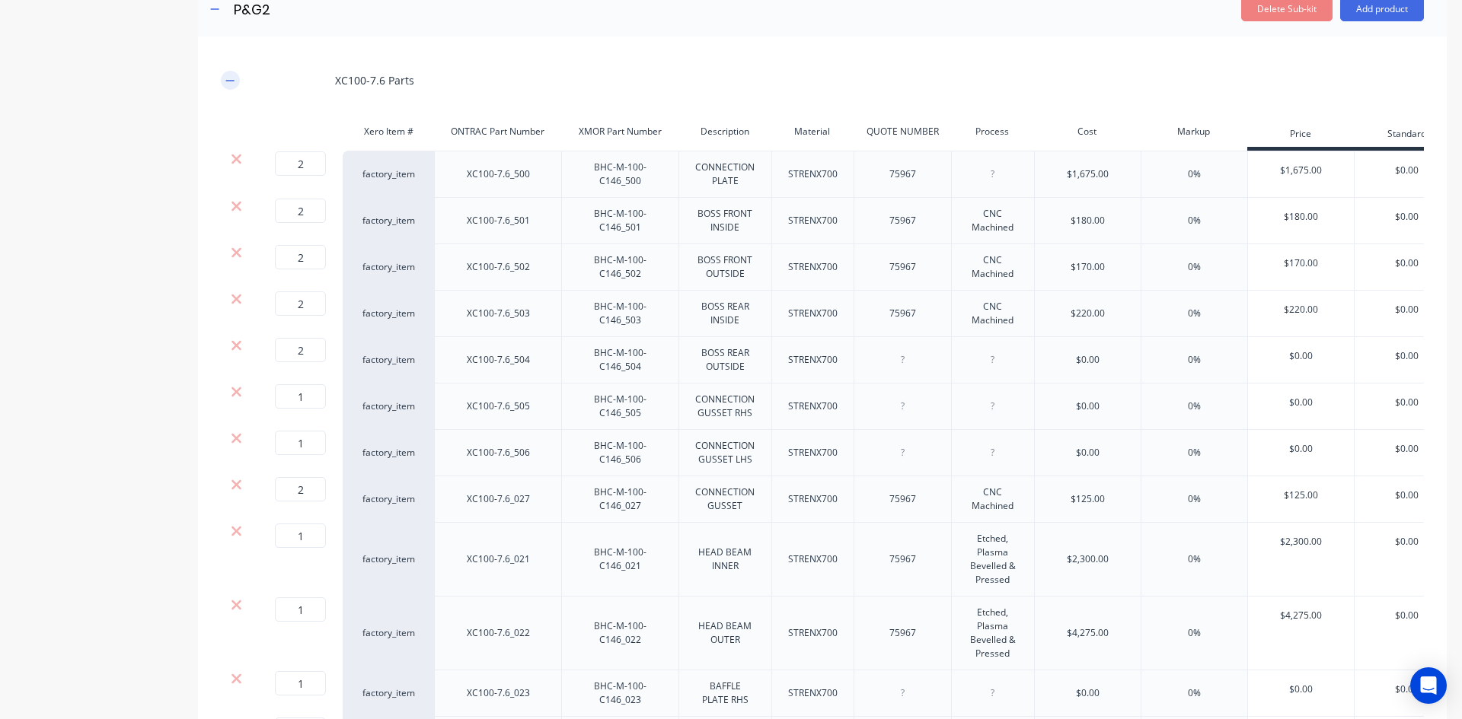
click at [225, 83] on icon "button" at bounding box center [229, 80] width 9 height 11
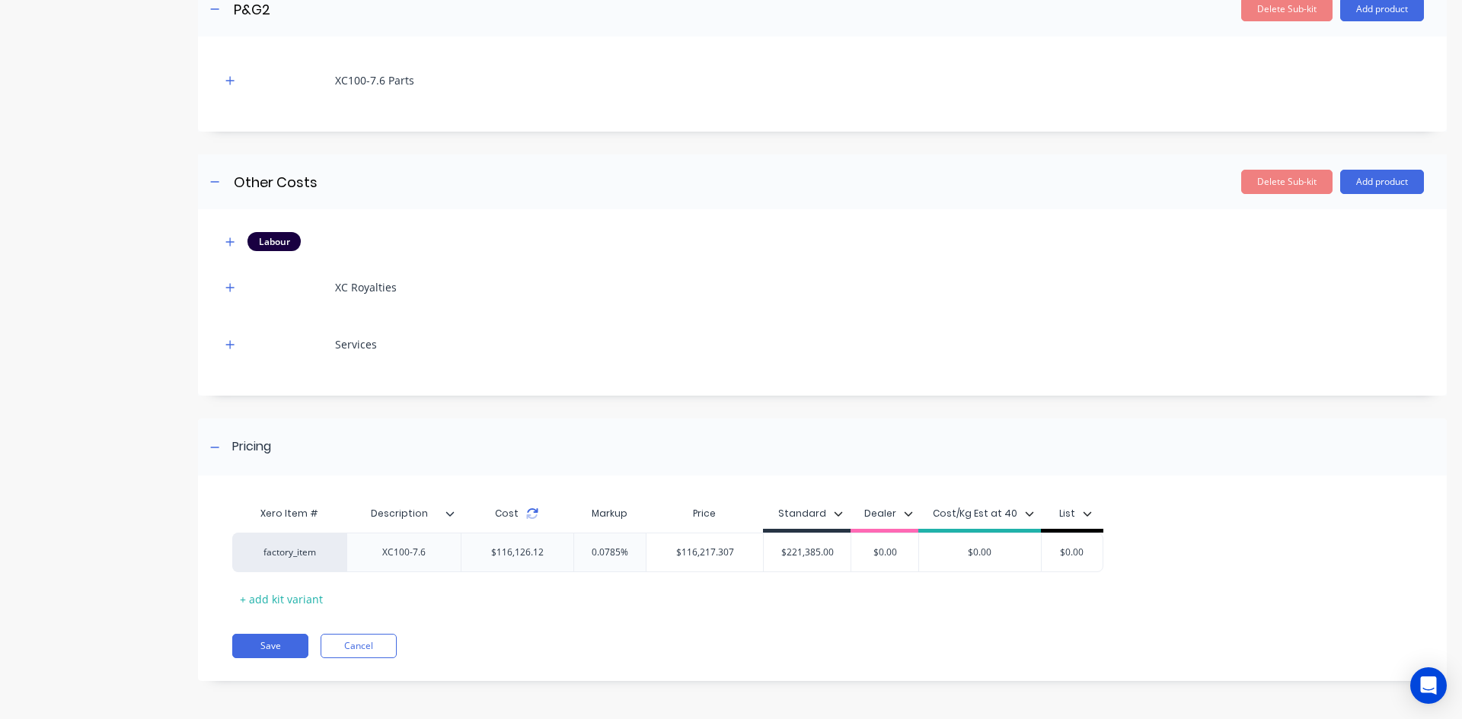
click at [530, 516] on icon at bounding box center [532, 514] width 12 height 12
click at [1255, 402] on div "Add image ONTRAC XMOR BHC100 7.6m3 High Production Excavator Bucket suit 100t C…" at bounding box center [822, 23] width 1249 height 1364
click at [245, 643] on button "Save" at bounding box center [270, 646] width 76 height 24
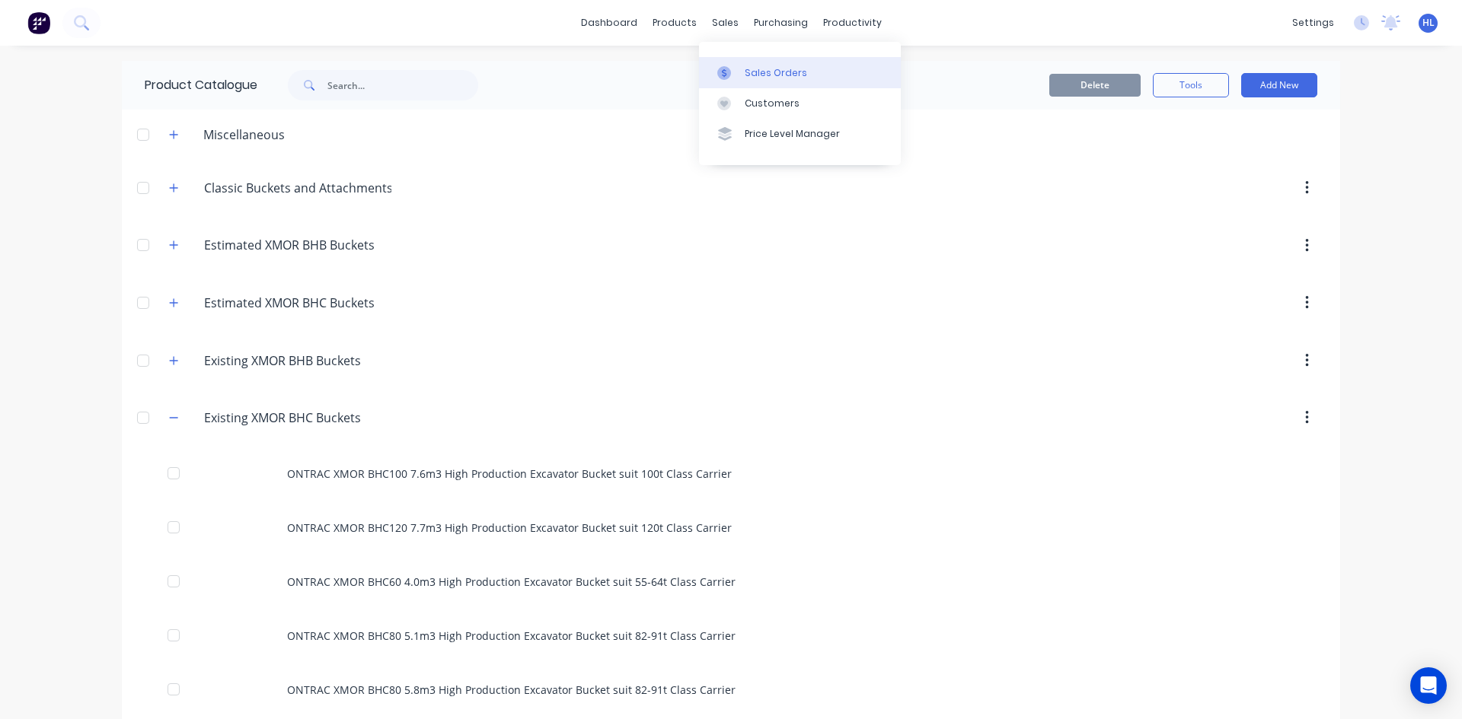
click at [732, 58] on link "Sales Orders" at bounding box center [800, 72] width 202 height 30
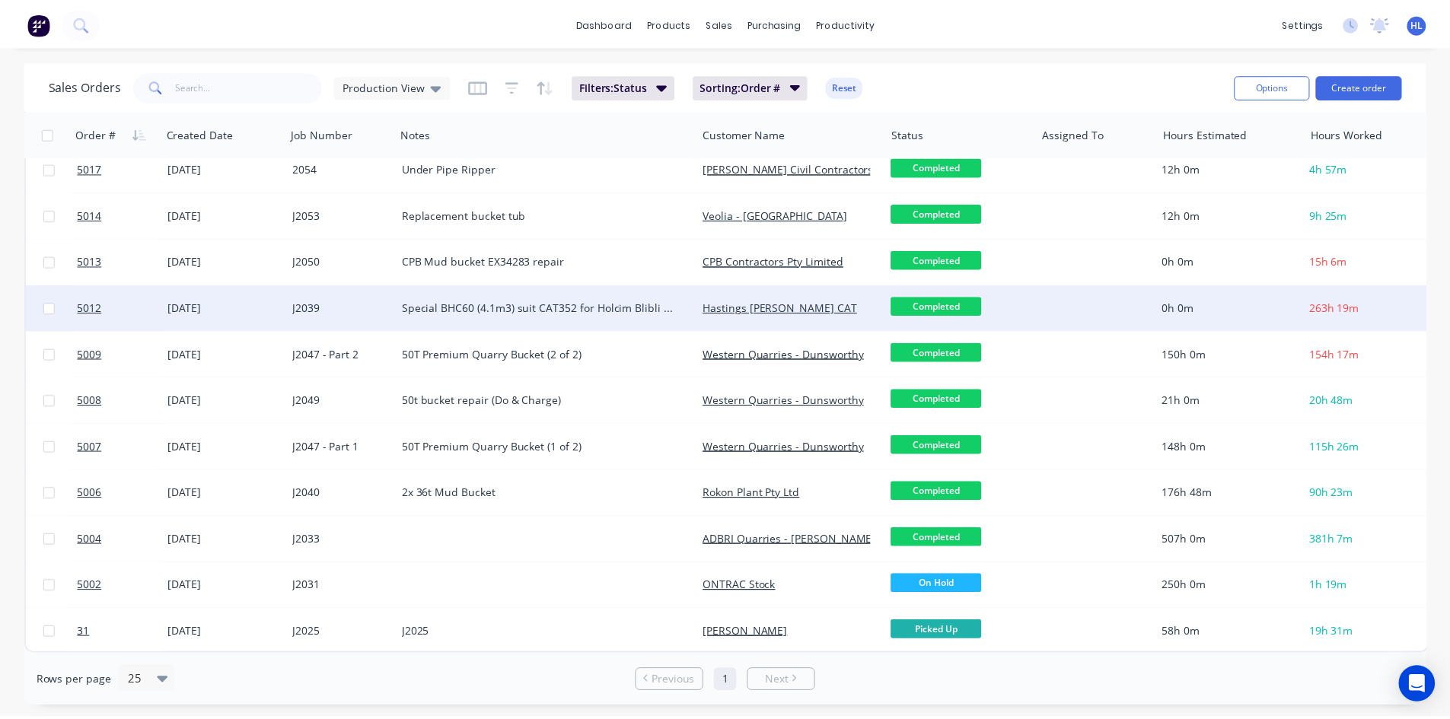
scroll to position [391, 0]
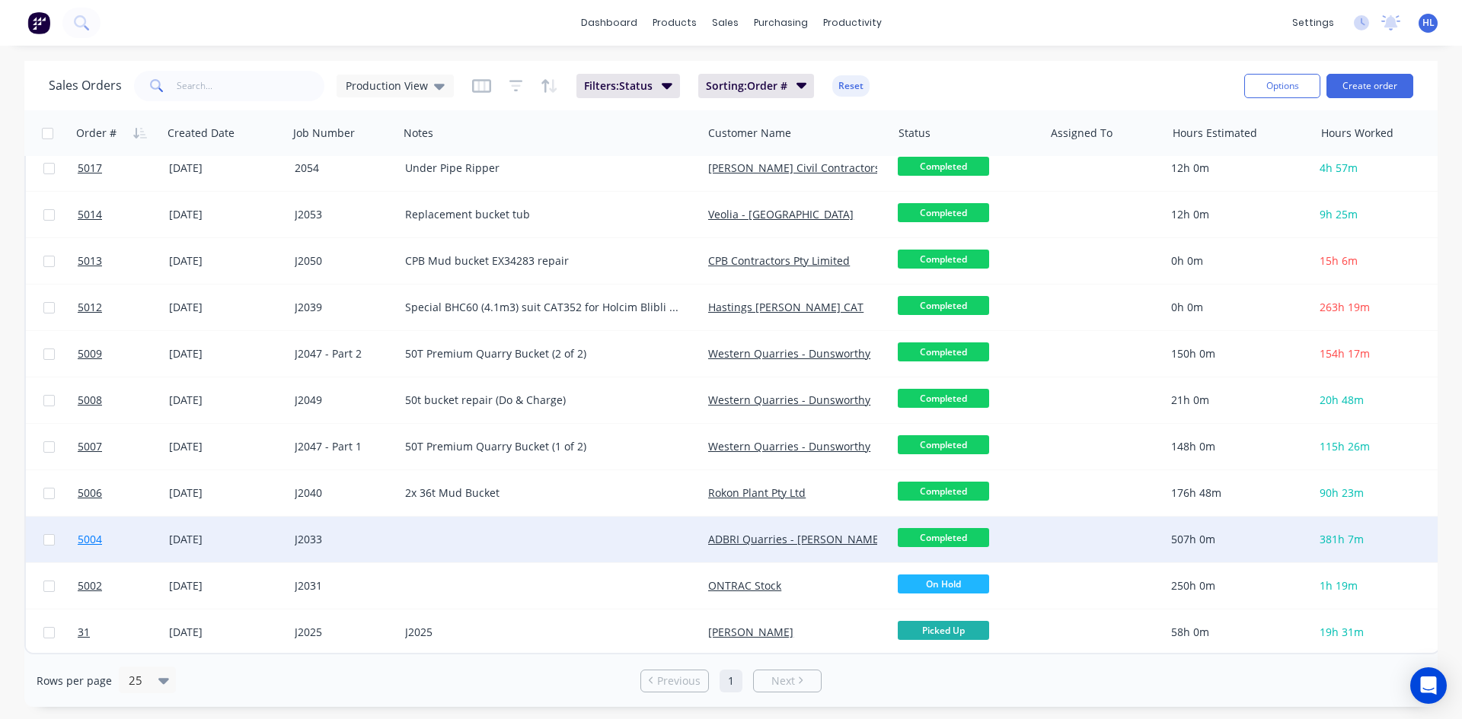
click at [165, 539] on link "5004" at bounding box center [123, 540] width 91 height 46
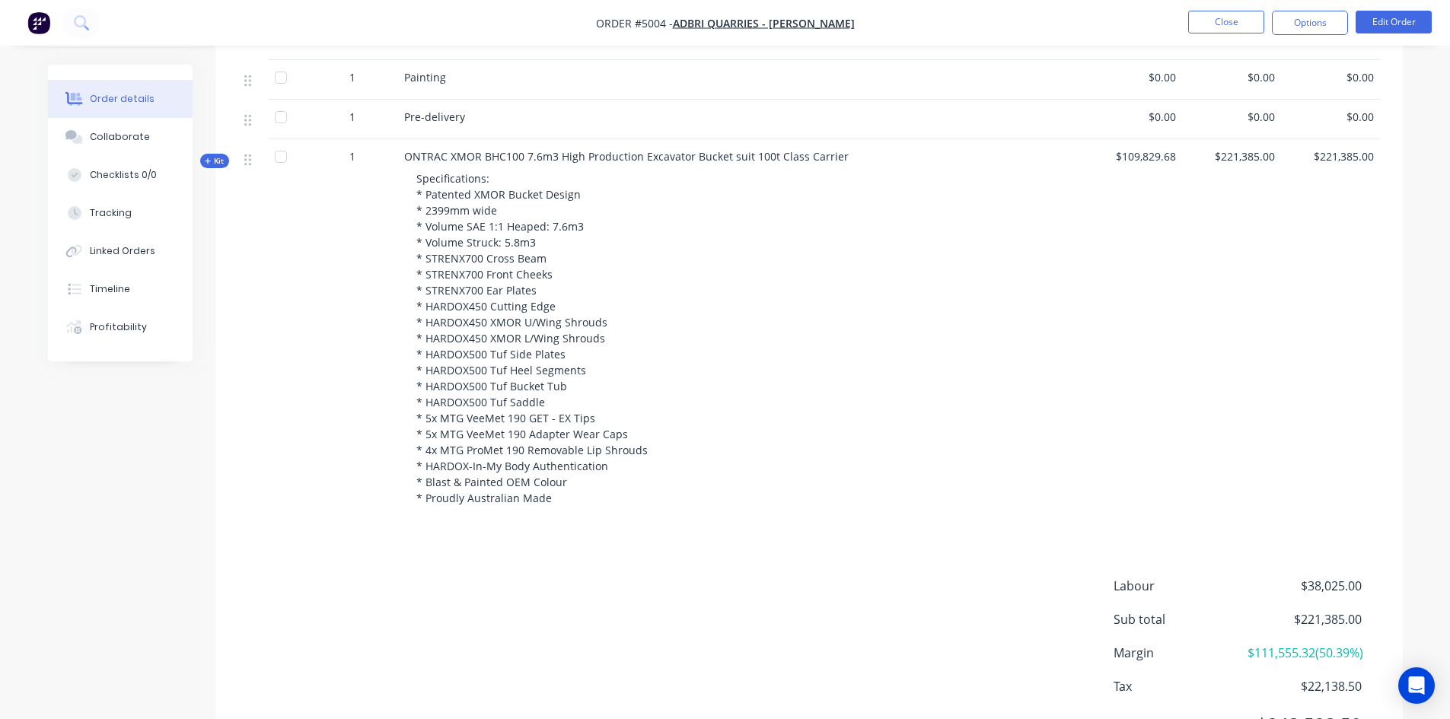
scroll to position [882, 0]
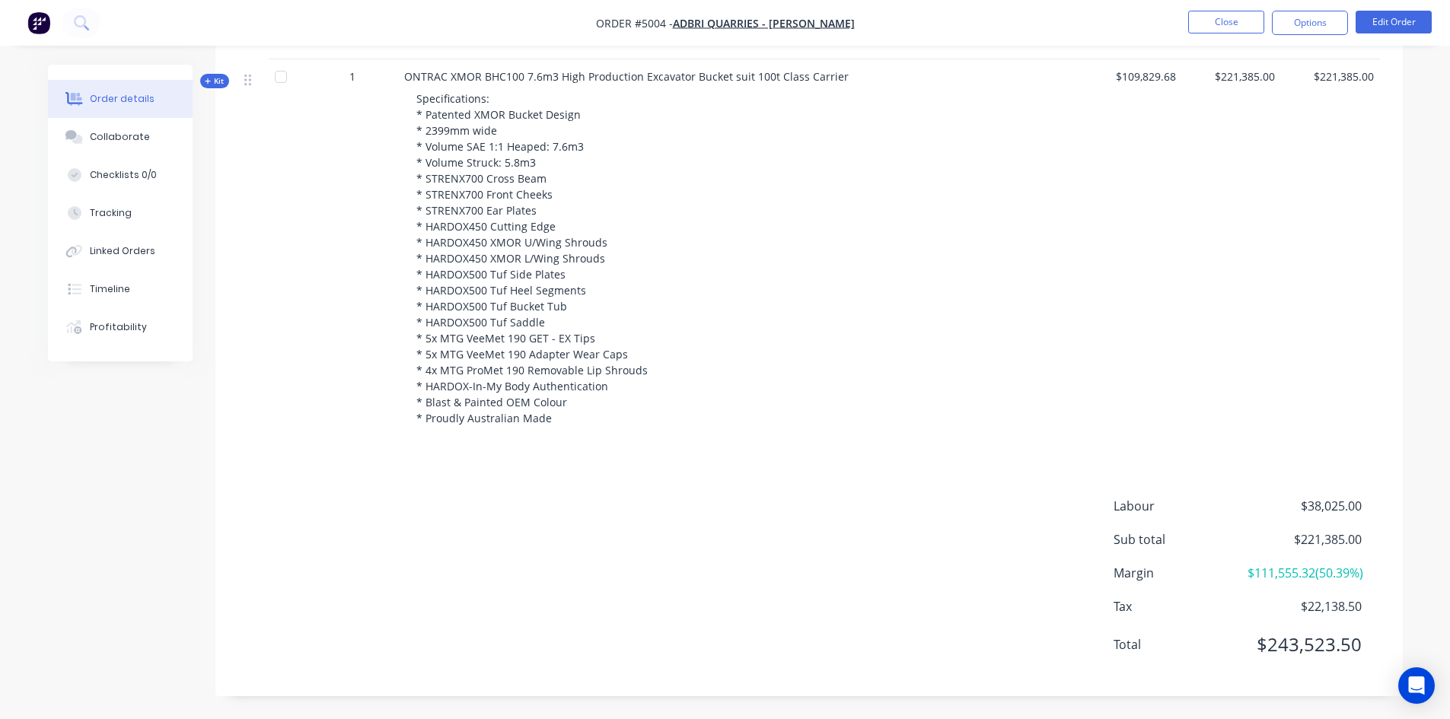
click at [990, 432] on div "Products Display actual quantities Show / Hide columns Qty Cost Price Total 1 C…" at bounding box center [809, 177] width 1188 height 1040
click at [1221, 24] on button "Close" at bounding box center [1226, 22] width 76 height 23
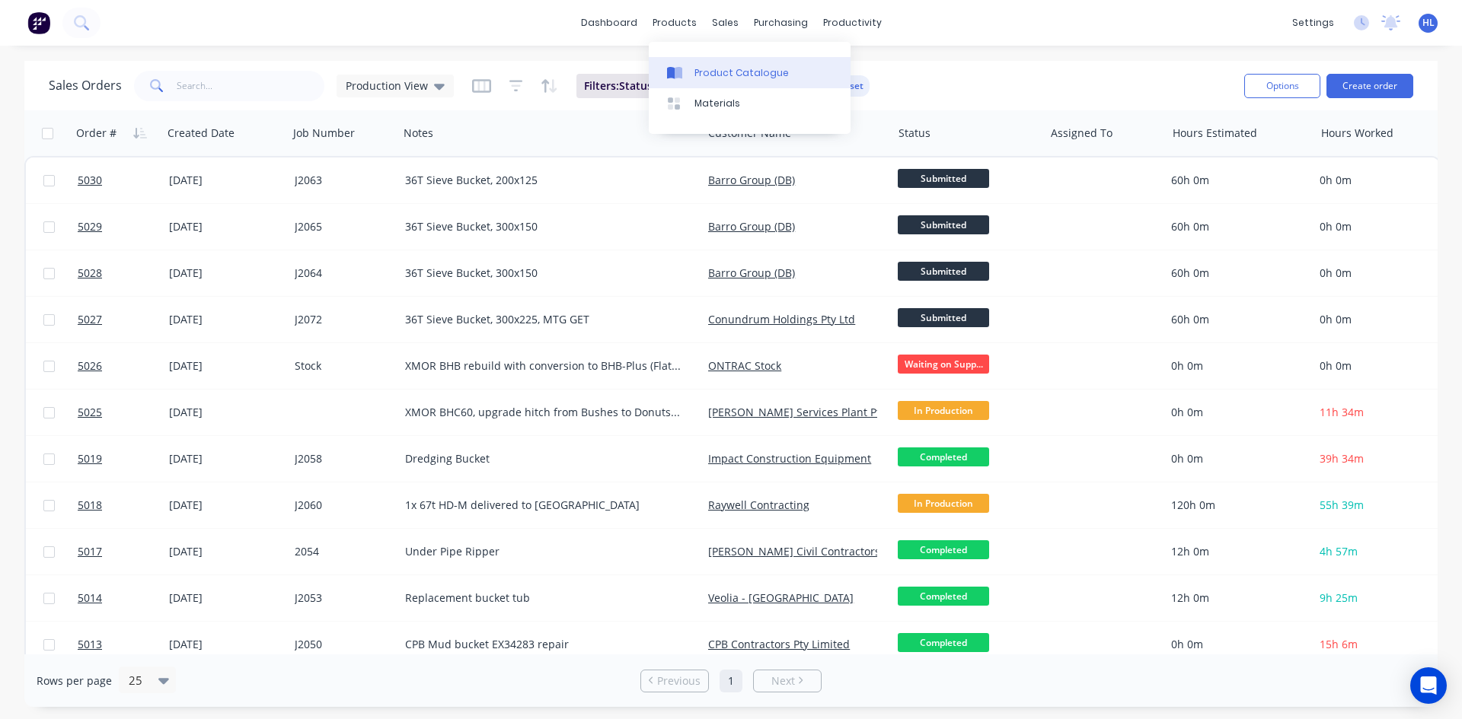
click at [719, 68] on div "Product Catalogue" at bounding box center [741, 73] width 94 height 14
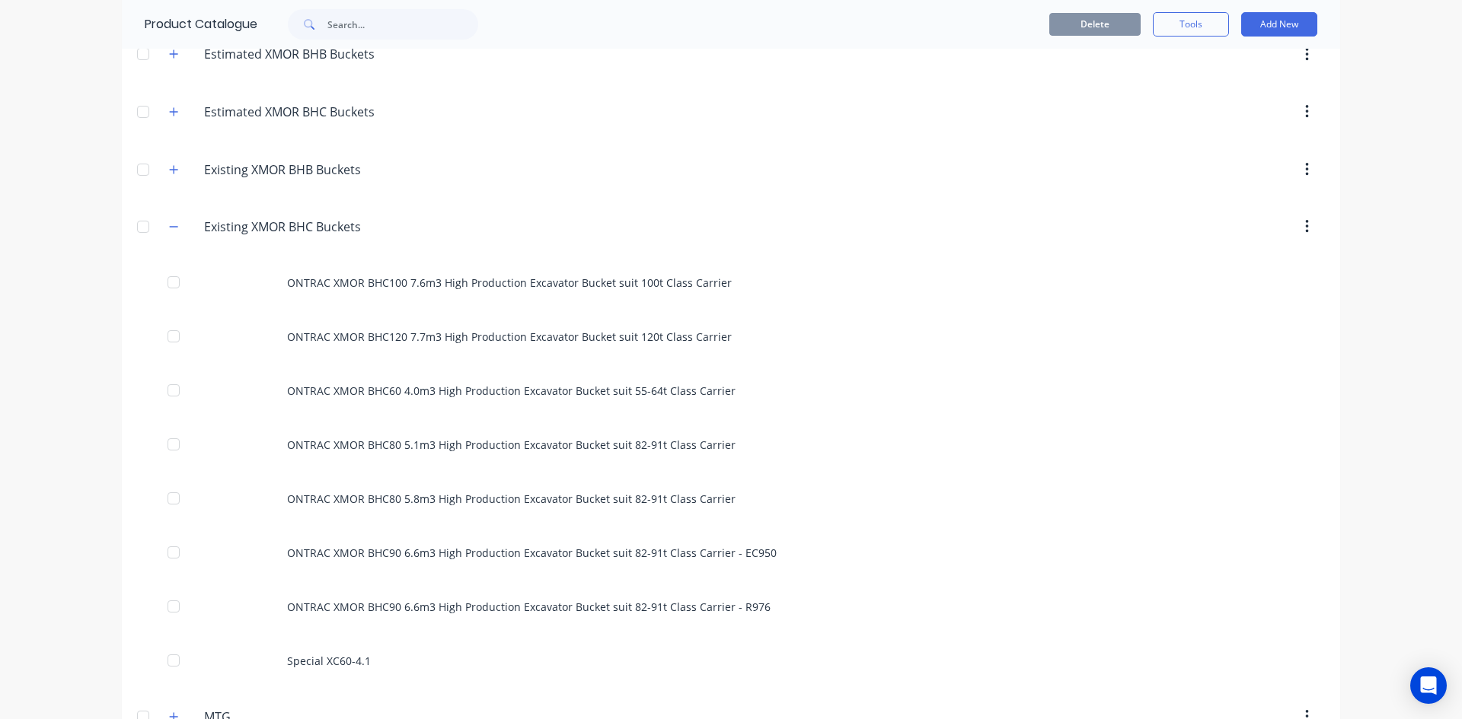
scroll to position [76, 0]
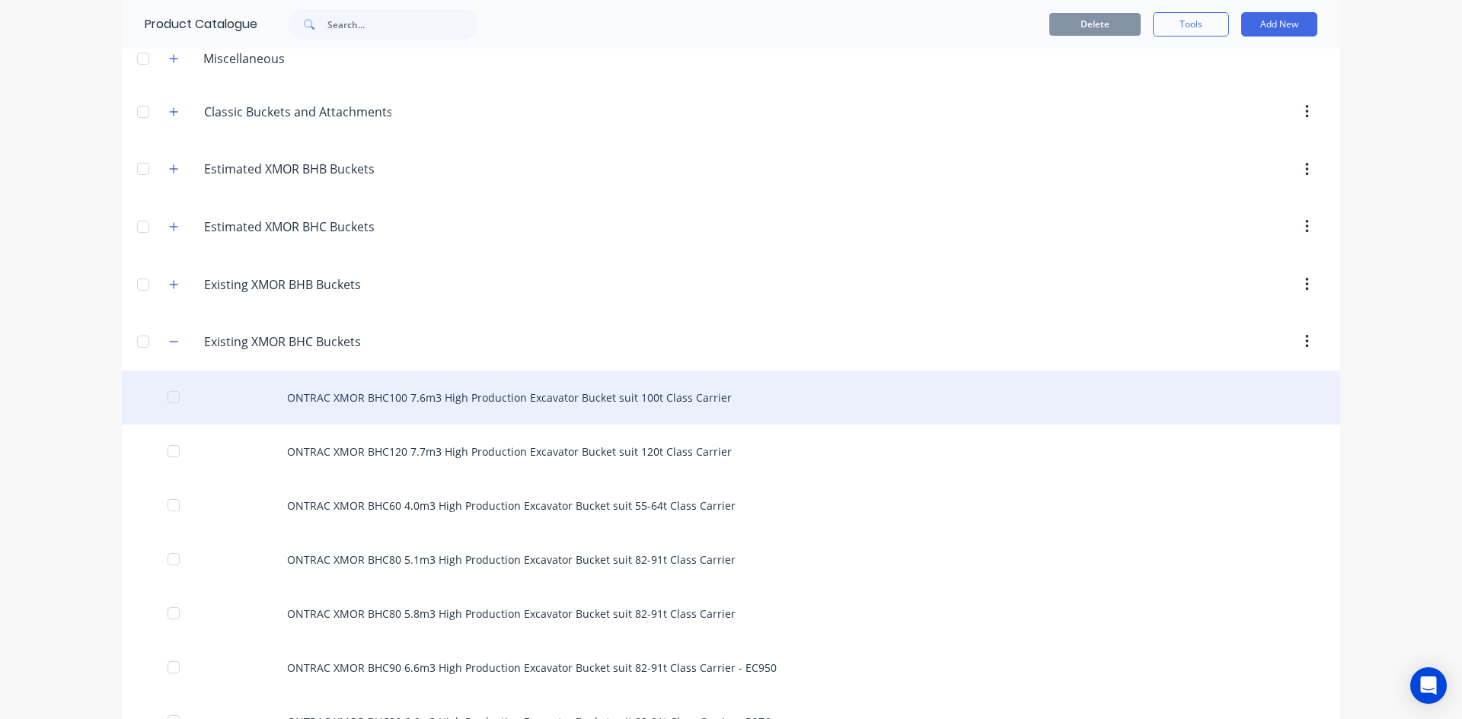
click at [493, 400] on div "ONTRAC XMOR BHC100 7.6m3 High Production Excavator Bucket suit 100t Class Carri…" at bounding box center [731, 398] width 1218 height 54
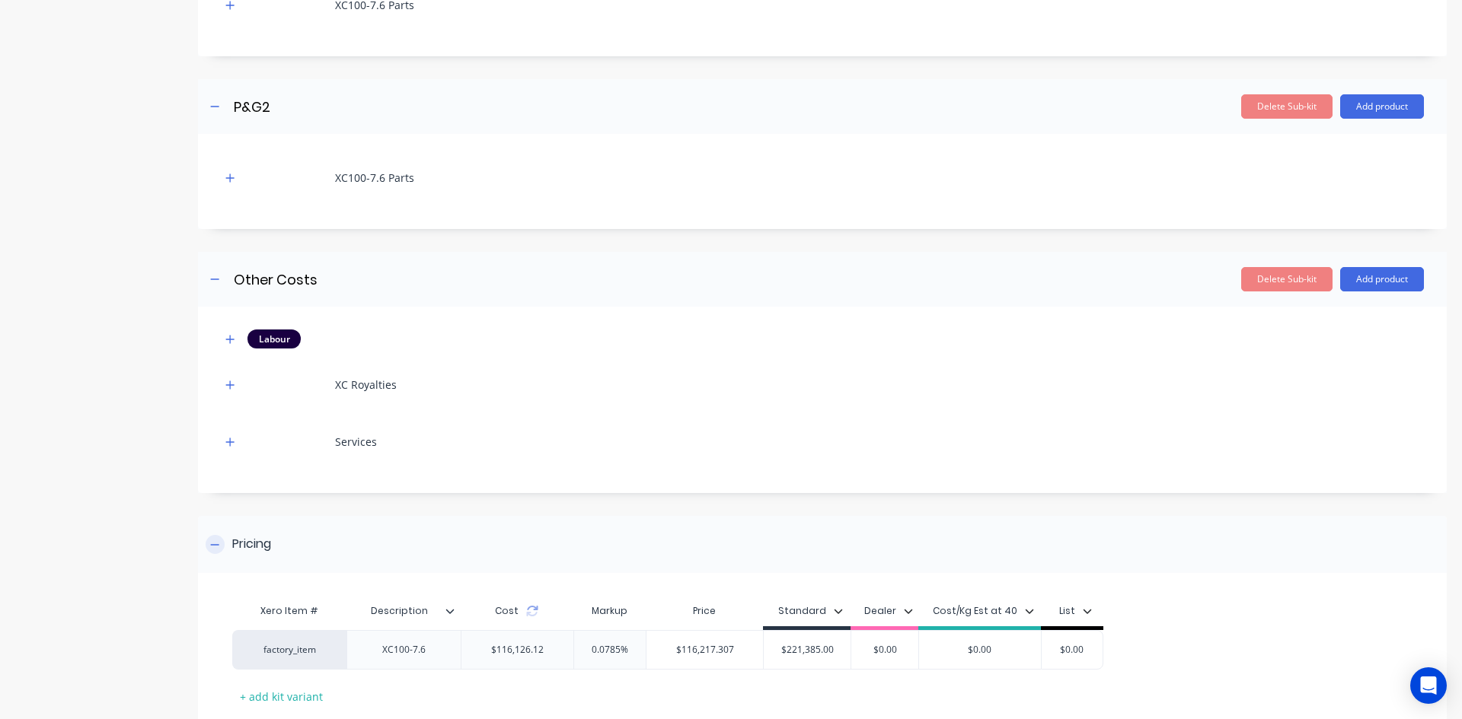
scroll to position [720, 0]
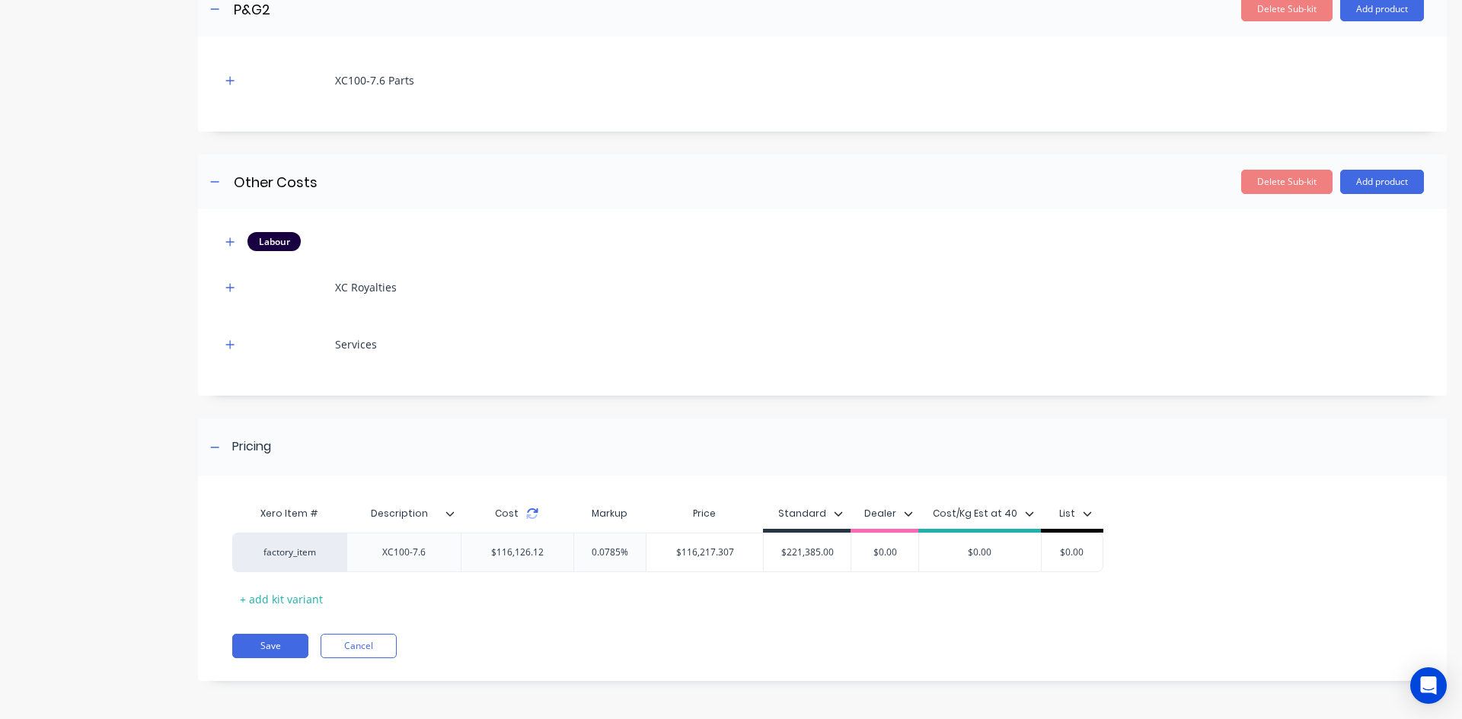
click at [534, 515] on icon at bounding box center [532, 514] width 12 height 12
click at [235, 244] on button "button" at bounding box center [230, 241] width 19 height 19
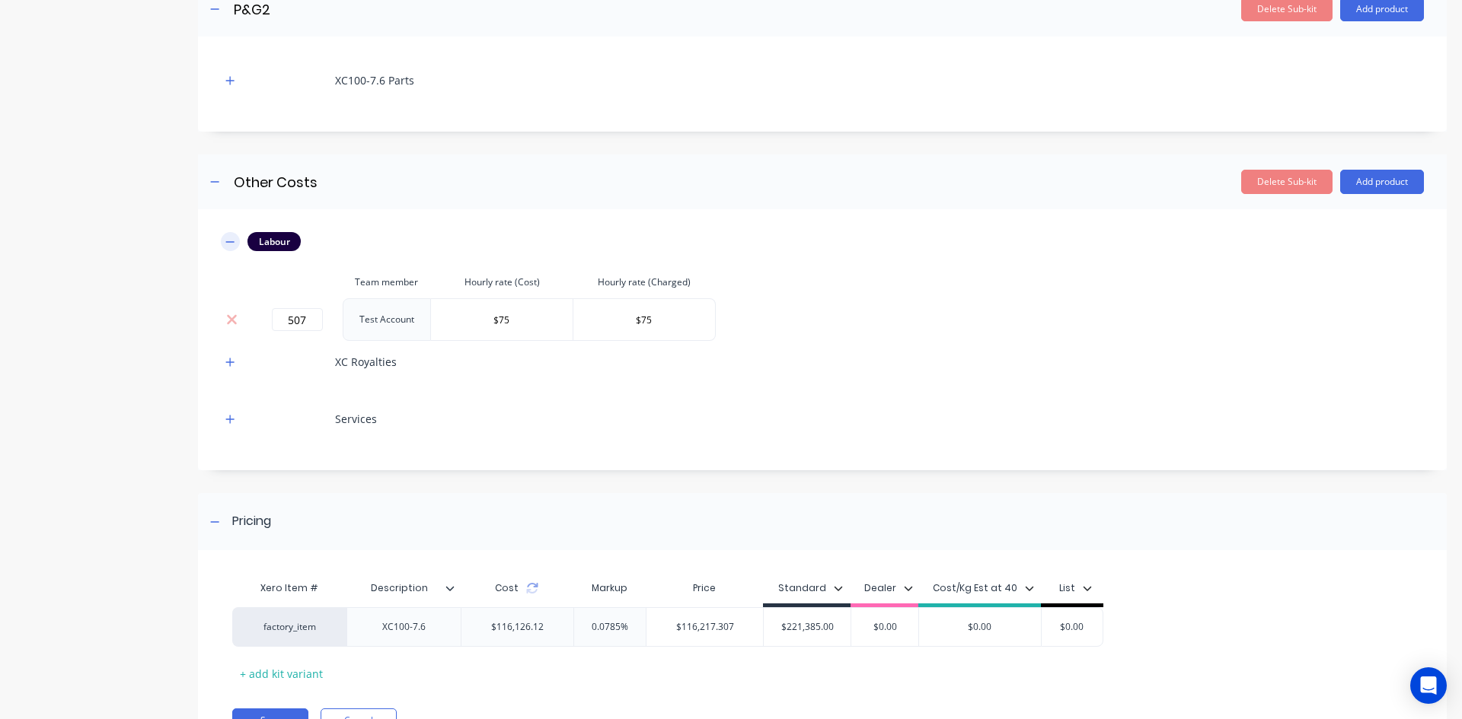
click at [235, 244] on button "button" at bounding box center [230, 241] width 19 height 19
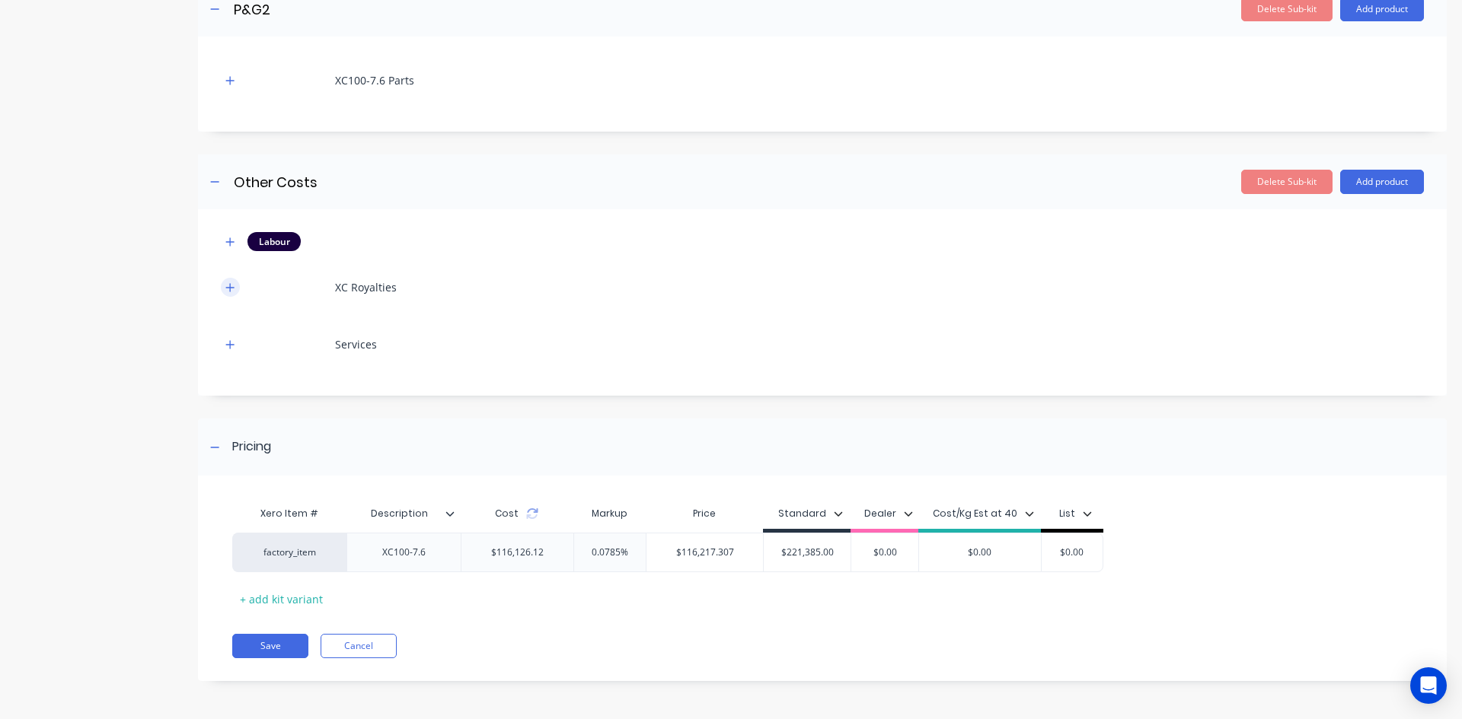
click at [231, 295] on button "button" at bounding box center [230, 287] width 19 height 19
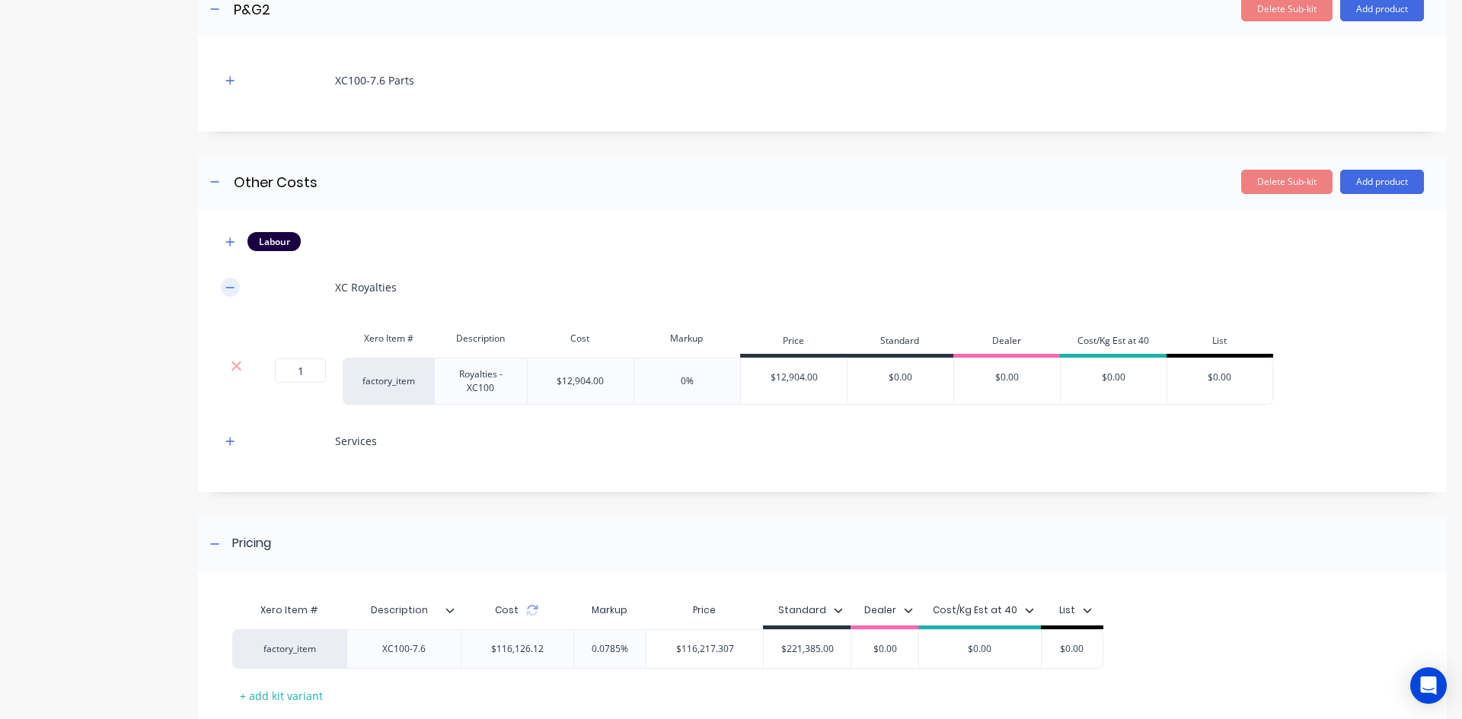
click at [231, 295] on button "button" at bounding box center [230, 287] width 19 height 19
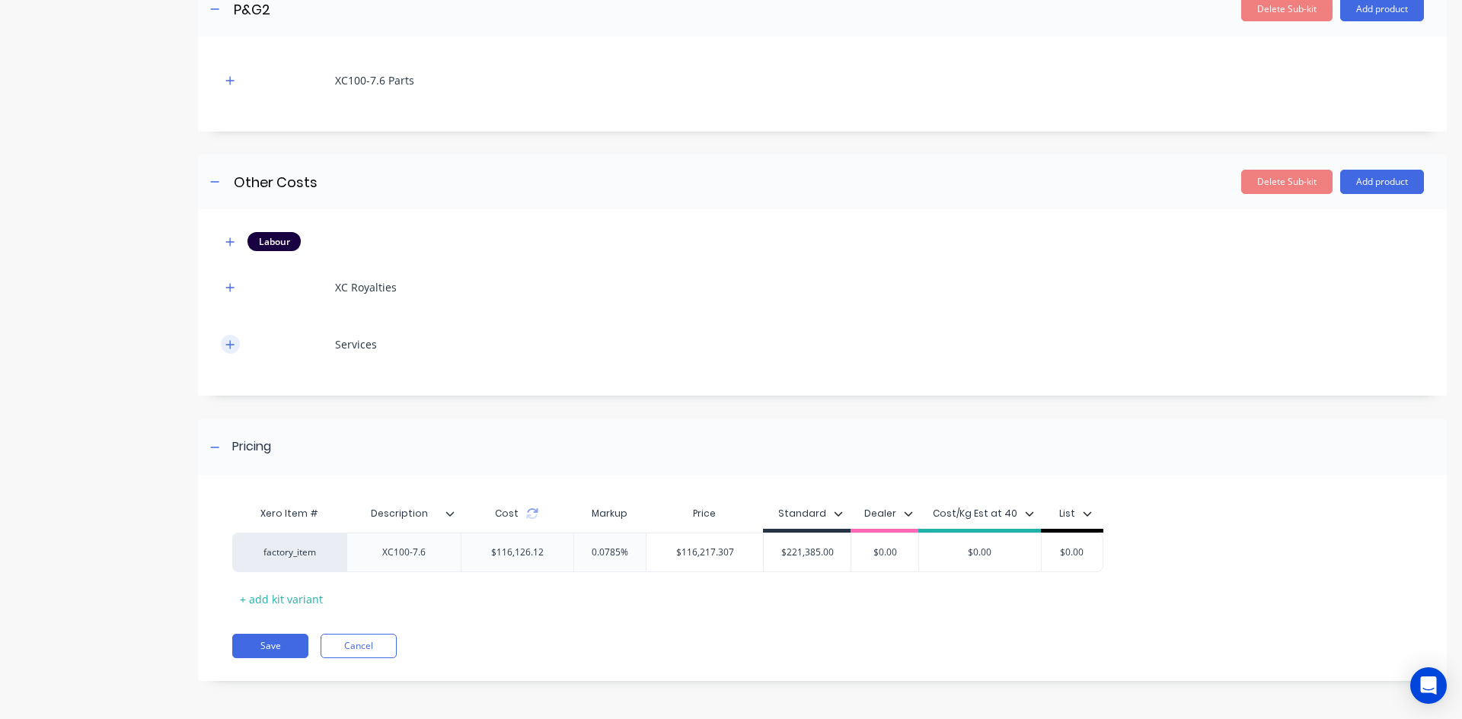
click at [229, 349] on icon "button" at bounding box center [229, 345] width 9 height 11
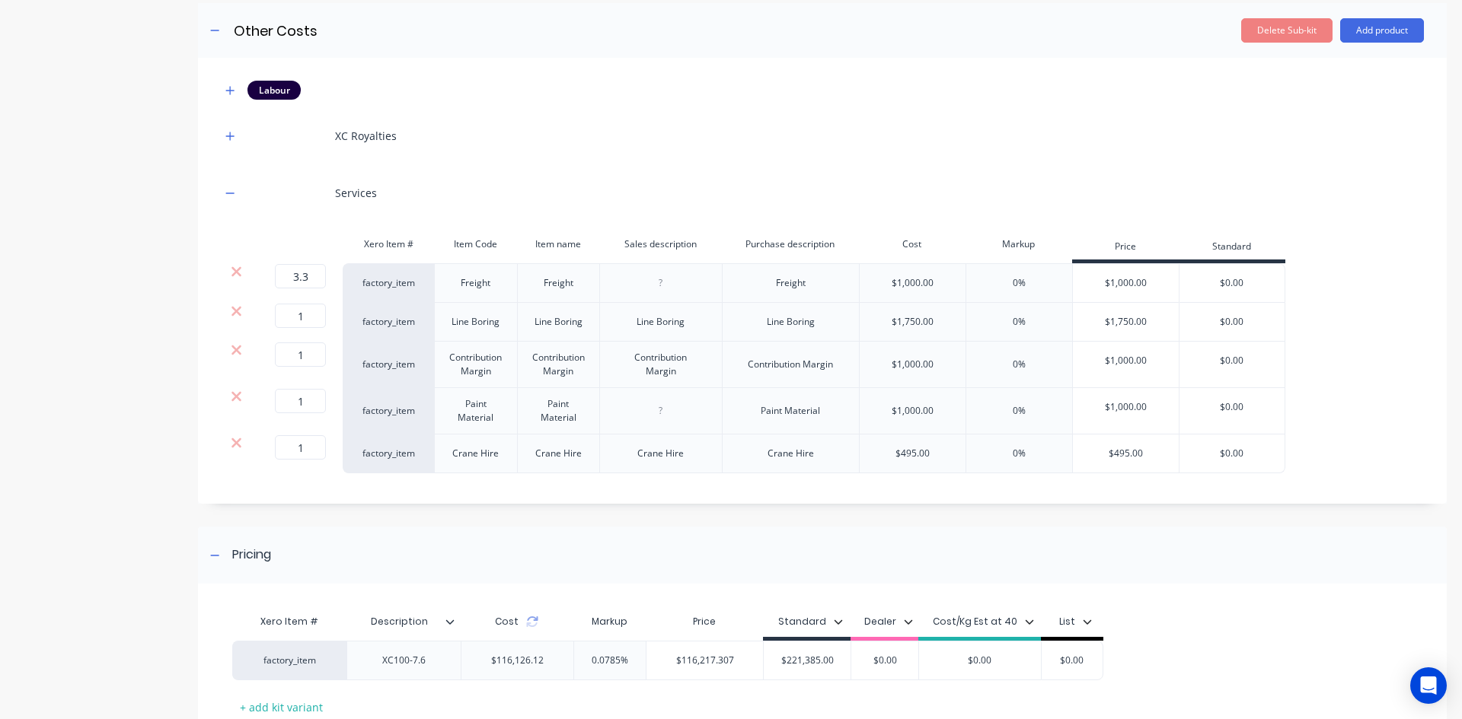
scroll to position [872, 0]
click at [230, 195] on icon "button" at bounding box center [229, 192] width 9 height 11
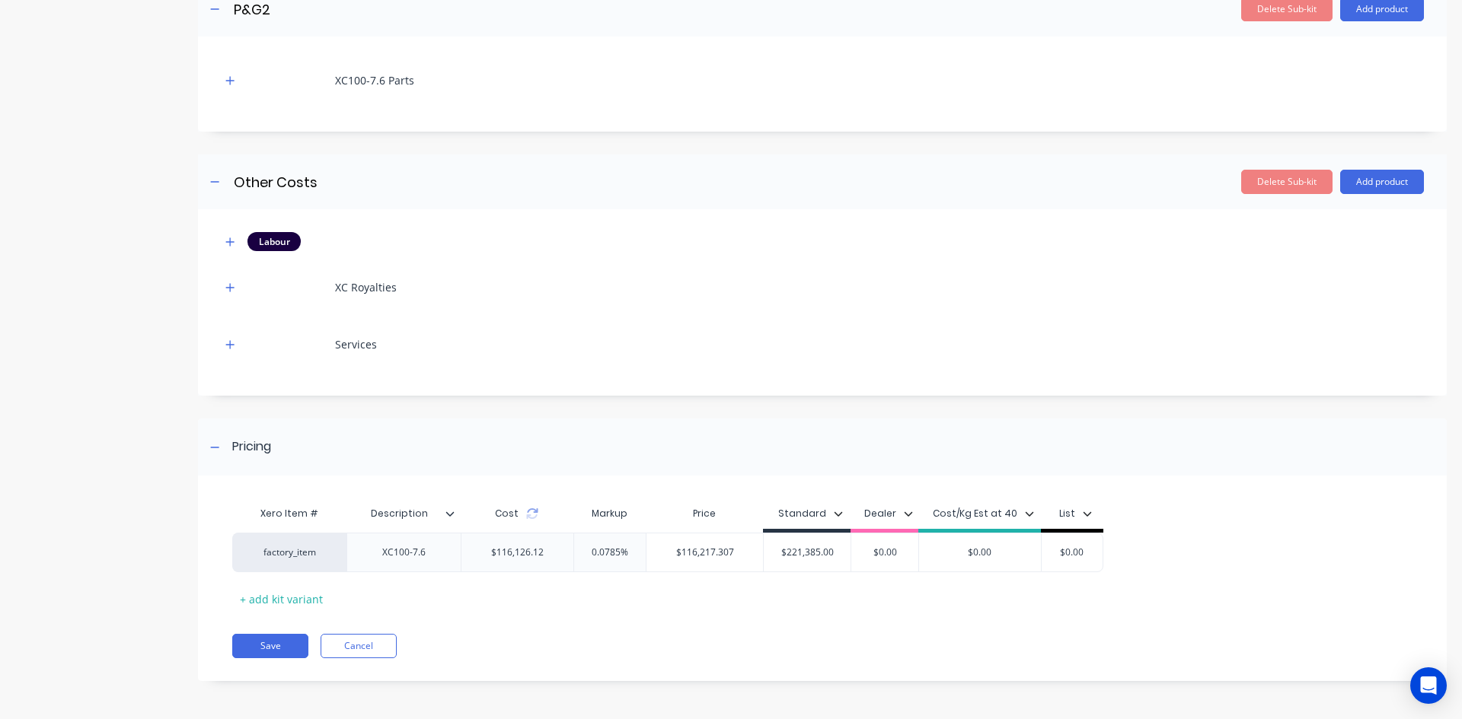
click at [345, 663] on div "Xero Item # Description Cost Markup Price Standard Dealer Cost/Kg Est at 40 Lis…" at bounding box center [822, 586] width 1249 height 190
click at [359, 656] on button "Cancel" at bounding box center [359, 646] width 76 height 24
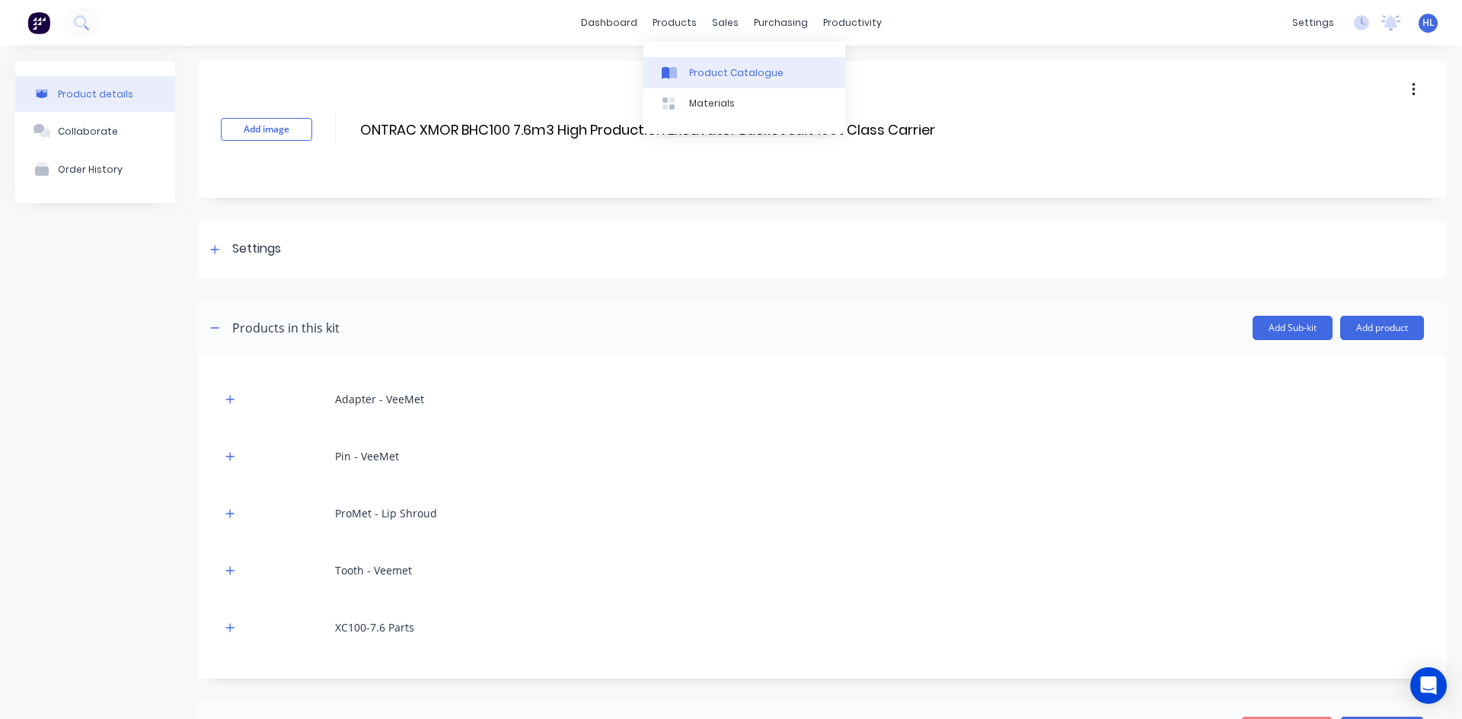
click at [696, 69] on div "Product Catalogue" at bounding box center [736, 73] width 94 height 14
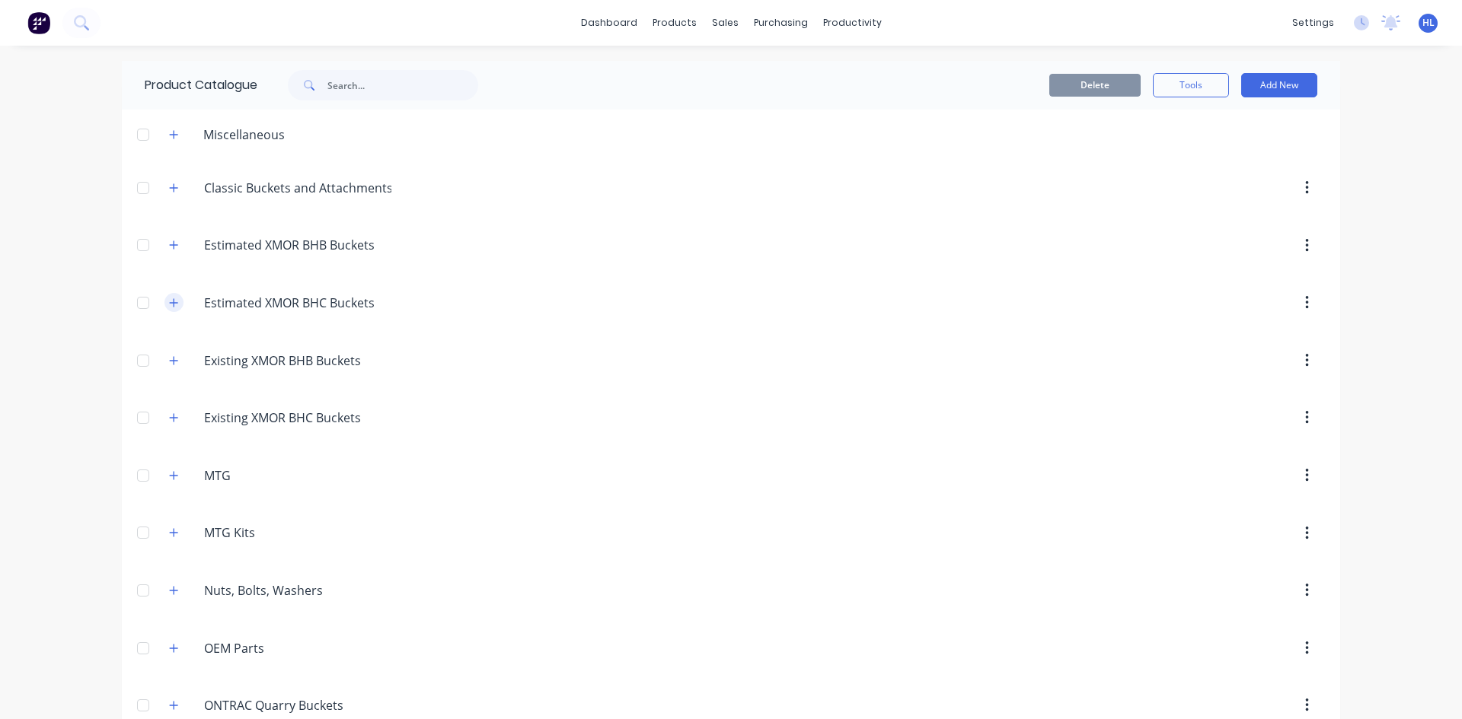
click at [170, 308] on icon "button" at bounding box center [173, 303] width 9 height 11
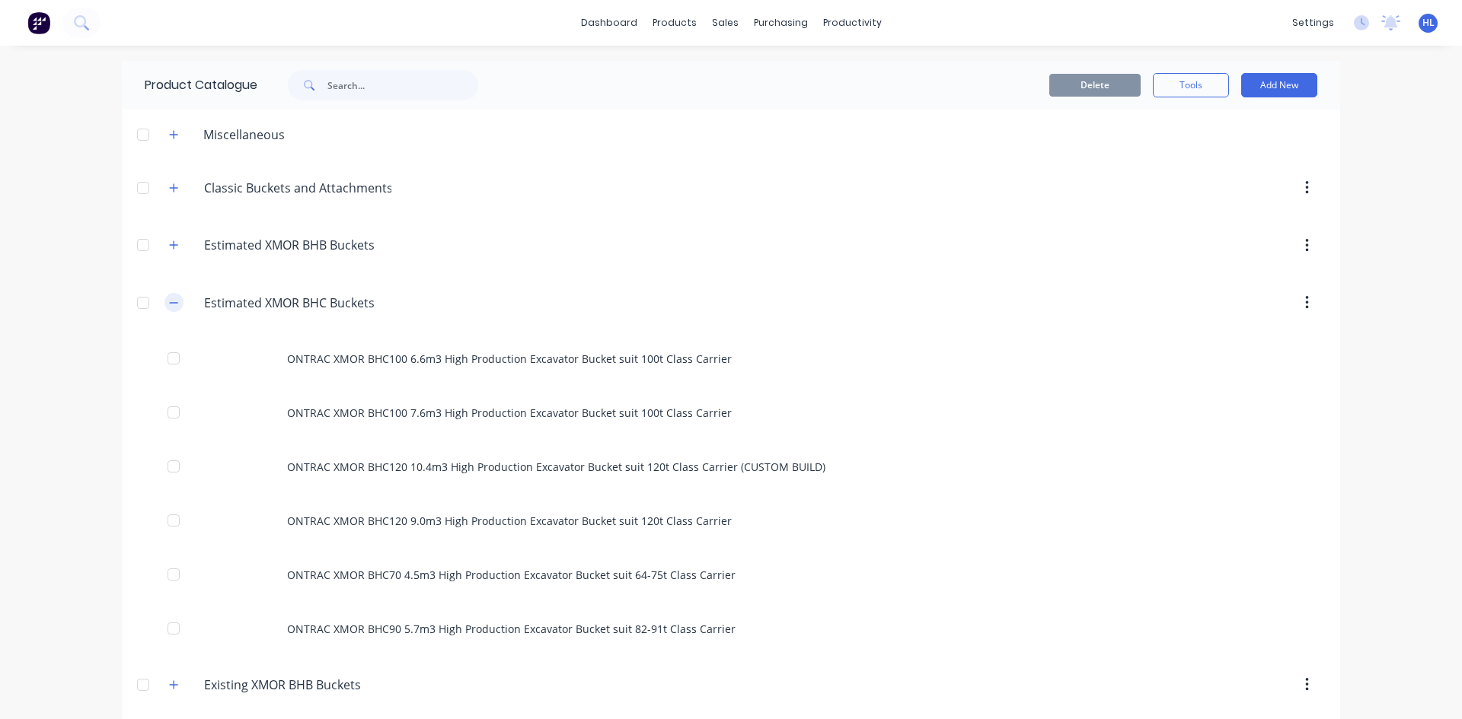
click at [171, 308] on icon "button" at bounding box center [173, 303] width 9 height 11
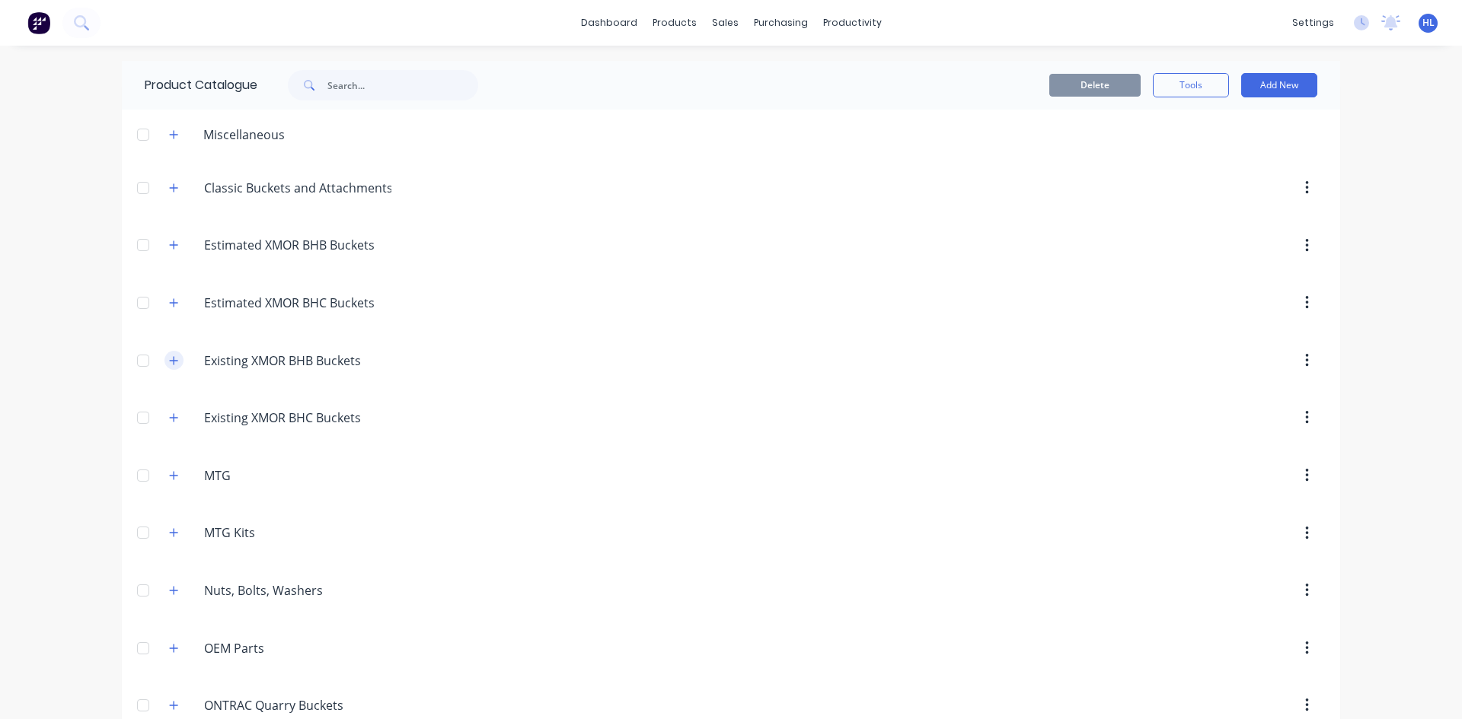
click at [170, 366] on button "button" at bounding box center [173, 360] width 19 height 19
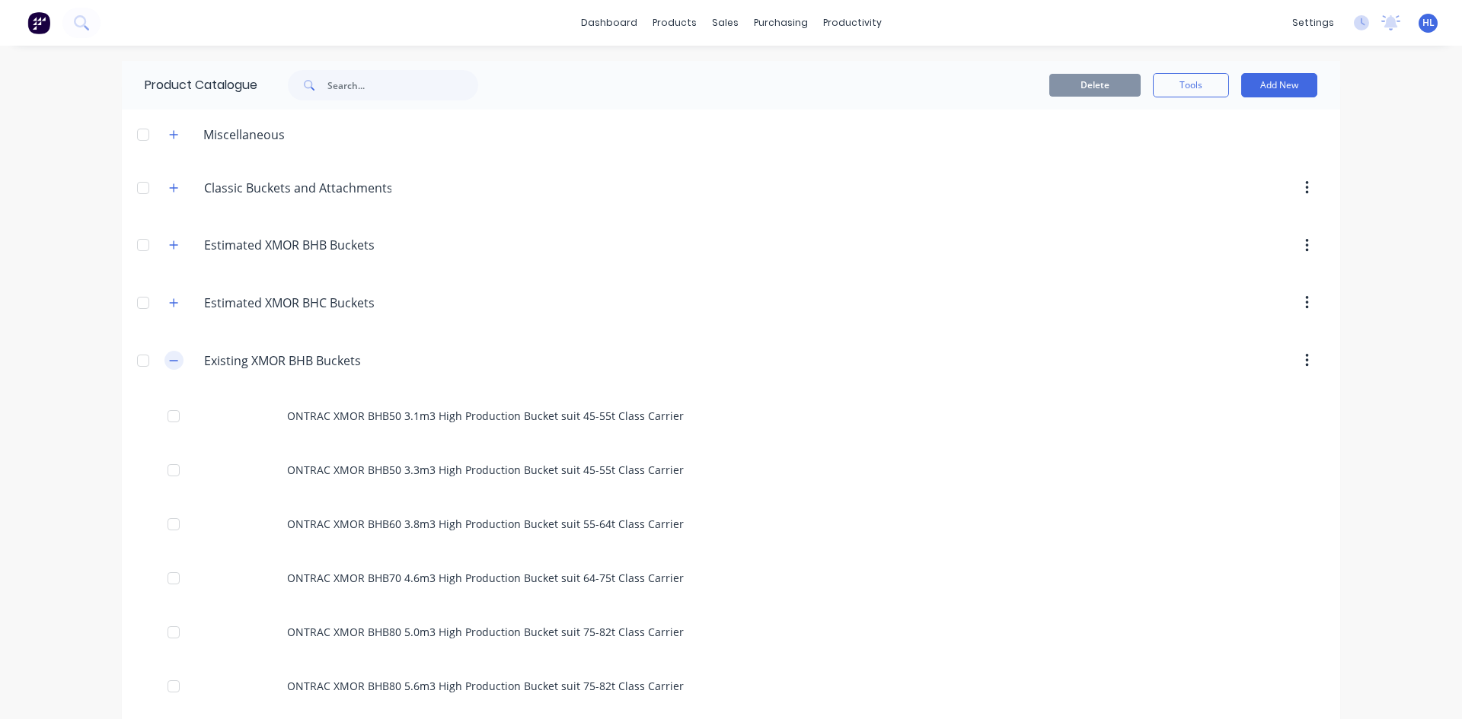
click at [170, 366] on button "button" at bounding box center [173, 360] width 19 height 19
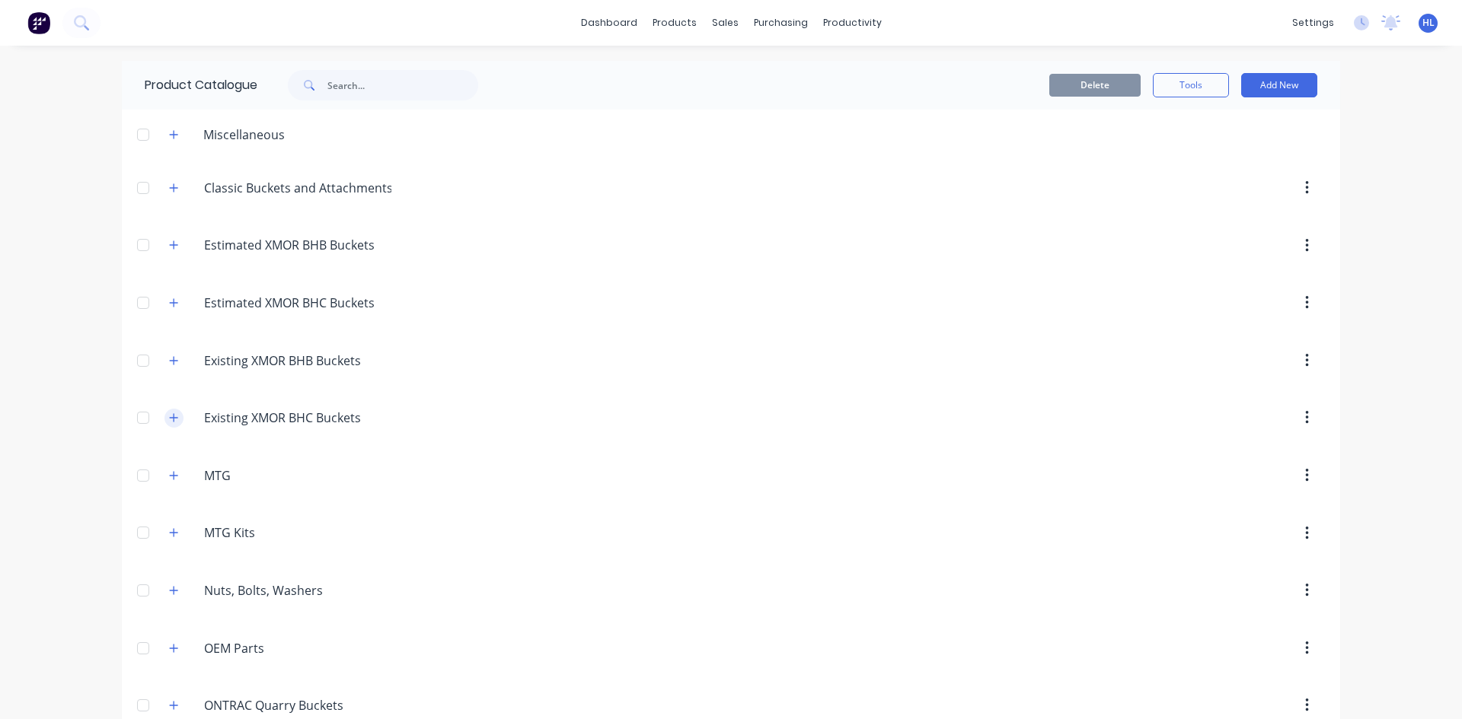
click at [169, 416] on icon "button" at bounding box center [173, 418] width 9 height 11
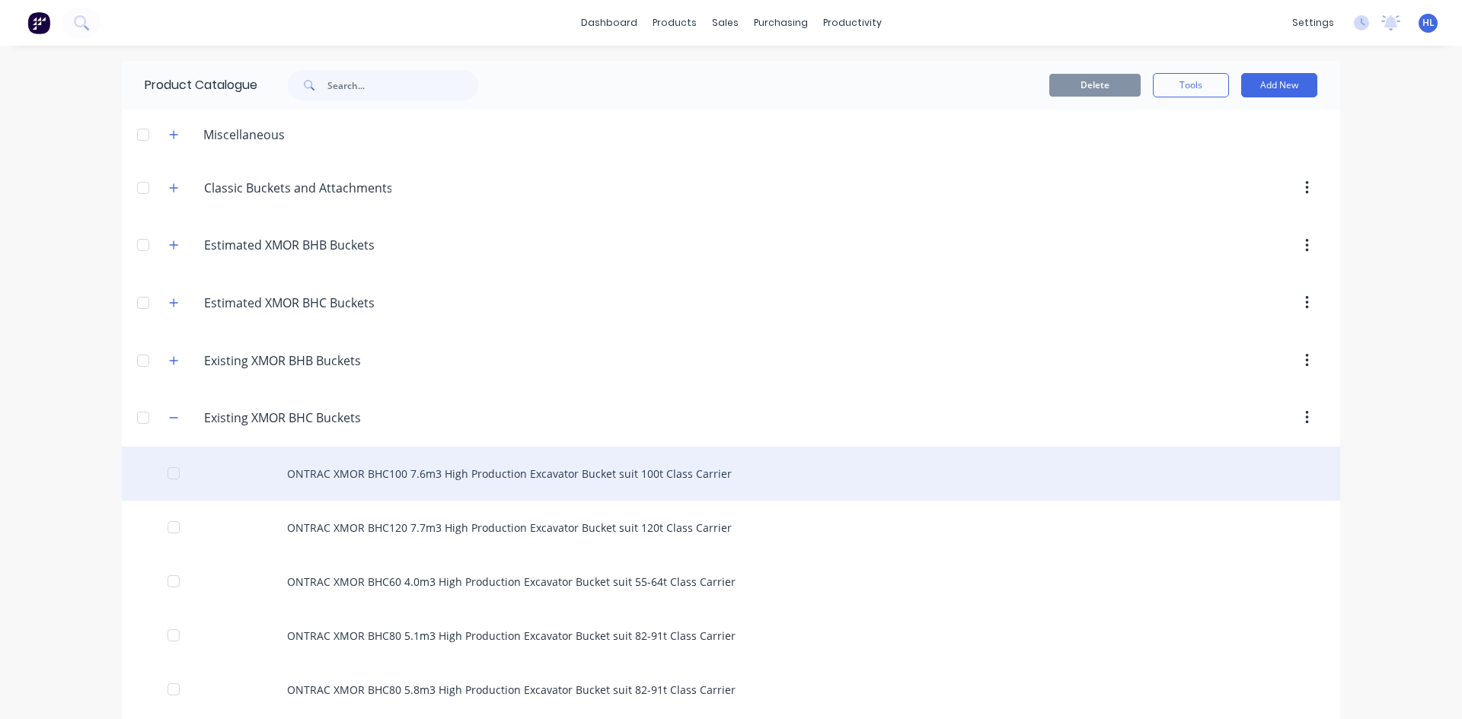
click at [500, 475] on div "ONTRAC XMOR BHC100 7.6m3 High Production Excavator Bucket suit 100t Class Carri…" at bounding box center [731, 474] width 1218 height 54
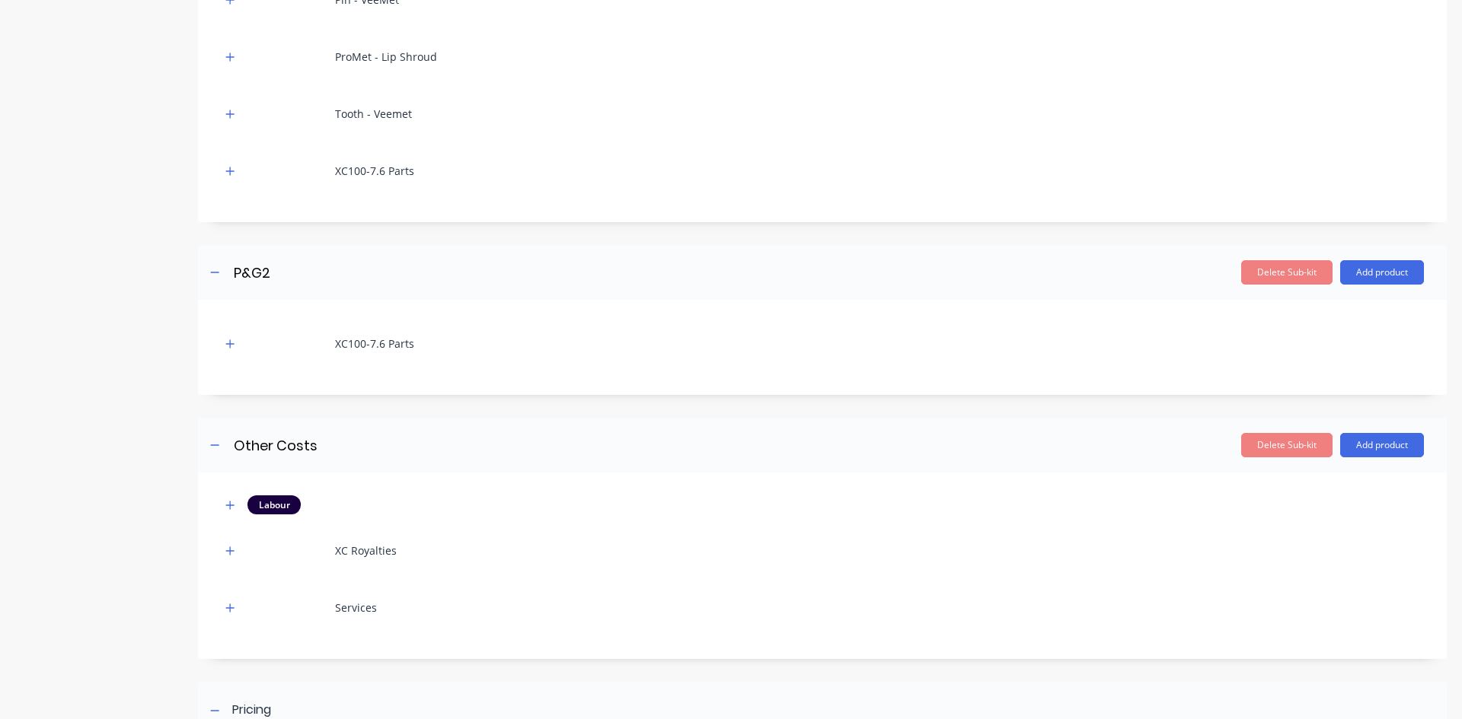
scroll to position [720, 0]
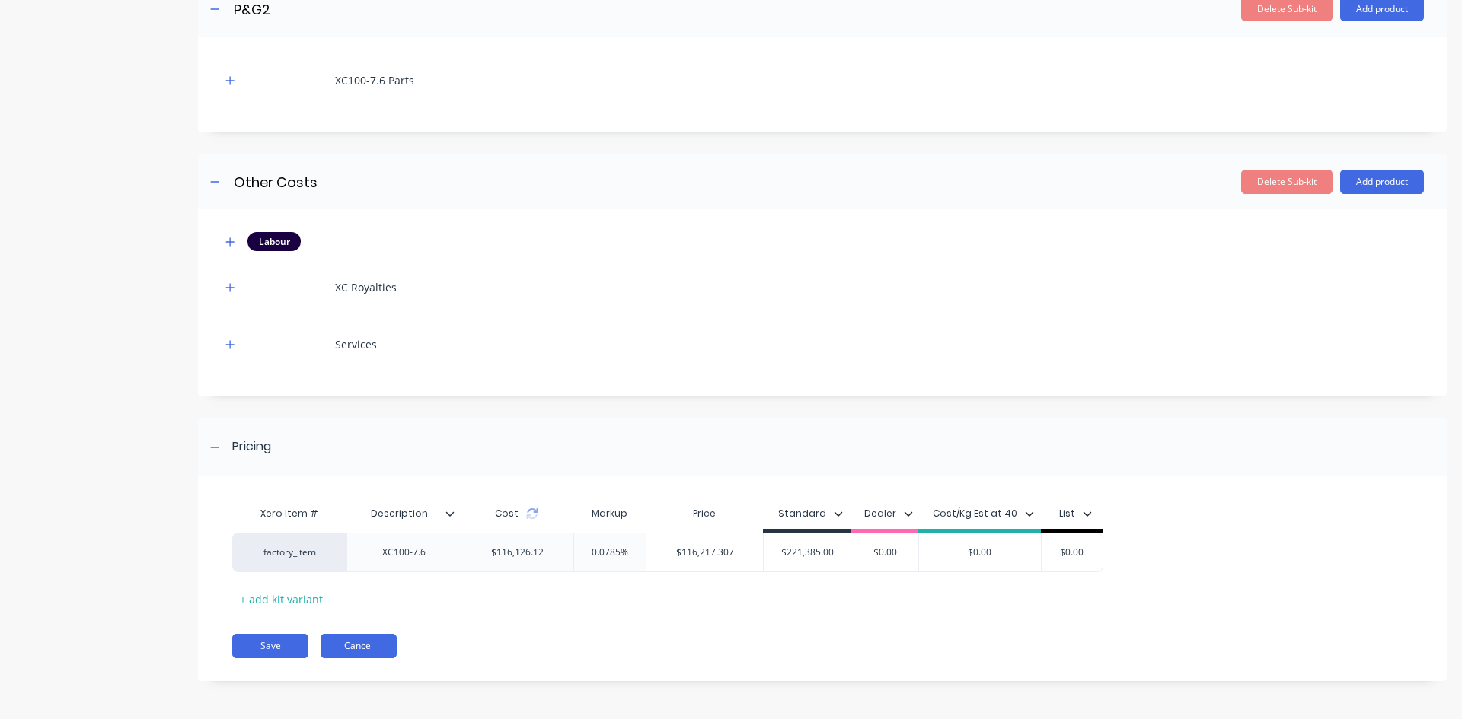
click at [357, 655] on button "Cancel" at bounding box center [359, 646] width 76 height 24
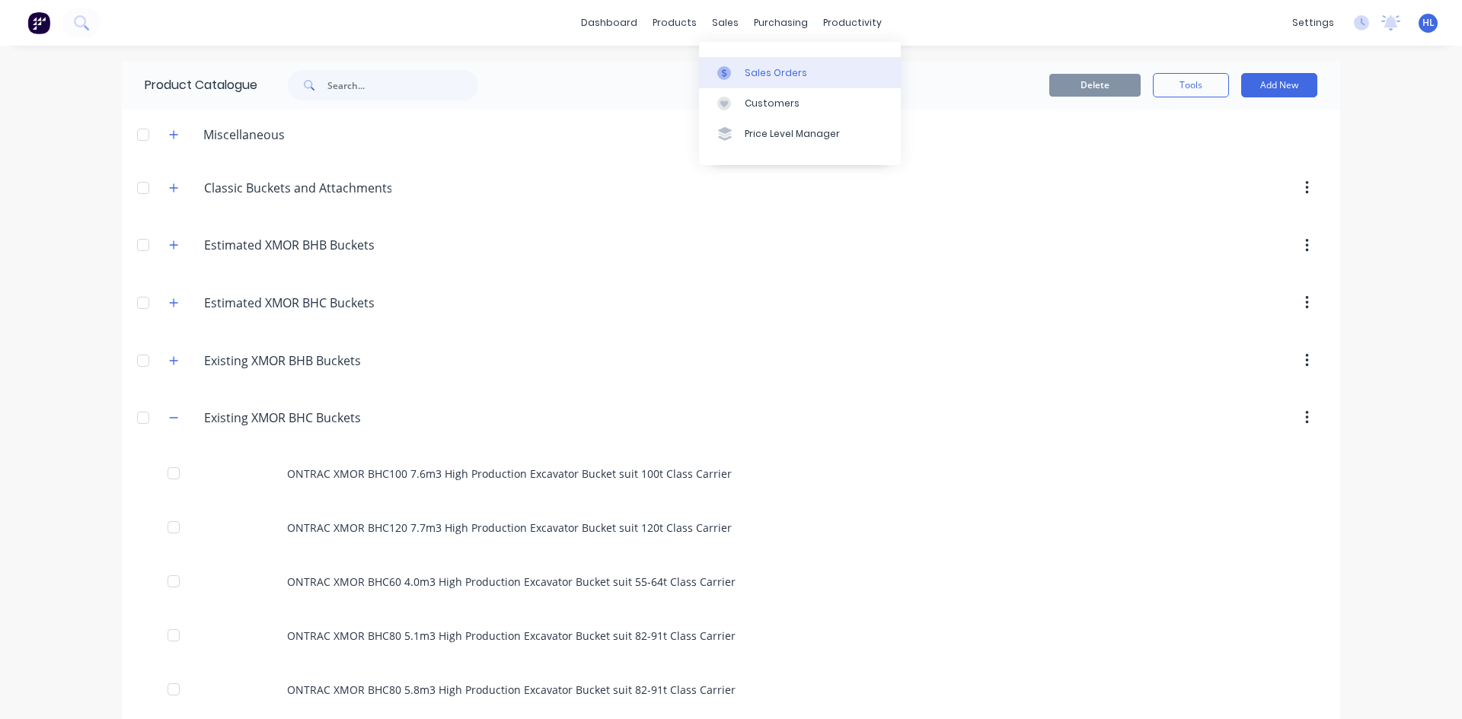
click at [753, 81] on link "Sales Orders" at bounding box center [800, 72] width 202 height 30
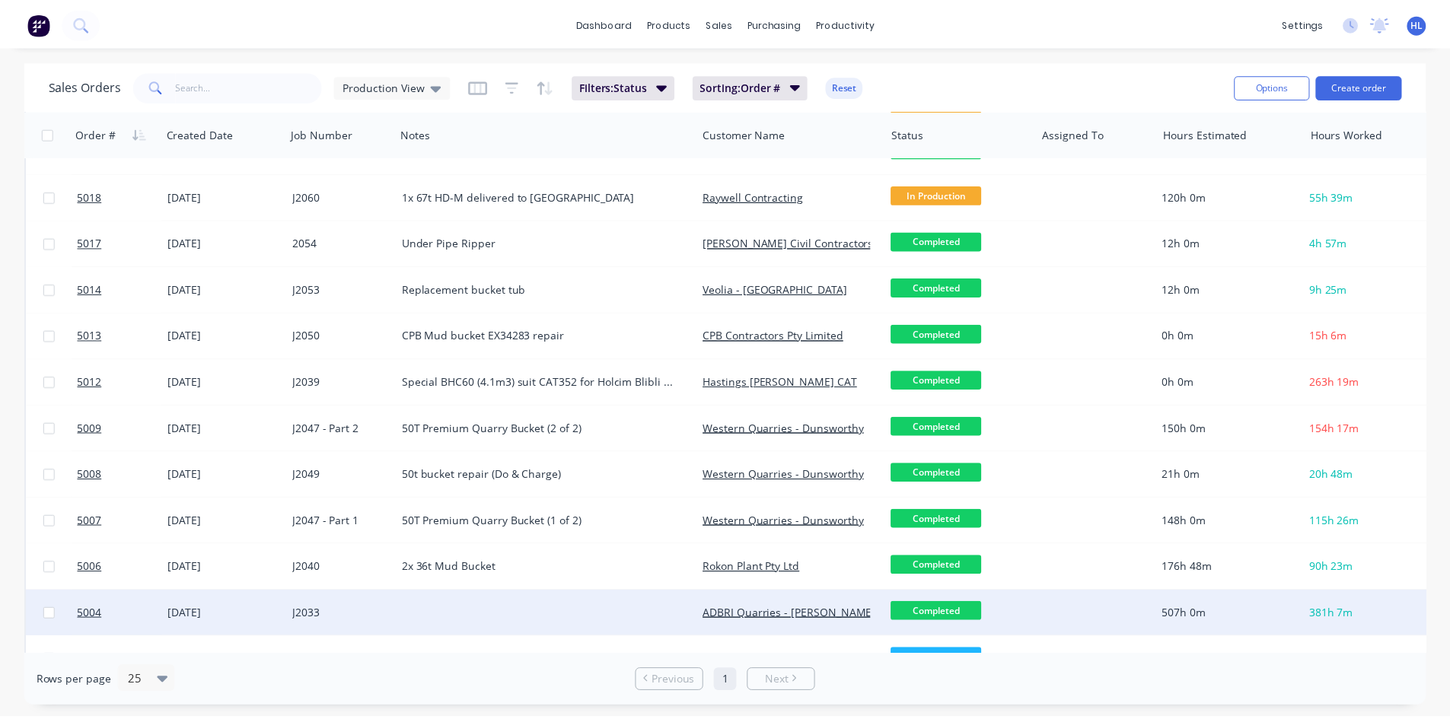
scroll to position [391, 0]
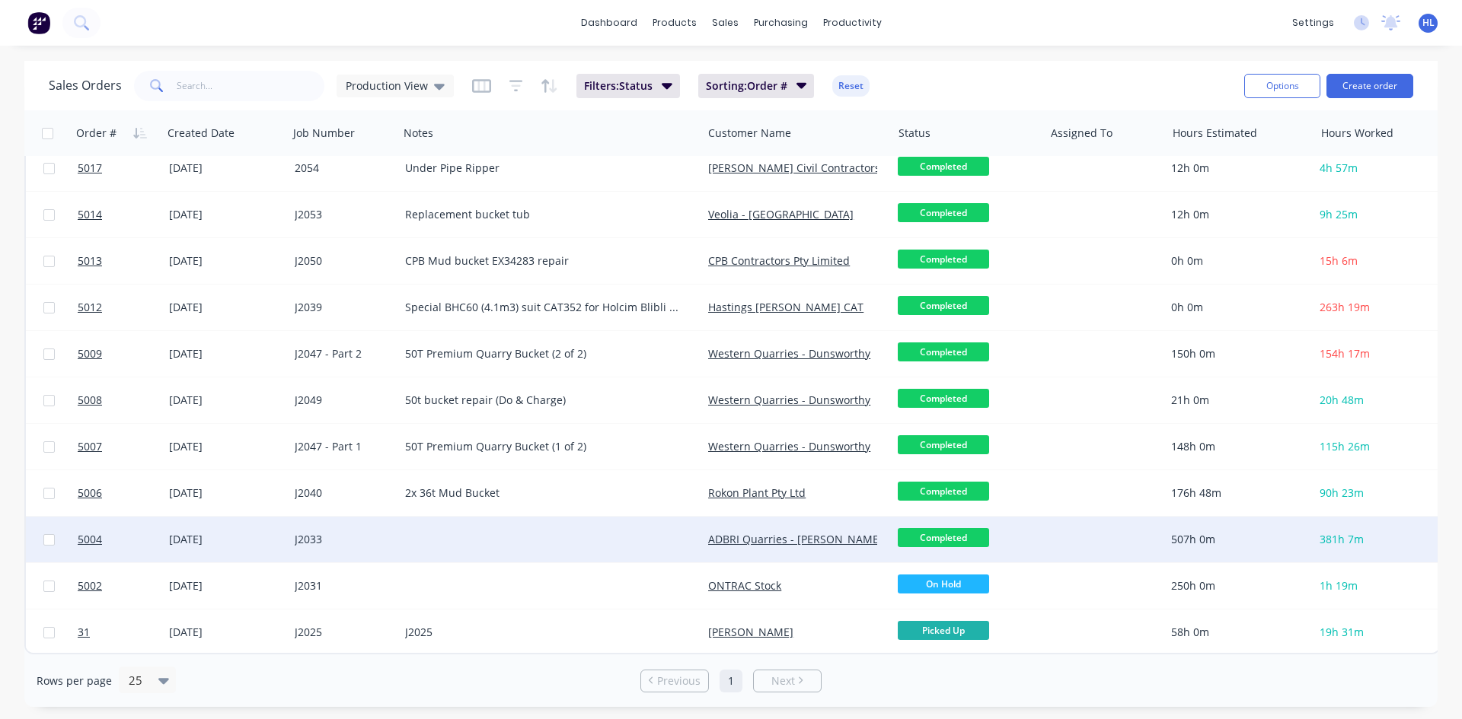
click at [199, 537] on div "[DATE]" at bounding box center [225, 539] width 113 height 15
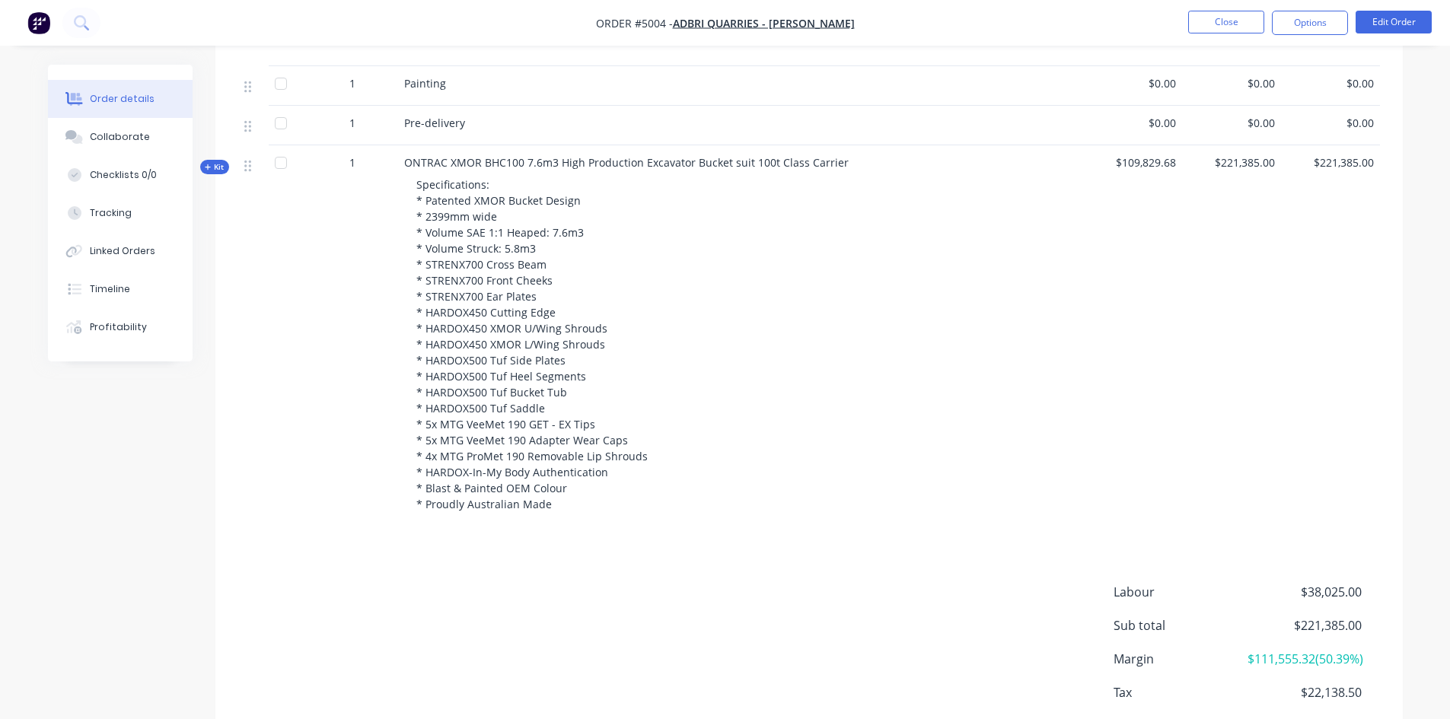
scroll to position [729, 0]
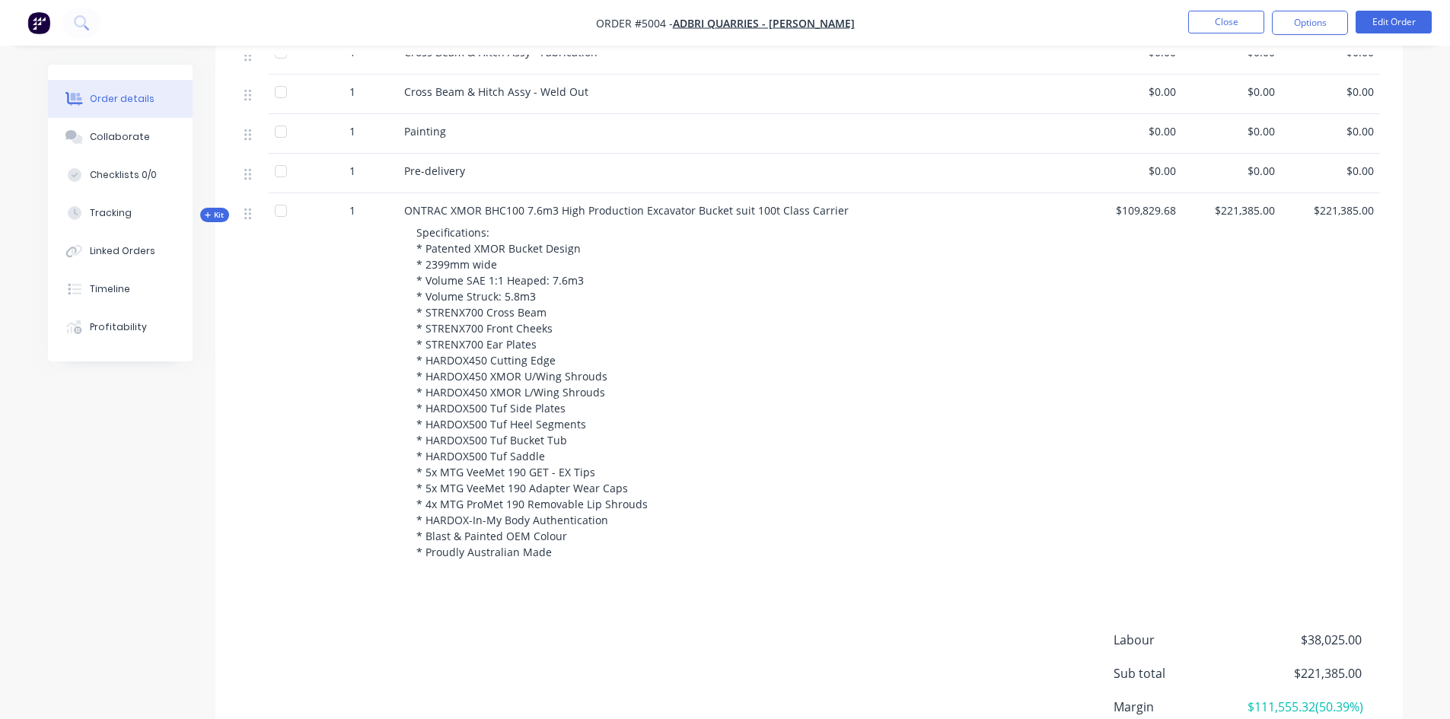
click at [1235, 35] on nav "Order #5004 - ADBRI Quarries - Penrice SA Close Options Edit Order" at bounding box center [725, 23] width 1450 height 46
click at [1233, 25] on button "Close" at bounding box center [1226, 22] width 76 height 23
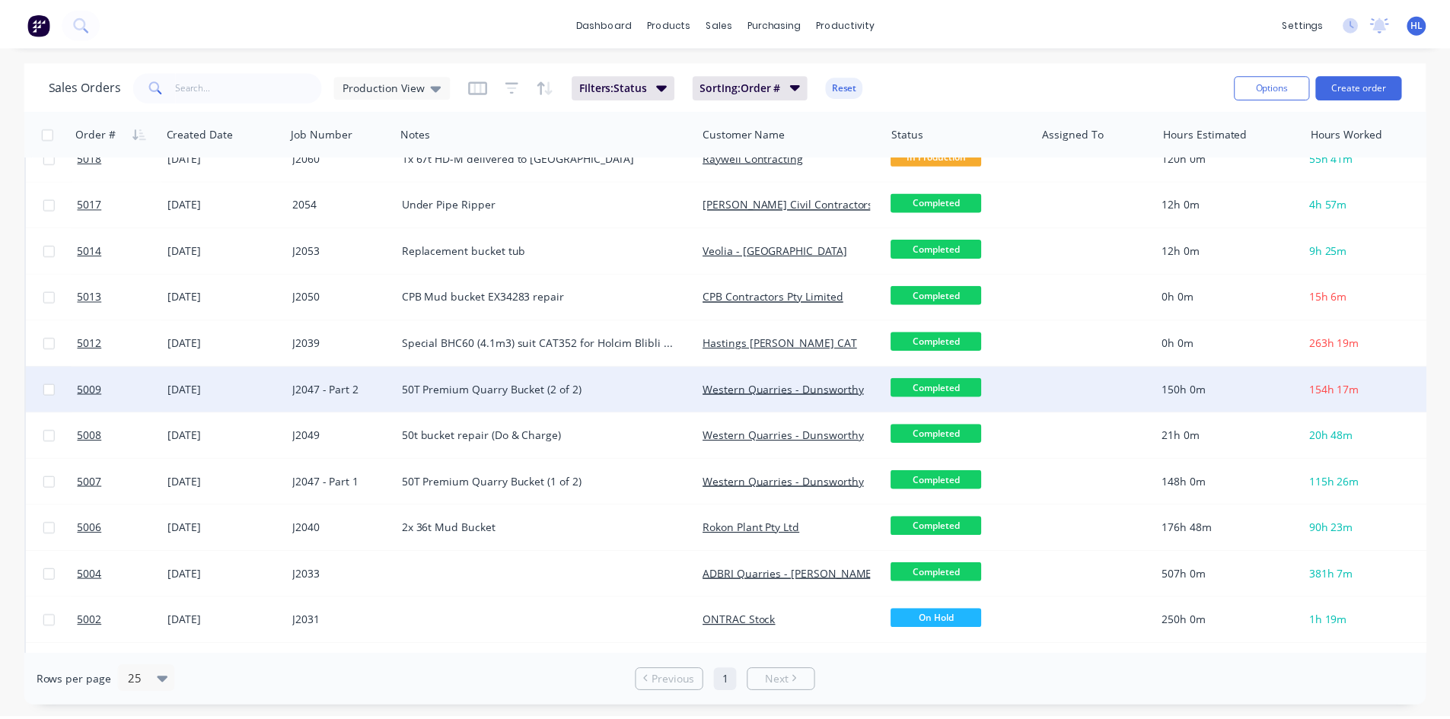
scroll to position [391, 0]
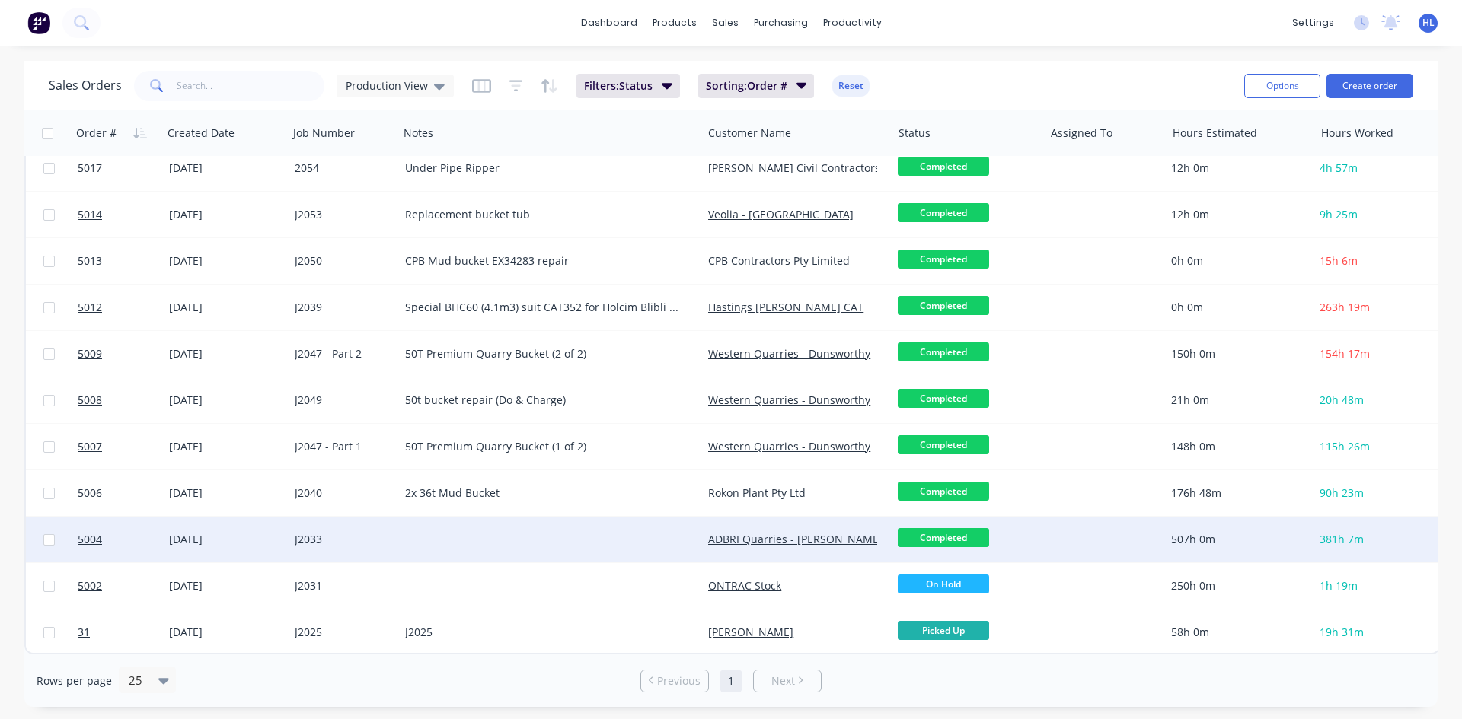
click at [209, 541] on div "[DATE]" at bounding box center [226, 540] width 126 height 46
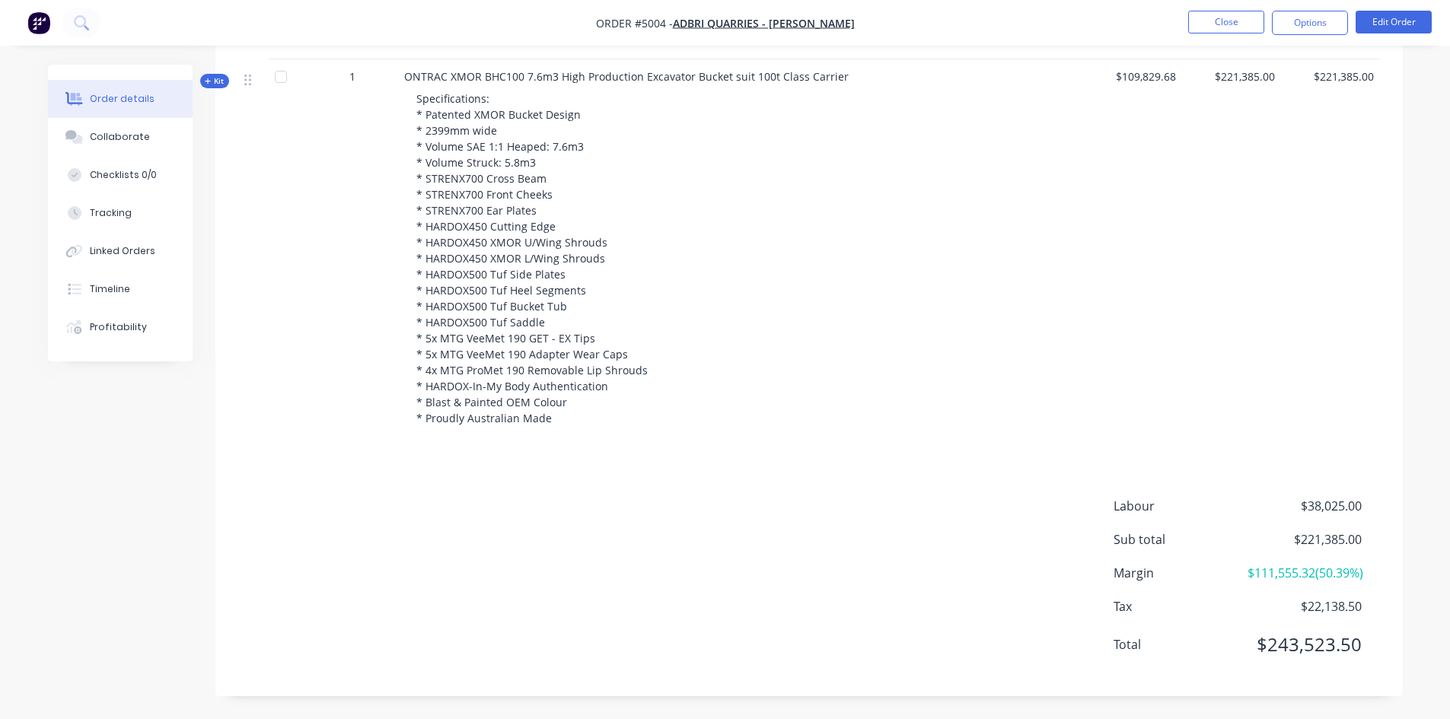
scroll to position [577, 0]
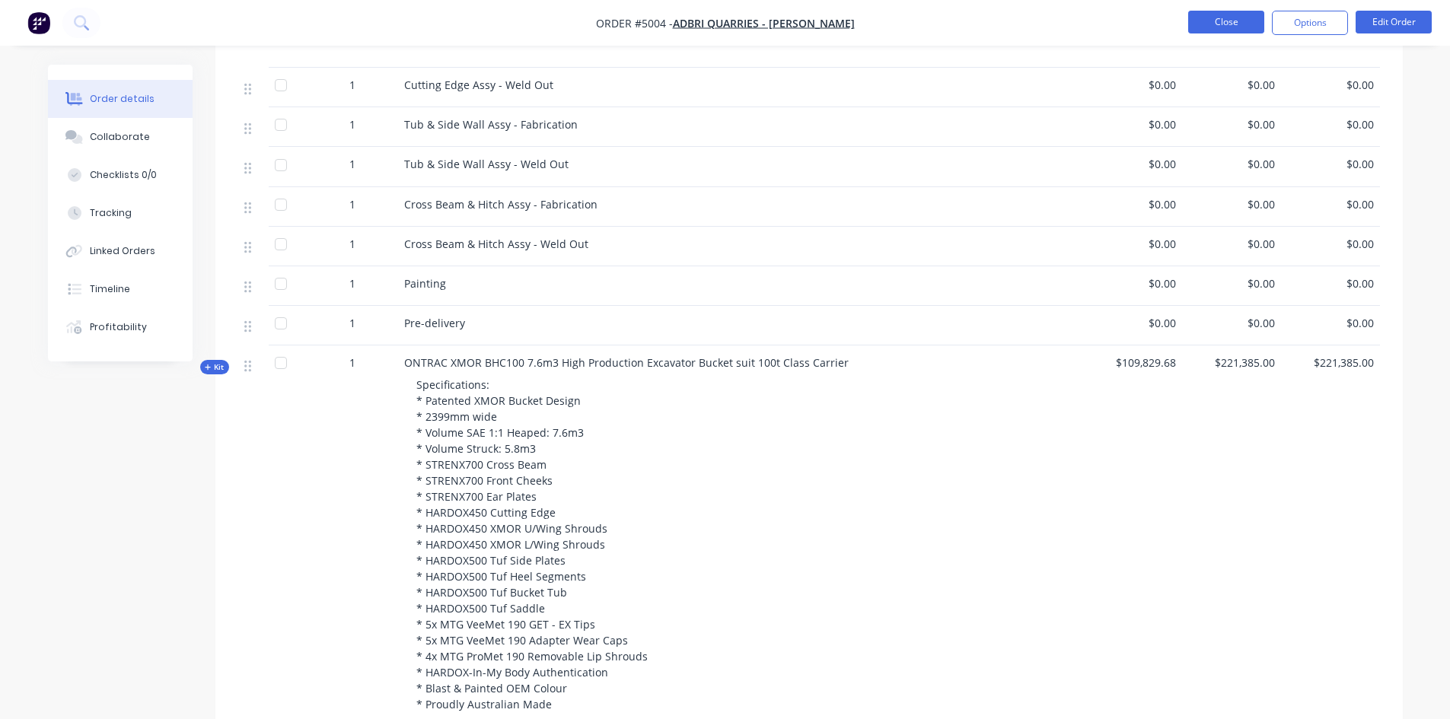
click at [1233, 21] on button "Close" at bounding box center [1226, 22] width 76 height 23
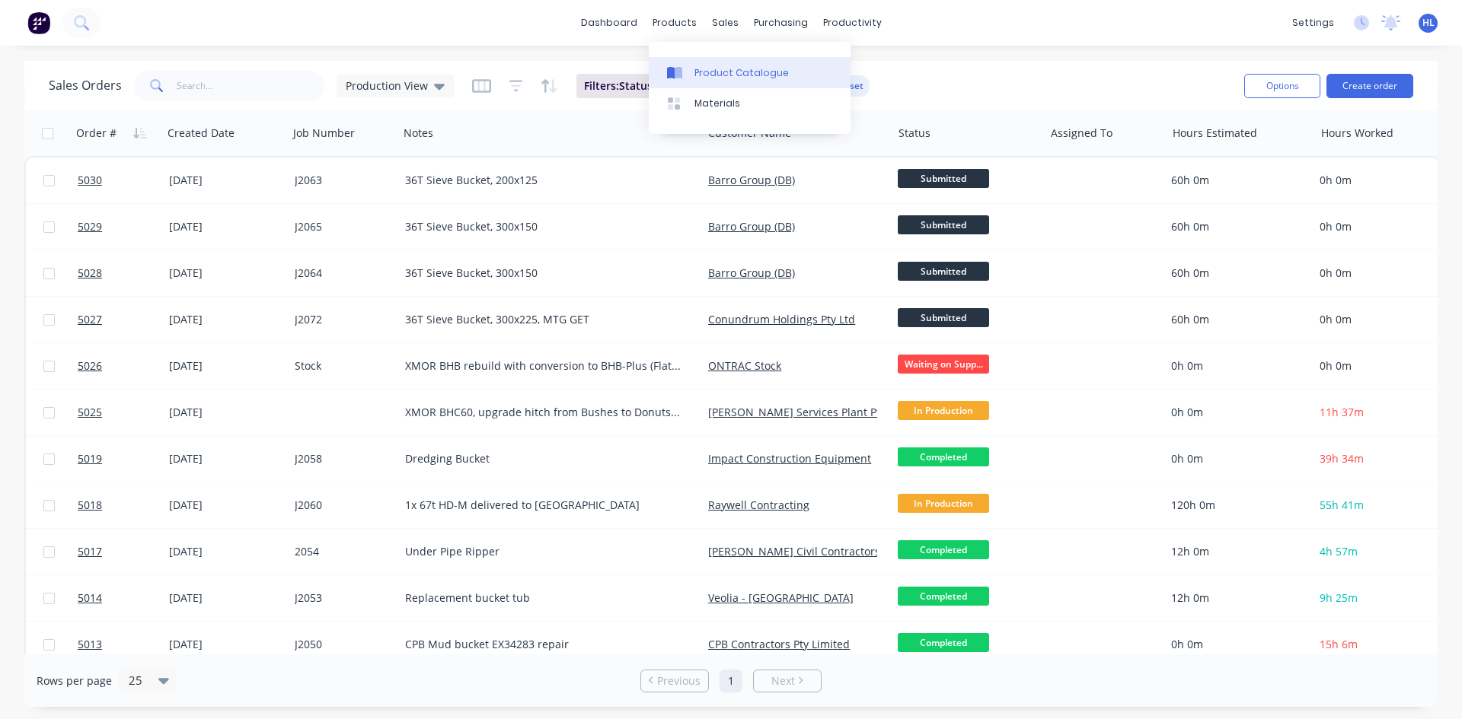
click at [717, 70] on div "Product Catalogue" at bounding box center [741, 73] width 94 height 14
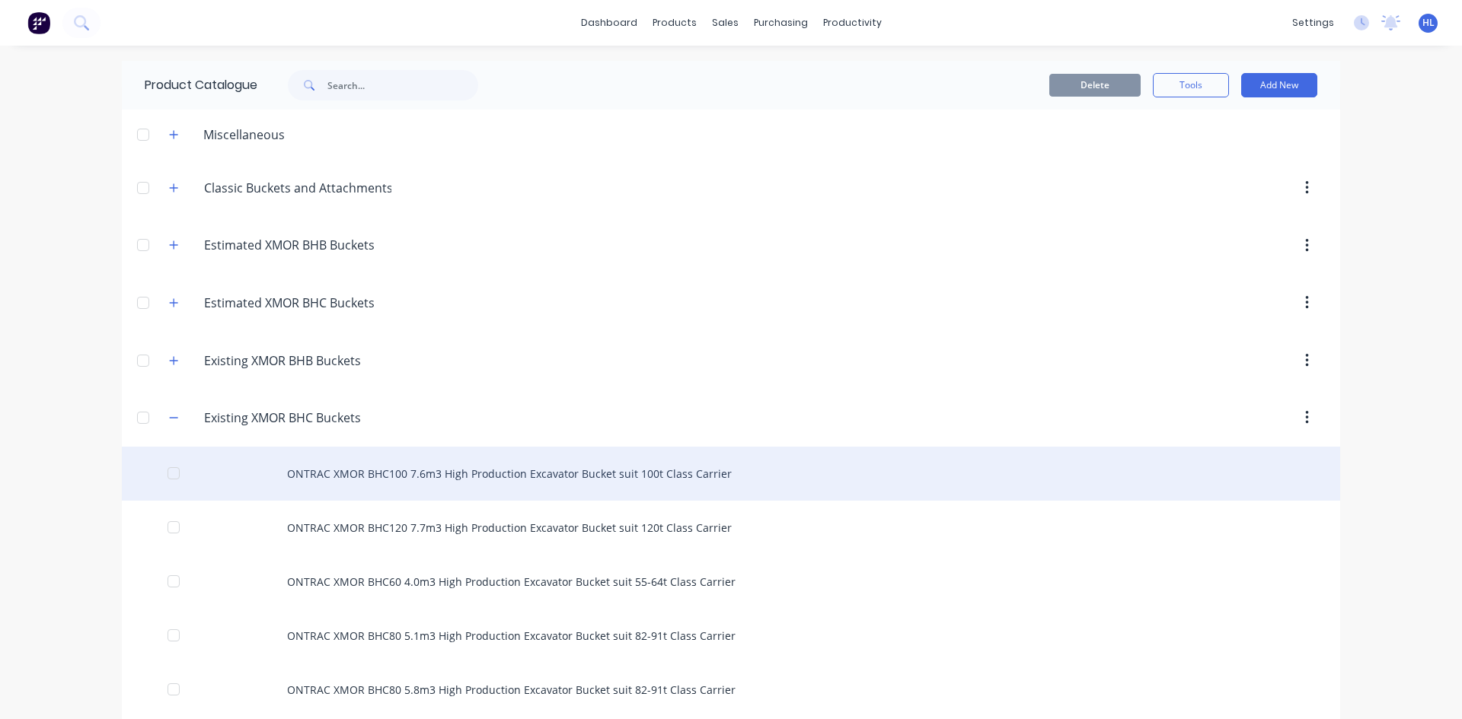
click at [601, 474] on div "ONTRAC XMOR BHC100 7.6m3 High Production Excavator Bucket suit 100t Class Carri…" at bounding box center [731, 474] width 1218 height 54
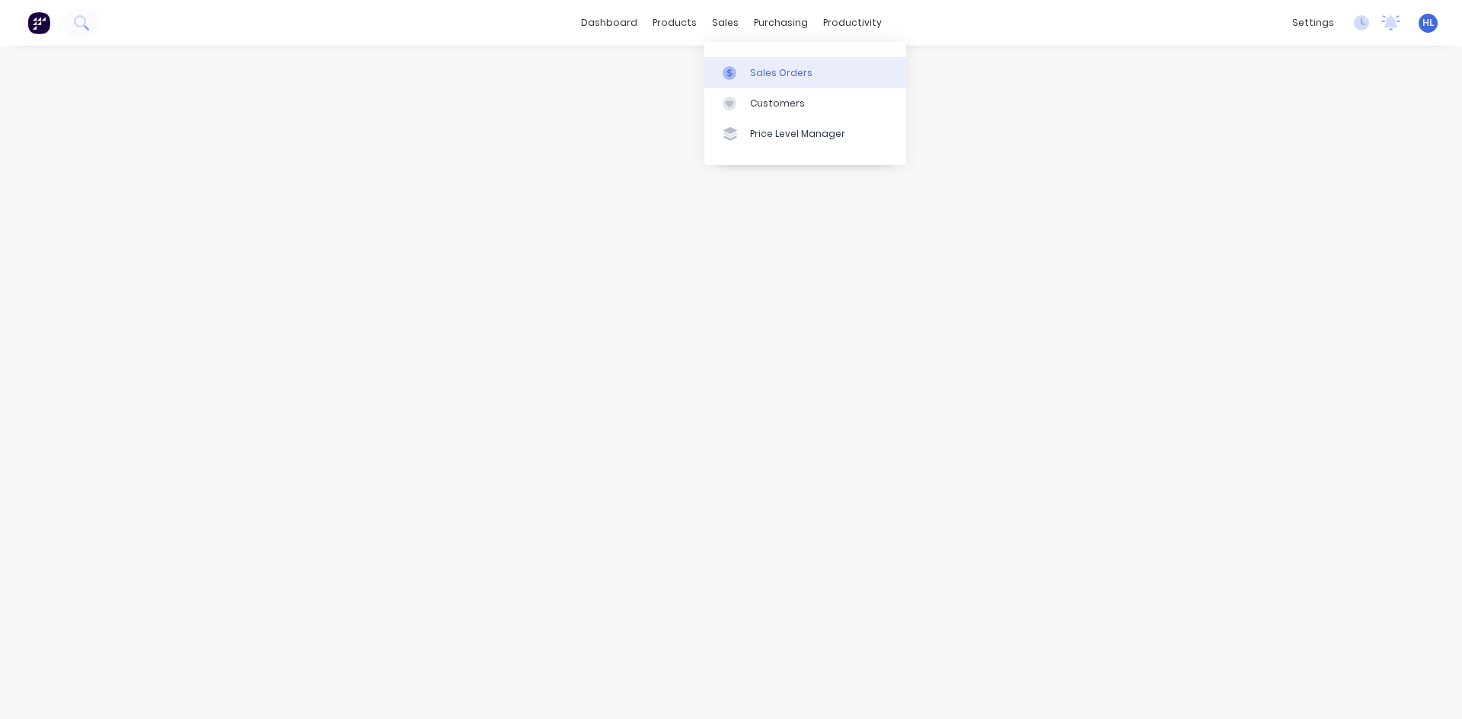
drag, startPoint x: 716, startPoint y: 31, endPoint x: 759, endPoint y: 64, distance: 53.8
click at [759, 64] on link "Sales Orders" at bounding box center [805, 72] width 202 height 30
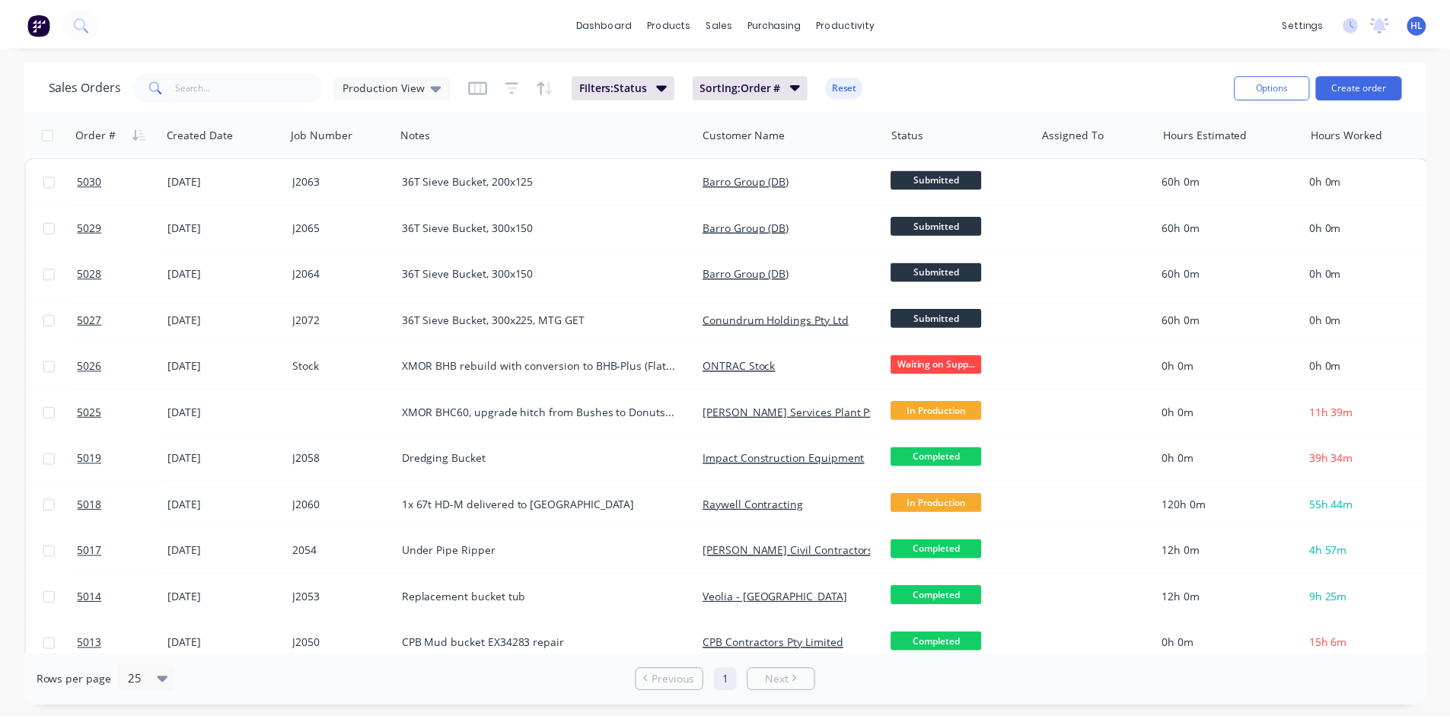
scroll to position [391, 0]
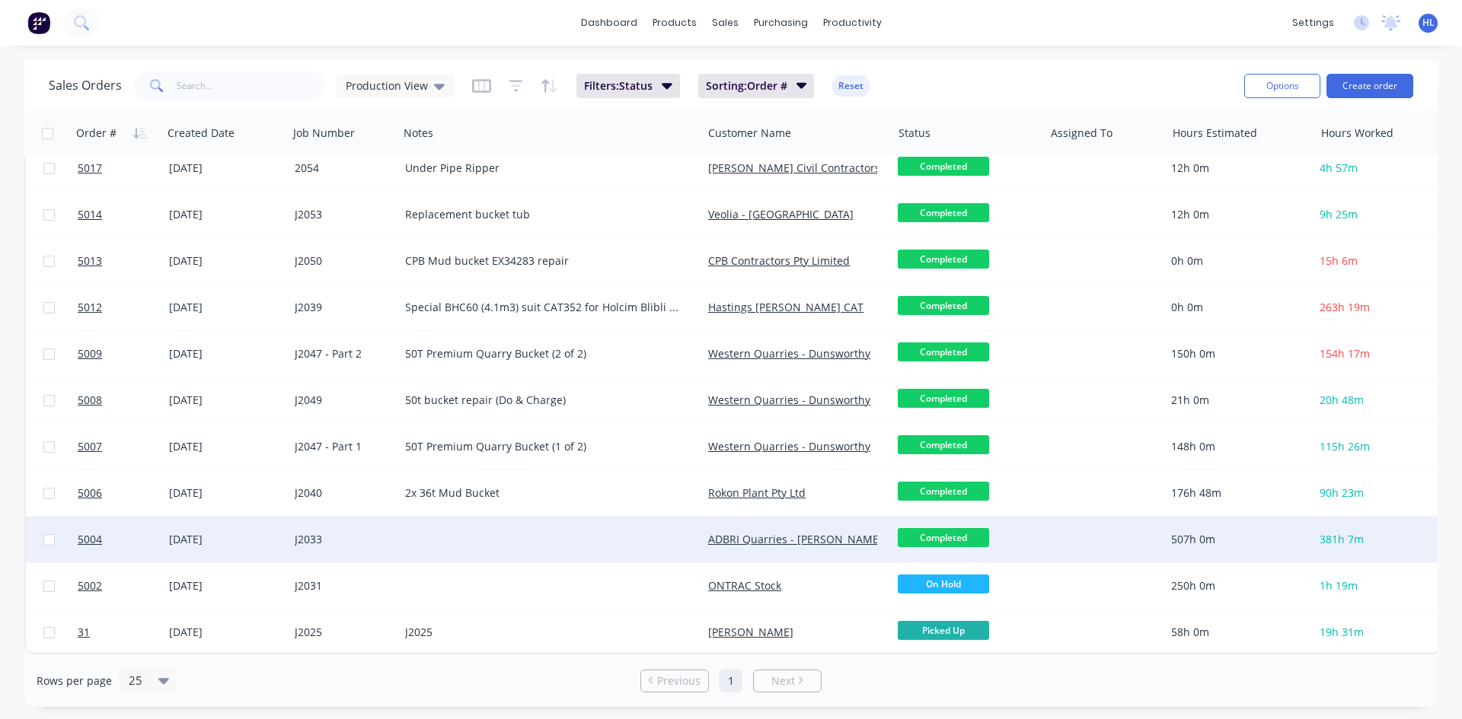
click at [203, 517] on div "[DATE]" at bounding box center [226, 540] width 126 height 46
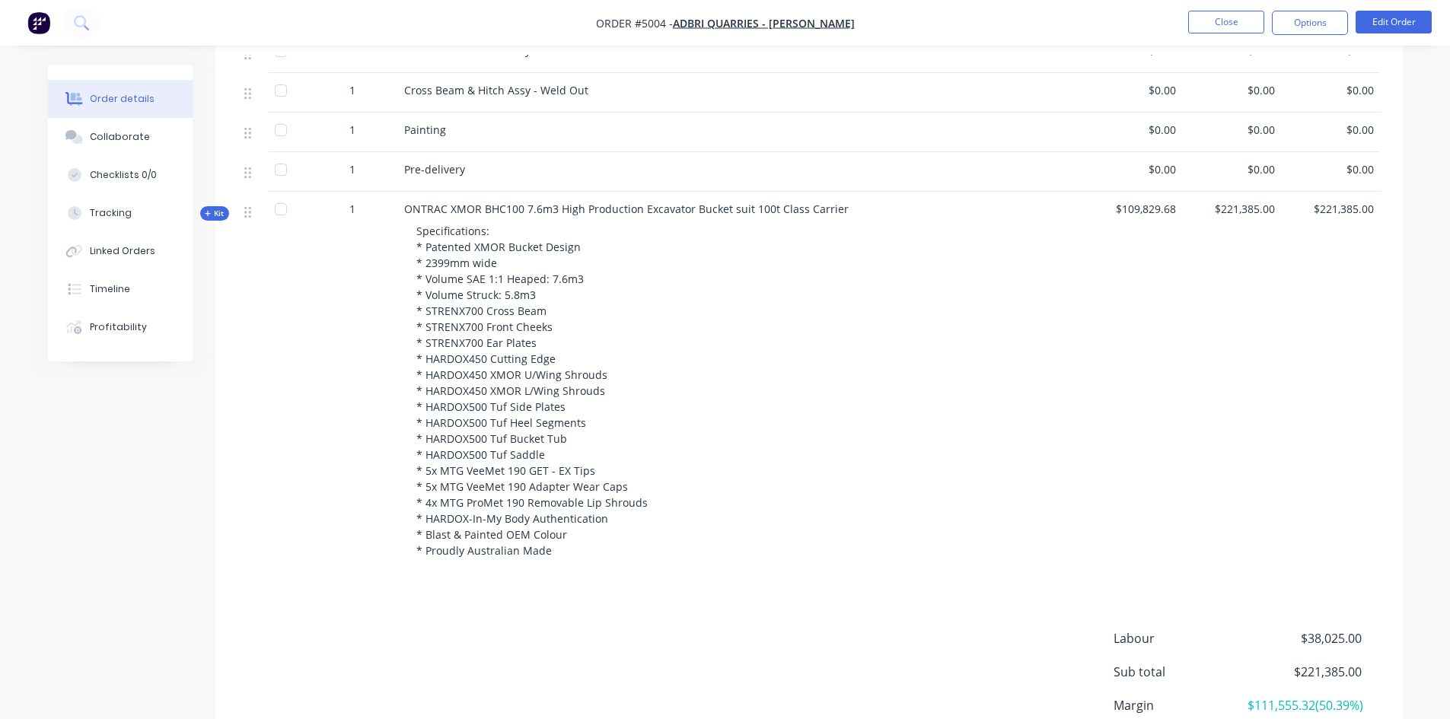
scroll to position [729, 0]
click at [726, 400] on div "Specifications: * Patented XMOR Bucket Design * 2399mm wide * Volume SAE 1:1 He…" at bounding box center [740, 392] width 673 height 348
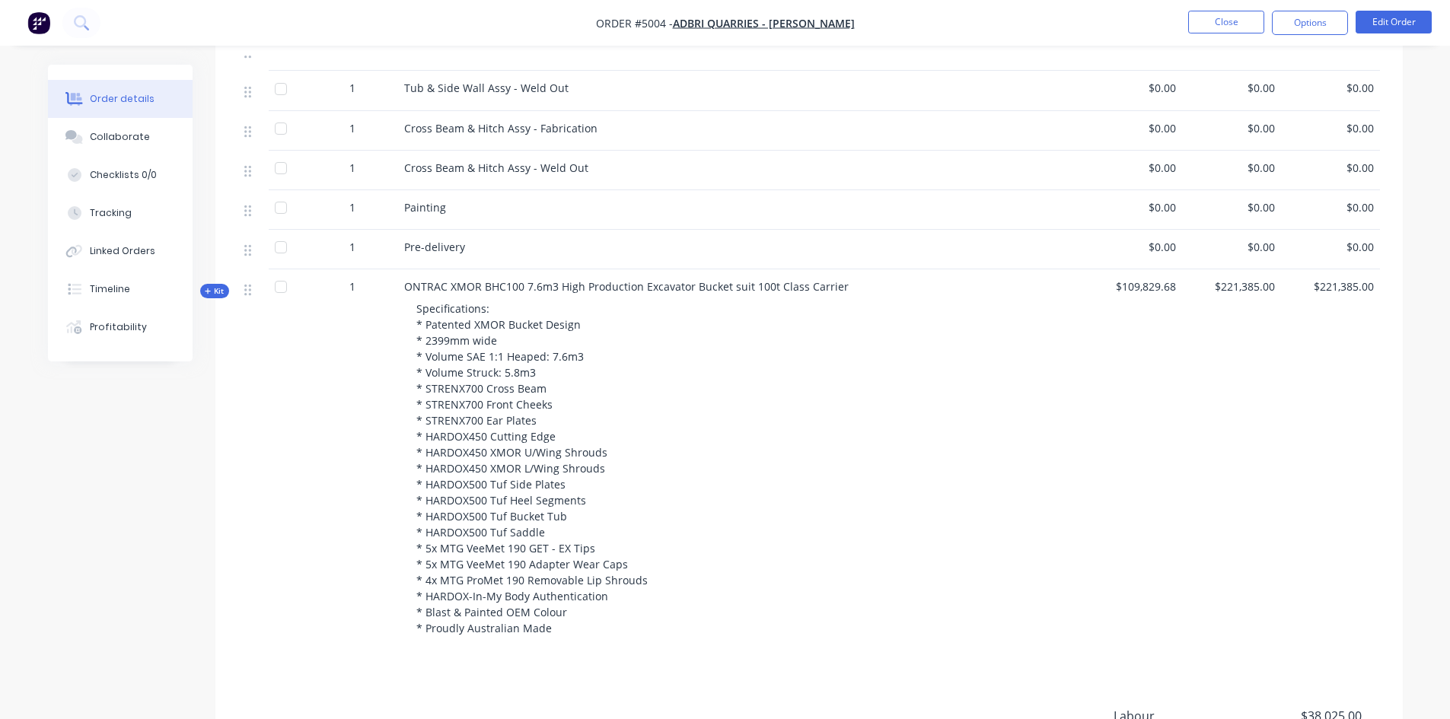
scroll to position [501, 0]
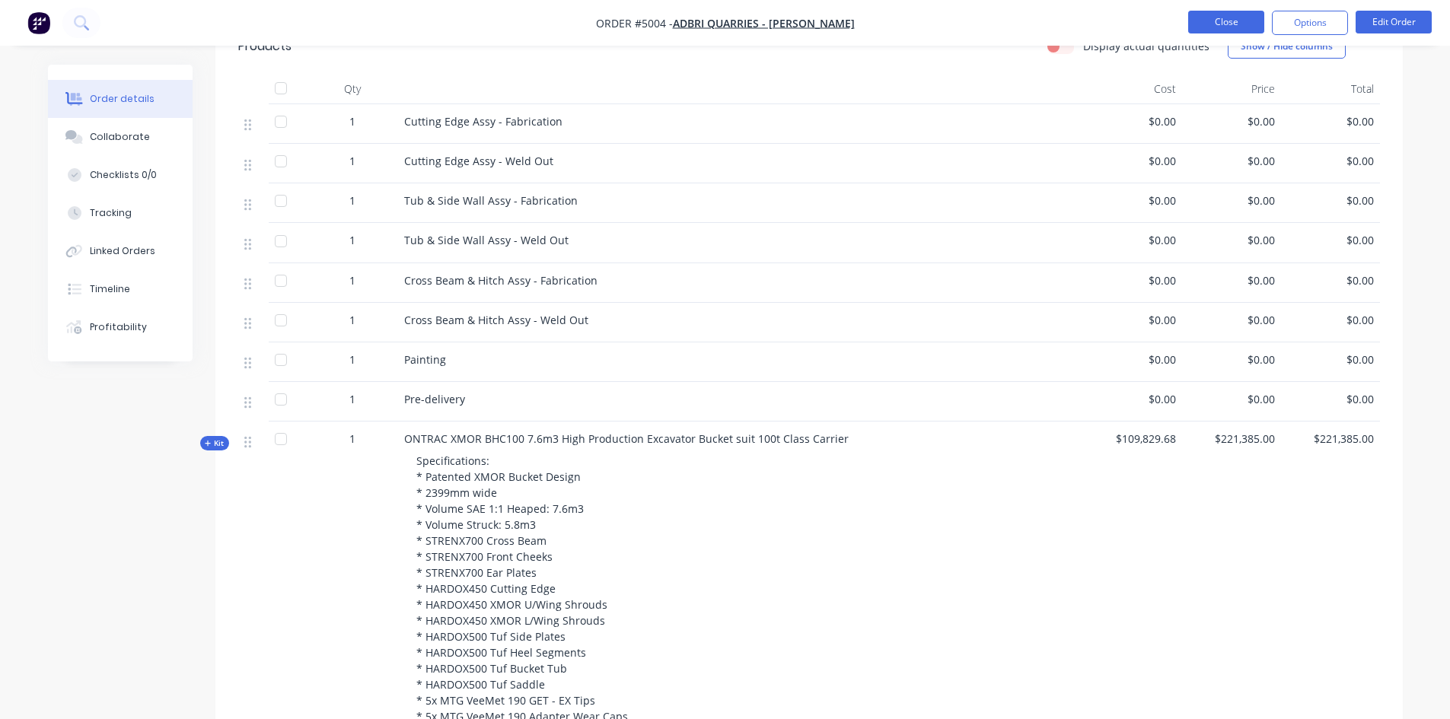
click at [1226, 24] on button "Close" at bounding box center [1226, 22] width 76 height 23
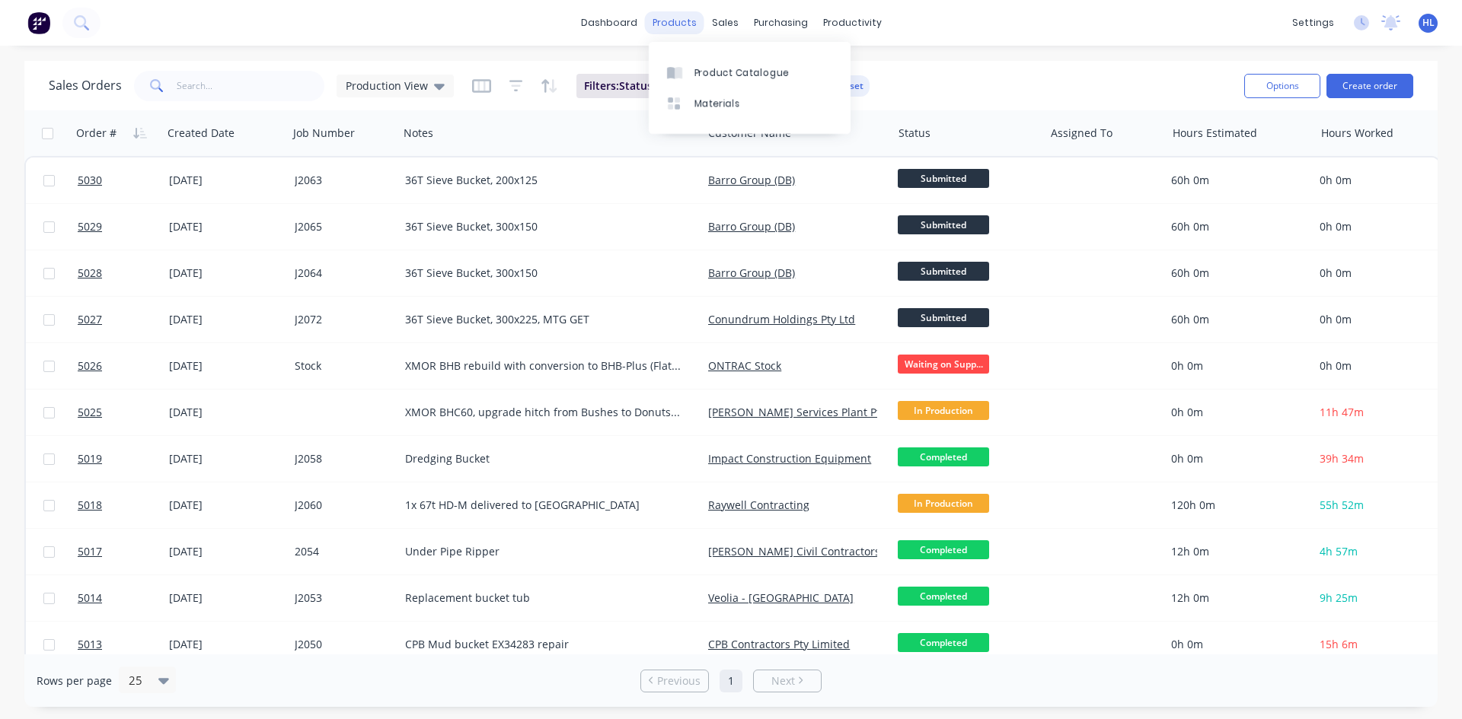
click at [671, 21] on div "products" at bounding box center [674, 22] width 59 height 23
click at [1014, 70] on div "Sales Orders Production View Filters: Status Sorting: Order # Reset" at bounding box center [640, 85] width 1183 height 37
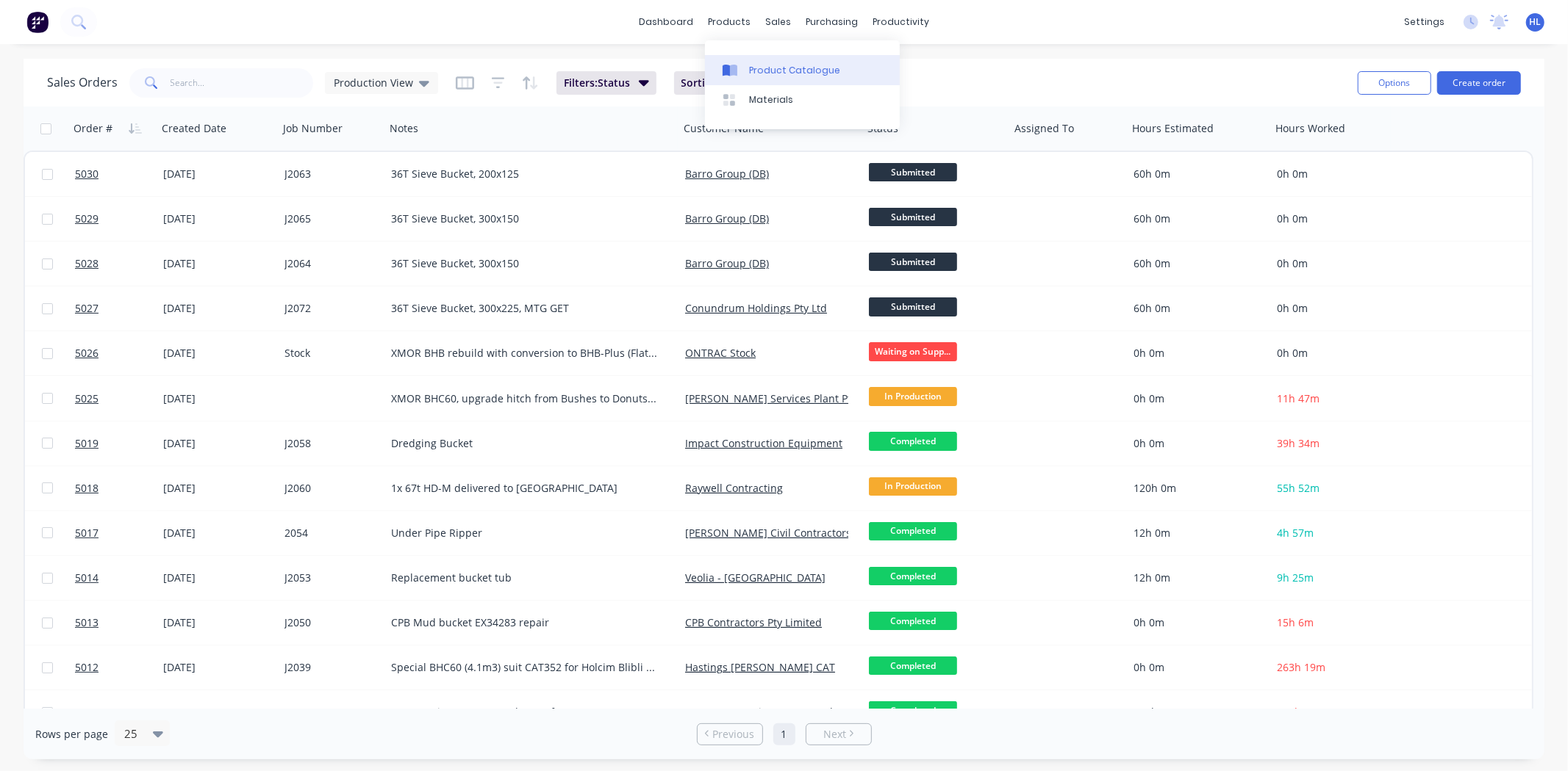
click at [724, 69] on icon at bounding box center [726, 70] width 8 height 12
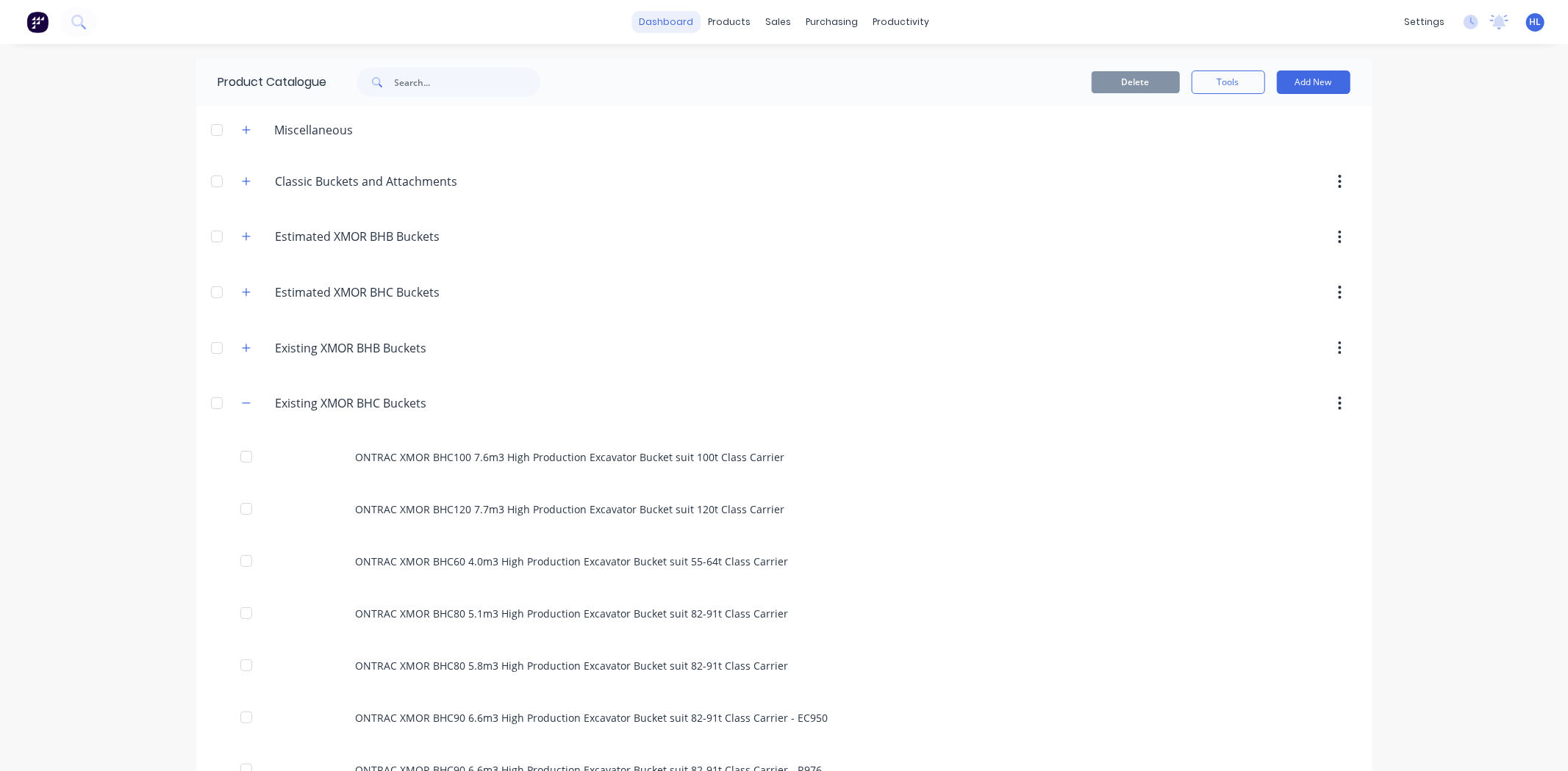
click at [645, 20] on link "dashboard" at bounding box center [666, 21] width 70 height 22
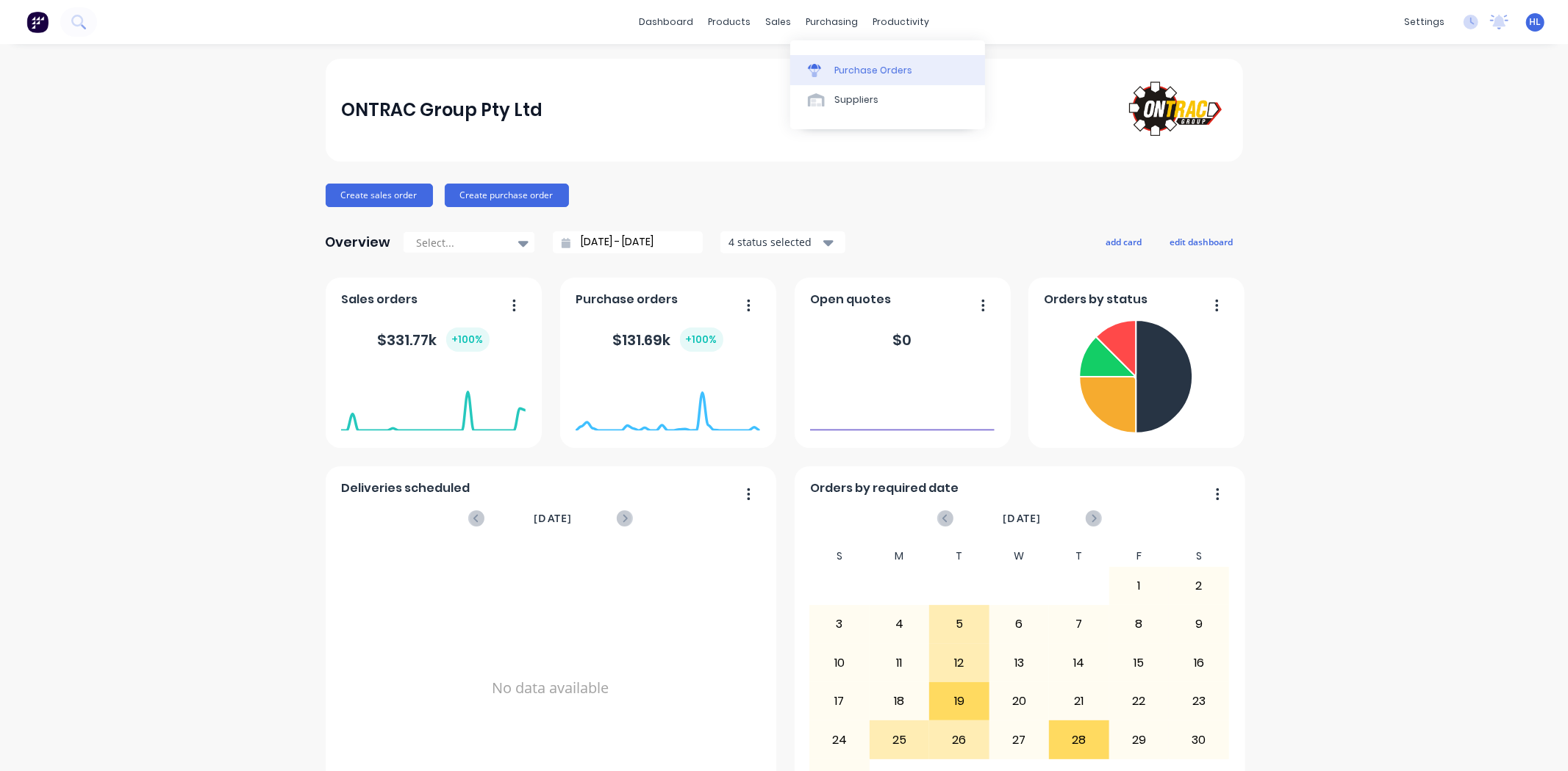
click at [839, 57] on link "Purchase Orders" at bounding box center [887, 69] width 195 height 29
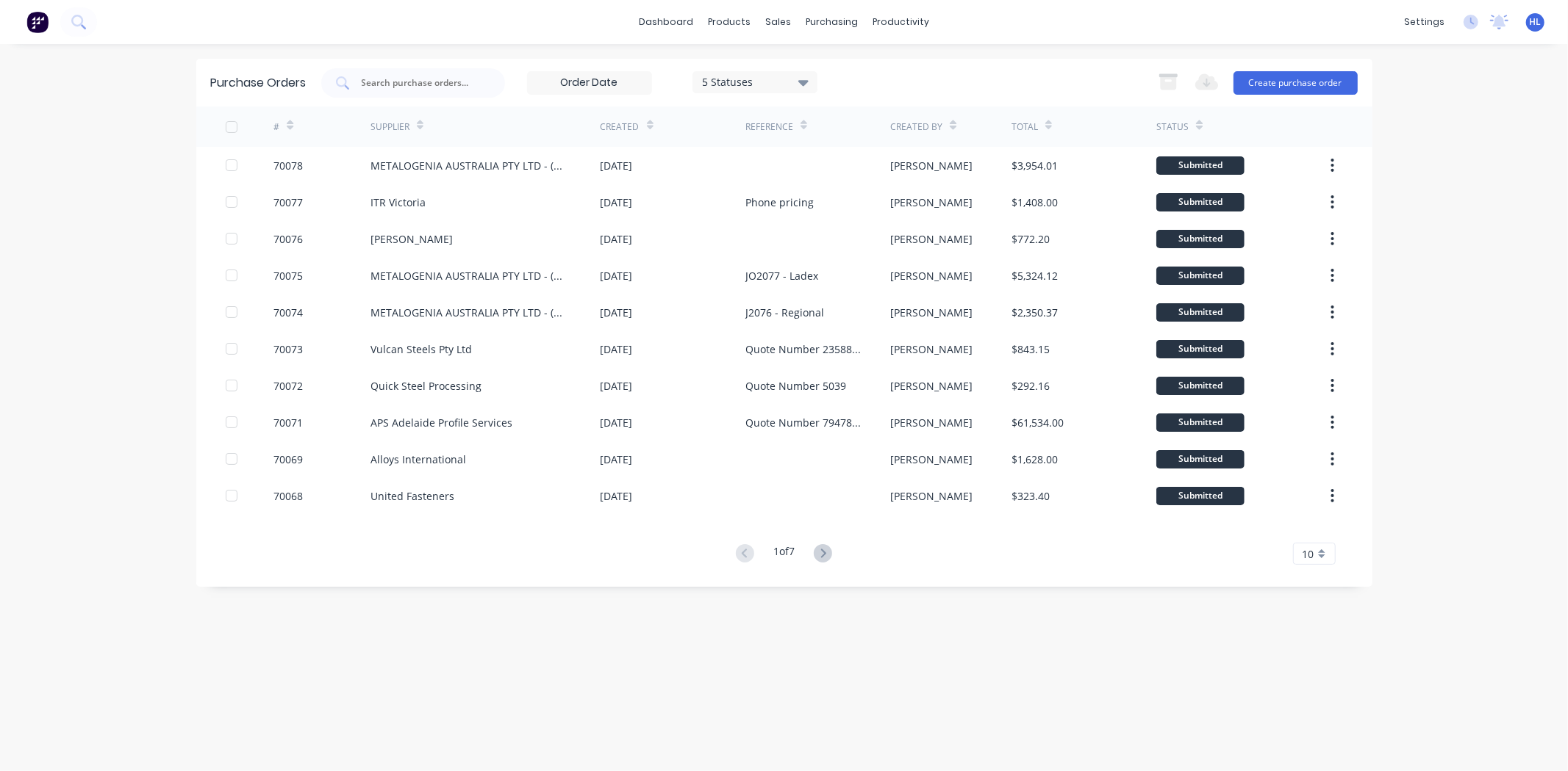
click at [1166, 586] on div "Purchase Orders 5 Statuses 5 Statuses Export to Excel (XLSX) Create purchase or…" at bounding box center [784, 322] width 1176 height 528
click at [475, 663] on div "Purchase Orders 5 Statuses 5 Statuses Export to Excel (XLSX) Create purchase or…" at bounding box center [784, 407] width 1176 height 698
click at [745, 55] on link "Product Catalogue" at bounding box center [802, 69] width 195 height 29
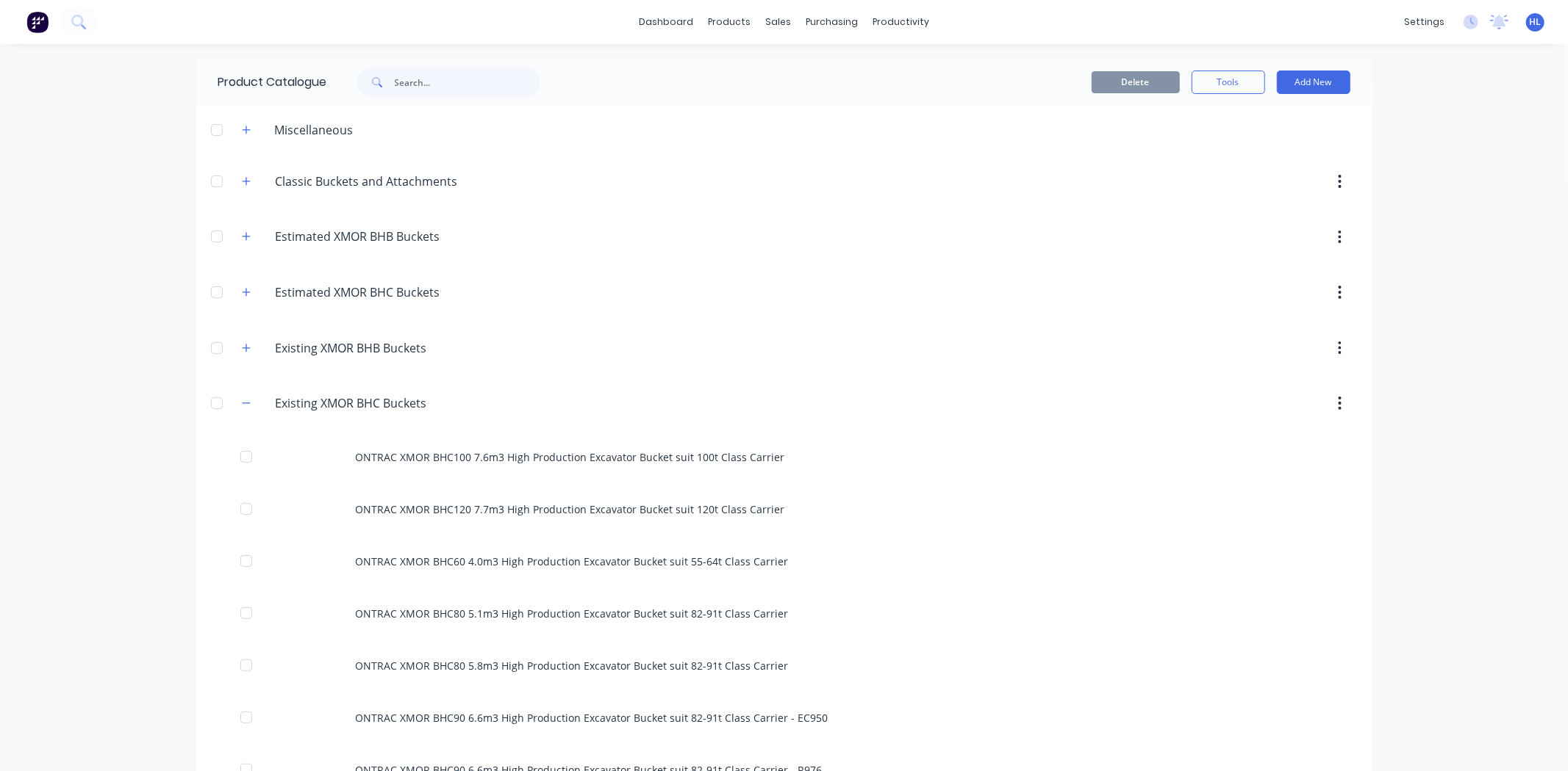
click at [241, 406] on icon "button" at bounding box center [245, 403] width 9 height 11
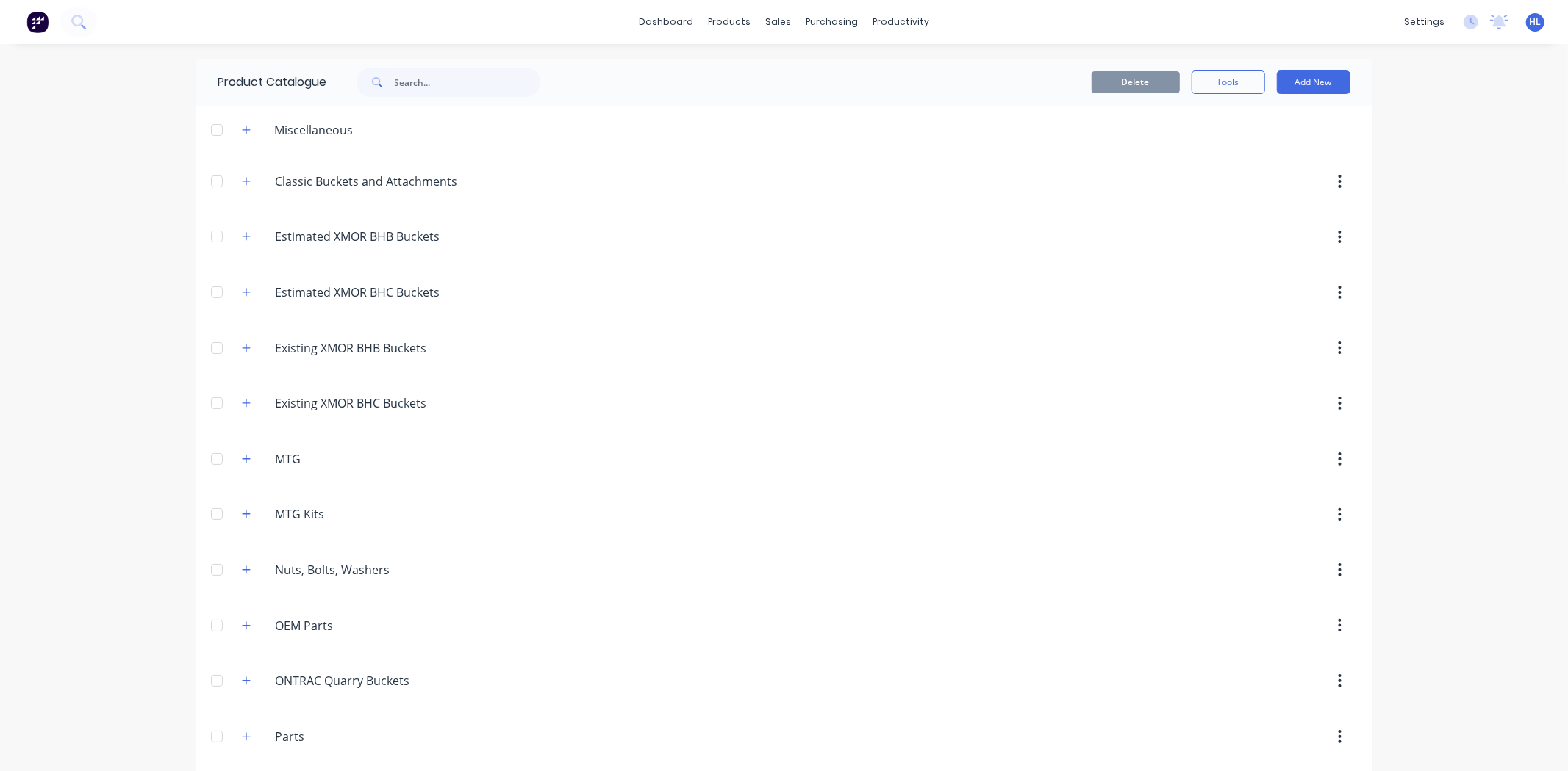
click at [247, 339] on span at bounding box center [246, 347] width 18 height 18
click at [243, 345] on icon "button" at bounding box center [245, 348] width 9 height 11
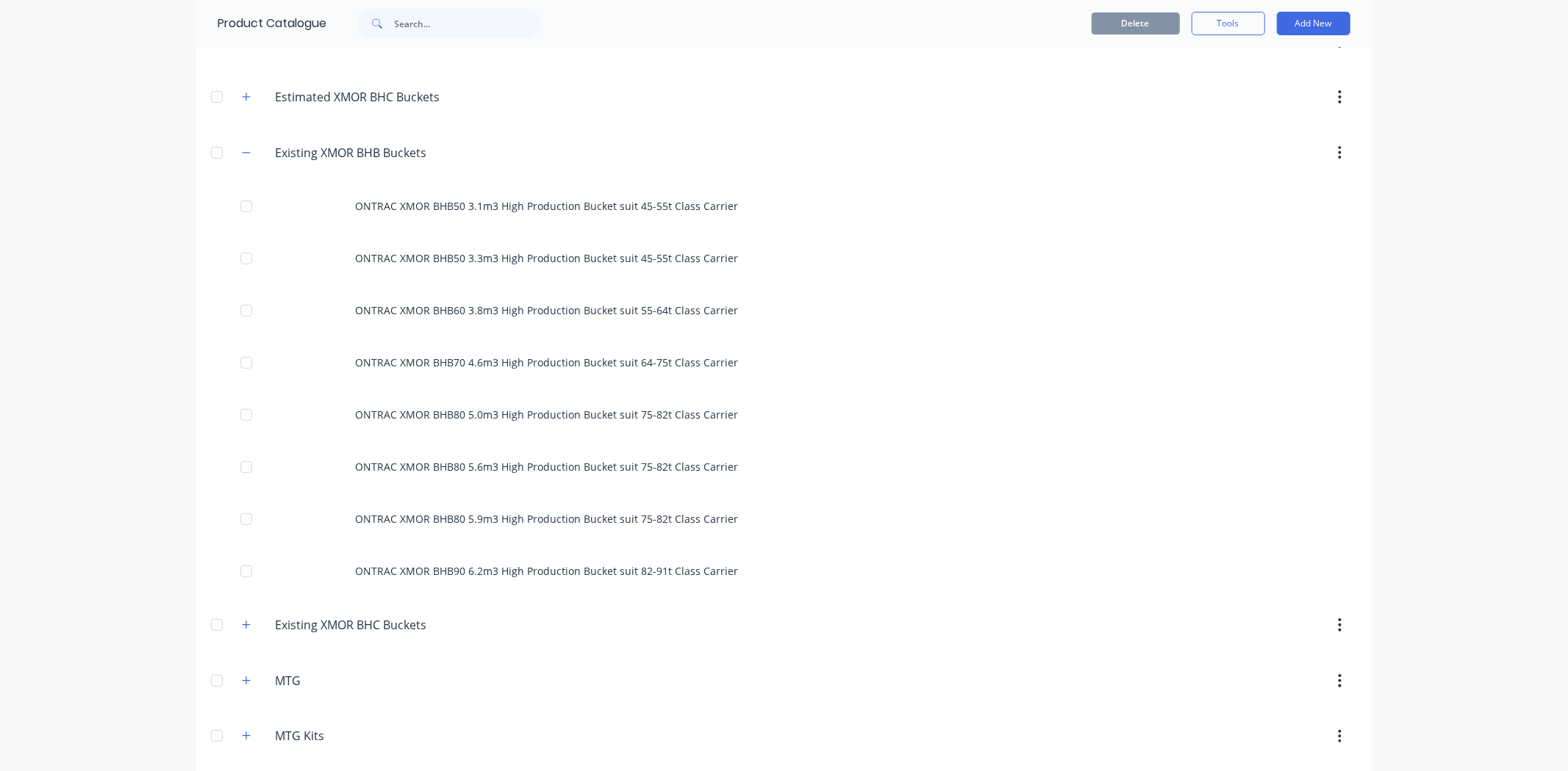
scroll to position [408, 0]
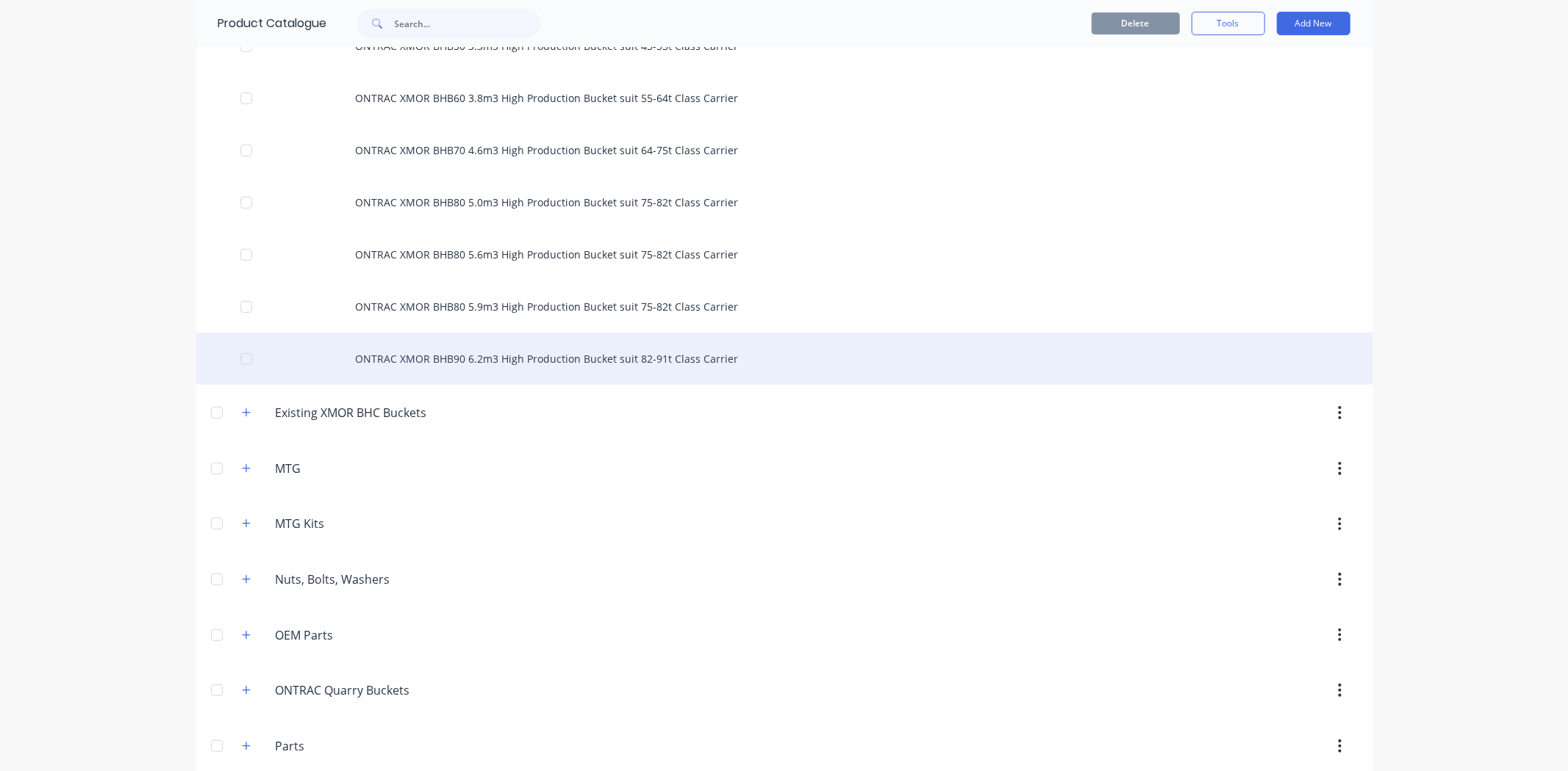
click at [527, 365] on div "ONTRAC XMOR BHB90 6.2m3 High Production Bucket suit 82-91t Class Carrier" at bounding box center [784, 359] width 1176 height 52
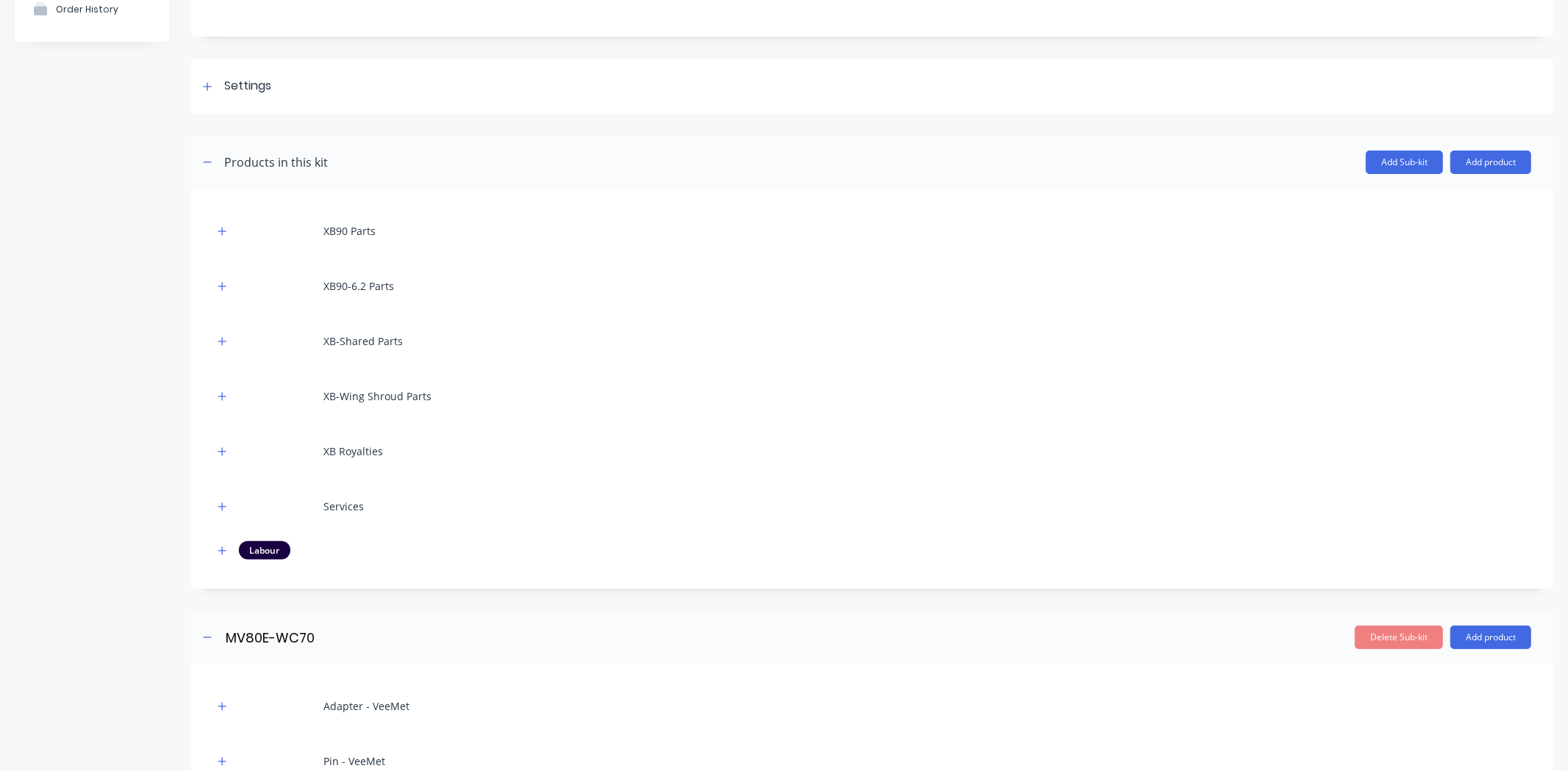
scroll to position [326, 0]
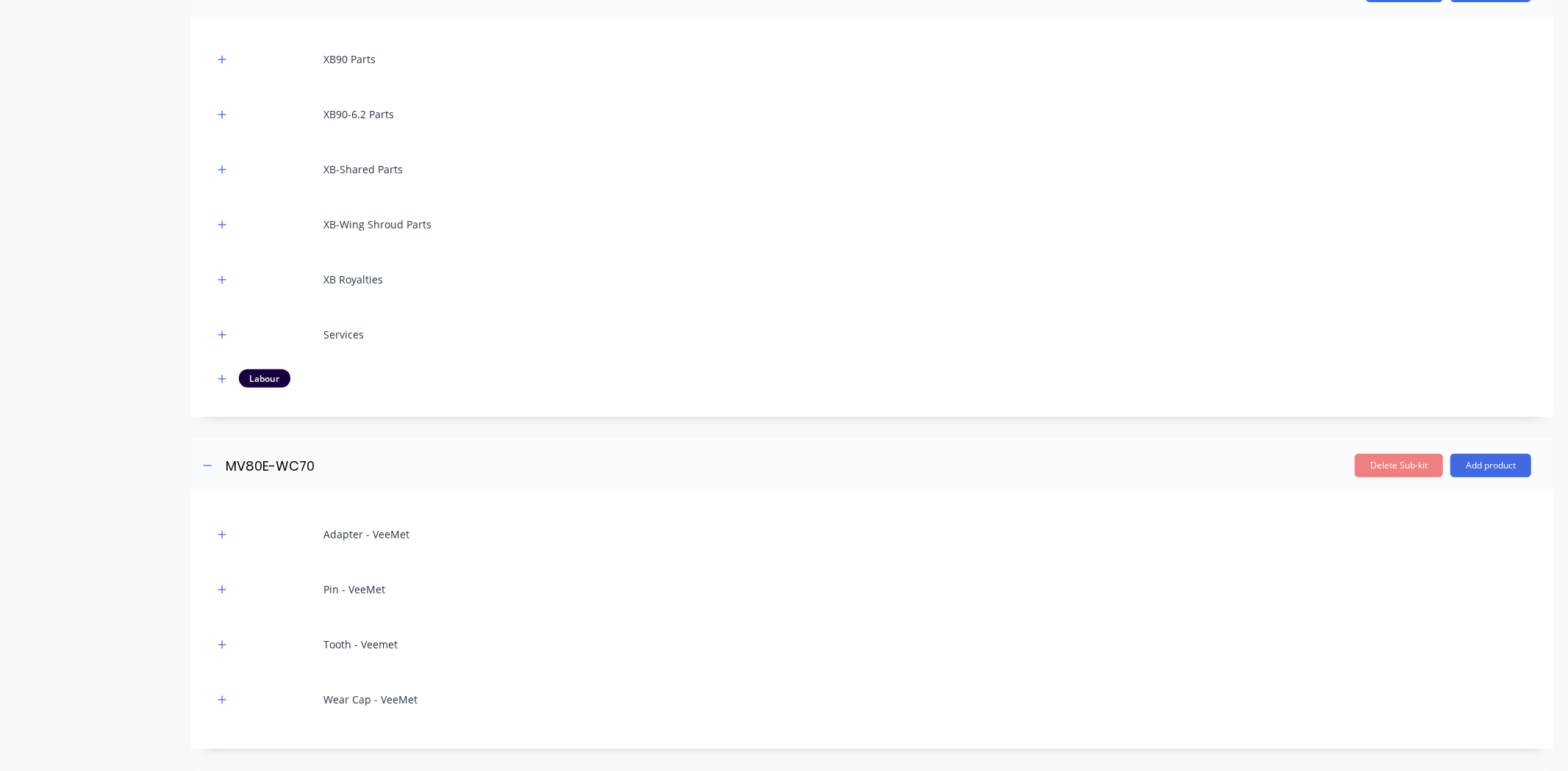
drag, startPoint x: 225, startPoint y: 378, endPoint x: 226, endPoint y: 357, distance: 21.0
click at [225, 378] on icon "button" at bounding box center [222, 378] width 8 height 8
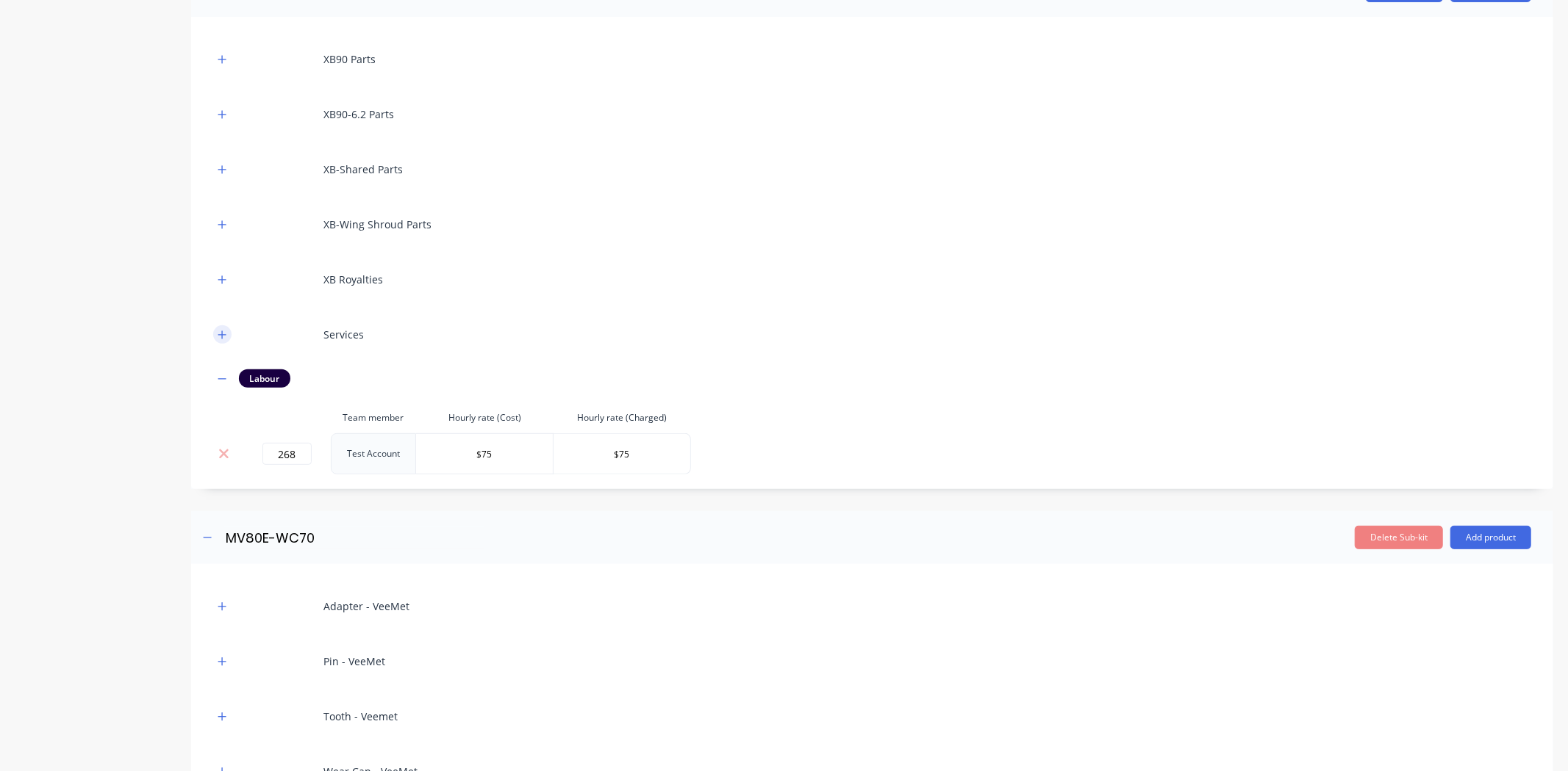
click at [218, 327] on button "button" at bounding box center [222, 334] width 18 height 18
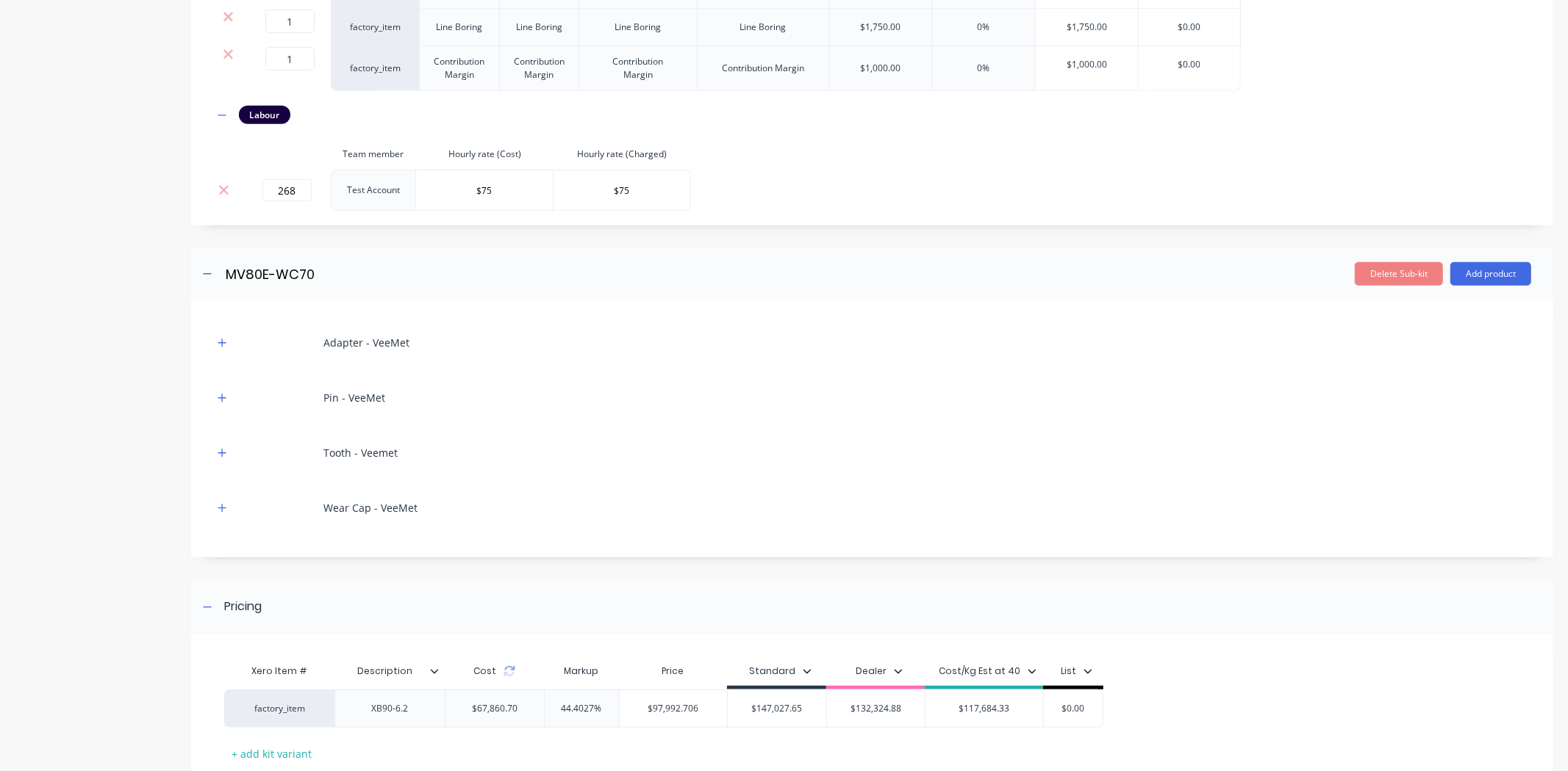
scroll to position [916, 0]
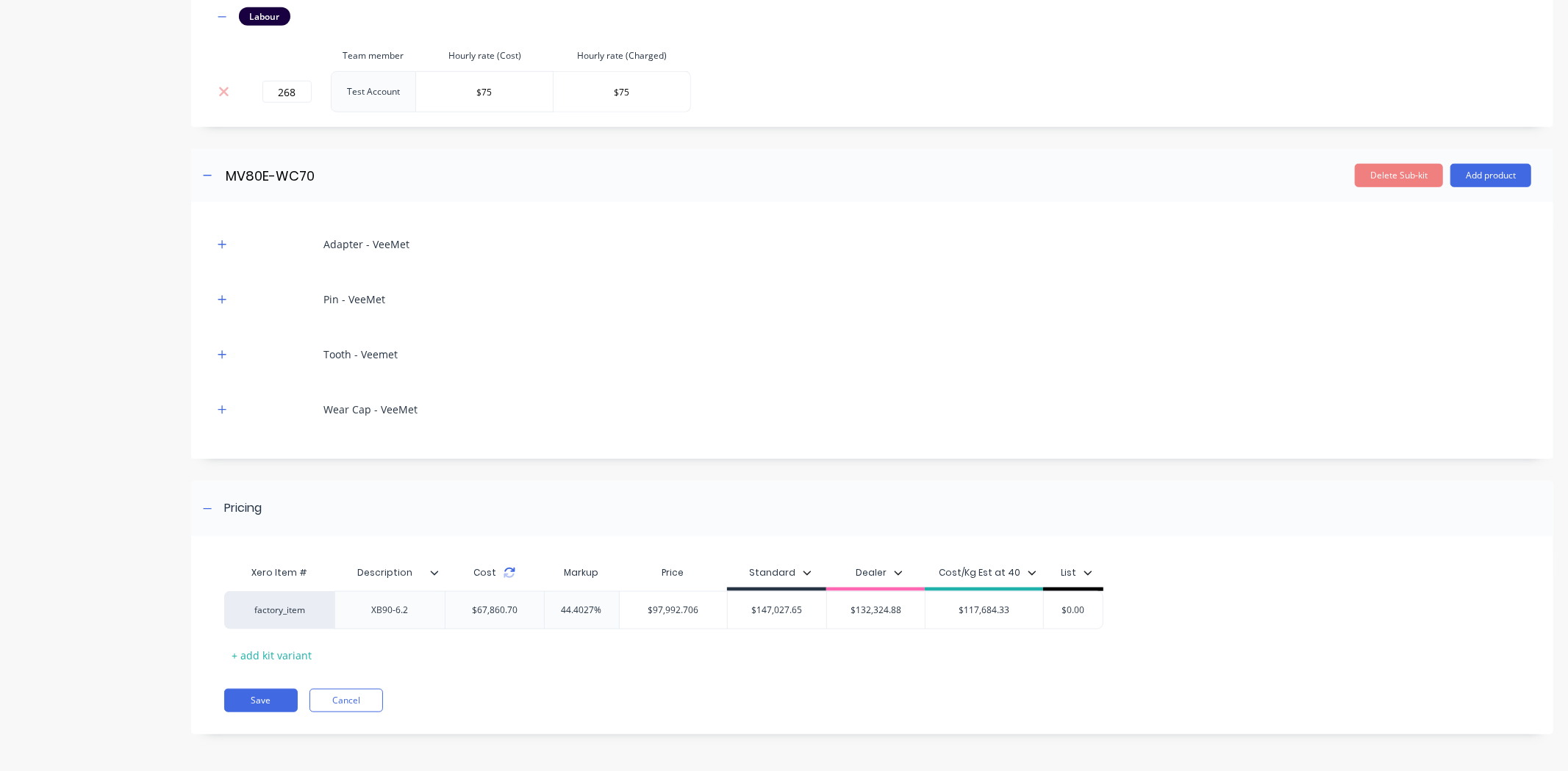
click at [511, 569] on icon at bounding box center [509, 569] width 11 height 5
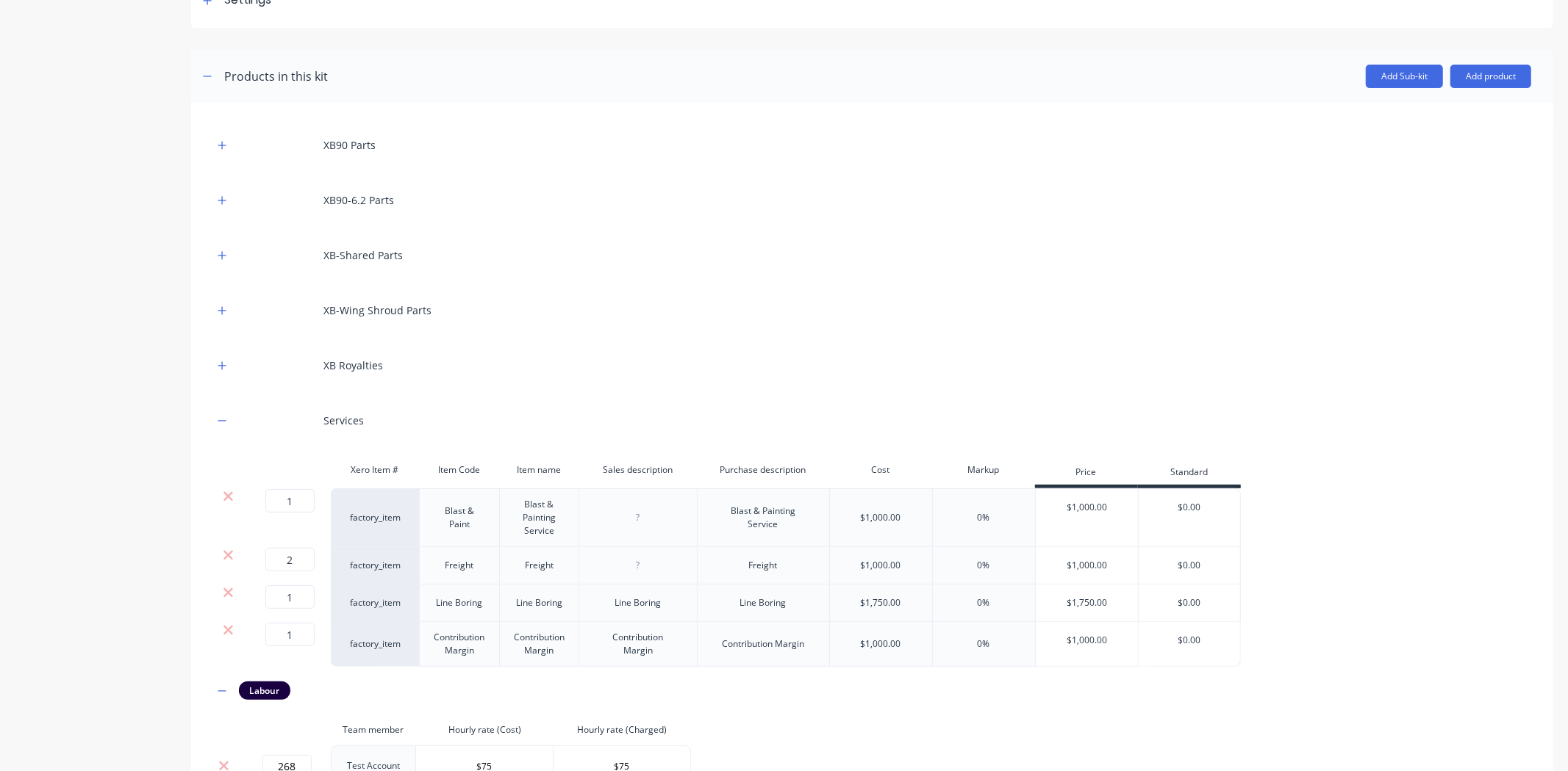
scroll to position [99, 0]
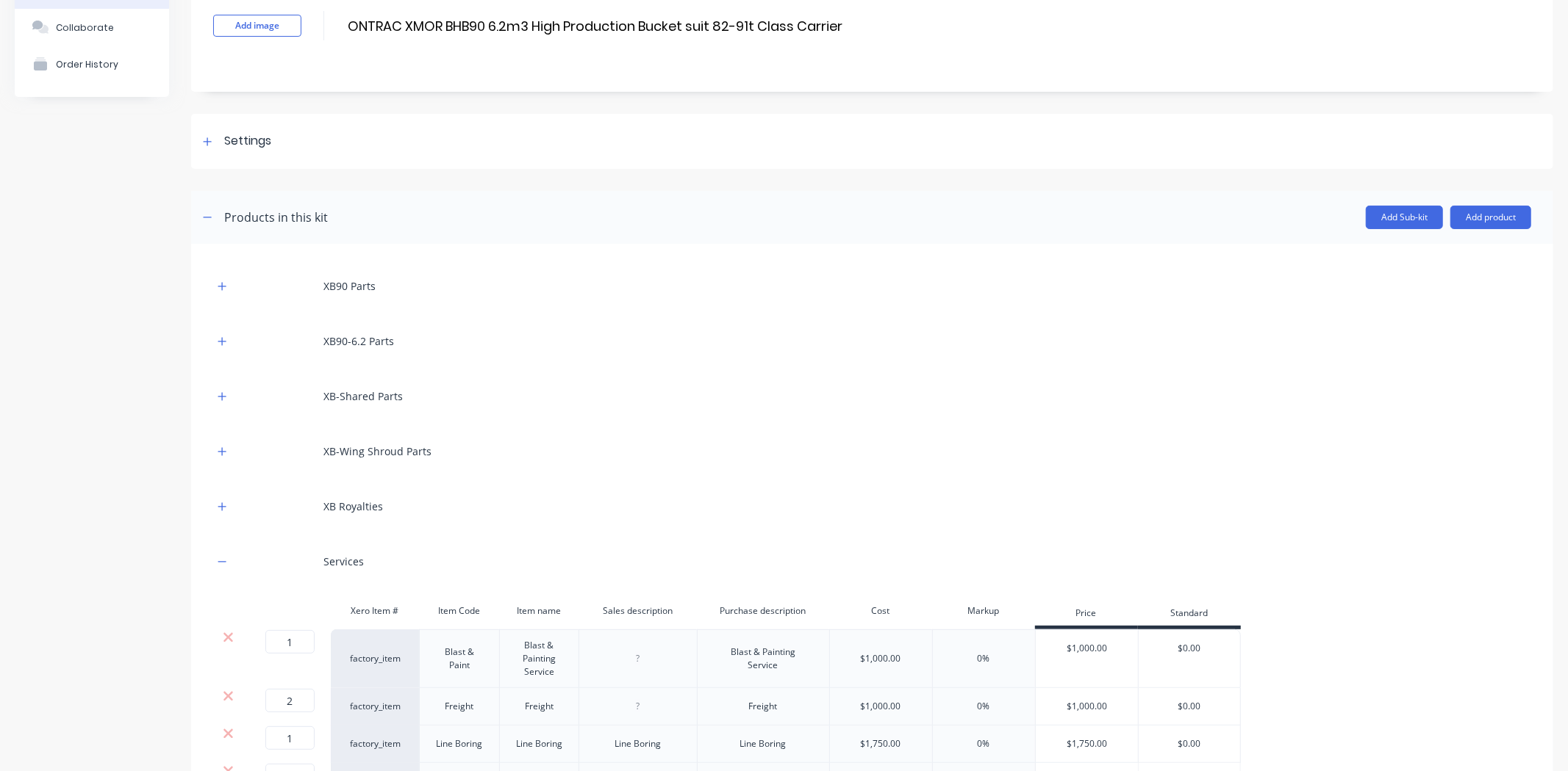
click at [214, 497] on div at bounding box center [222, 506] width 18 height 18
click at [225, 503] on icon "button" at bounding box center [221, 507] width 9 height 11
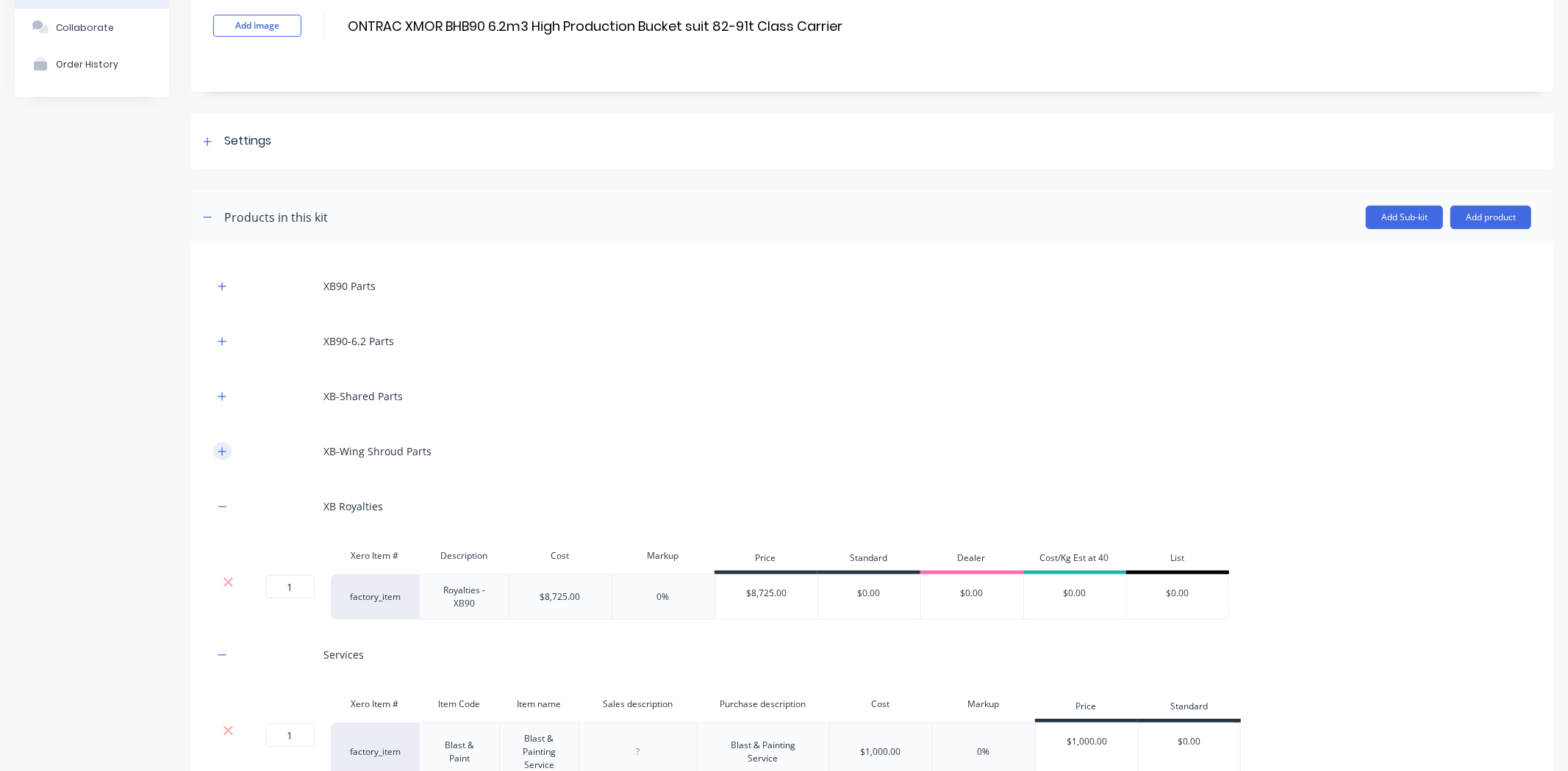
click at [223, 455] on icon "button" at bounding box center [221, 452] width 9 height 11
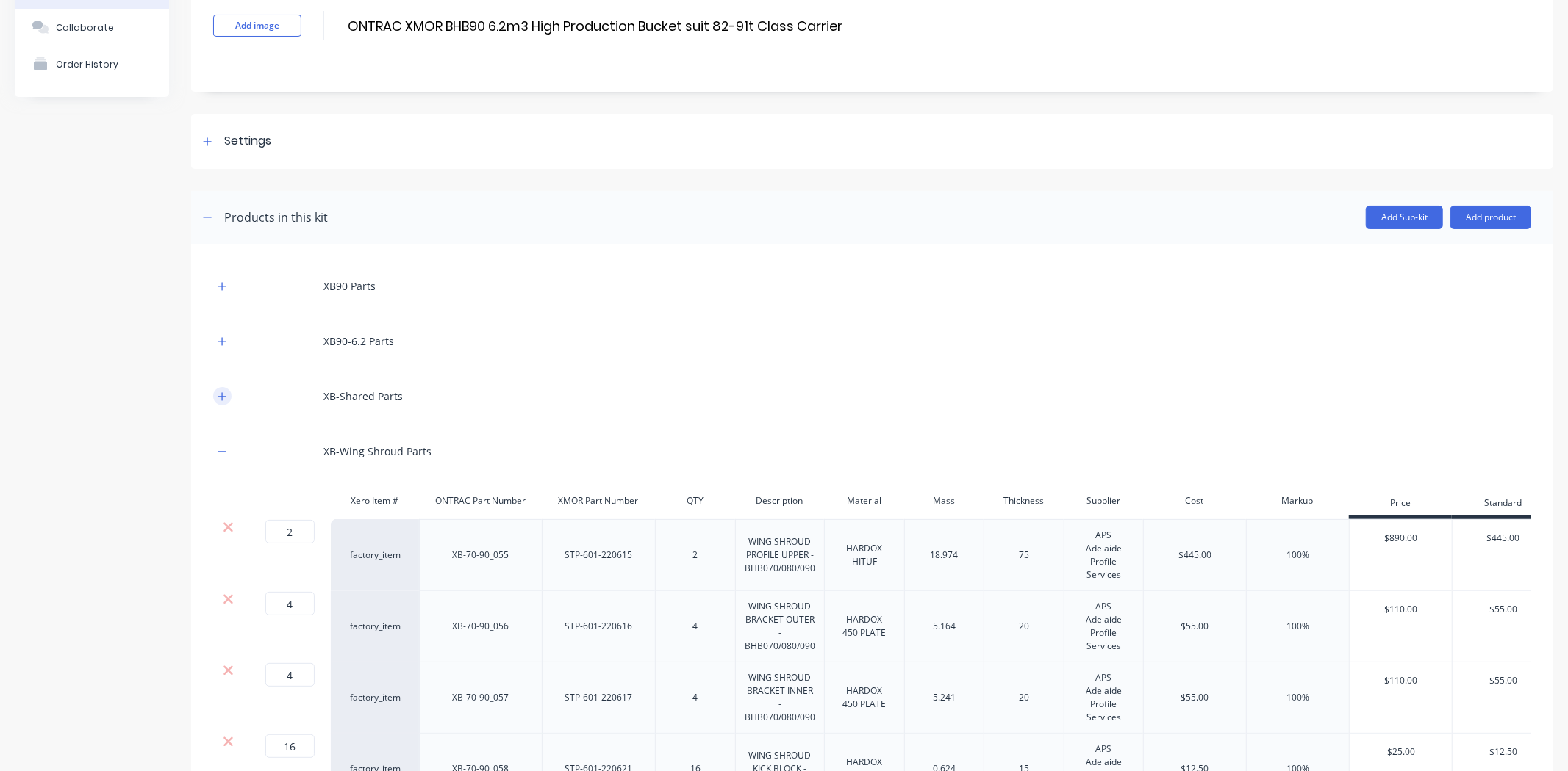
click at [223, 399] on icon "button" at bounding box center [221, 397] width 9 height 11
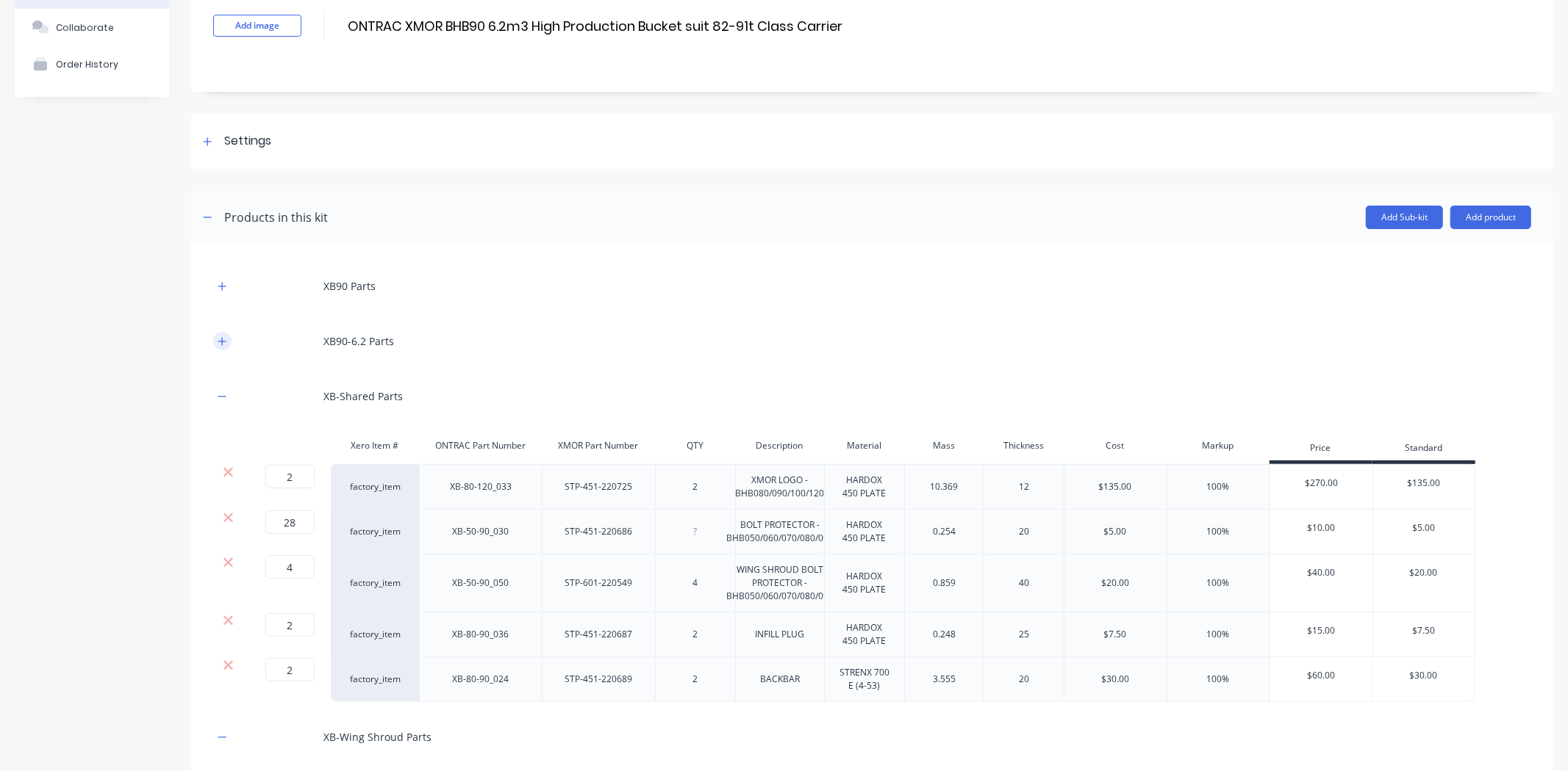
click at [222, 334] on button "button" at bounding box center [222, 341] width 18 height 18
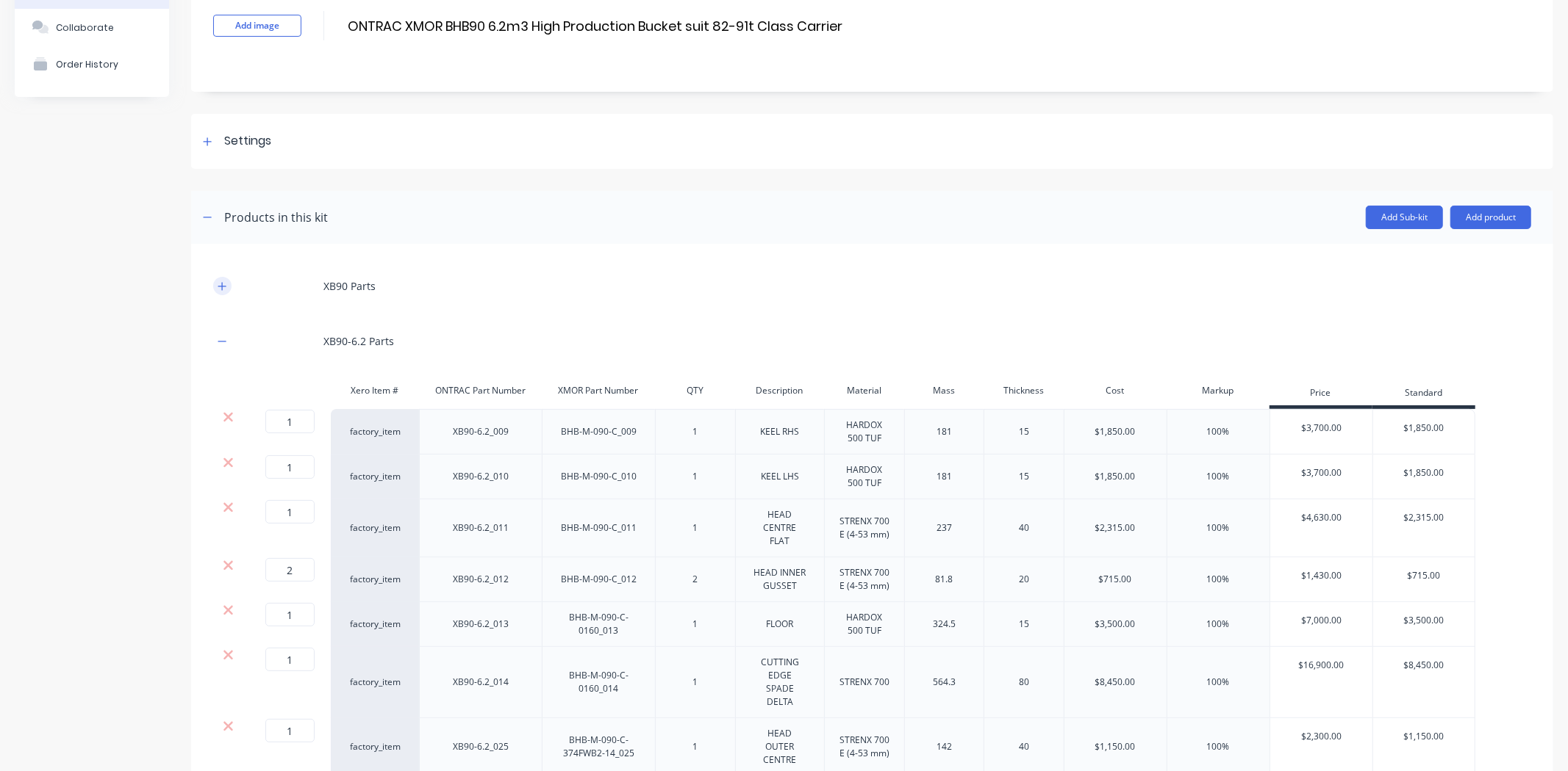
click at [223, 288] on icon "button" at bounding box center [221, 287] width 9 height 11
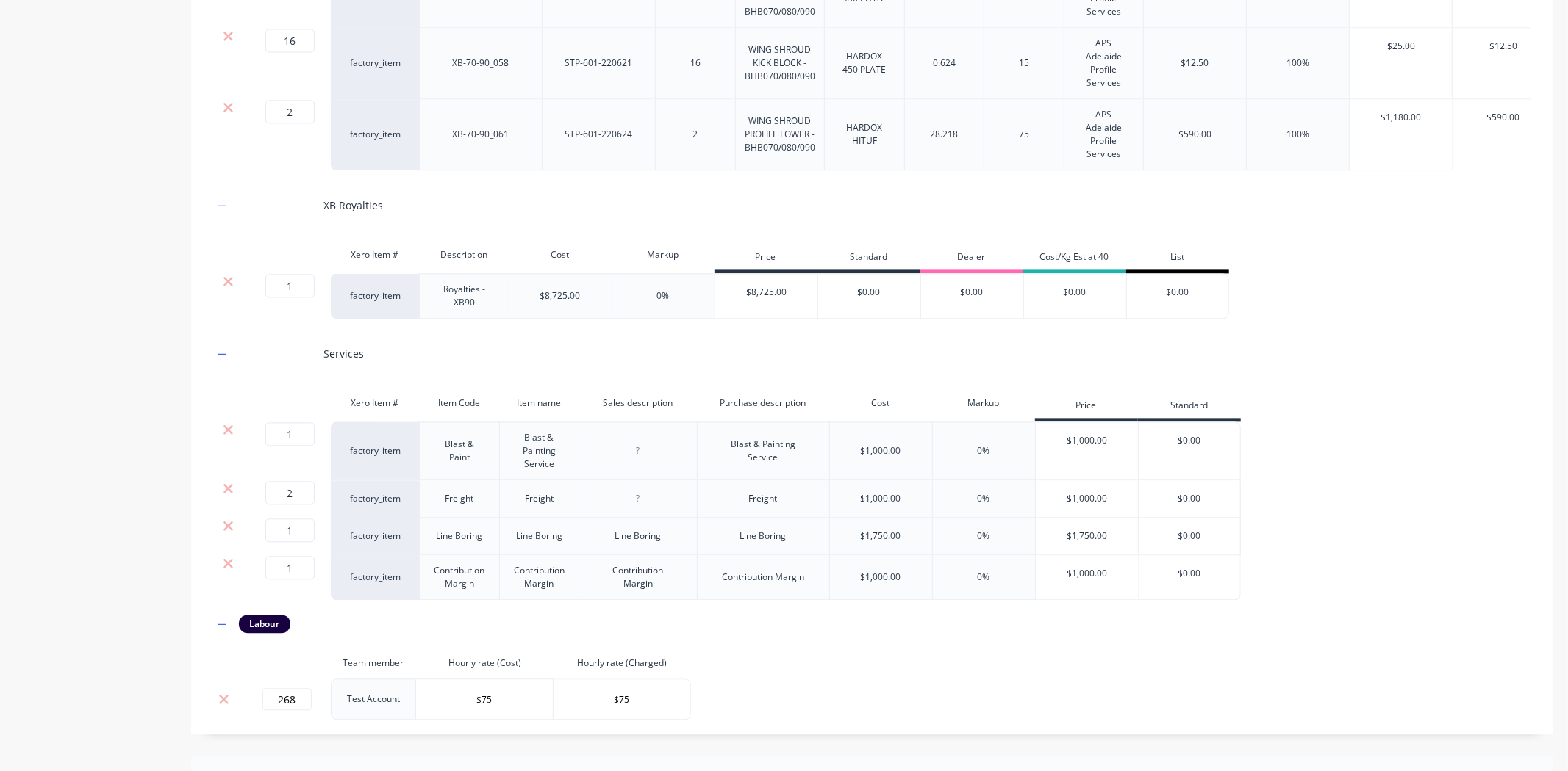
scroll to position [2957, 0]
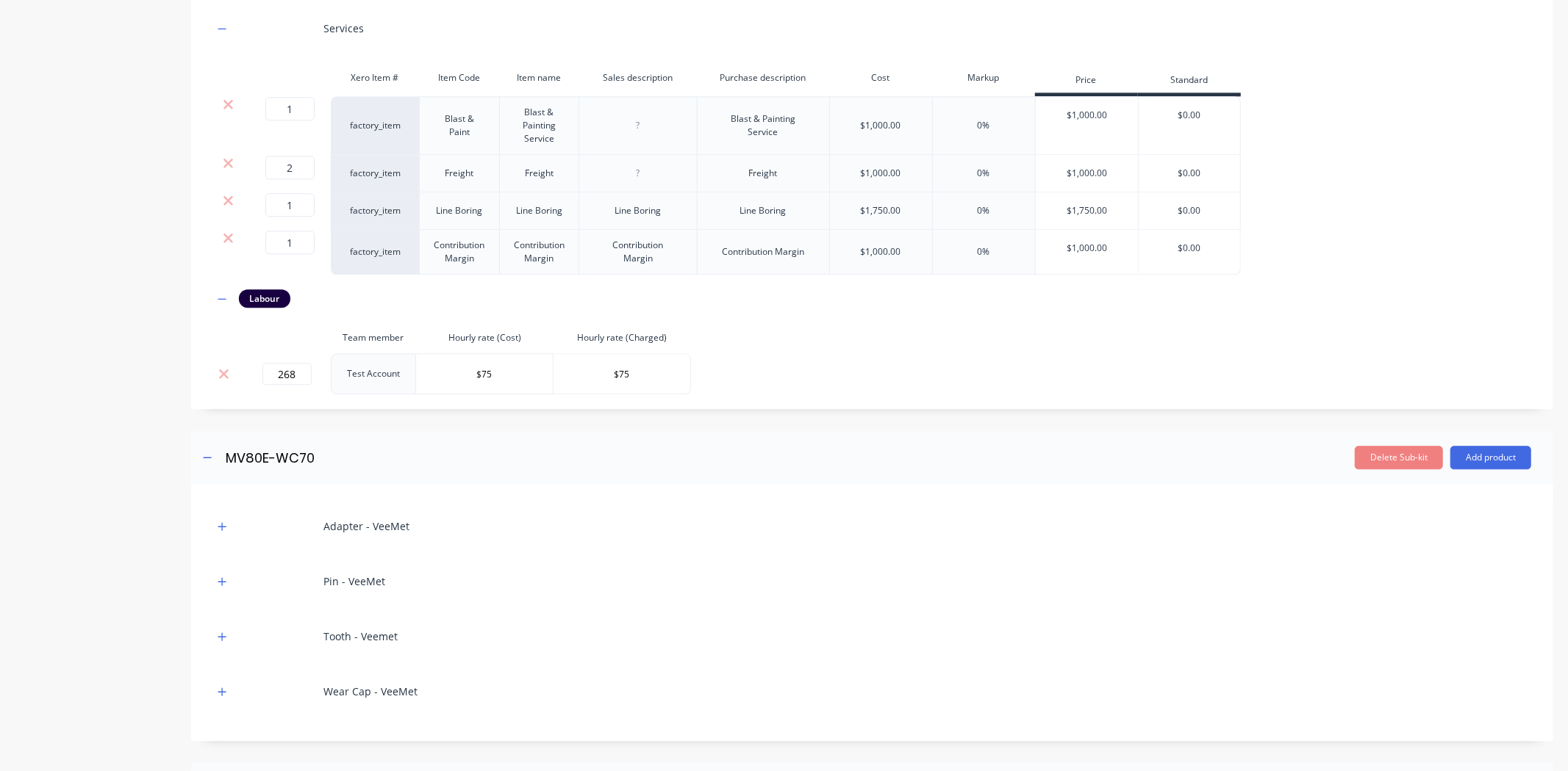
drag, startPoint x: 219, startPoint y: 647, endPoint x: 233, endPoint y: 589, distance: 59.7
click at [220, 682] on button "button" at bounding box center [222, 691] width 18 height 18
click at [217, 627] on button "button" at bounding box center [222, 636] width 18 height 18
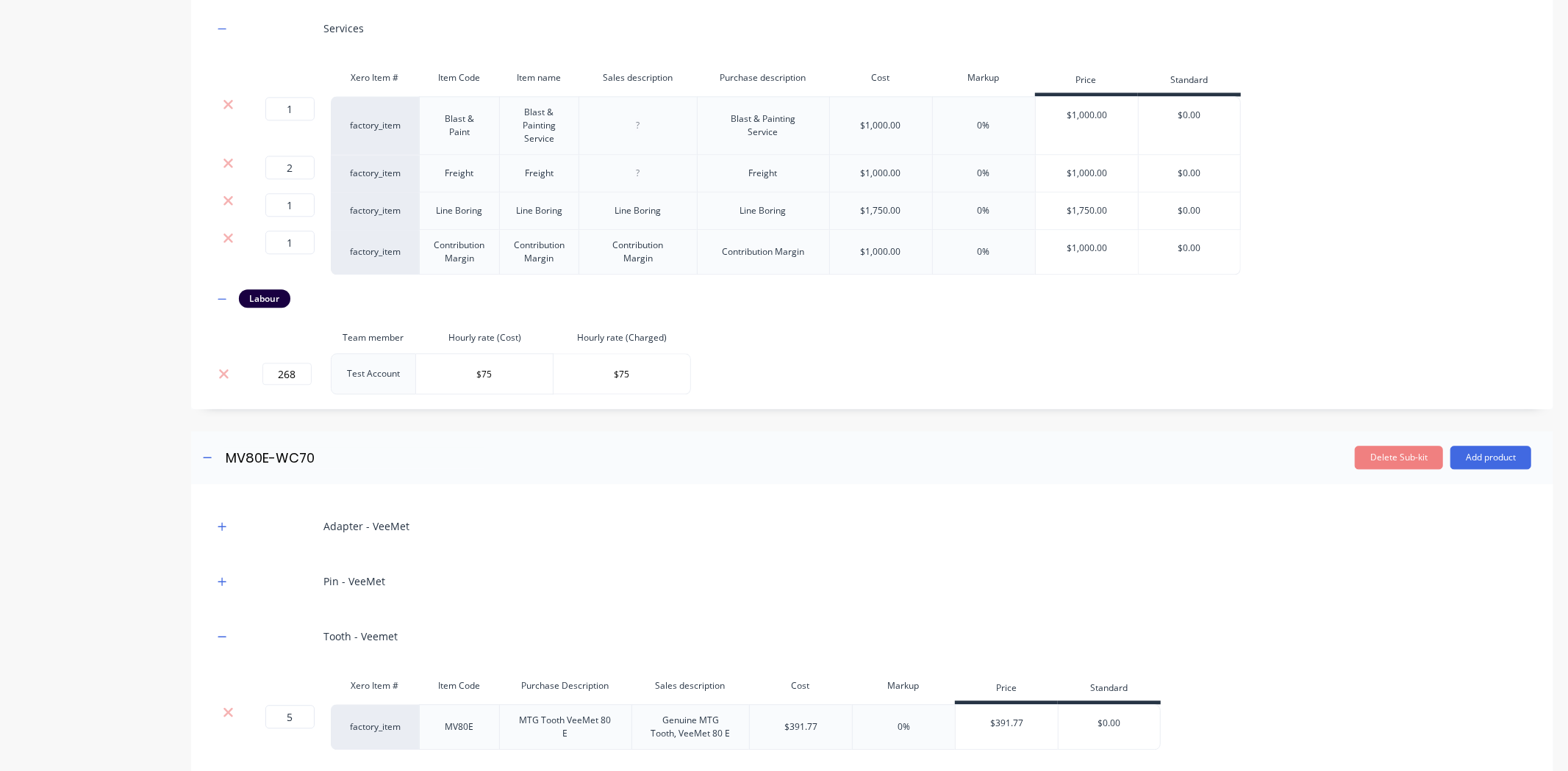
click at [218, 562] on div "Pin - VeeMet" at bounding box center [872, 582] width 1318 height 41
click at [220, 577] on icon "button" at bounding box center [221, 582] width 9 height 11
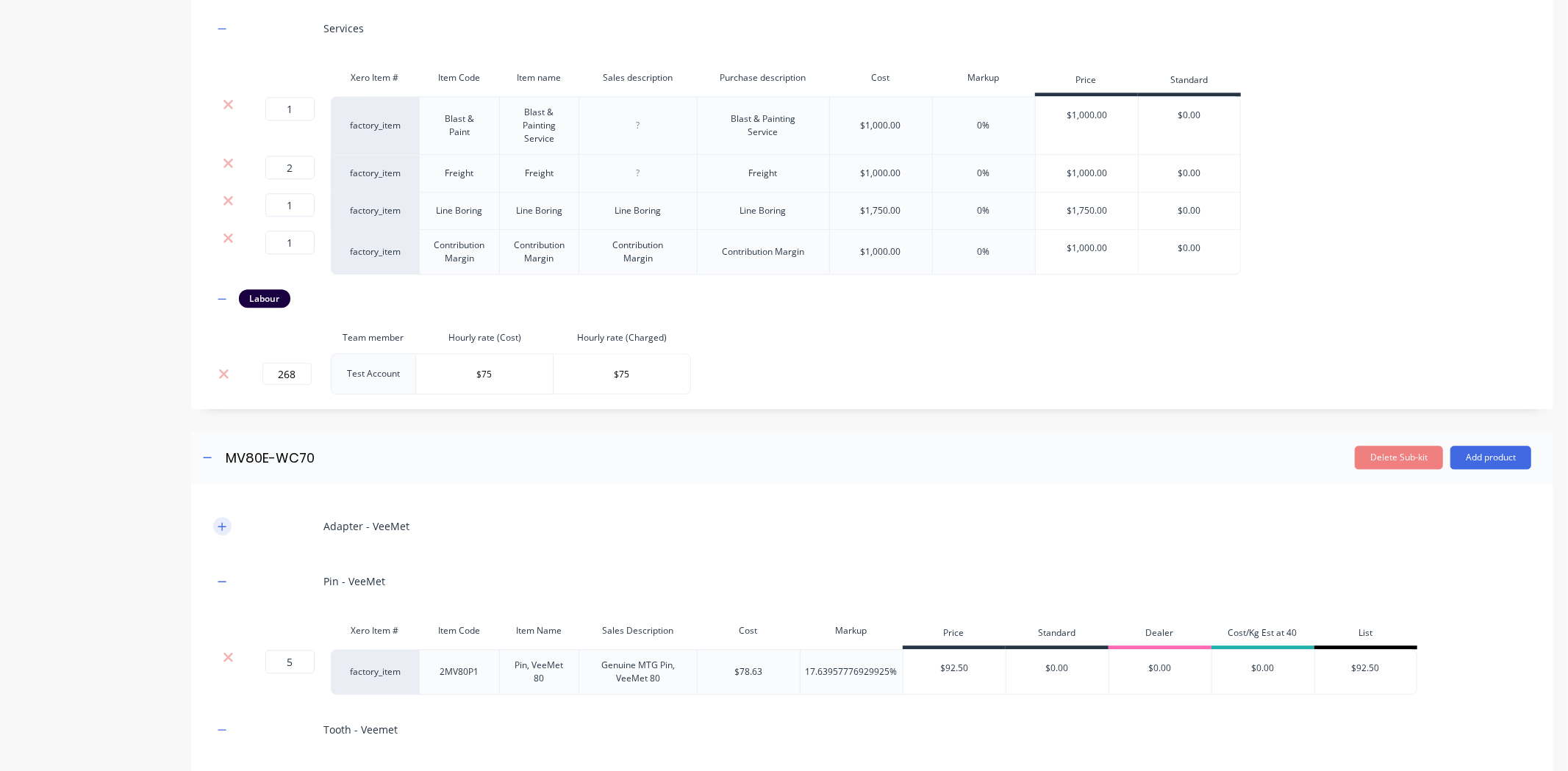
click at [214, 517] on button "button" at bounding box center [222, 526] width 18 height 18
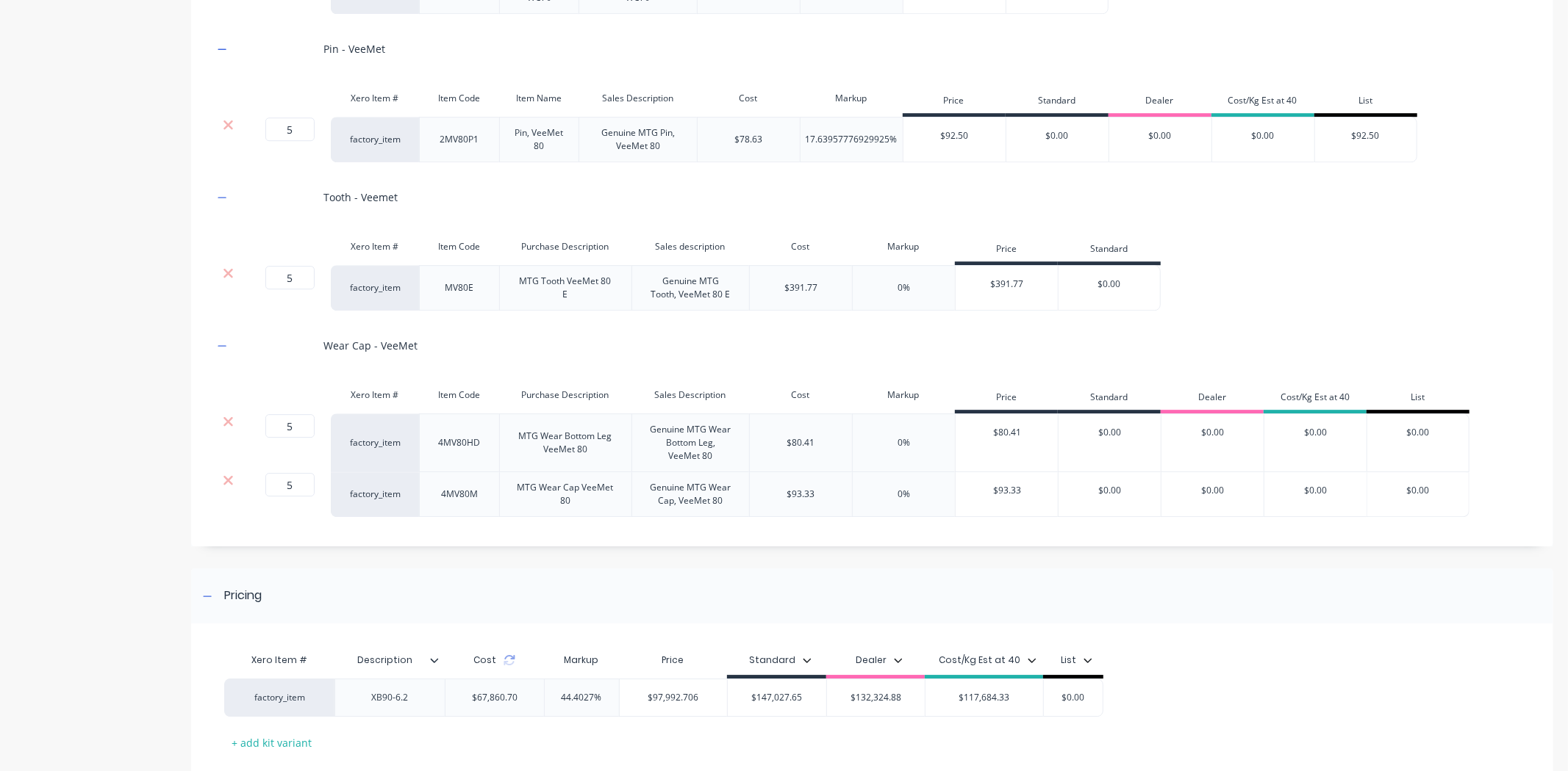
scroll to position [3631, 0]
